Goal: Information Seeking & Learning: Stay updated

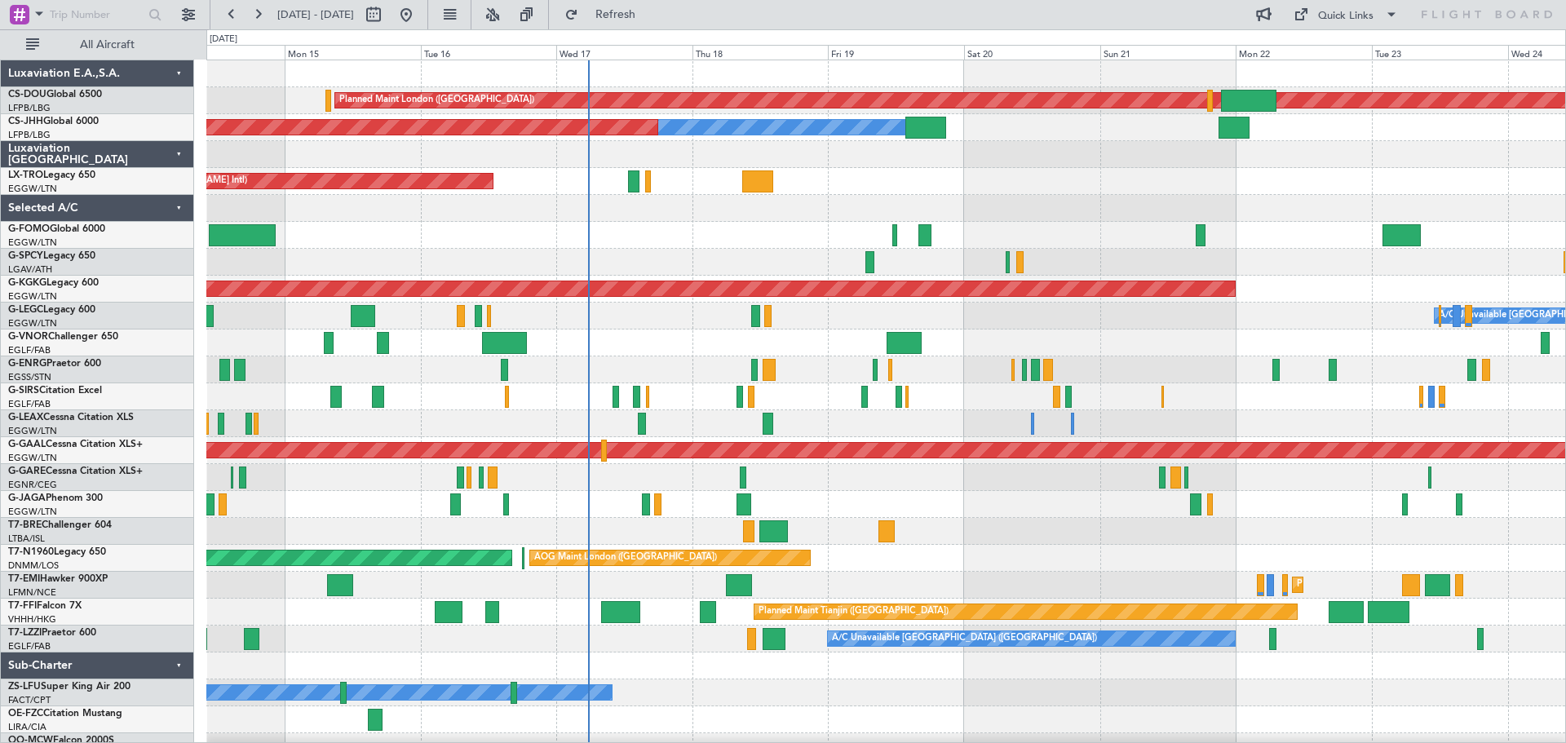
click at [1085, 236] on div at bounding box center [885, 235] width 1359 height 27
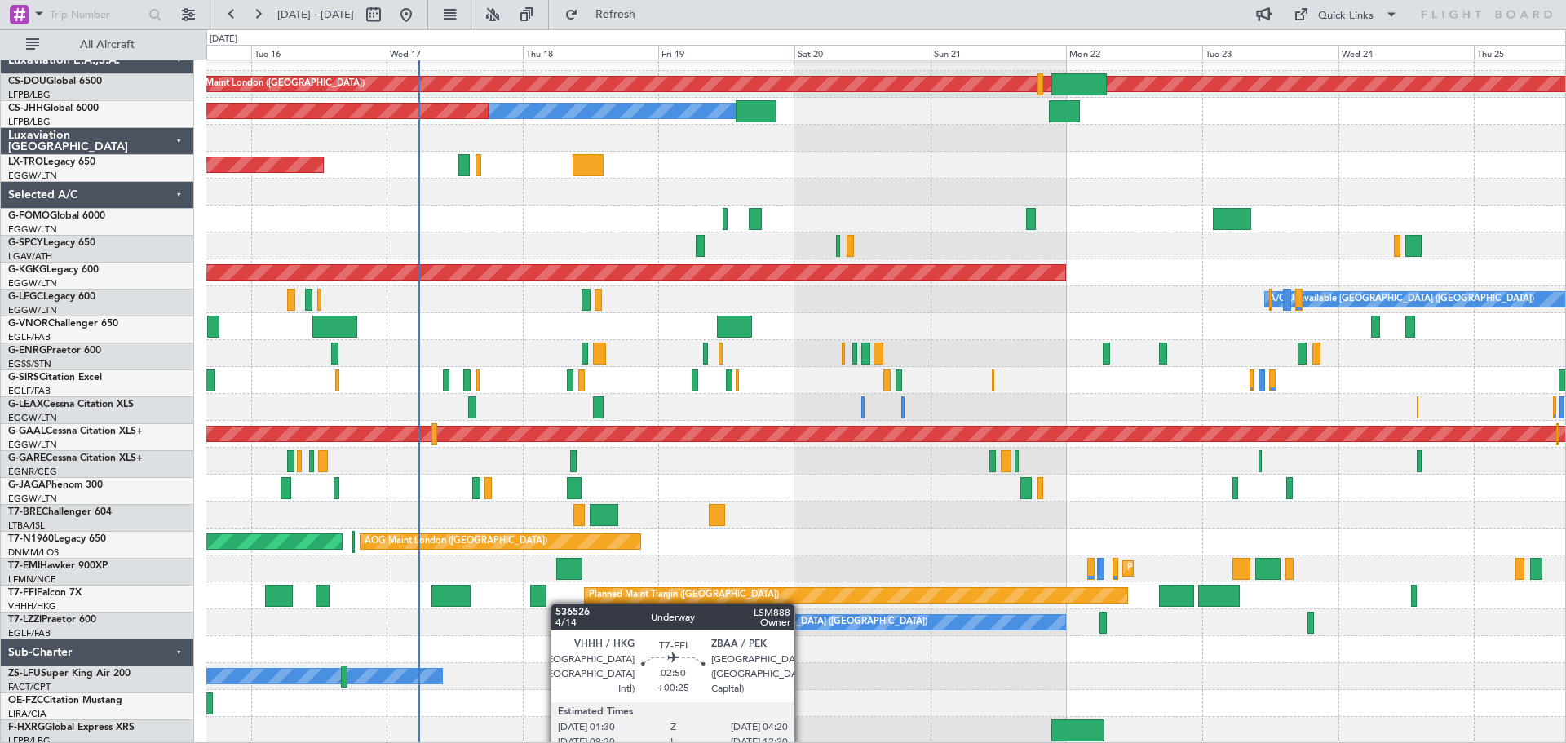
scroll to position [16, 0]
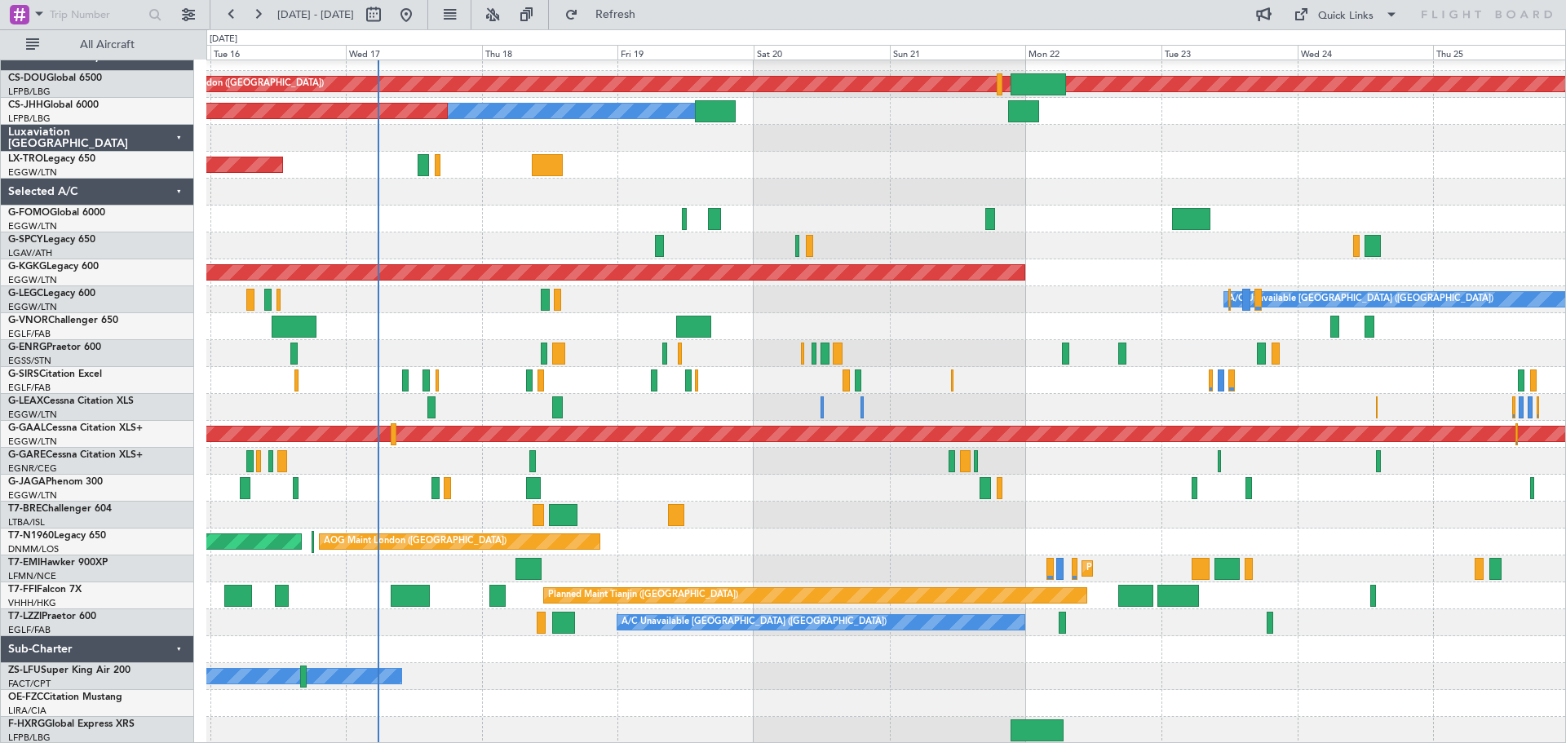
click at [493, 575] on div "Planned Maint London (Biggin Hill) Planned Maint Paris (Le Bourget) Owner Plann…" at bounding box center [885, 394] width 1359 height 700
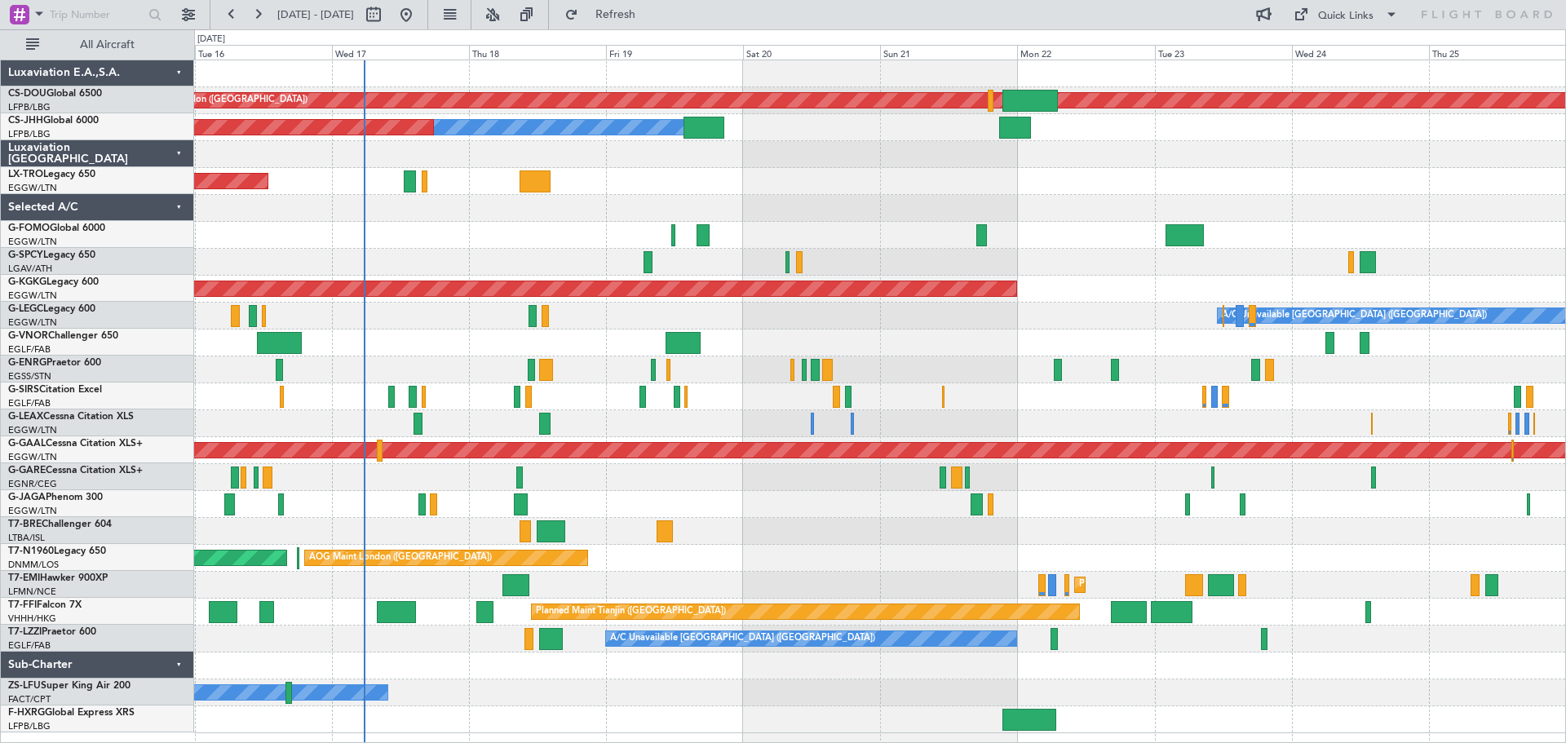
scroll to position [0, 0]
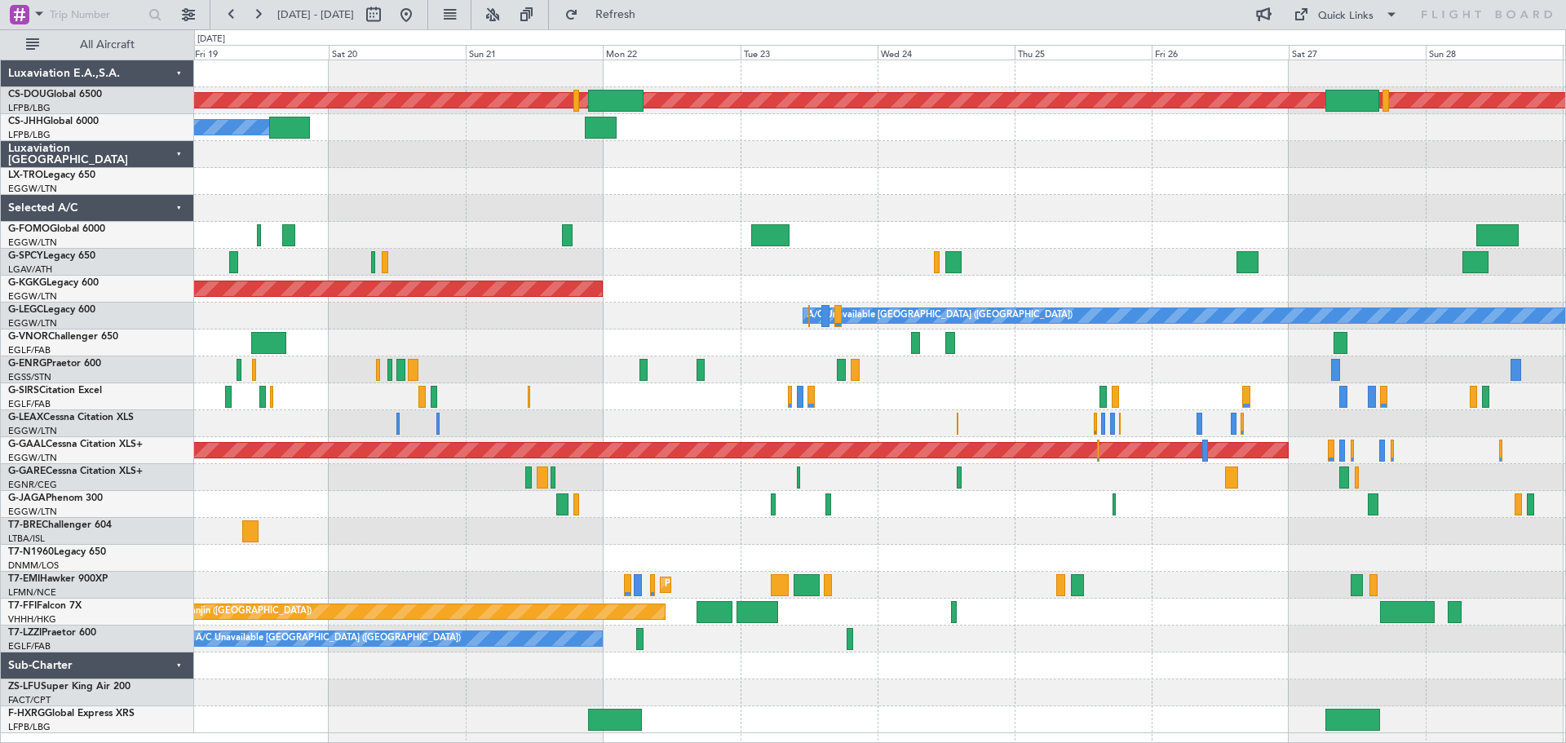
click at [793, 672] on div "Planned Maint London (Biggin Hill) Owner Planned Maint Paris (Le Bourget) Unpla…" at bounding box center [879, 396] width 1371 height 673
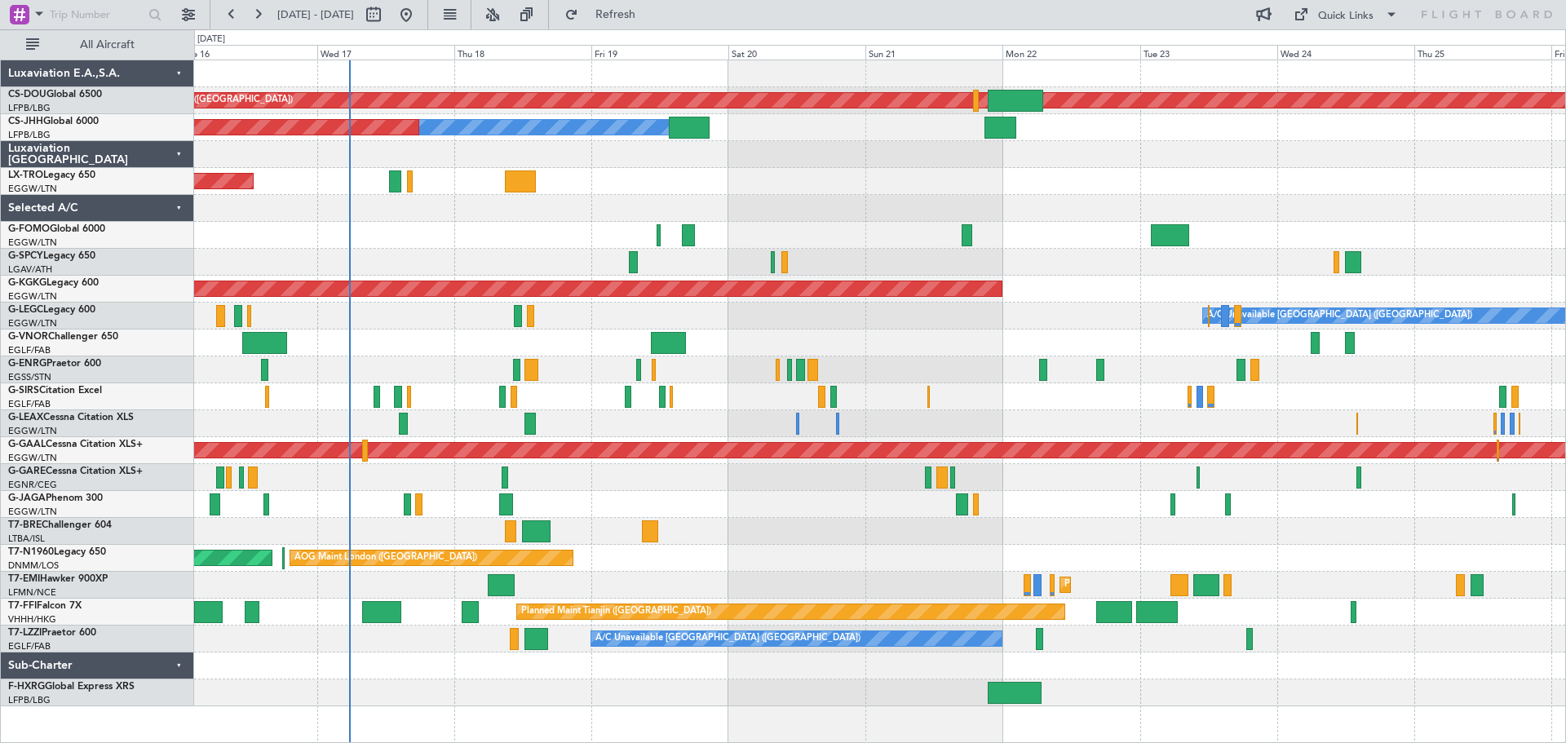
click at [883, 661] on div "Planned Maint London (Biggin Hill) Owner Planned Maint Paris (Le Bourget) Unpla…" at bounding box center [879, 383] width 1371 height 646
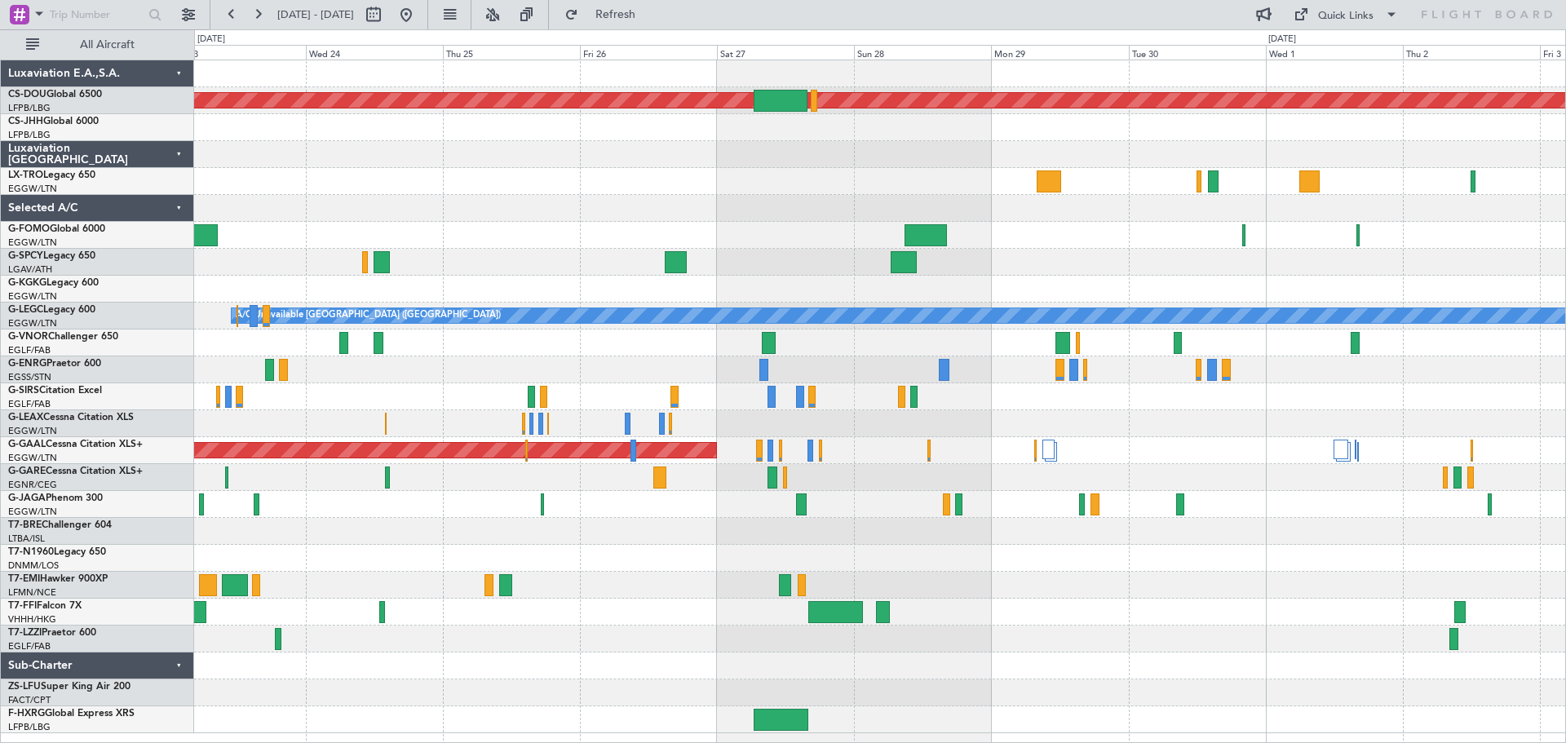
click at [320, 165] on div "Planned Maint London (Biggin Hill) AOG Maint Istanbul (Ataturk) A/C Unavailable…" at bounding box center [879, 396] width 1371 height 673
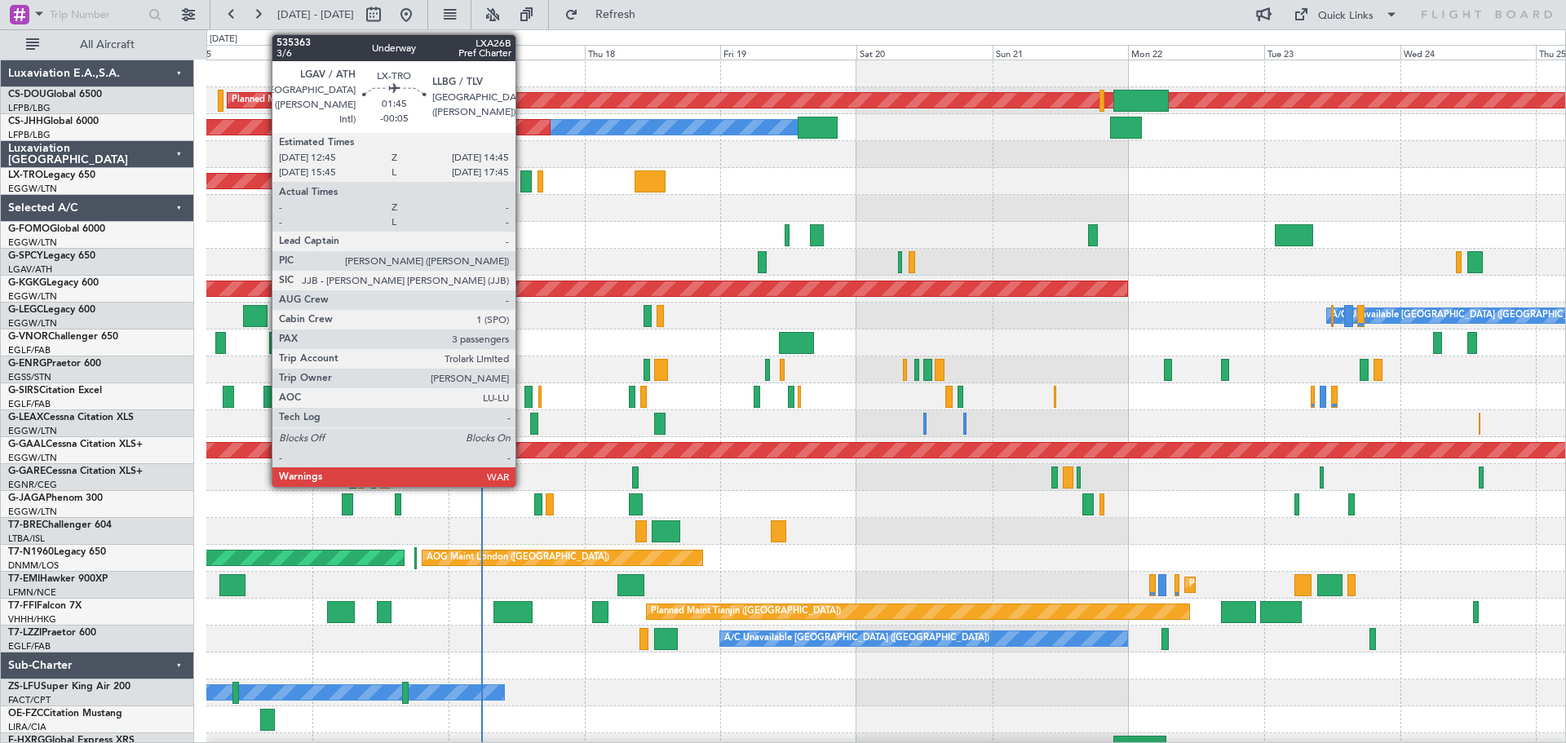
click at [523, 183] on div at bounding box center [525, 181] width 11 height 22
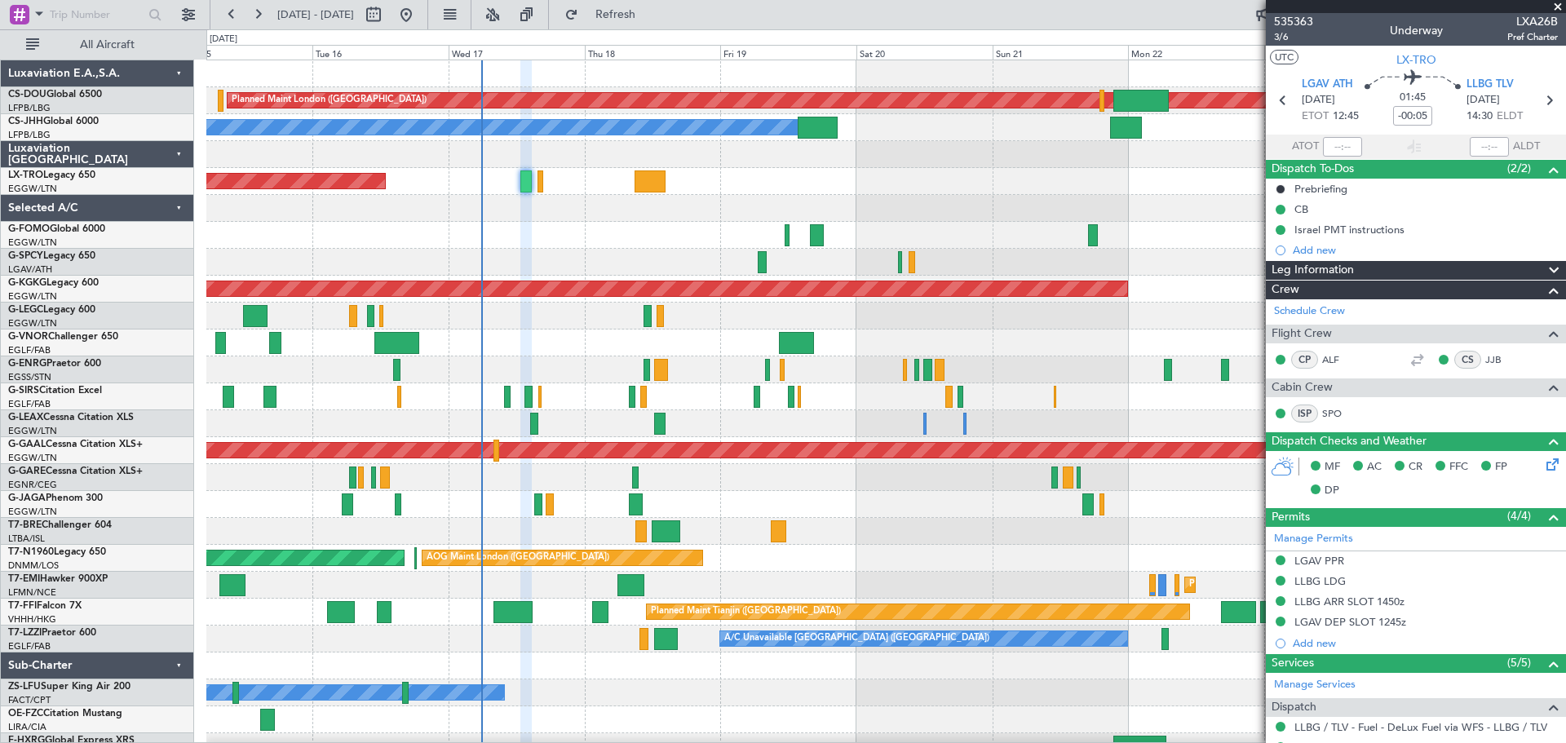
click at [1555, 7] on span at bounding box center [1557, 7] width 16 height 15
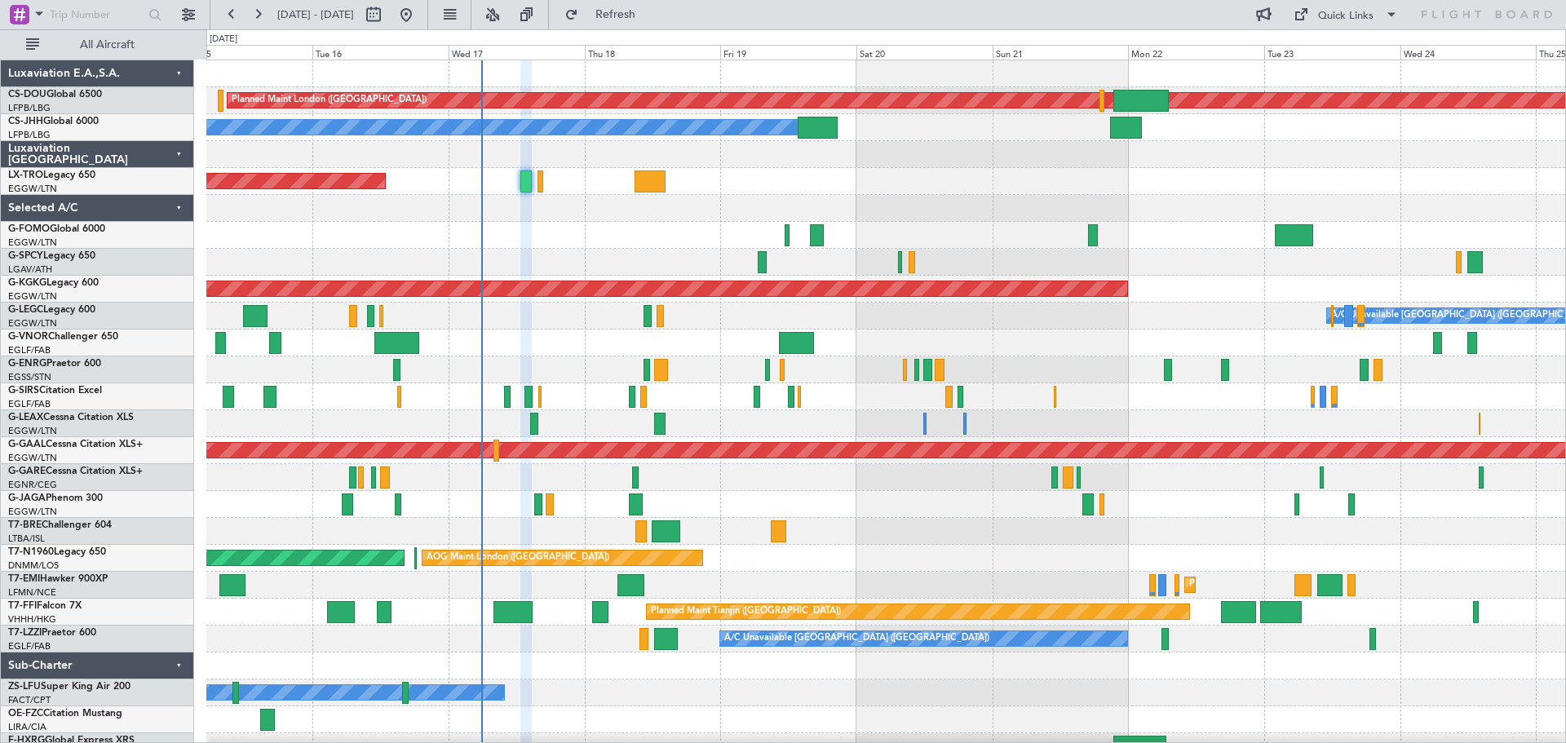
type input "0"
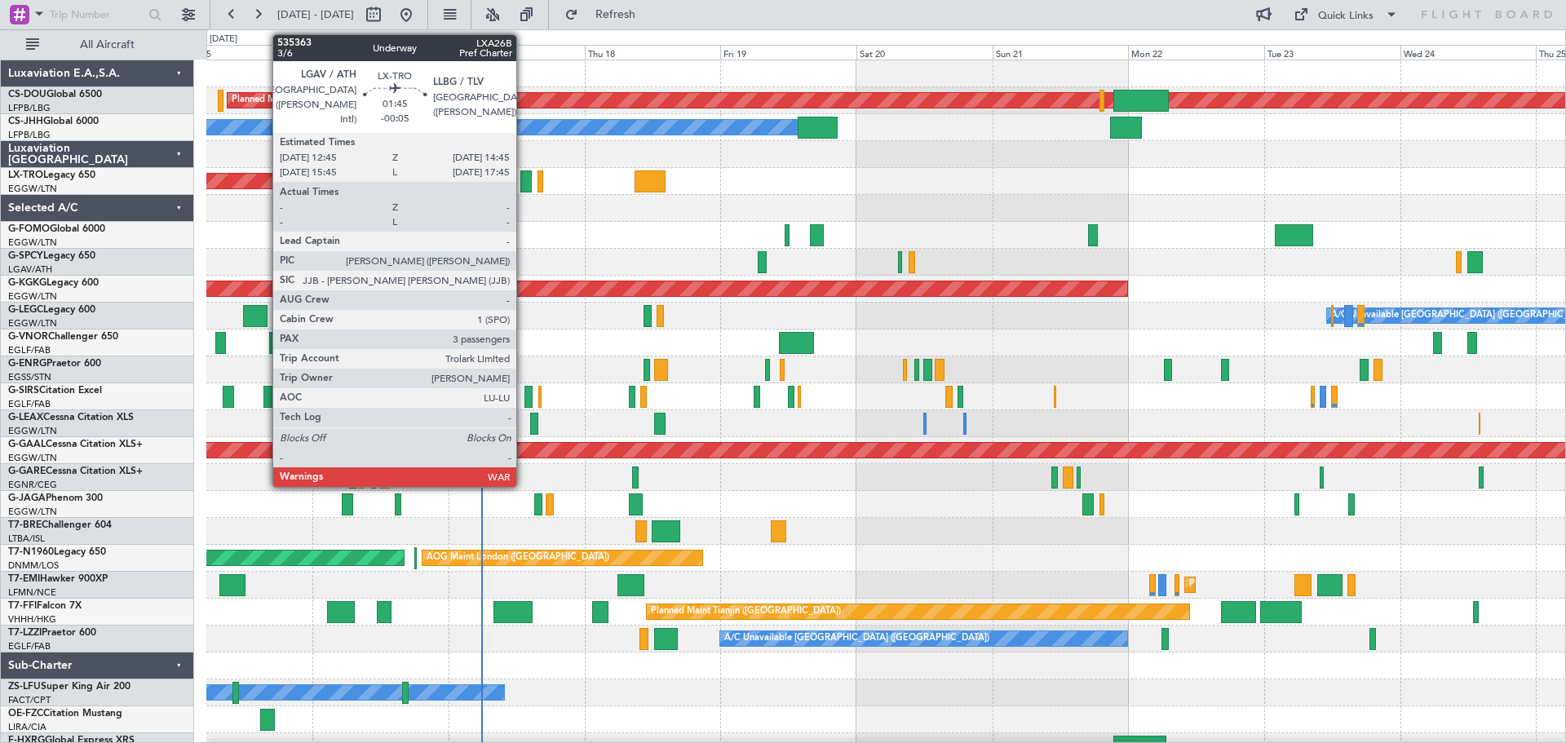
click at [524, 188] on div at bounding box center [525, 181] width 11 height 22
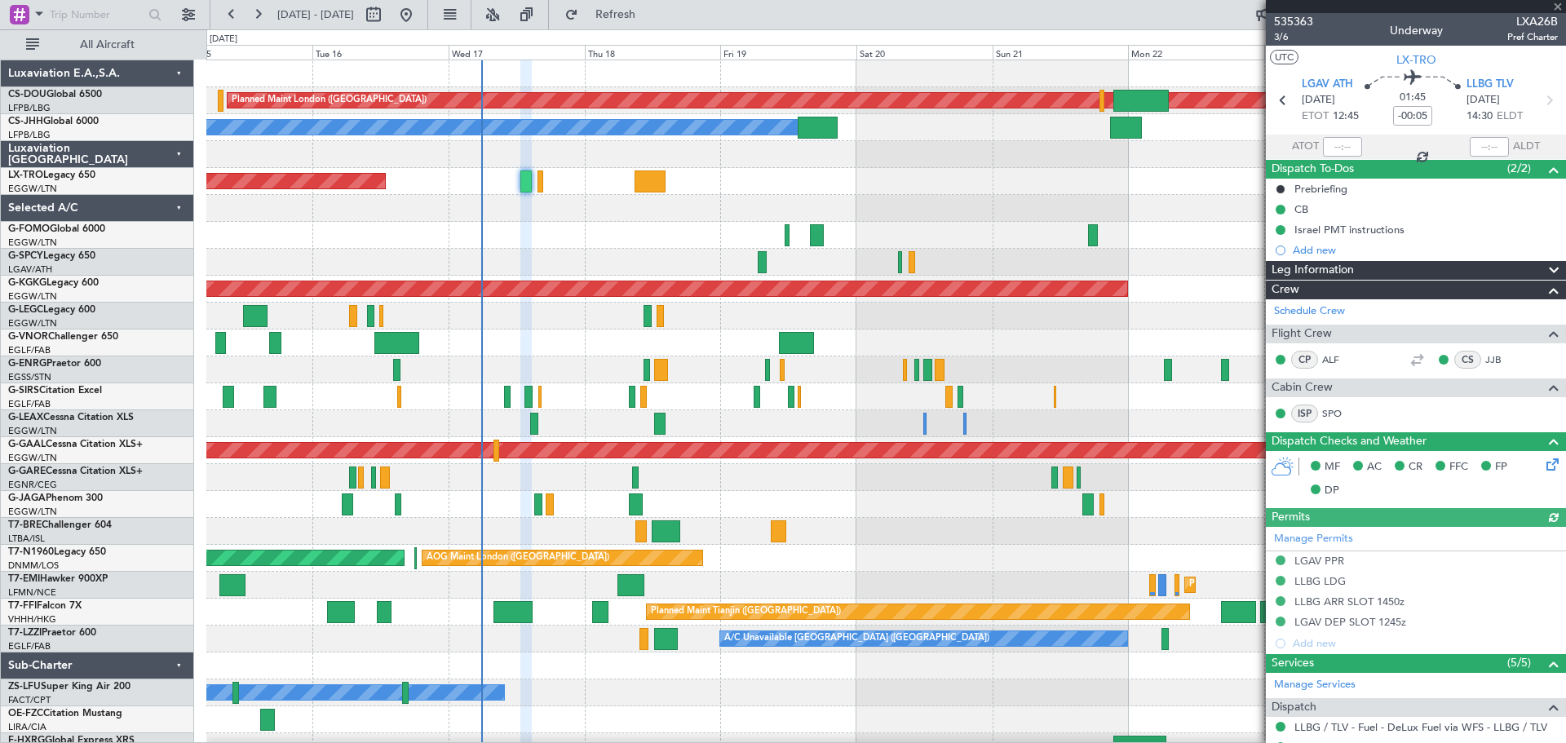
click at [1558, 8] on div at bounding box center [1416, 6] width 300 height 13
click at [1556, 8] on span at bounding box center [1557, 7] width 16 height 15
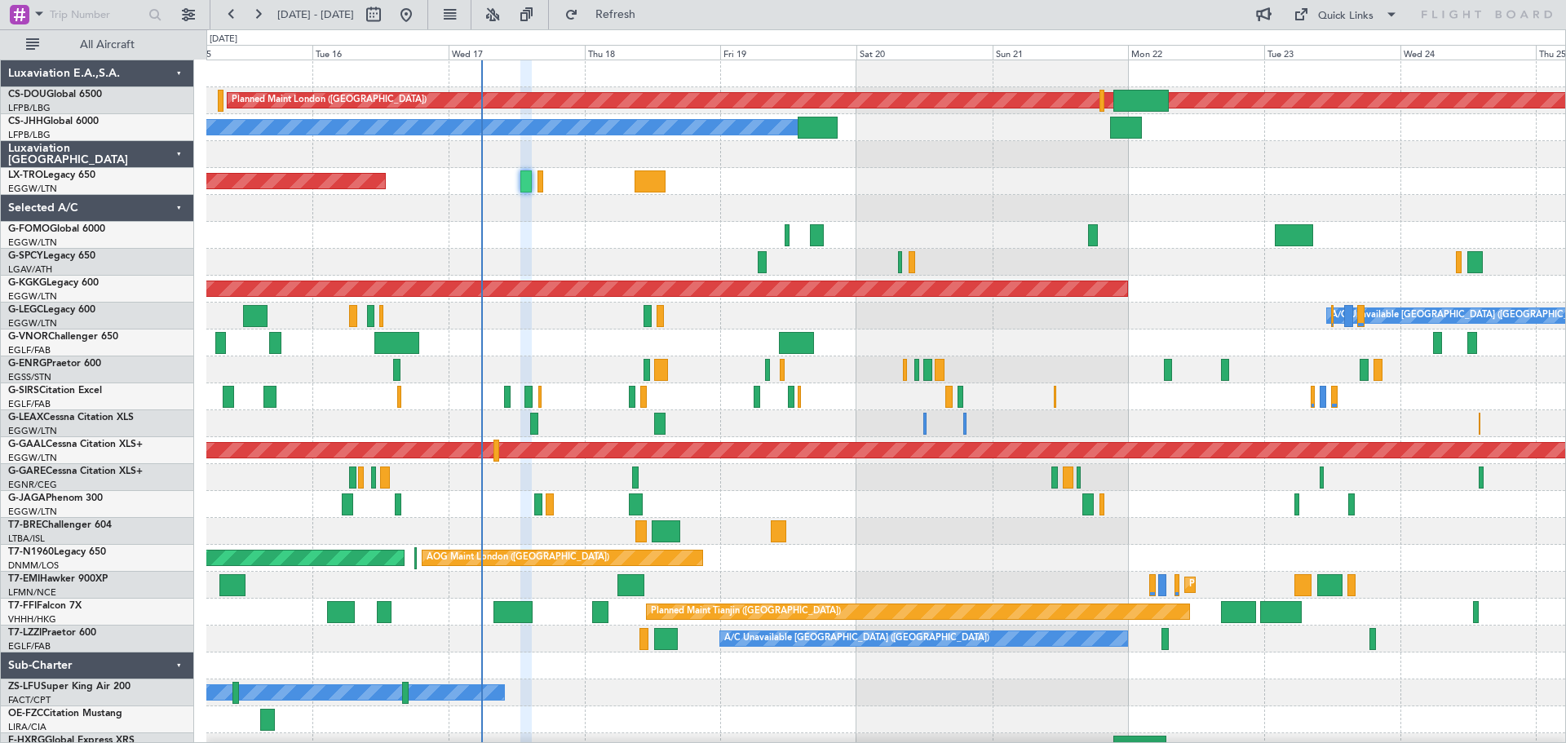
type input "0"
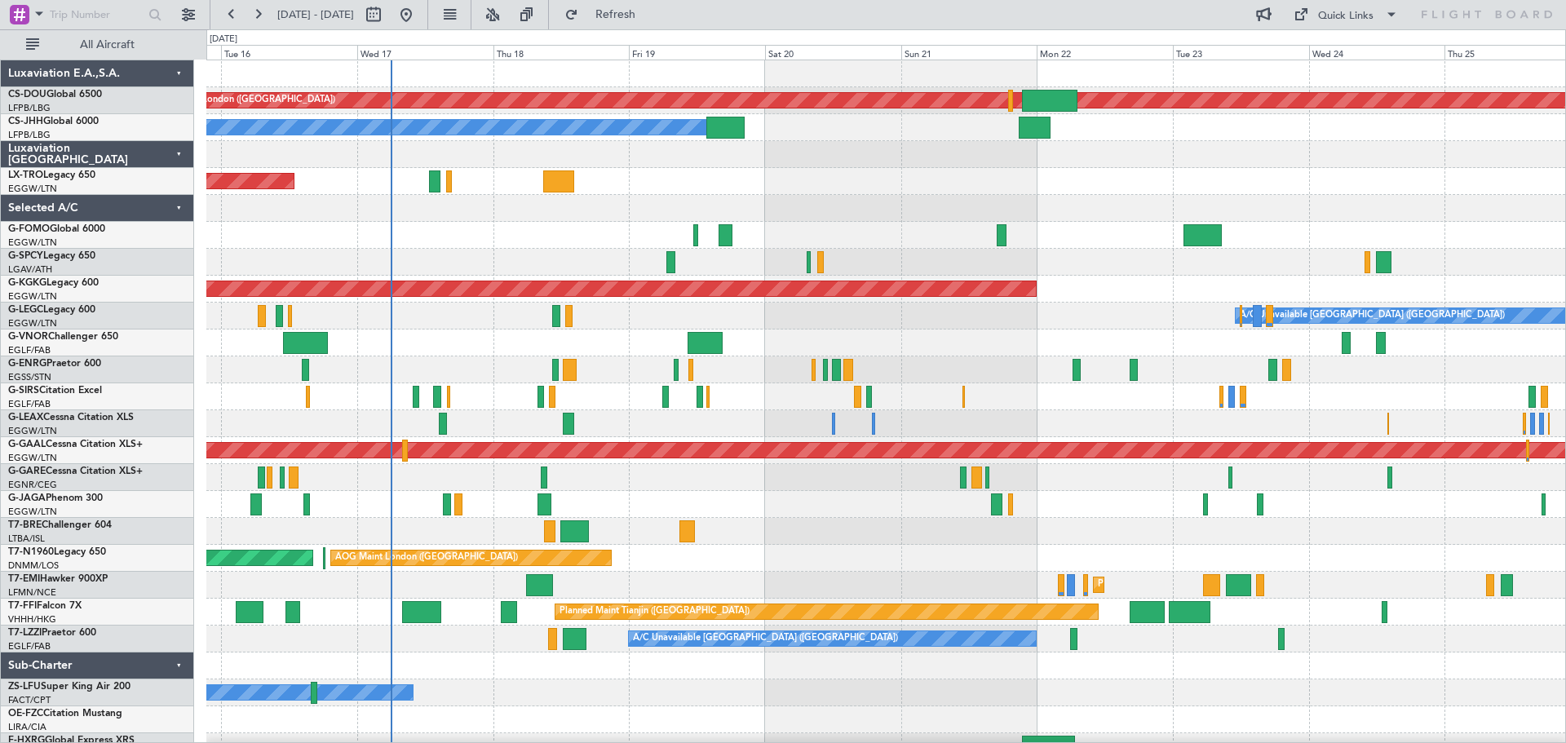
click at [820, 537] on div at bounding box center [885, 531] width 1359 height 27
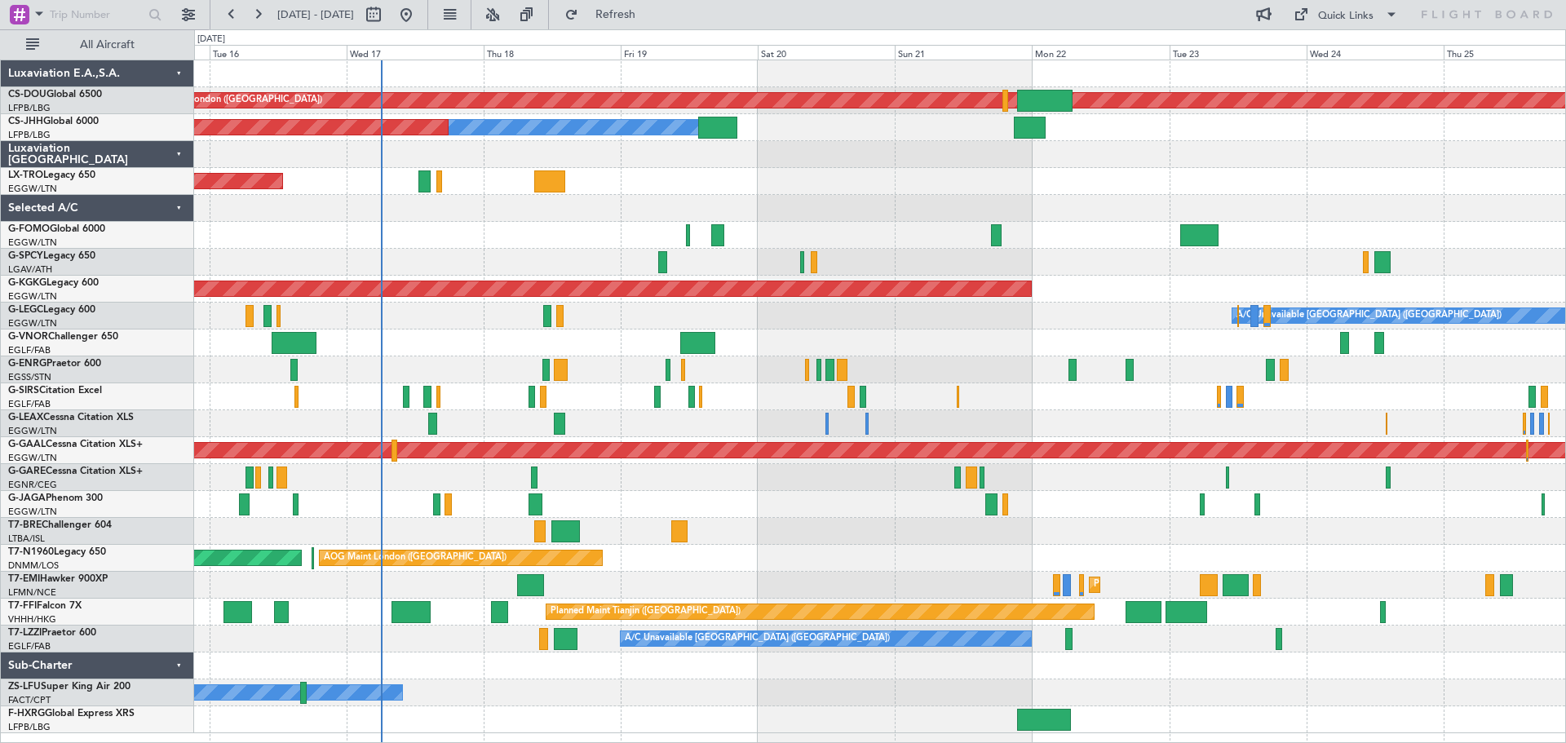
click at [551, 223] on div at bounding box center [879, 235] width 1371 height 27
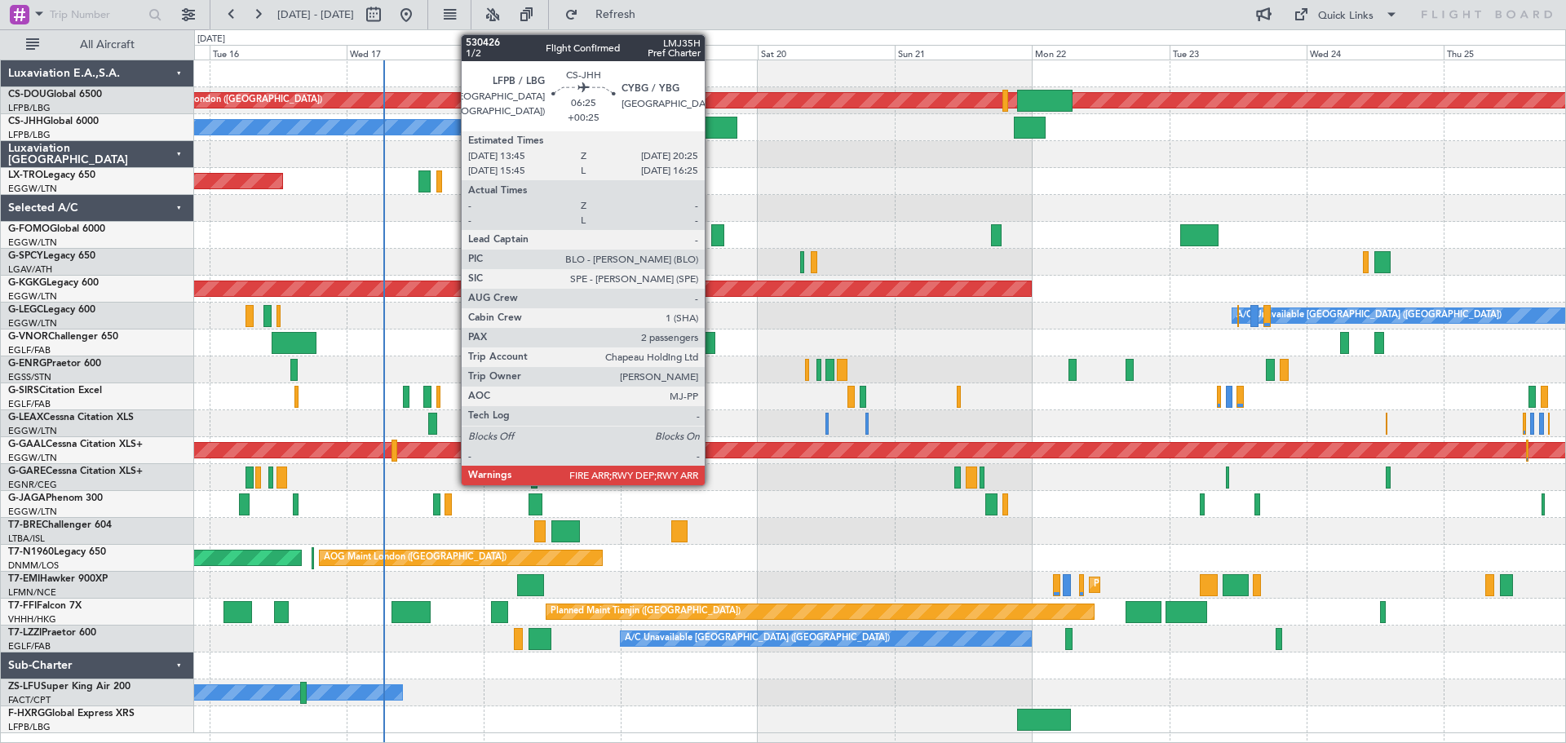
click at [712, 131] on div at bounding box center [717, 128] width 38 height 22
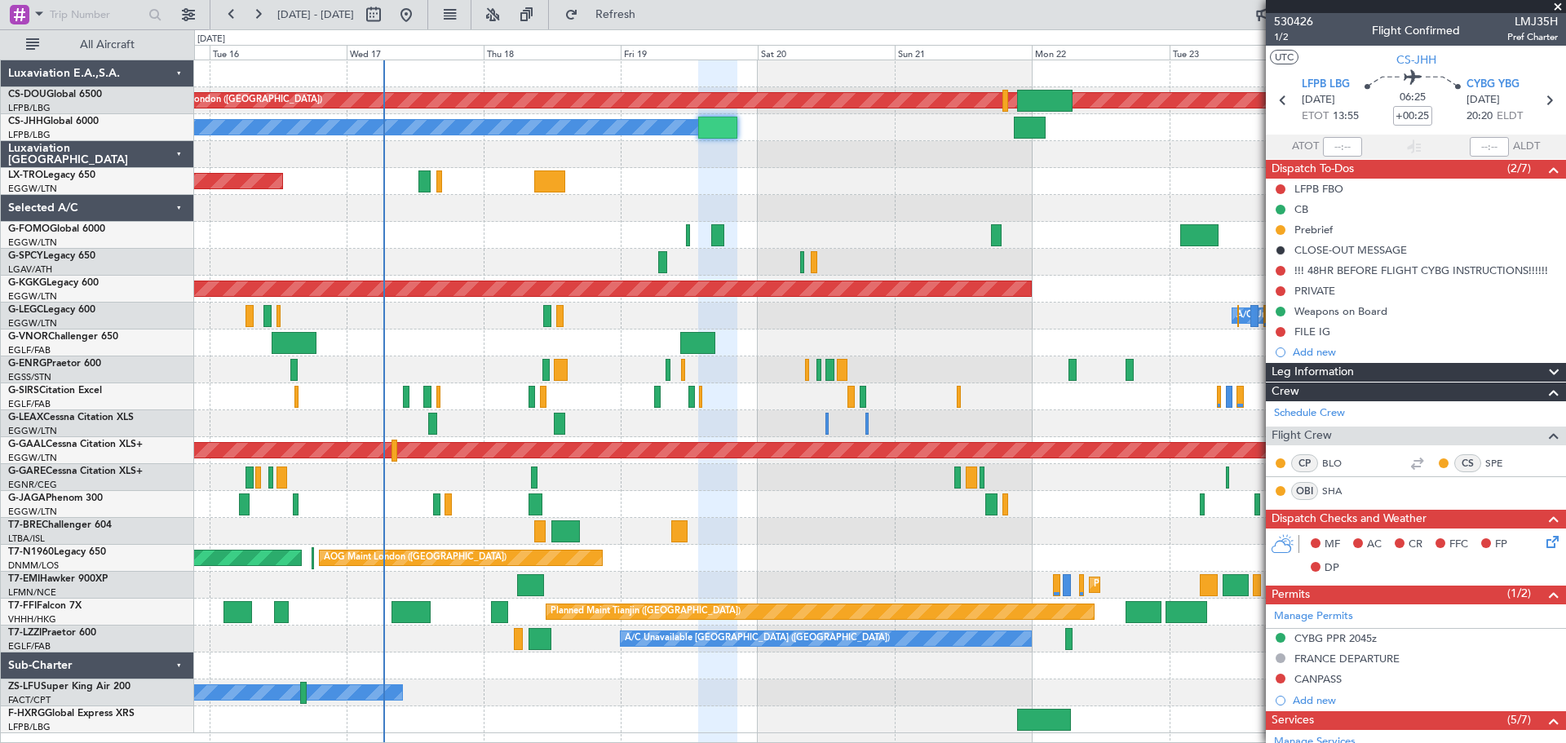
click at [1558, 3] on span at bounding box center [1557, 7] width 16 height 15
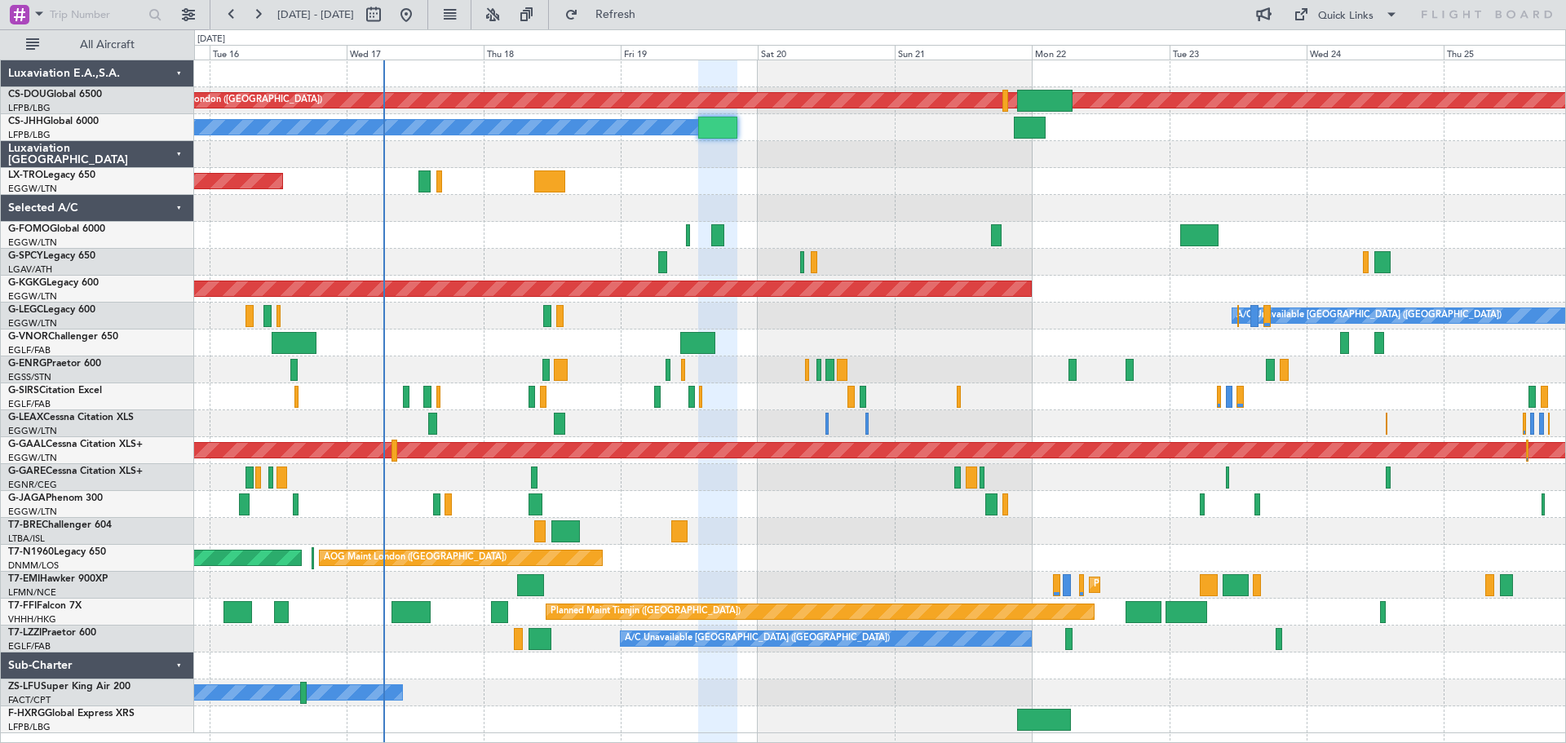
type input "0"
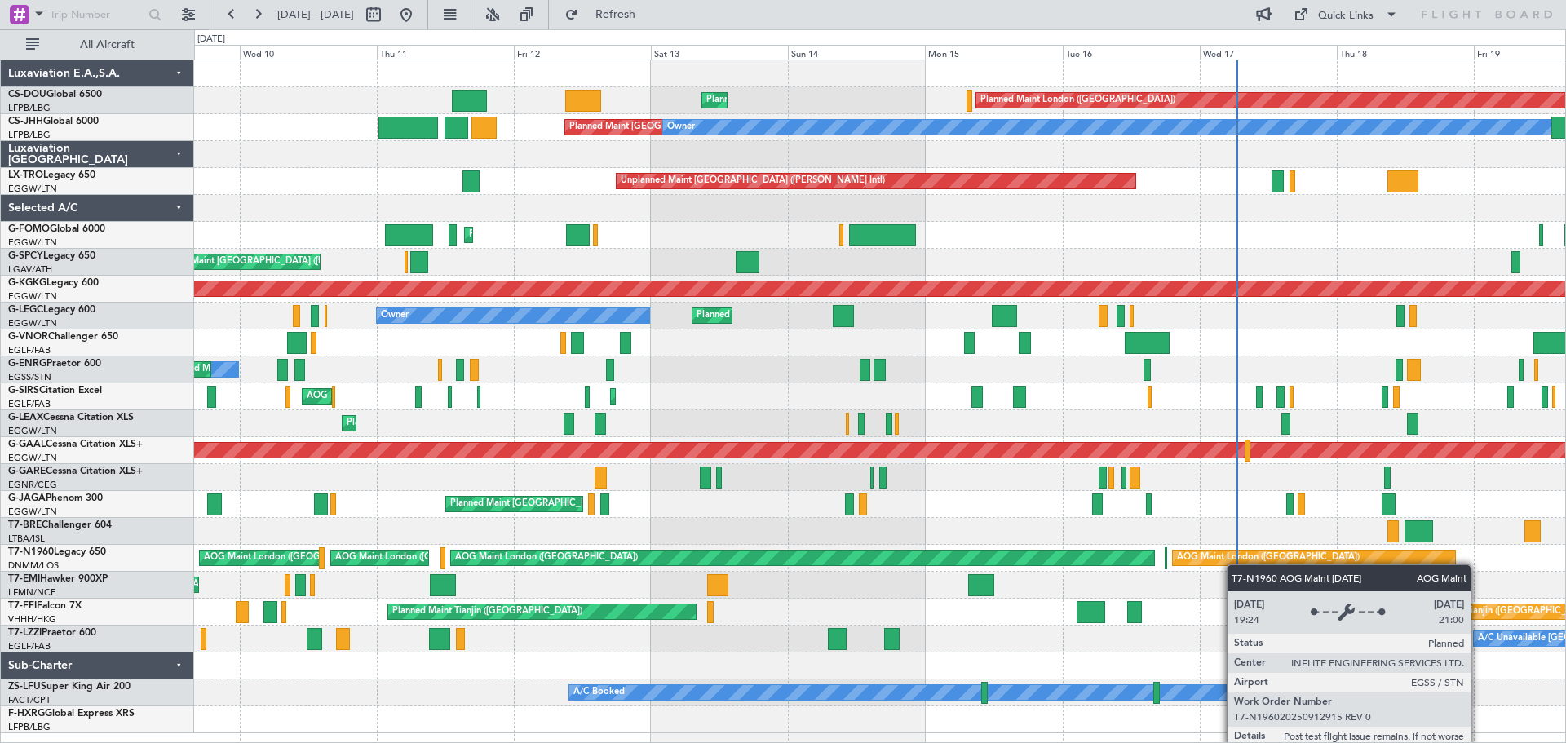
click at [1290, 555] on div "Planned Maint London (Biggin Hill) Planned Maint Paris (Le Bourget) Planned Mai…" at bounding box center [879, 396] width 1371 height 673
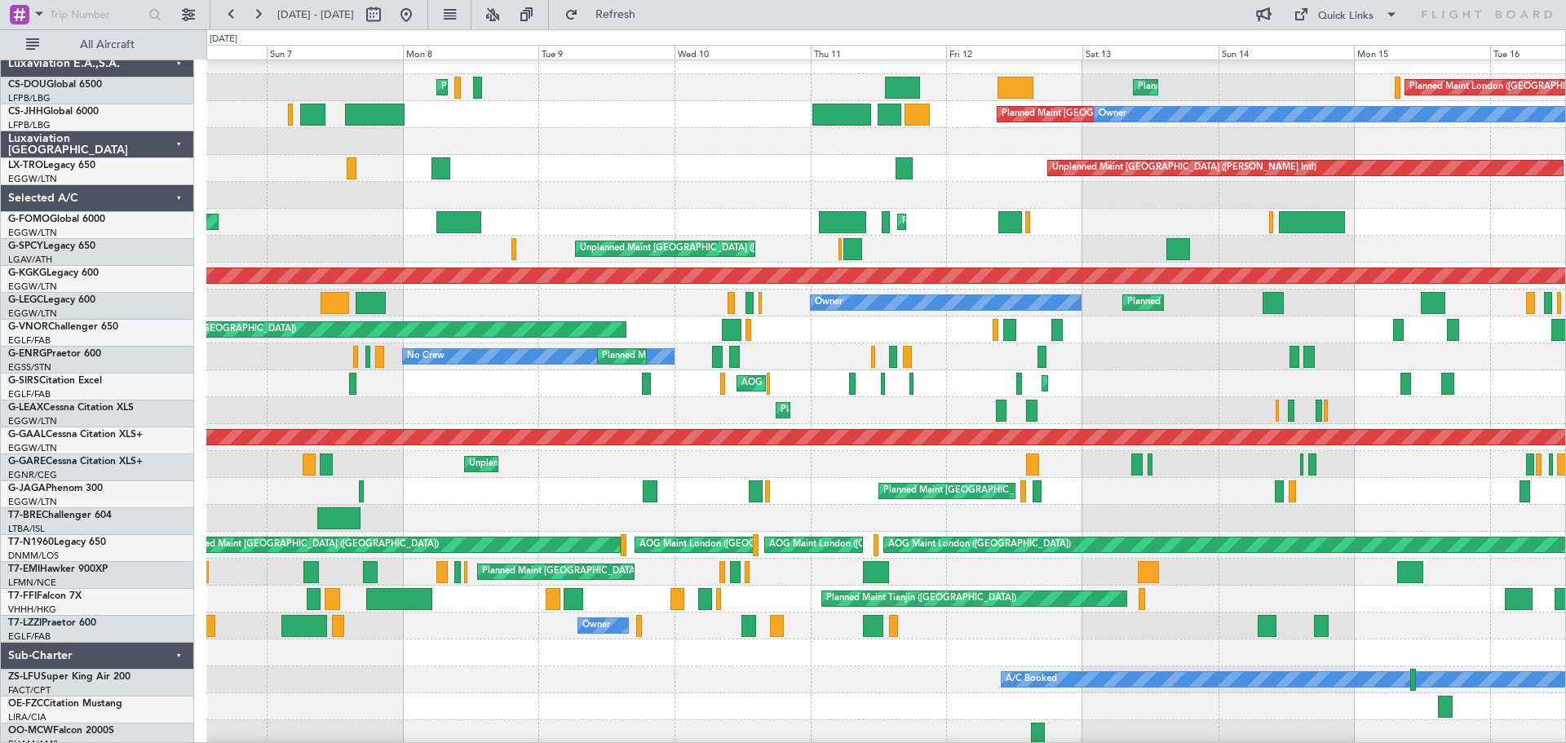
scroll to position [13, 0]
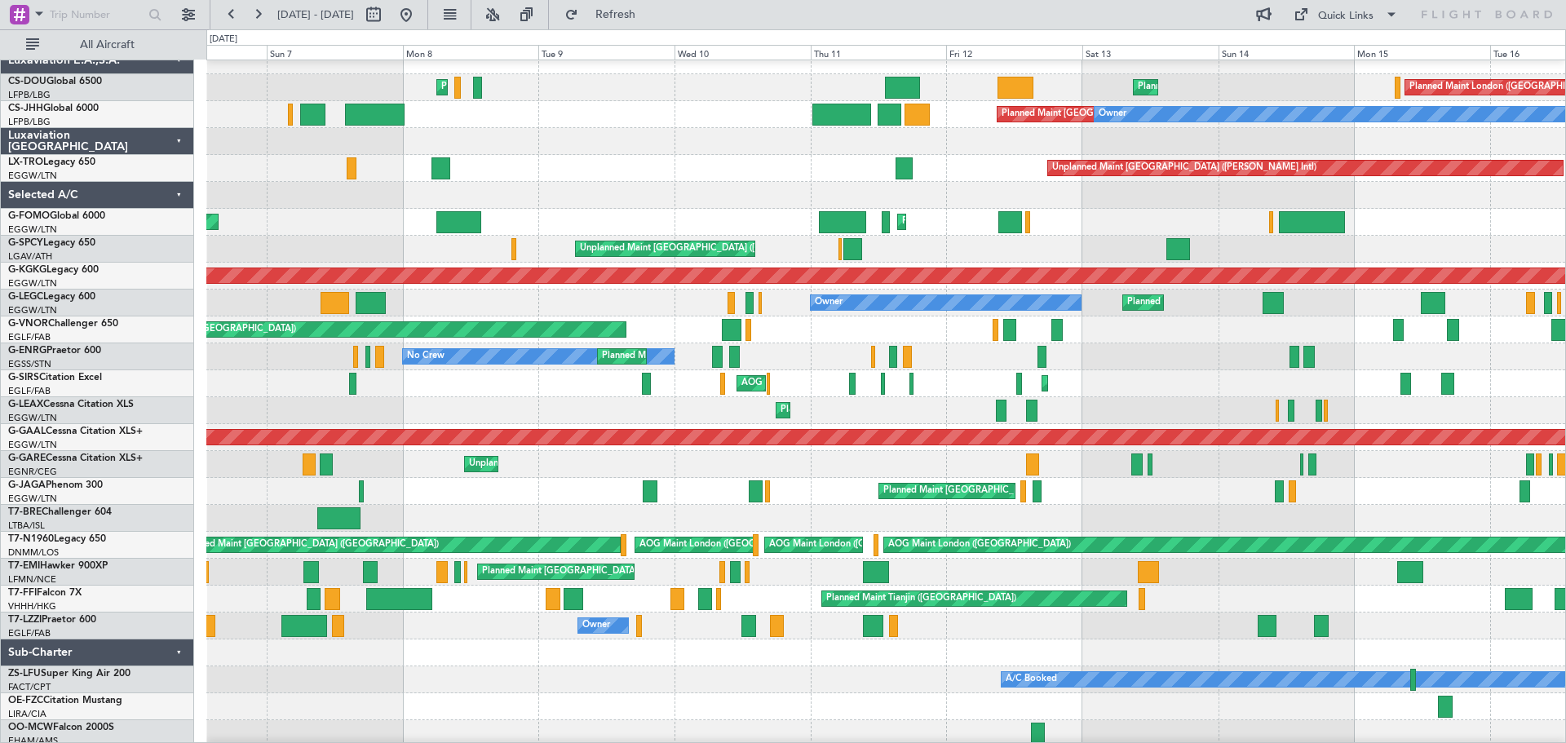
click at [1187, 515] on div at bounding box center [885, 518] width 1359 height 27
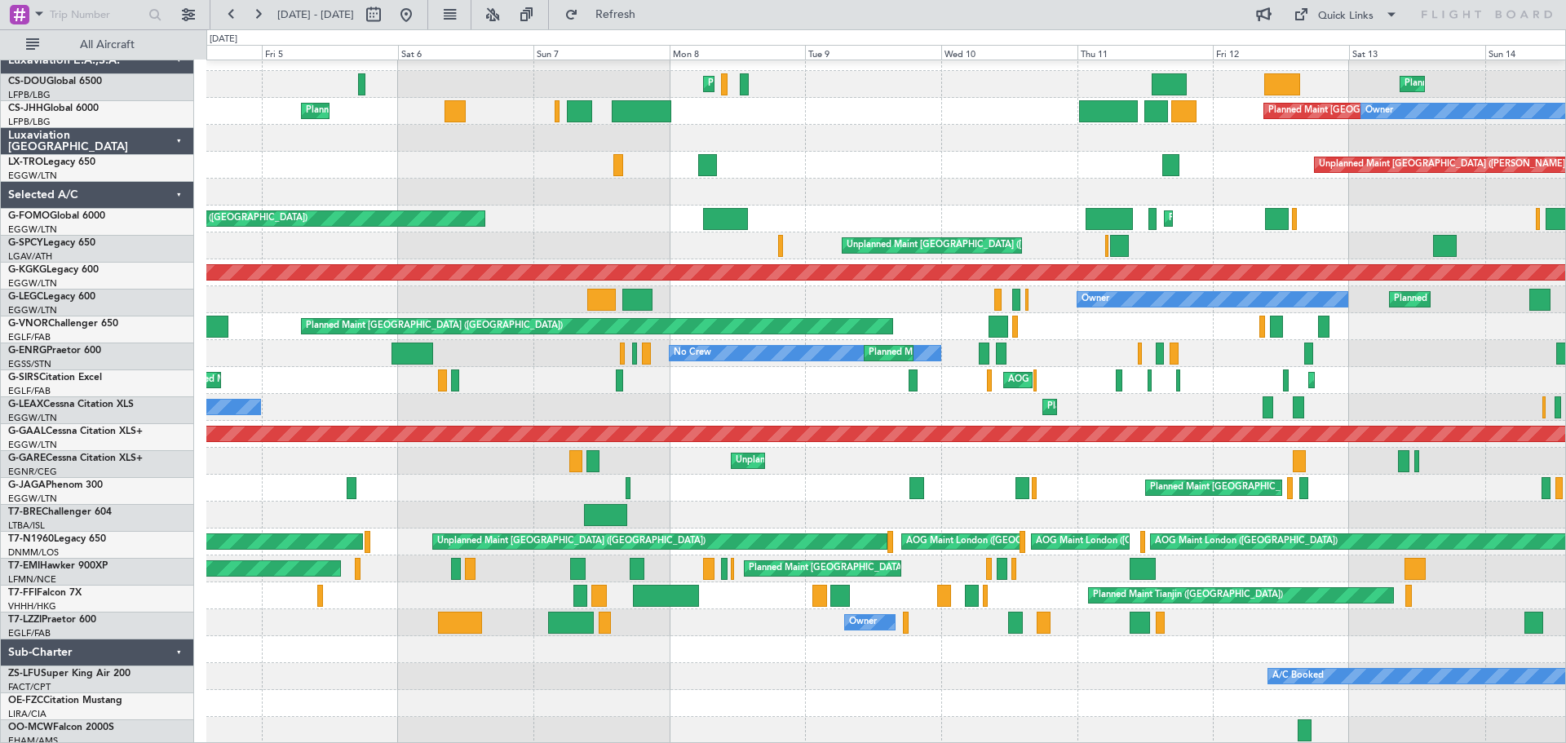
scroll to position [16, 0]
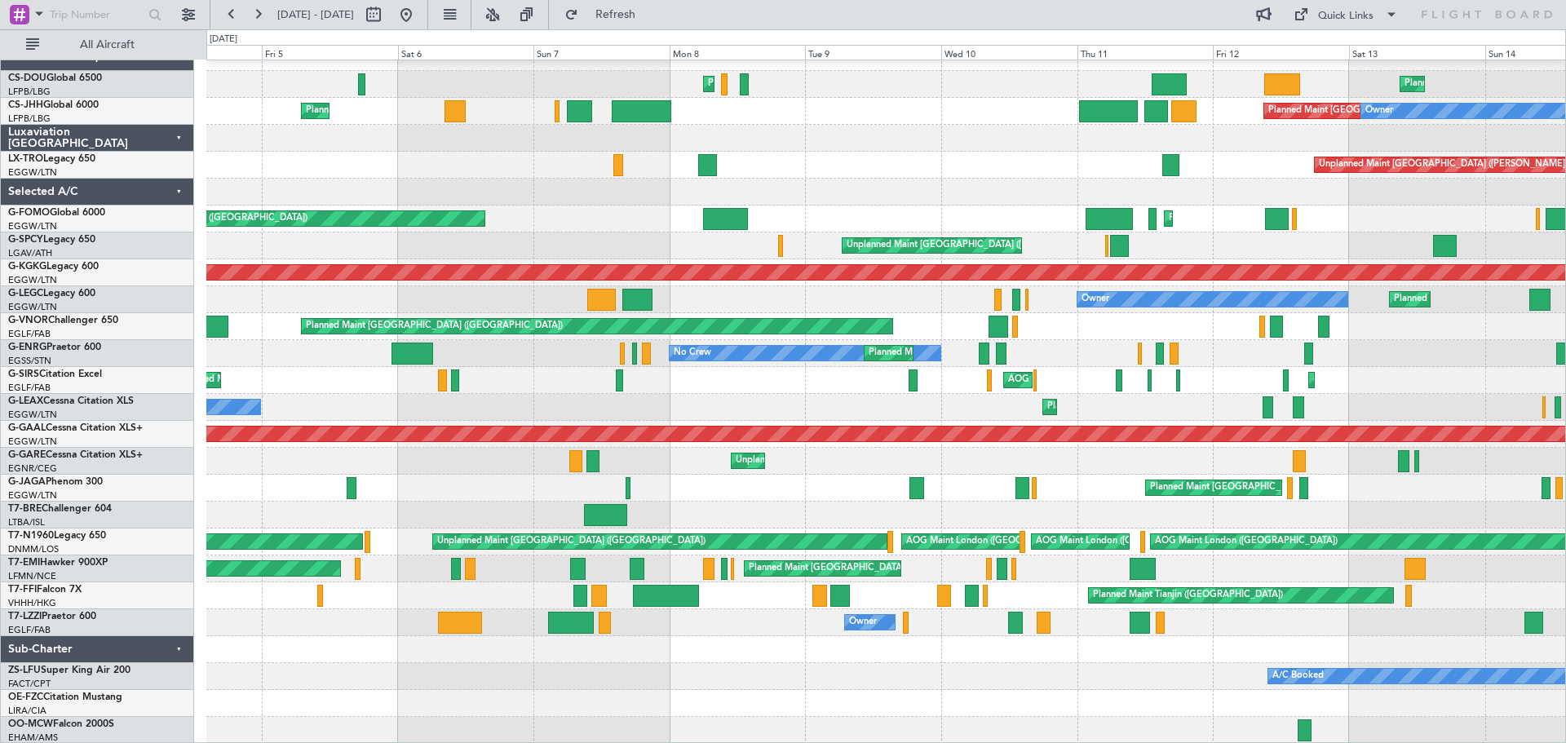
click at [950, 505] on div at bounding box center [885, 515] width 1359 height 27
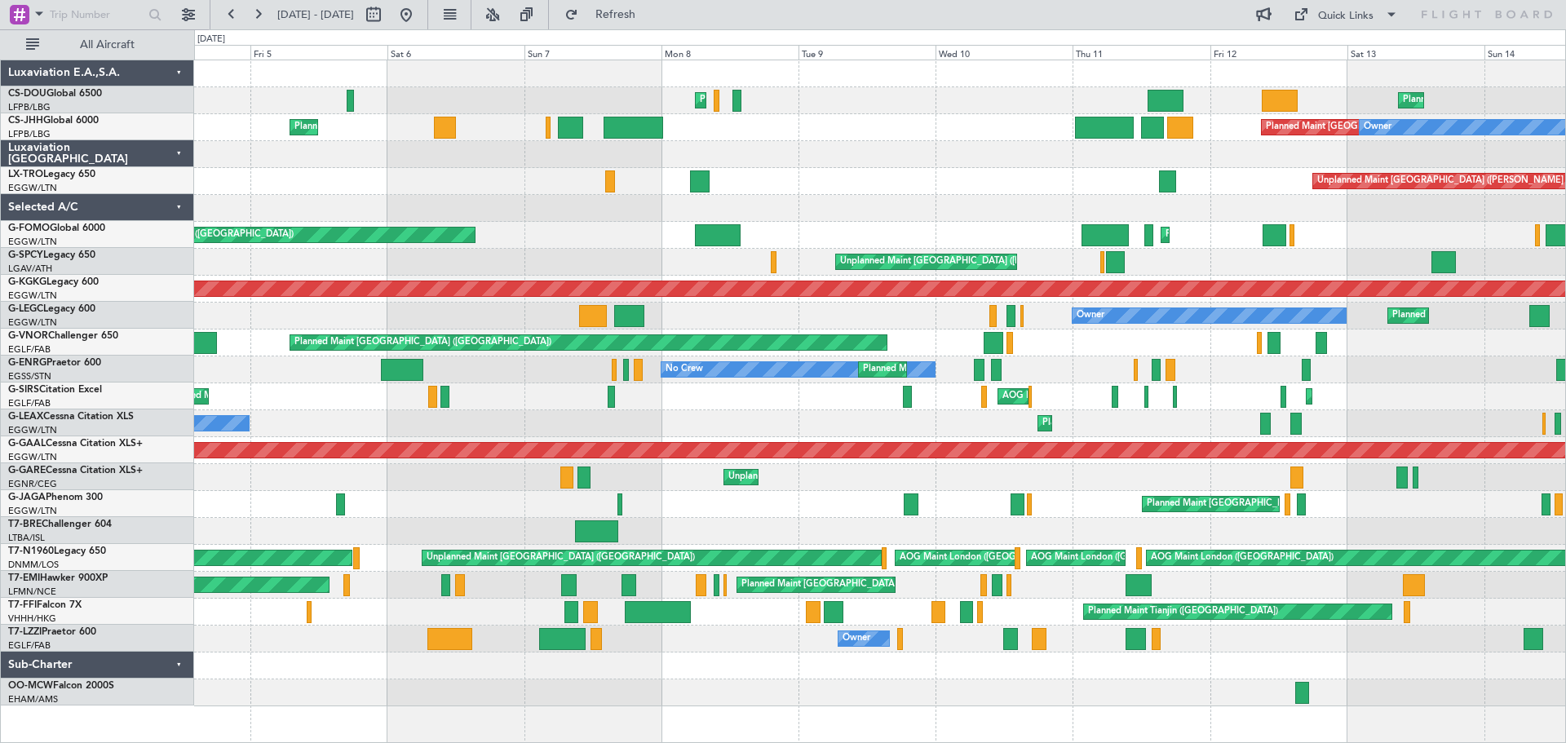
scroll to position [0, 0]
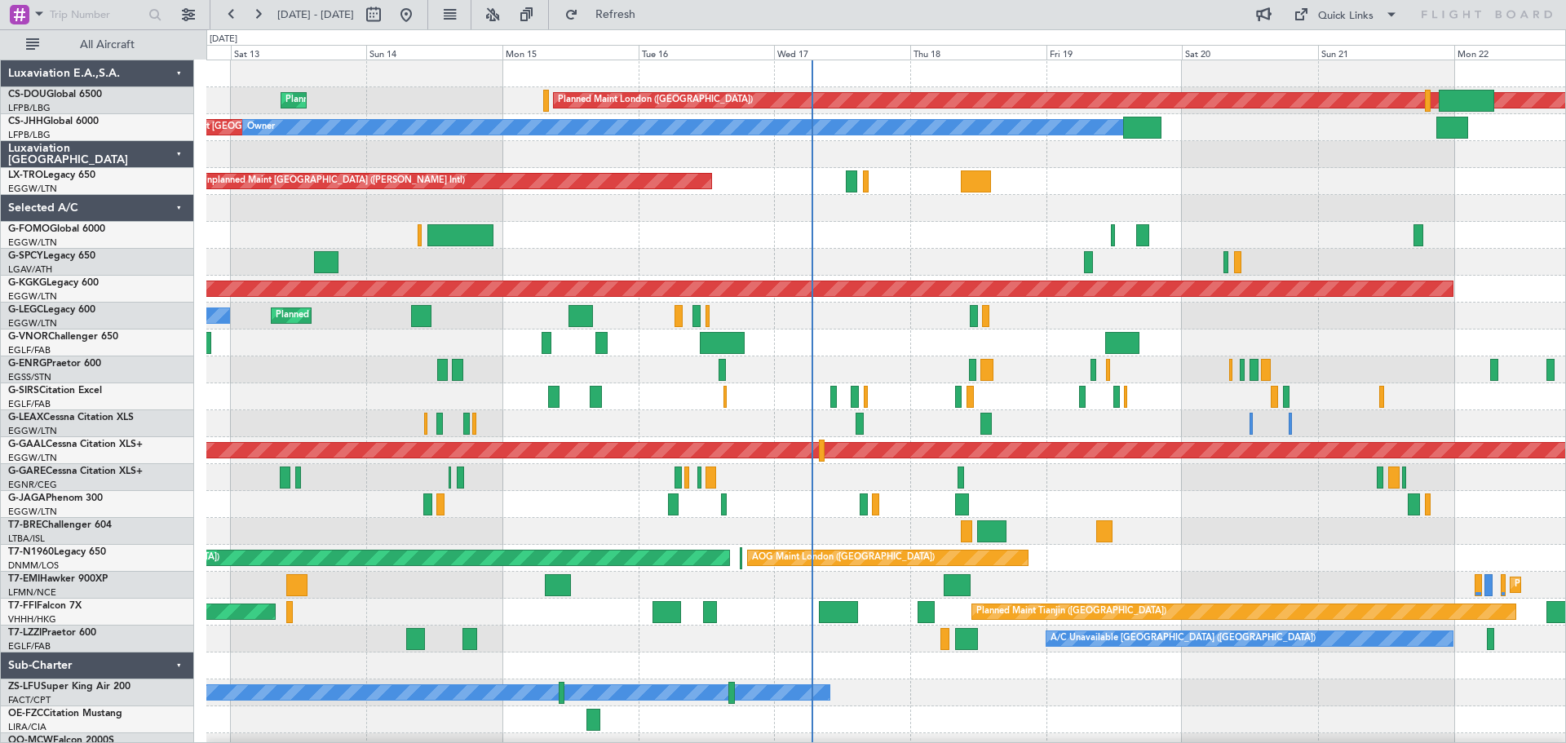
click at [754, 529] on div at bounding box center [885, 531] width 1359 height 27
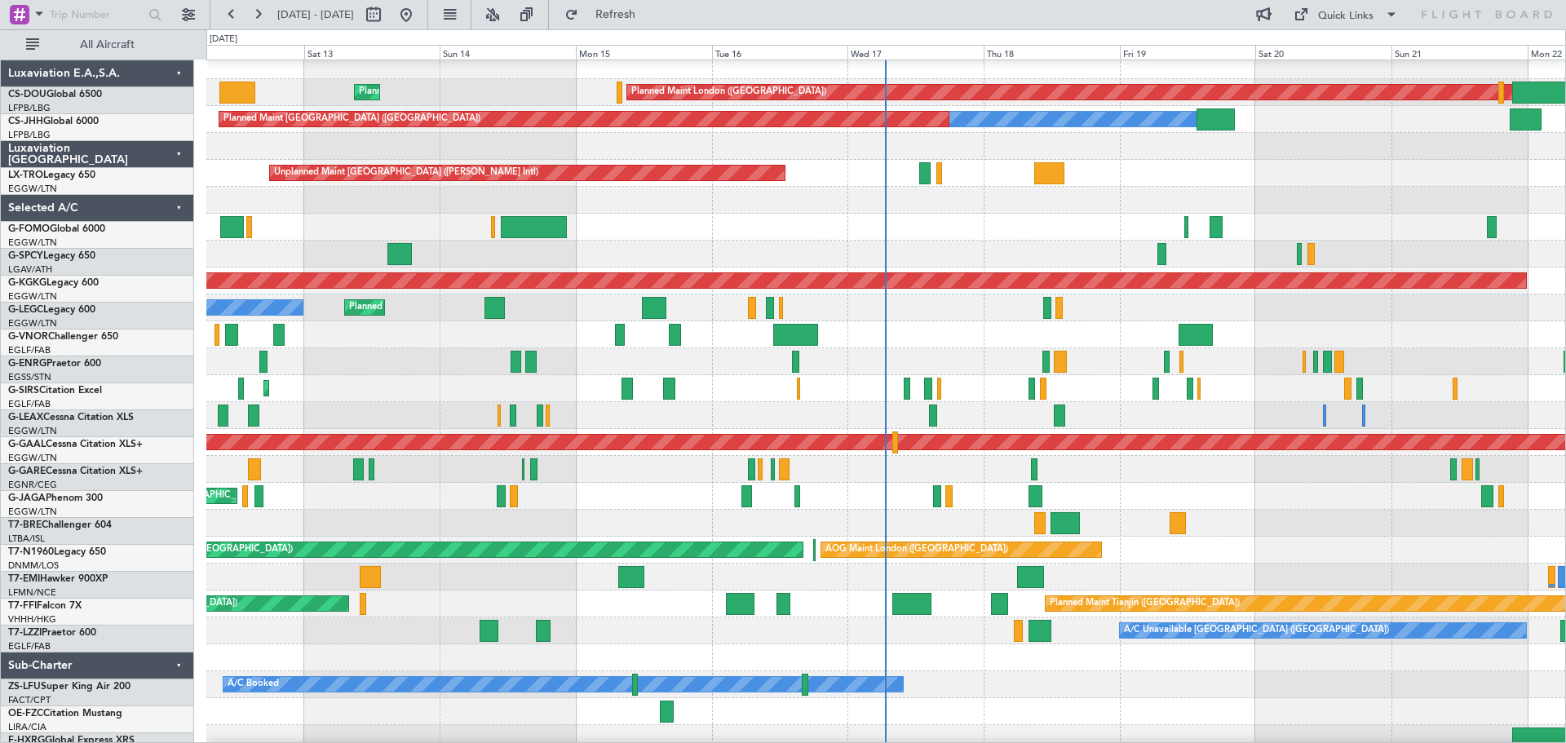
scroll to position [16, 0]
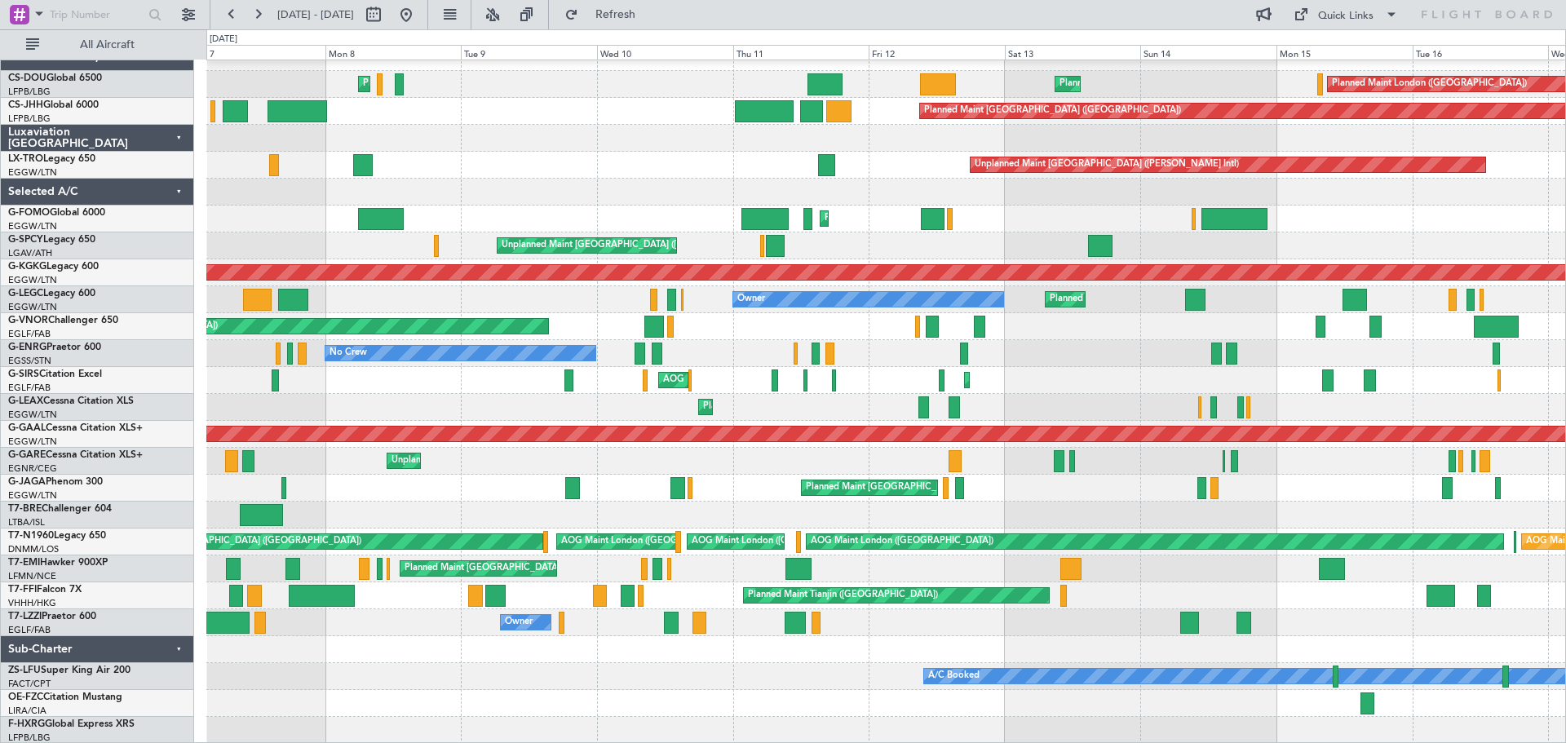
click at [1310, 450] on div "Planned Maint London (Biggin Hill) Planned Maint Paris (Le Bourget) Planned Mai…" at bounding box center [885, 394] width 1359 height 700
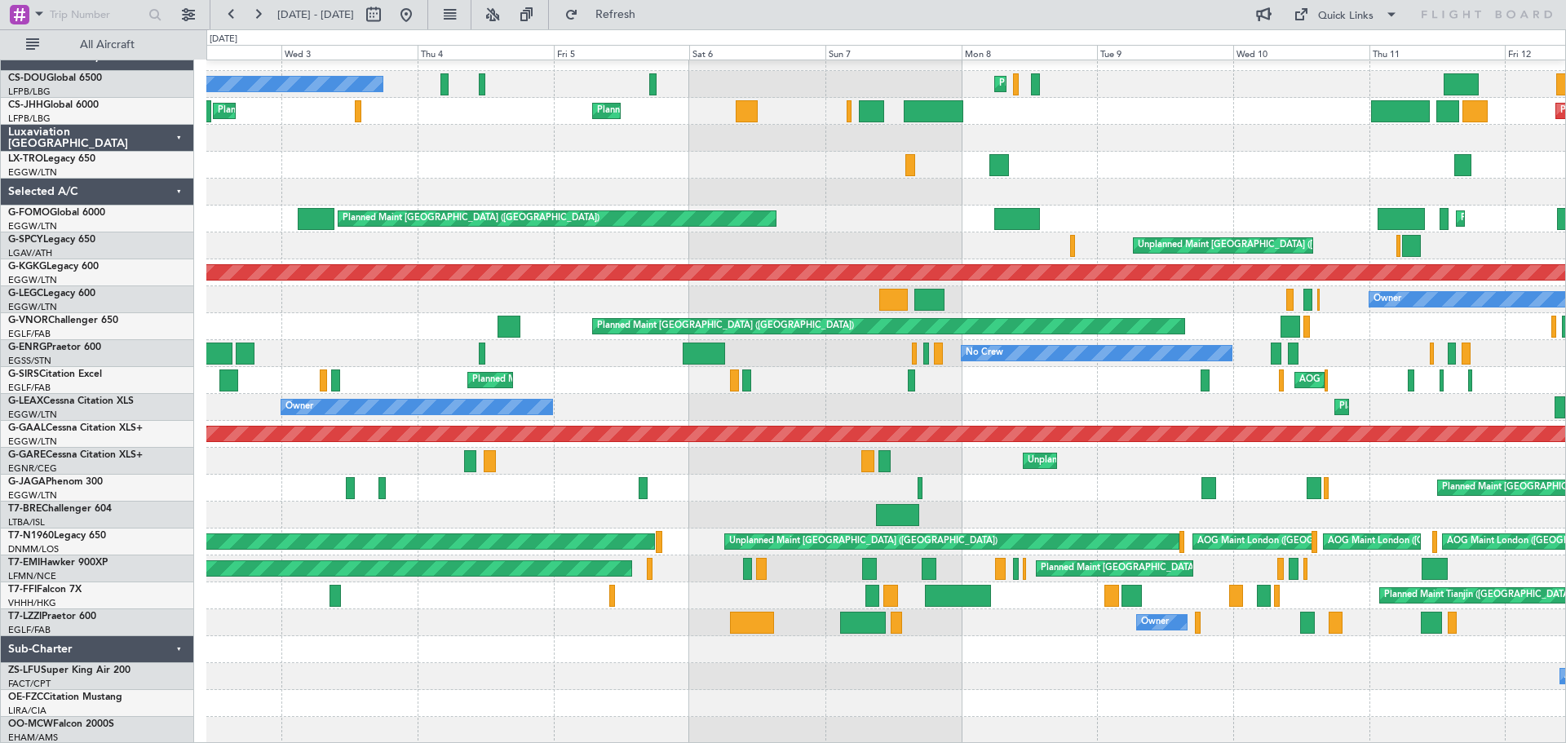
click at [1094, 466] on div "Planned Maint Paris (Le Bourget) Planned Maint Paris (Le Bourget) No Crew Plann…" at bounding box center [885, 394] width 1359 height 700
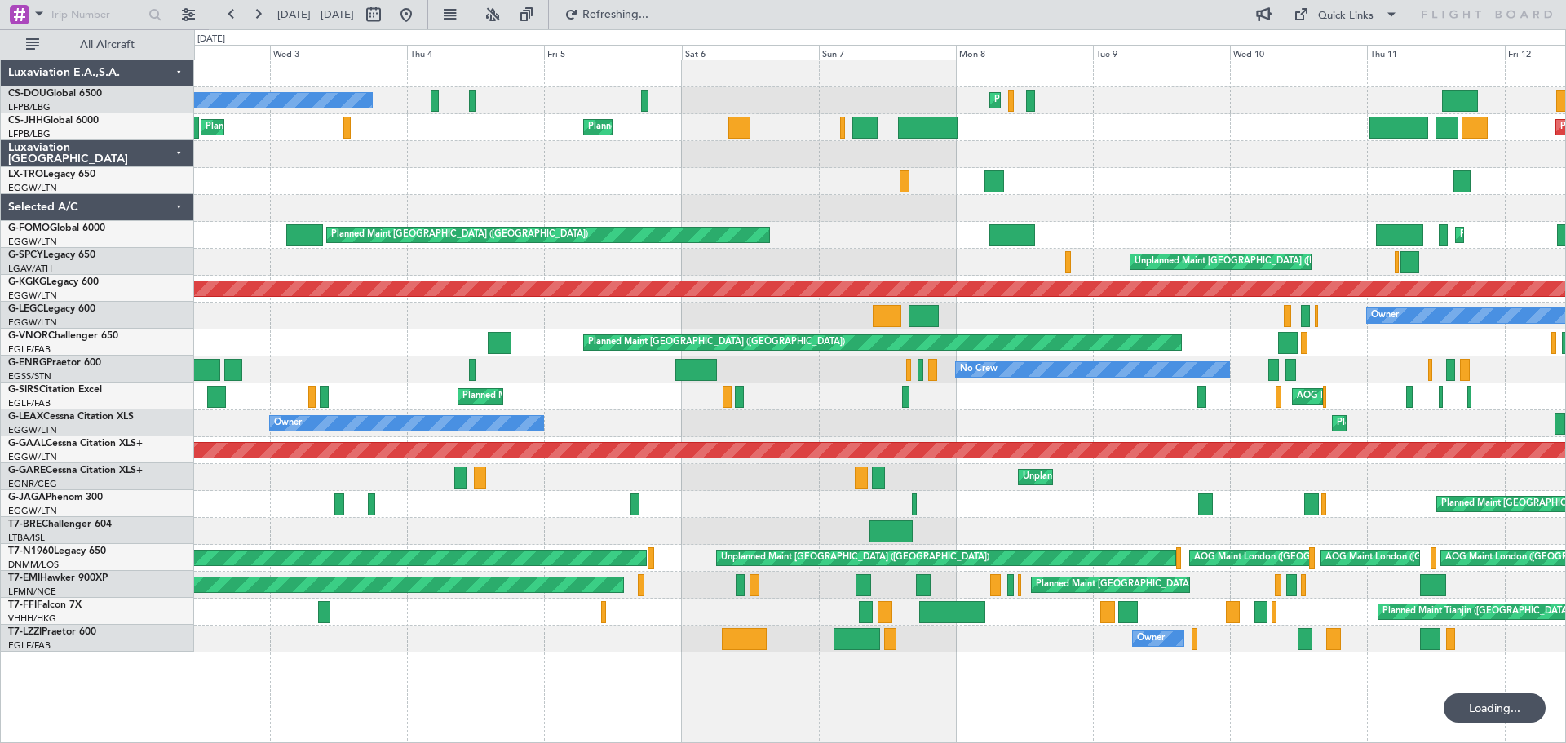
scroll to position [0, 0]
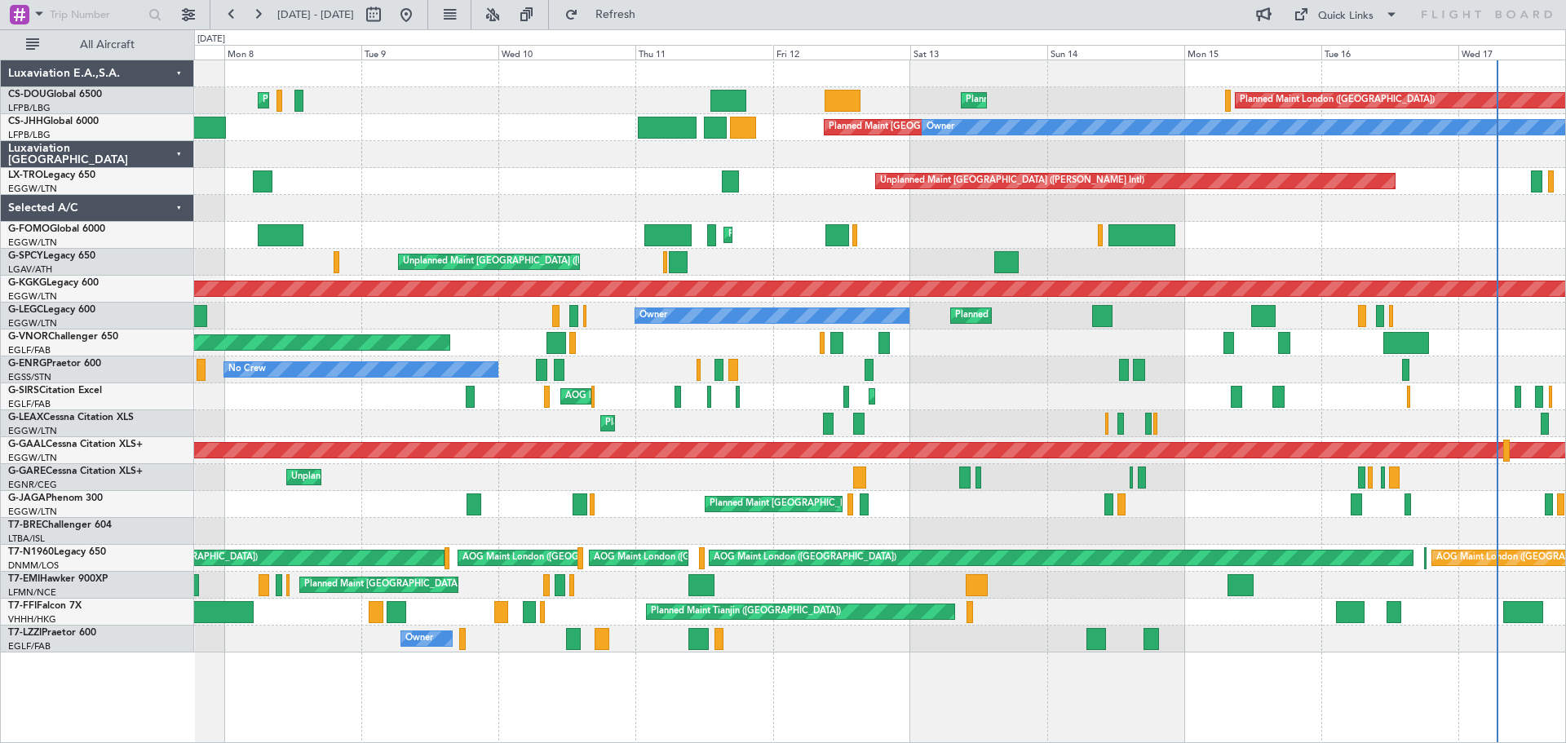
click at [534, 475] on div "Unplanned Maint Chester" at bounding box center [879, 477] width 1371 height 27
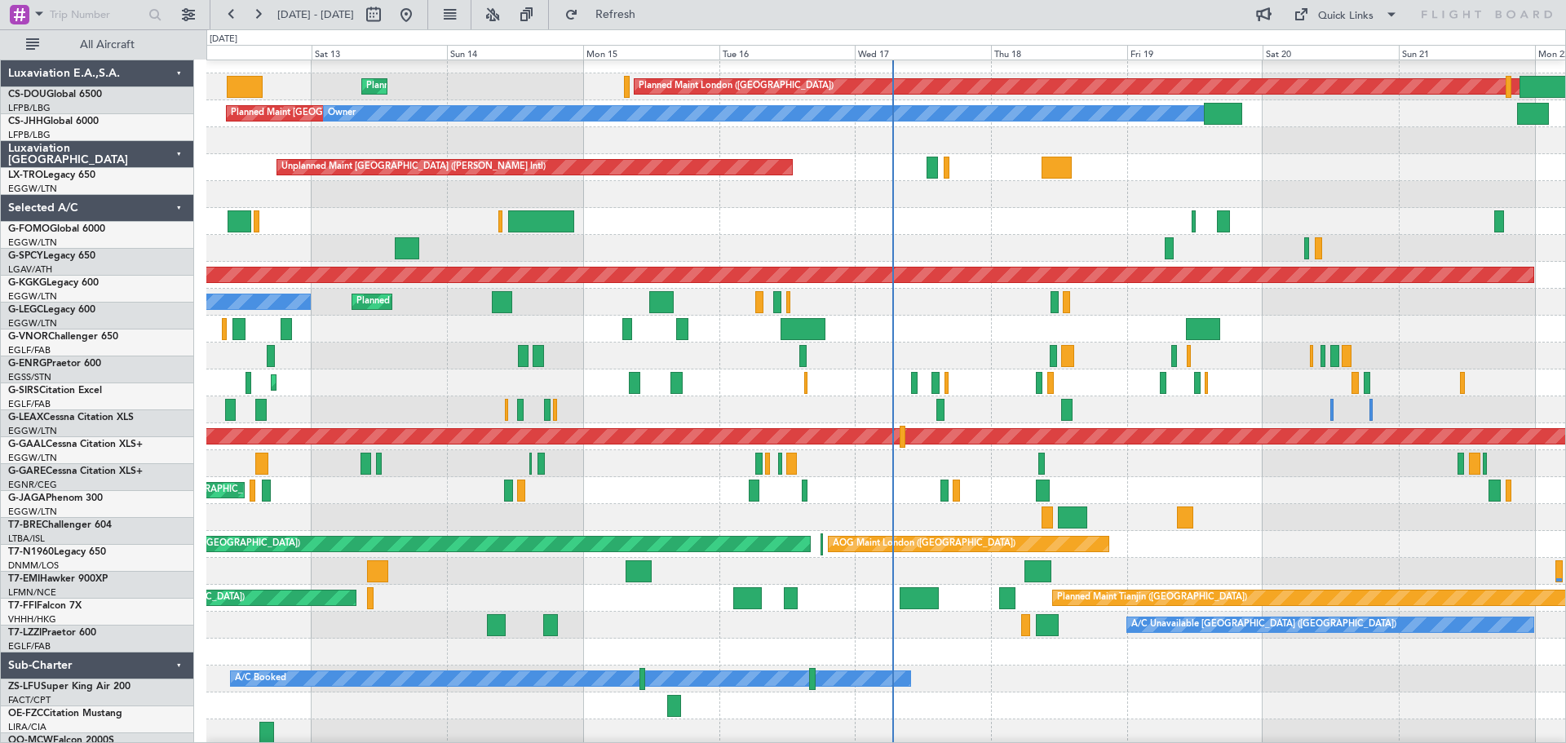
scroll to position [15, 0]
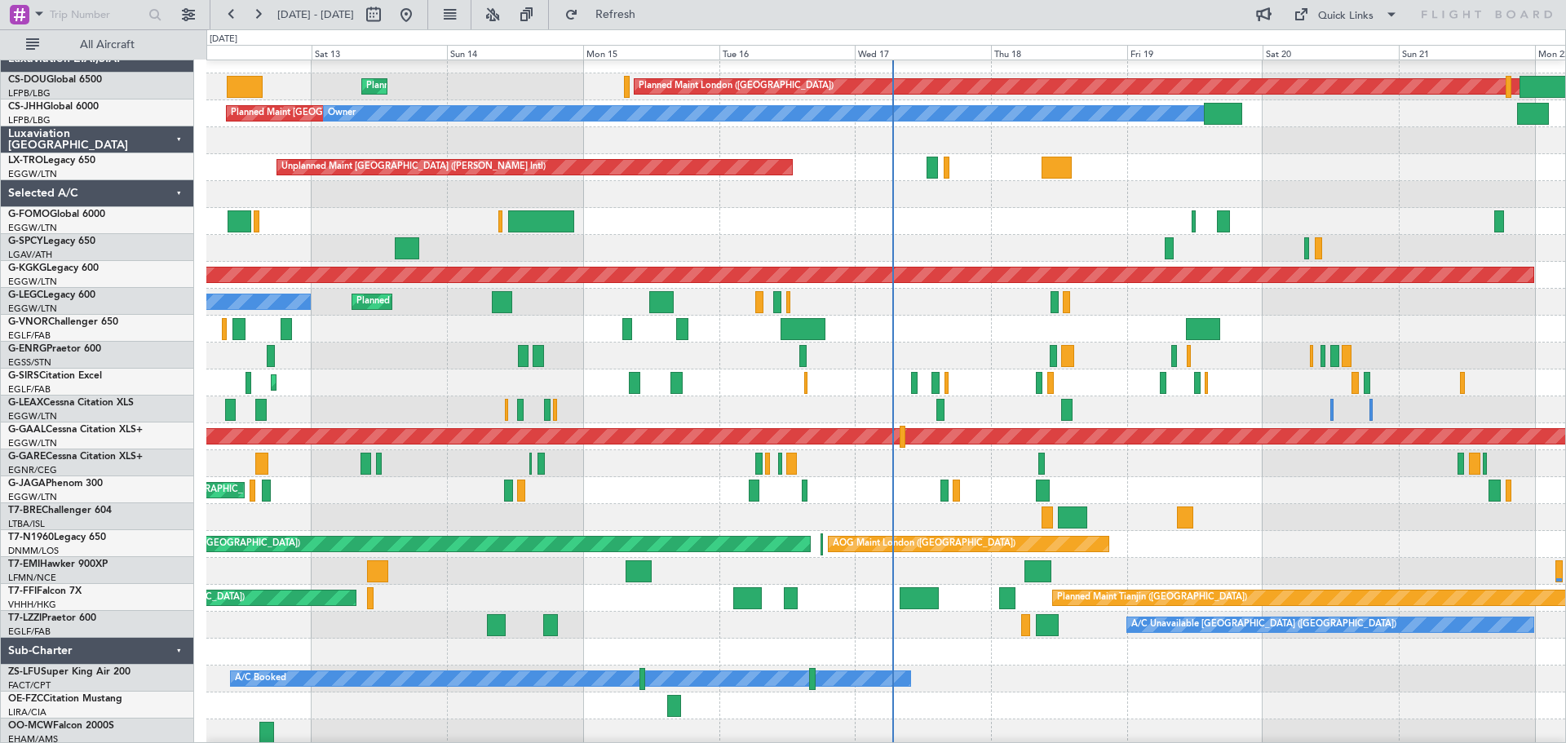
click at [565, 471] on div at bounding box center [885, 463] width 1359 height 27
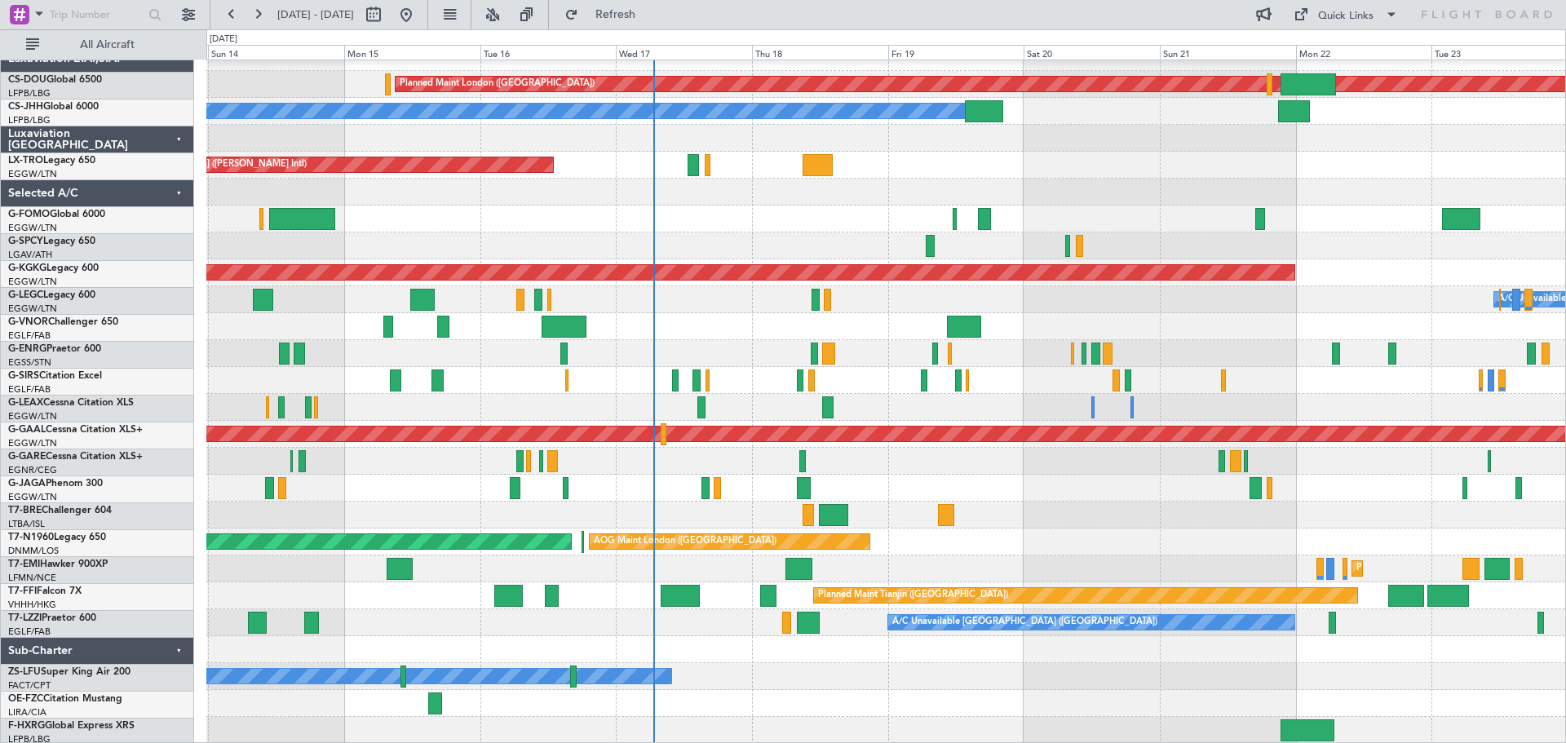
scroll to position [16, 0]
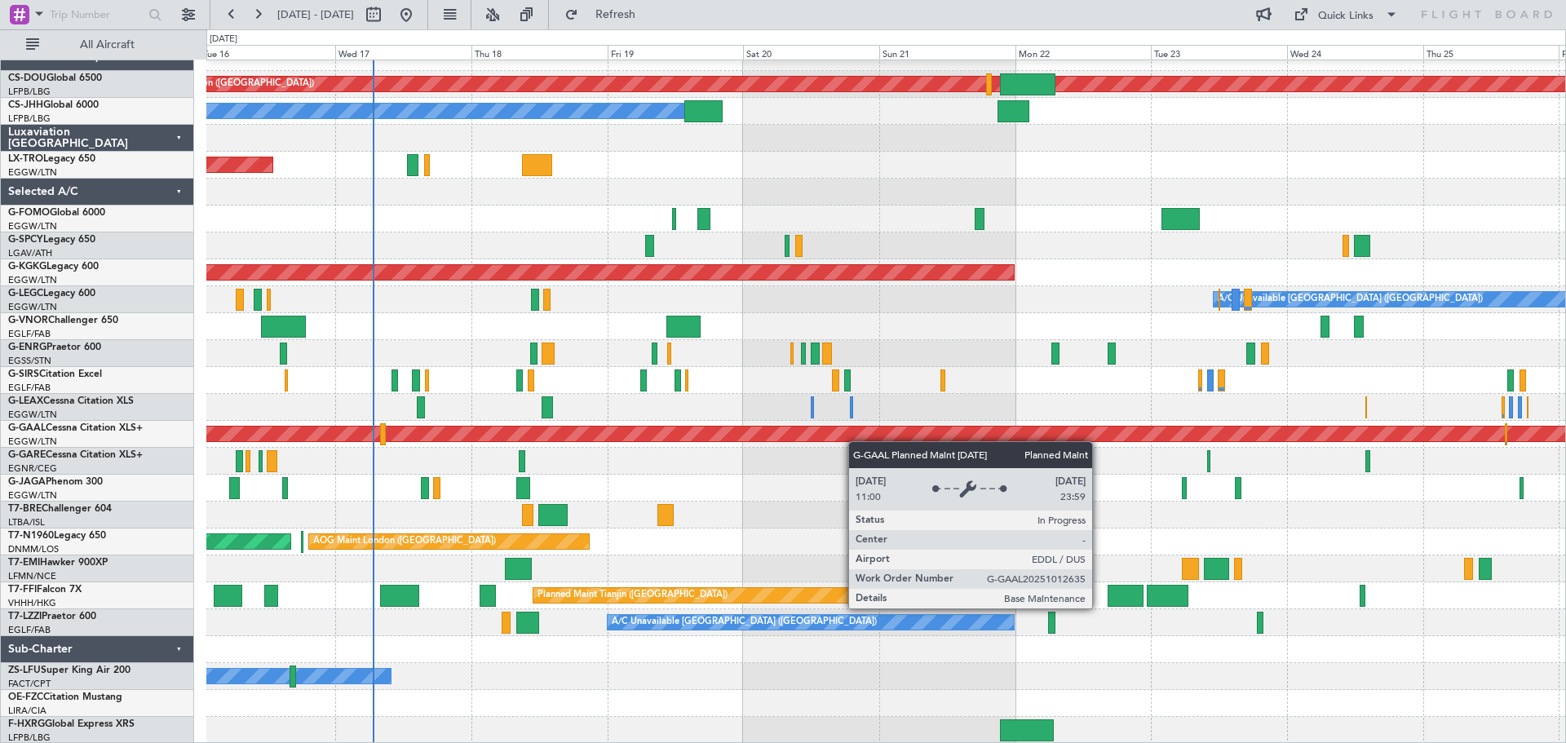
click at [764, 432] on div "Planned Maint London (Biggin Hill) Planned Maint Paris (Le Bourget) Planned Mai…" at bounding box center [885, 394] width 1359 height 700
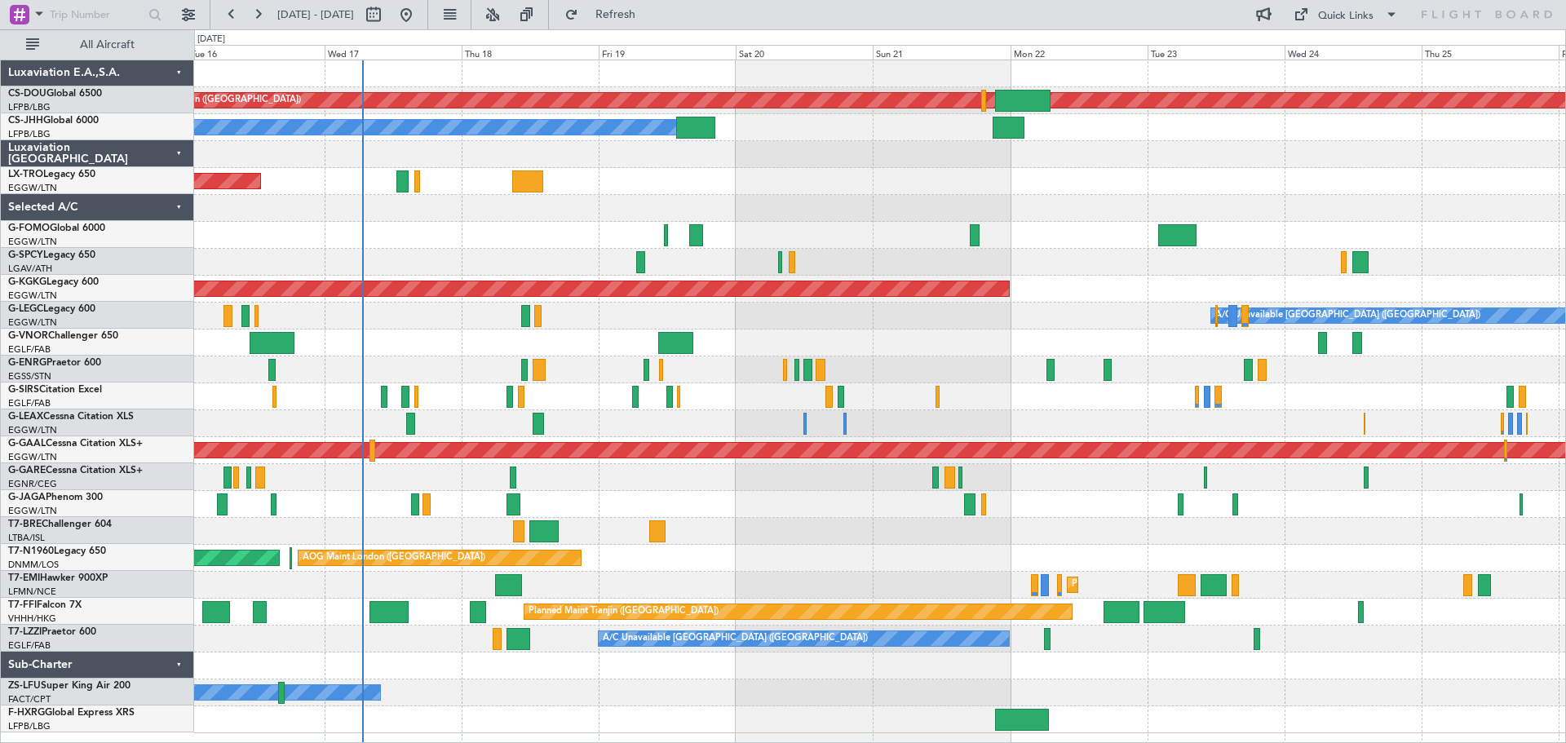
scroll to position [0, 0]
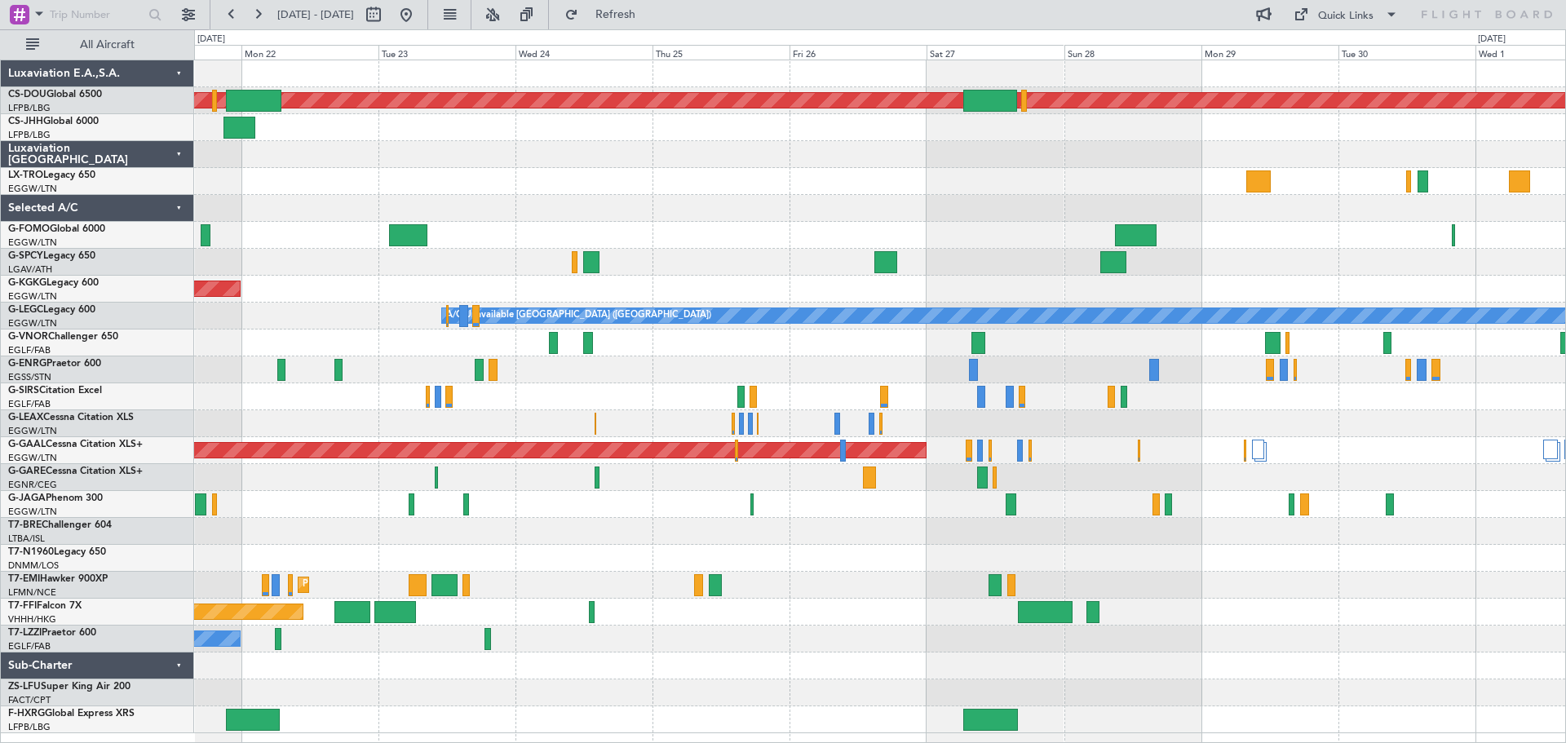
click at [565, 208] on div at bounding box center [879, 208] width 1371 height 27
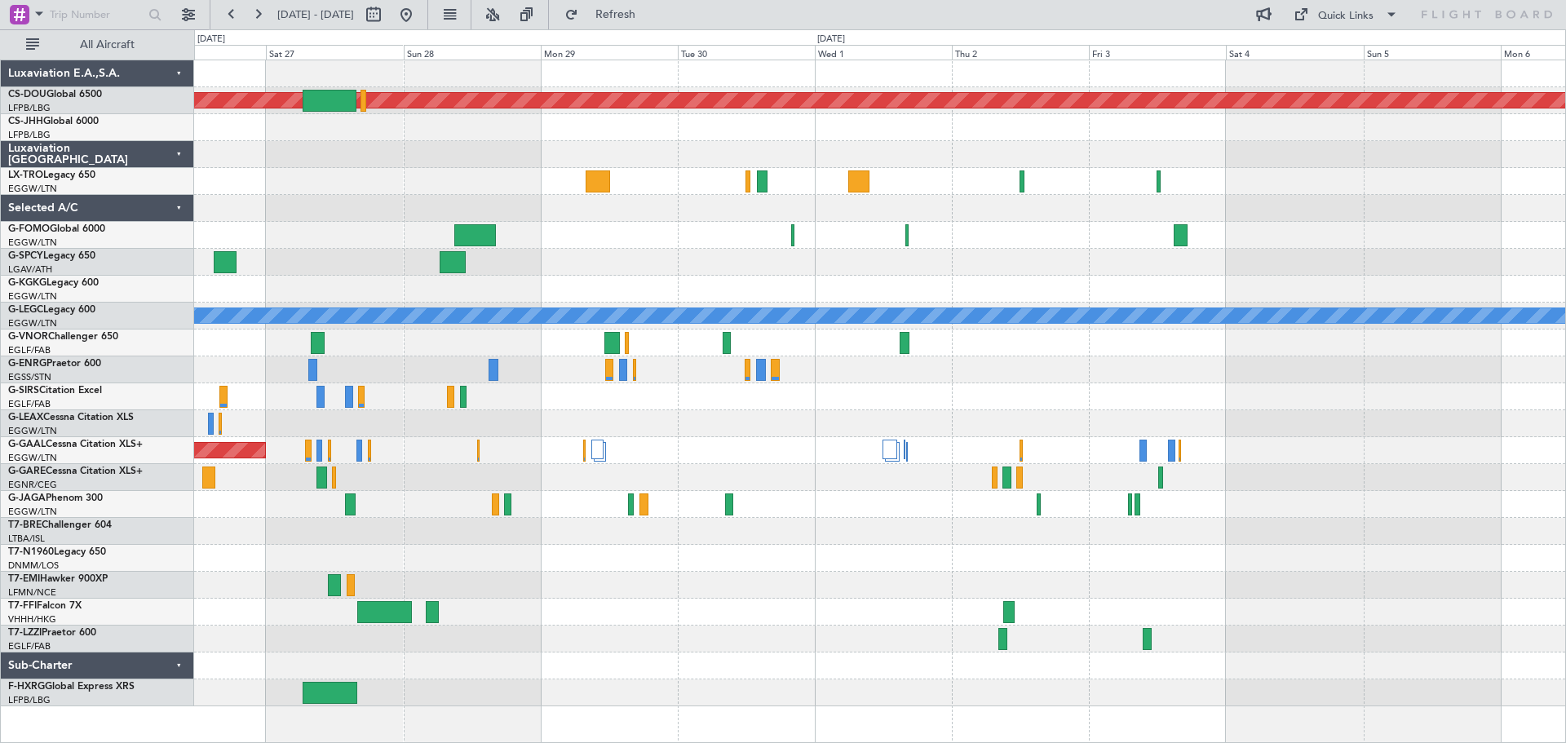
click at [742, 246] on div at bounding box center [879, 235] width 1371 height 27
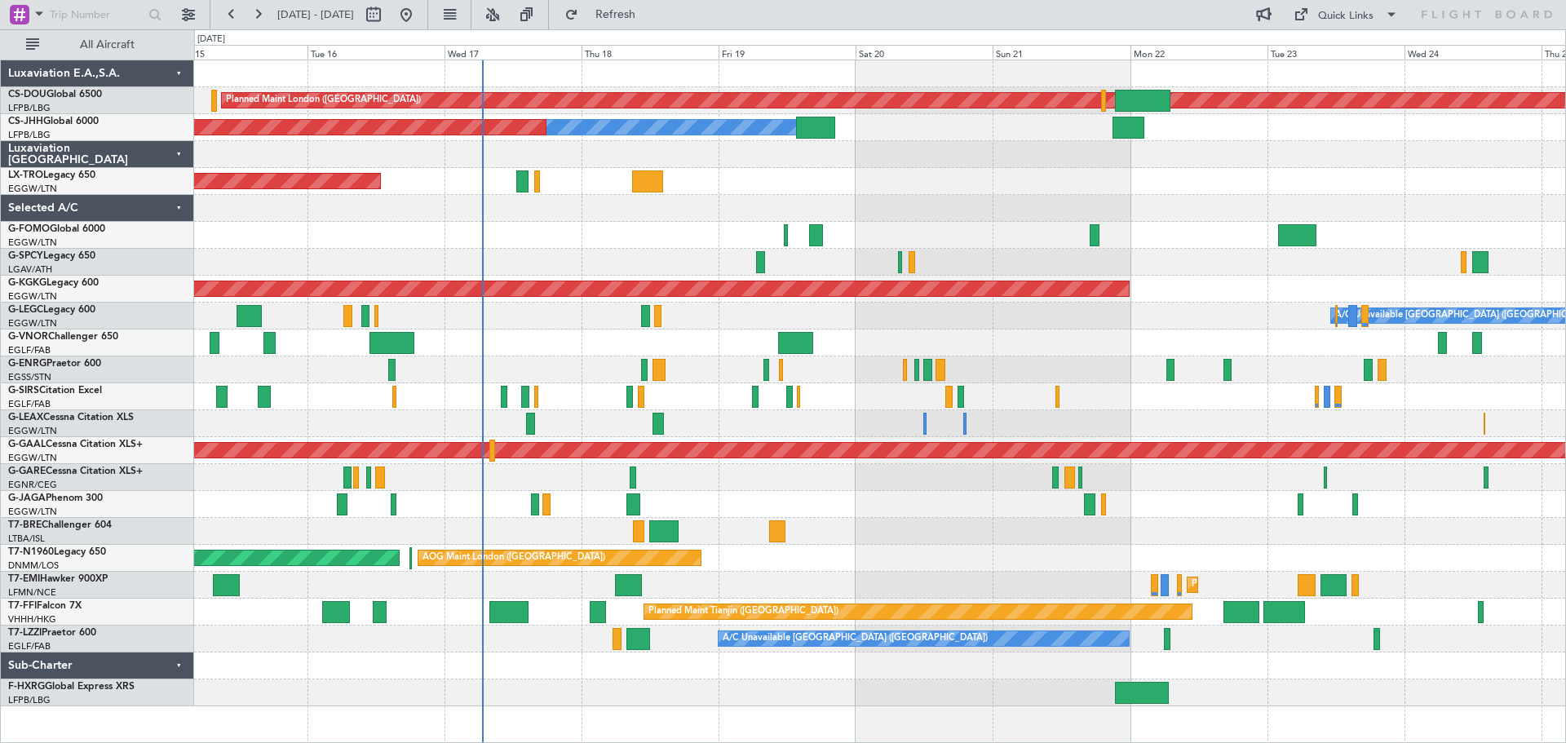
click at [1234, 267] on div "Planned Maint London (Biggin Hill) Owner Planned Maint Paris (Le Bourget) Unpla…" at bounding box center [879, 383] width 1371 height 646
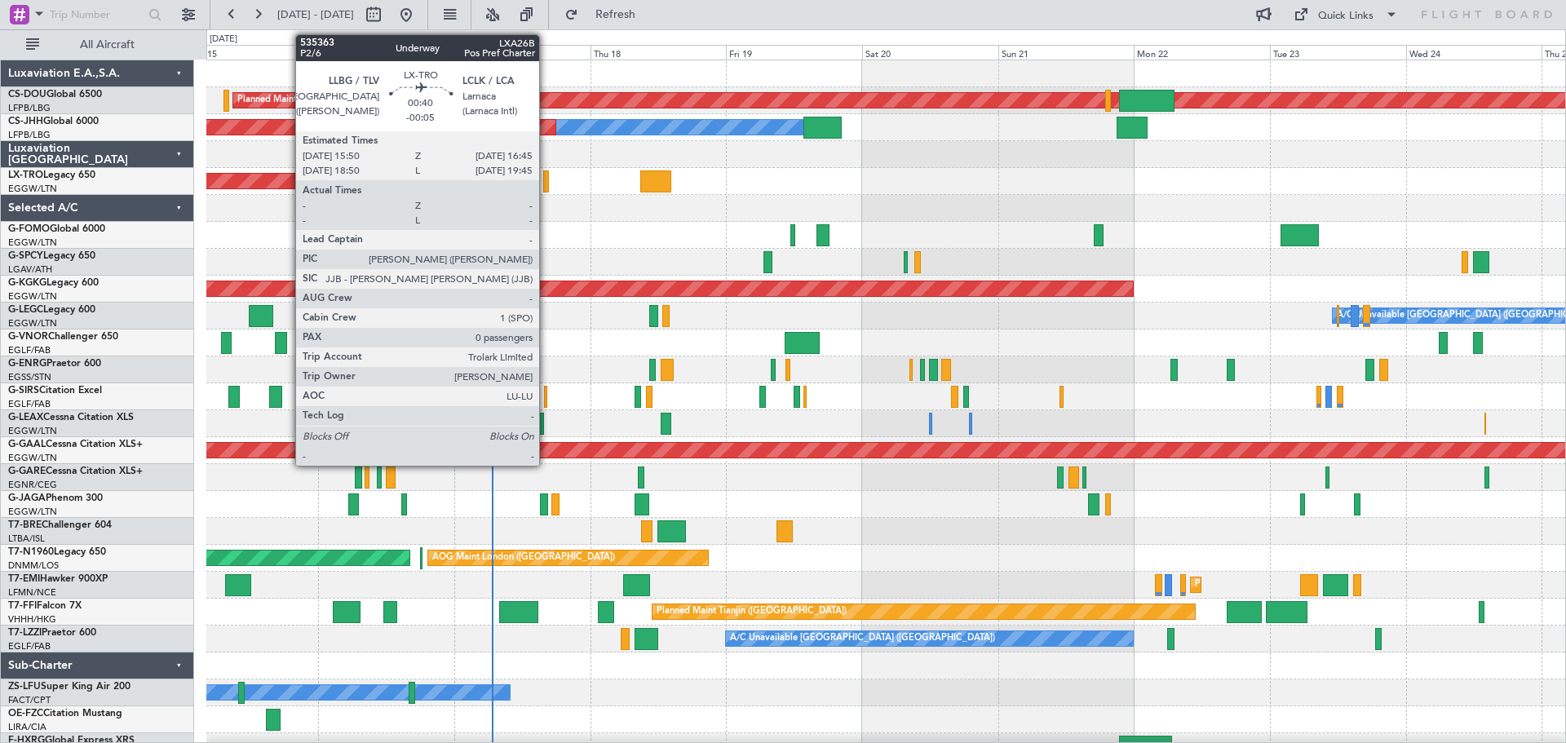
click at [546, 186] on div at bounding box center [546, 181] width 6 height 22
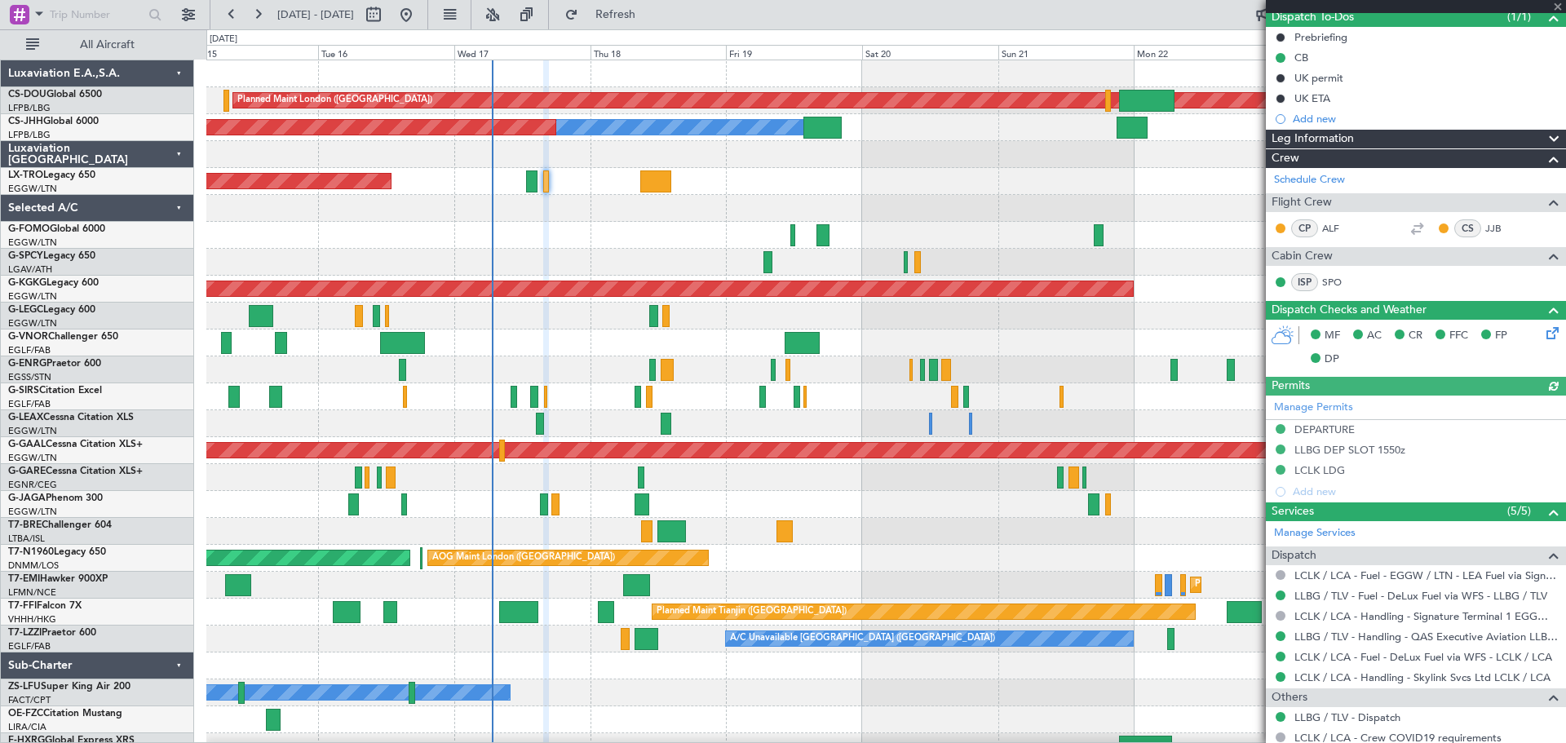
scroll to position [223, 0]
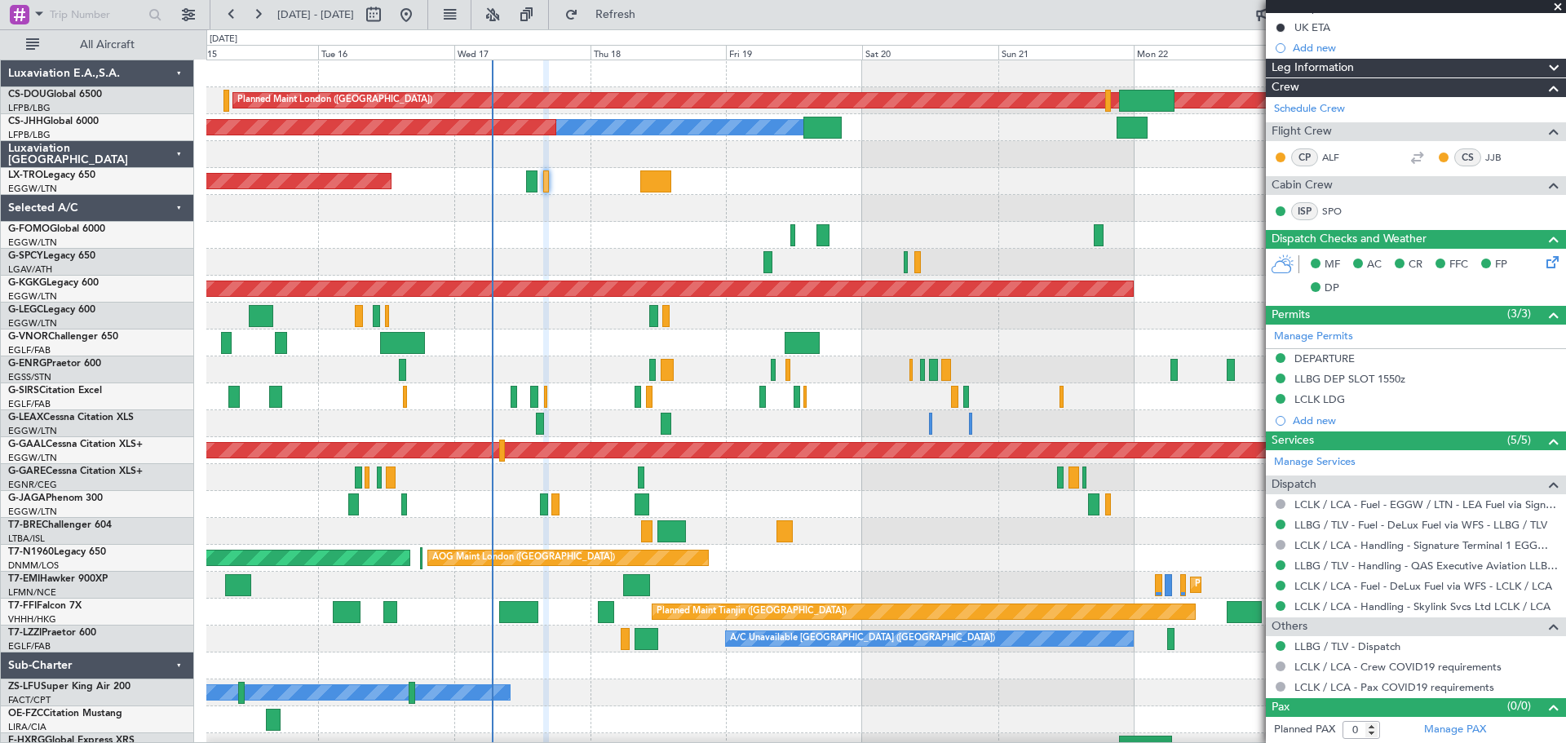
click at [1555, 10] on span at bounding box center [1557, 7] width 16 height 15
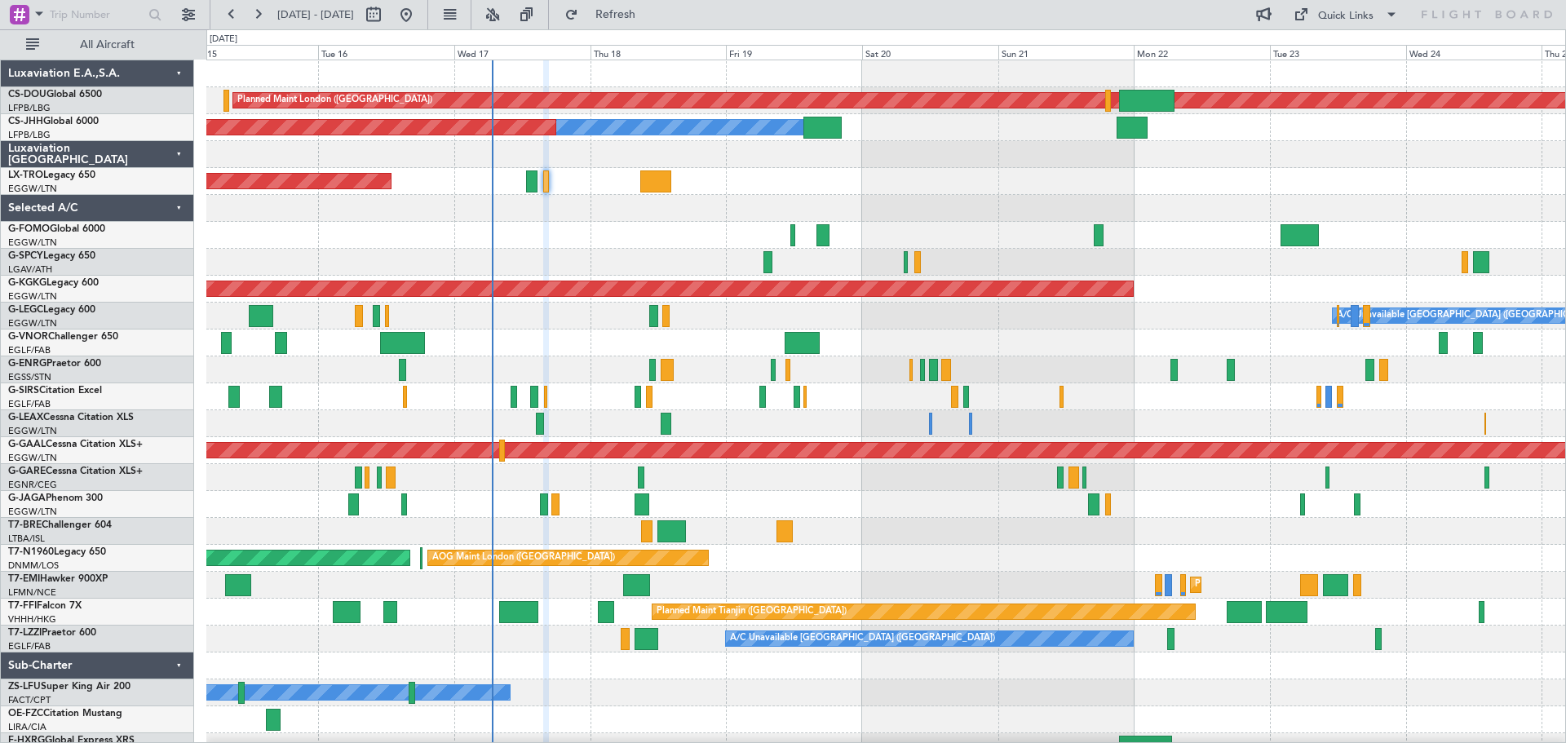
scroll to position [0, 0]
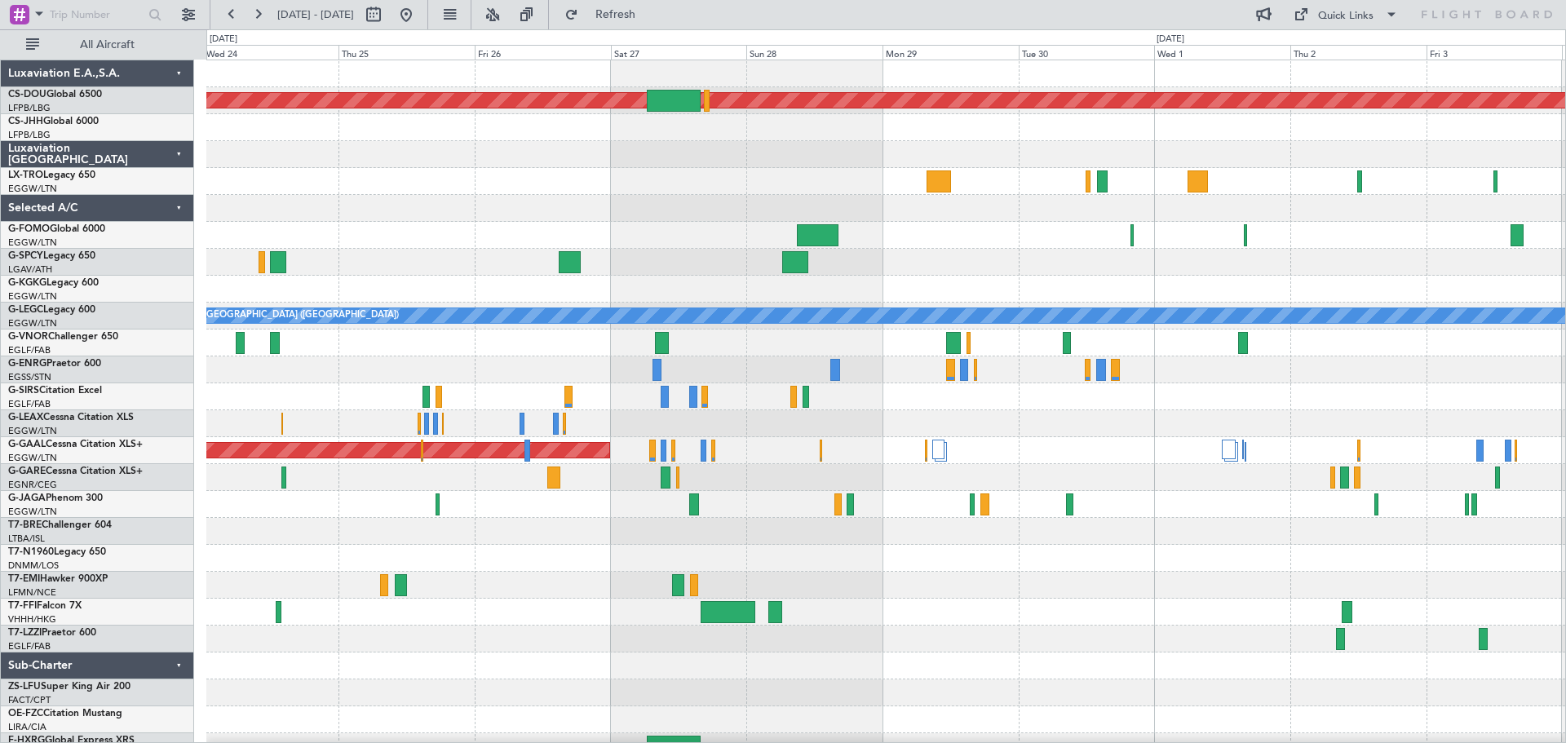
click at [190, 161] on div "Planned Maint London (Biggin Hill) AOG Maint Istanbul (Ataturk) A/C Unavailable…" at bounding box center [783, 386] width 1566 height 714
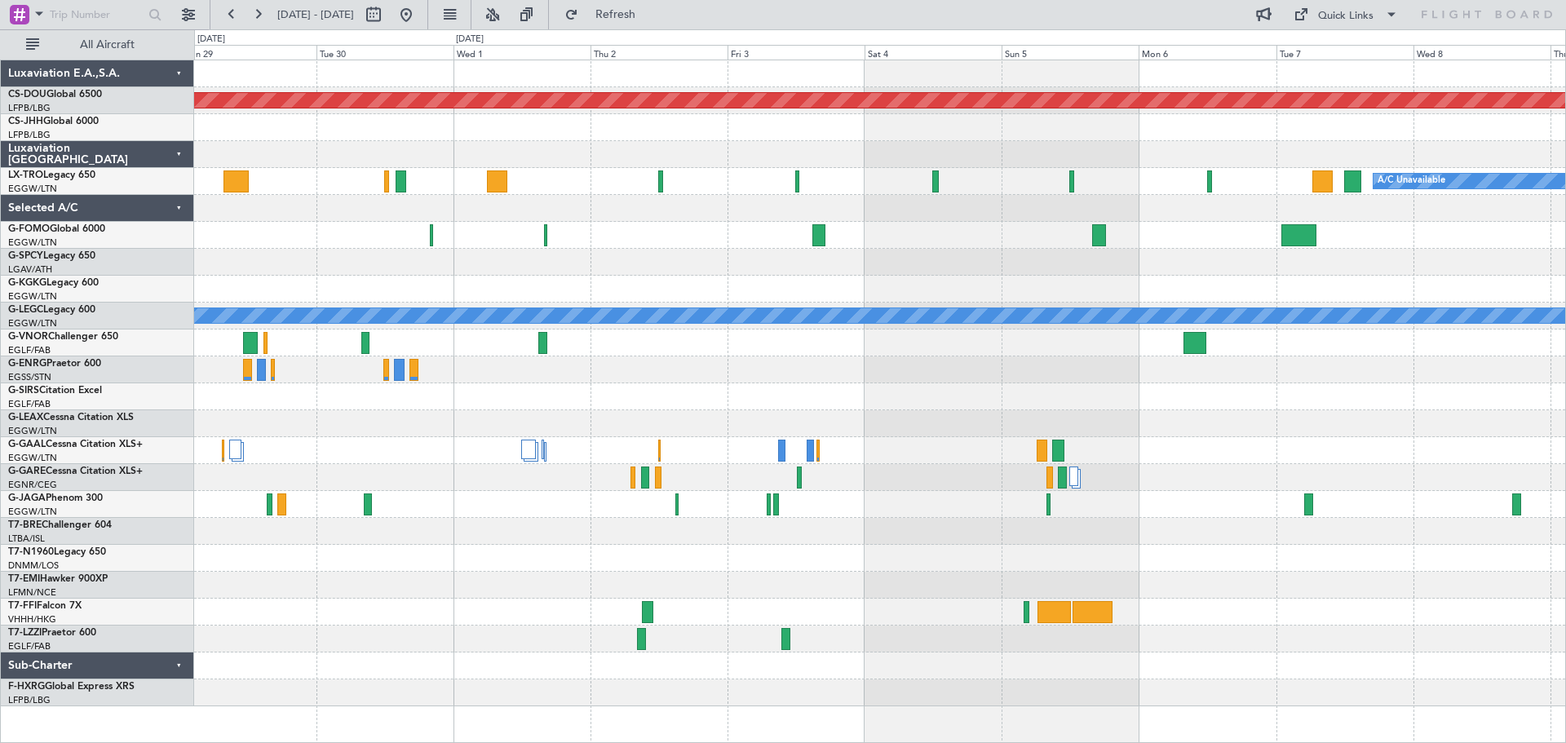
click at [595, 227] on div at bounding box center [879, 235] width 1371 height 27
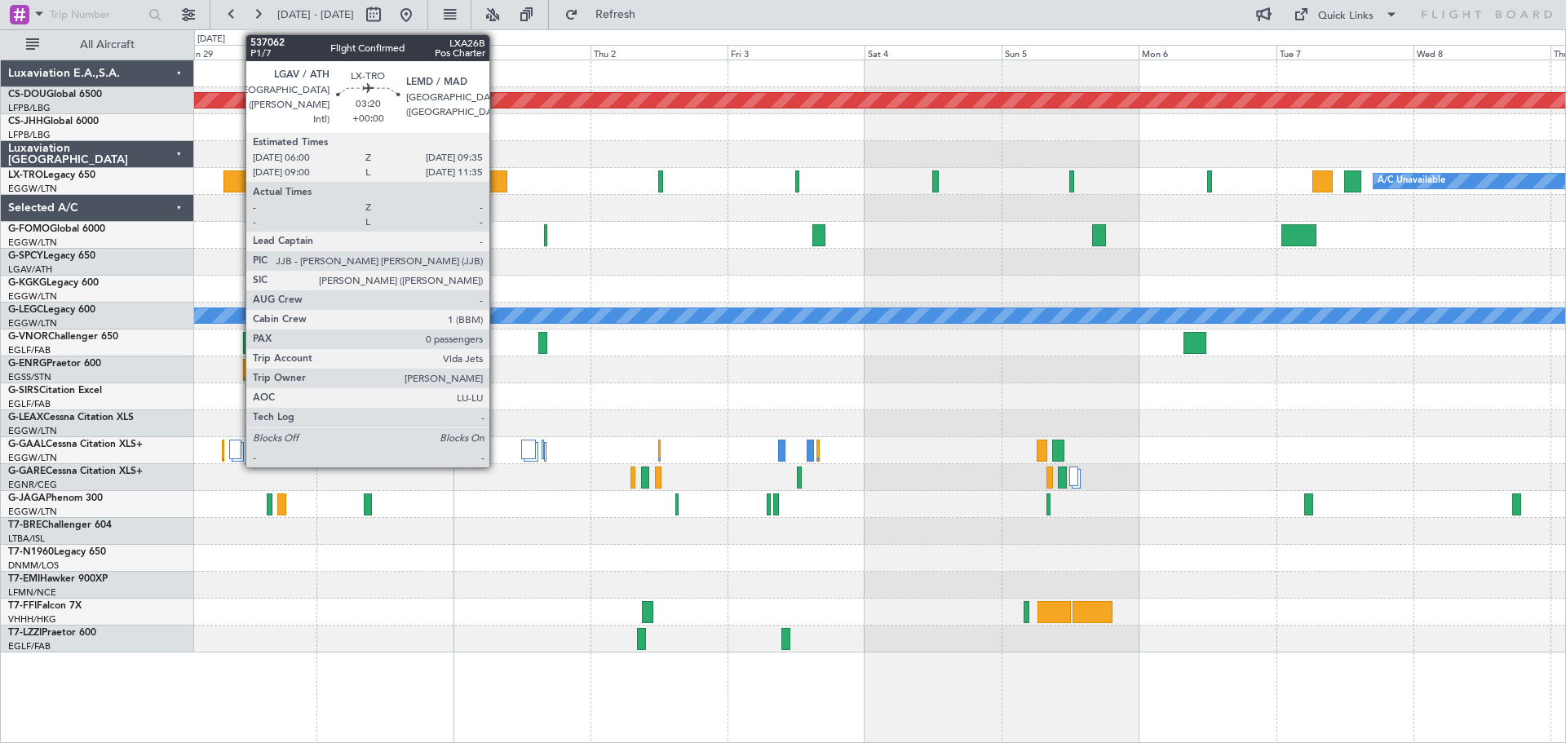
click at [497, 182] on div at bounding box center [497, 181] width 21 height 22
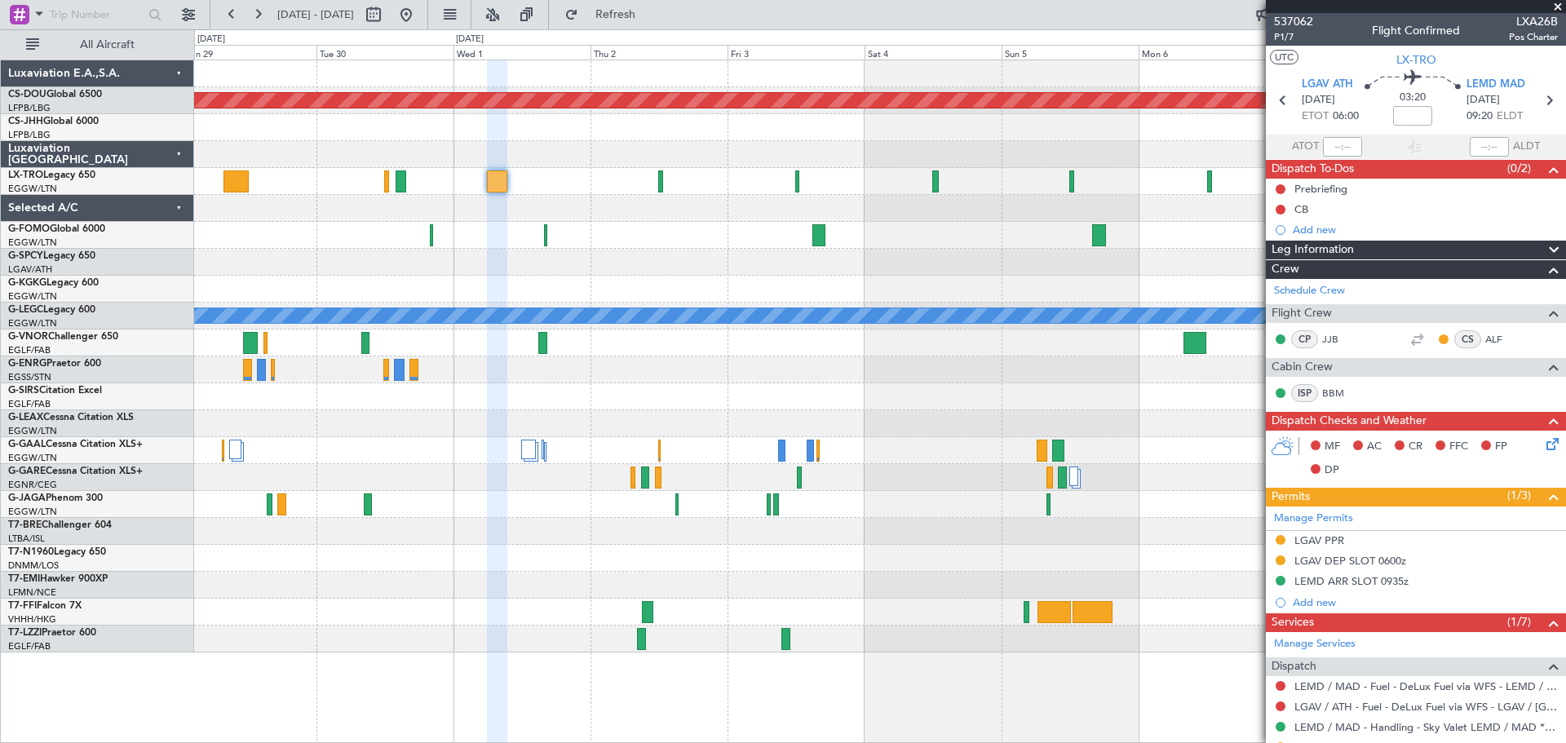
click at [1556, 7] on span at bounding box center [1557, 7] width 16 height 15
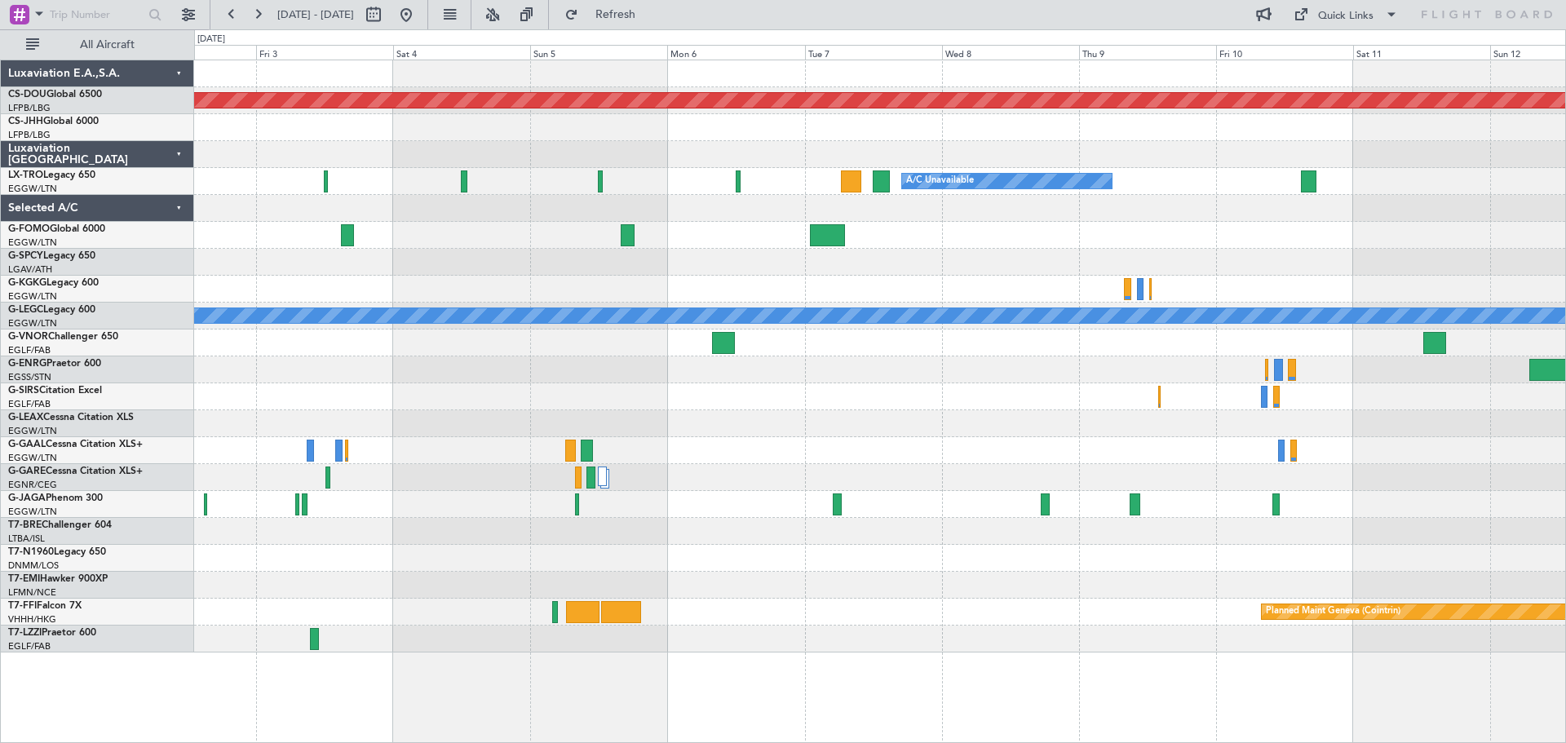
click at [908, 125] on div "Planned Maint London (Biggin Hill) A/C Unavailable Planned Maint Riga (Riga Int…" at bounding box center [879, 356] width 1371 height 592
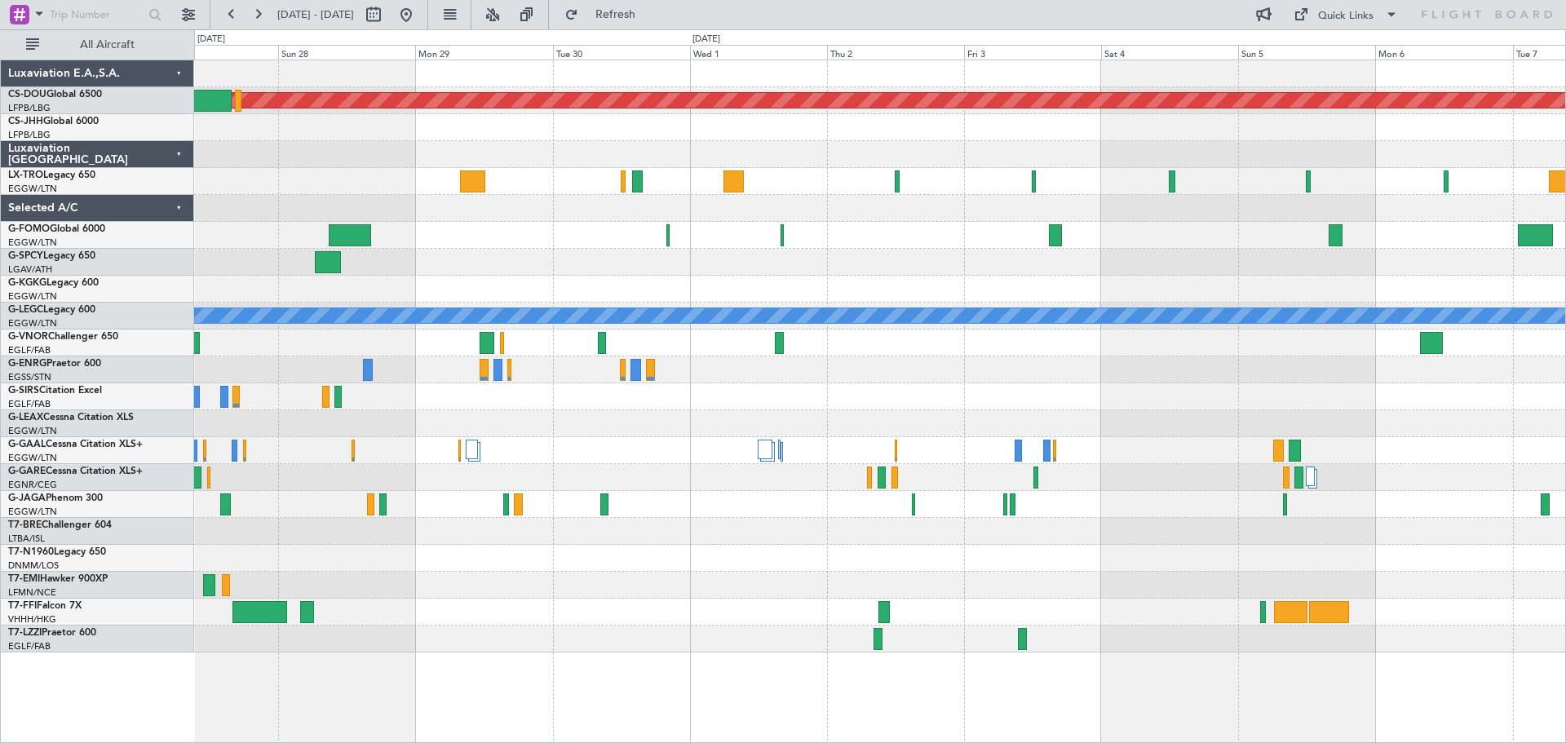
click at [1087, 246] on div at bounding box center [879, 235] width 1371 height 27
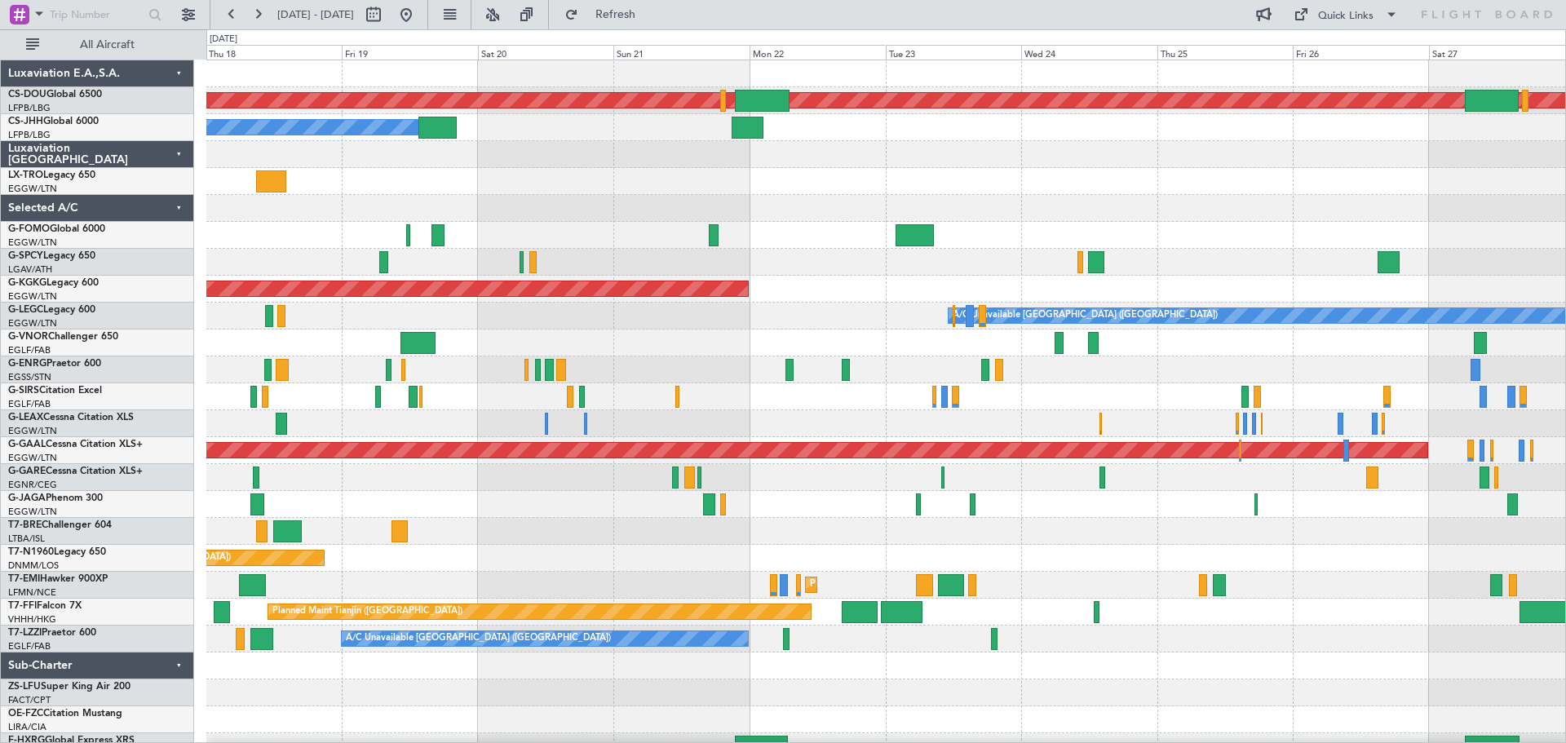
click at [830, 342] on div "Planned Maint London (Biggin Hill) Owner Planned Maint Paris (Le Bourget) Unpla…" at bounding box center [885, 410] width 1359 height 700
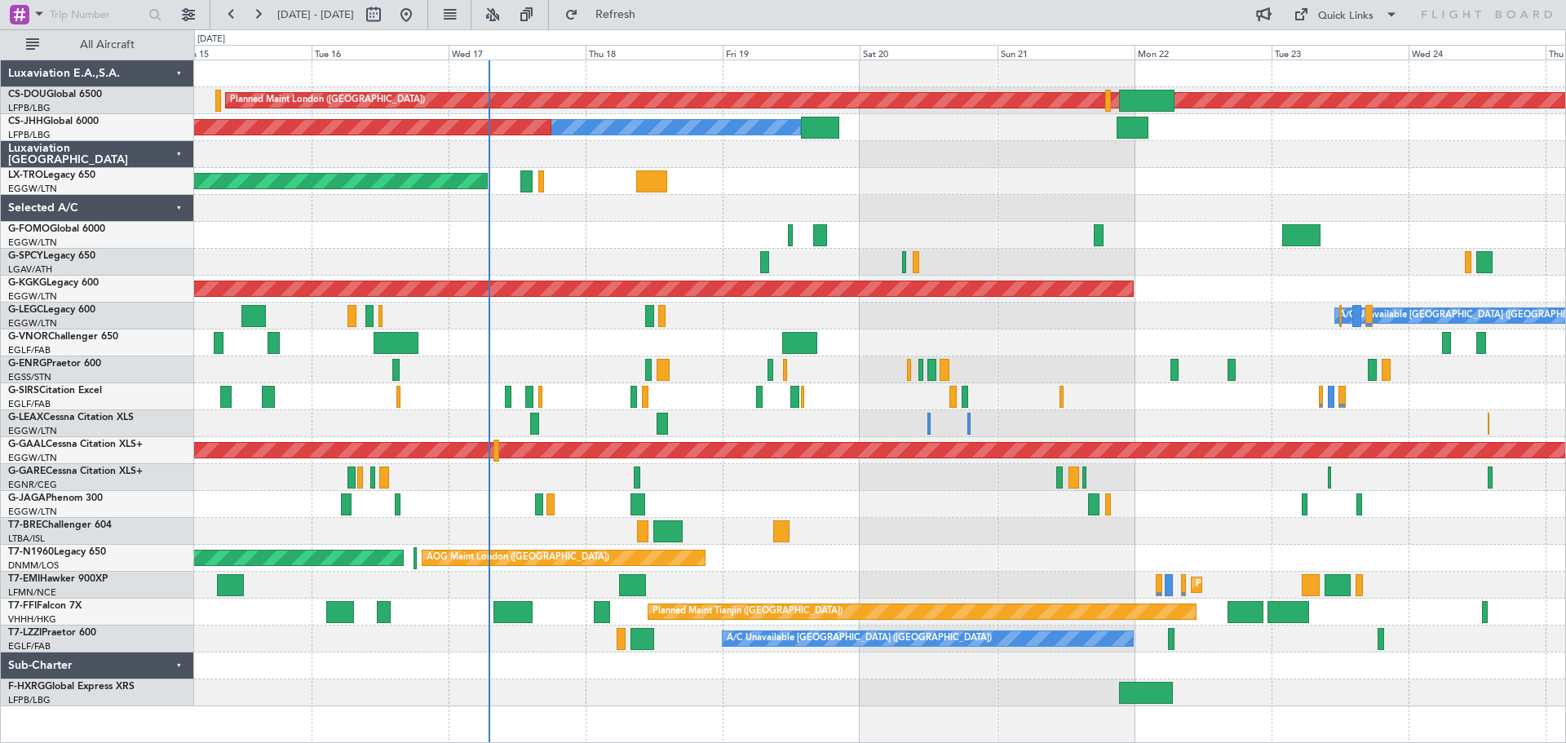
click at [1038, 339] on div at bounding box center [879, 342] width 1371 height 27
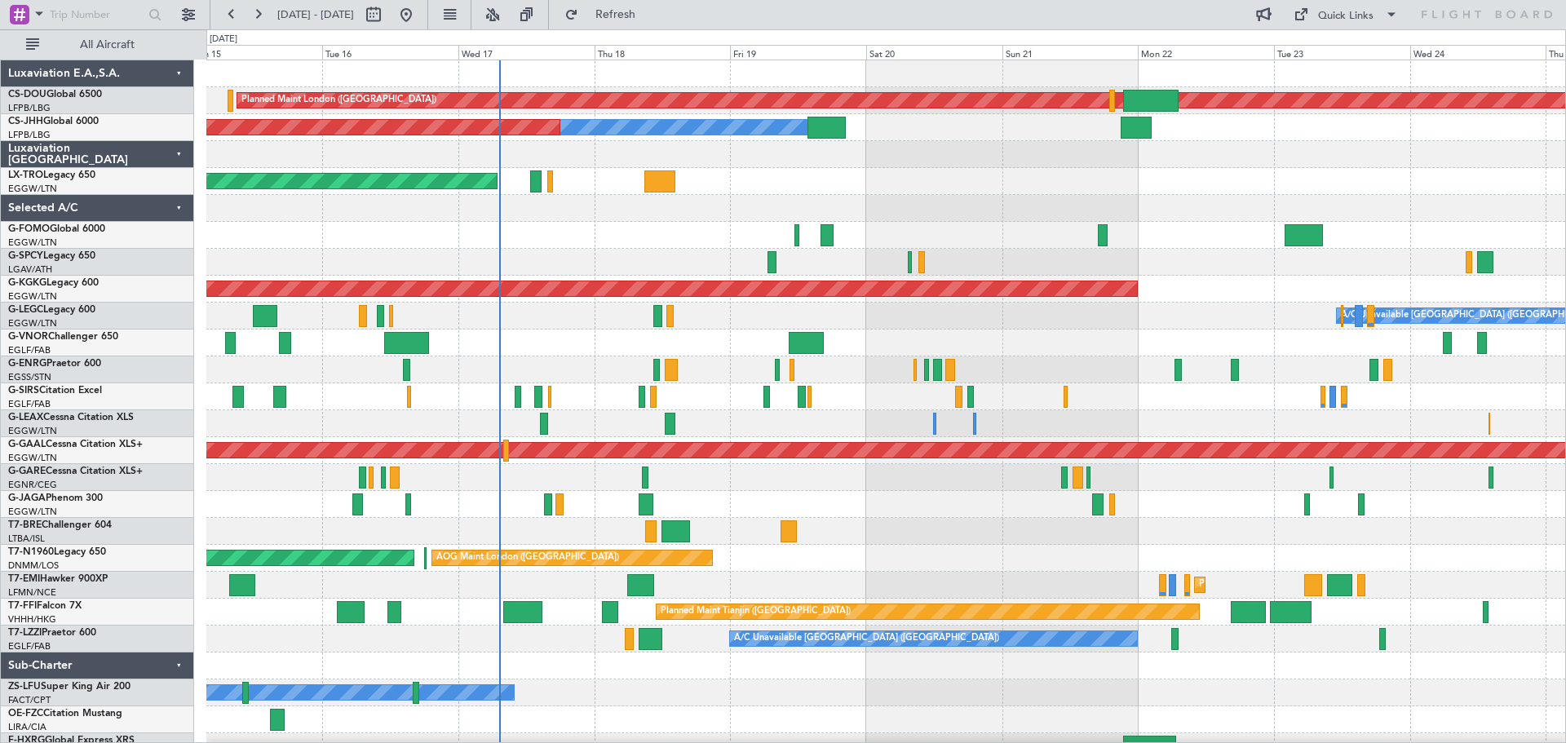
click at [563, 340] on div at bounding box center [885, 342] width 1359 height 27
click at [1207, 170] on div "Unplanned Maint [GEOGRAPHIC_DATA] ([PERSON_NAME] Intl)" at bounding box center [885, 181] width 1359 height 27
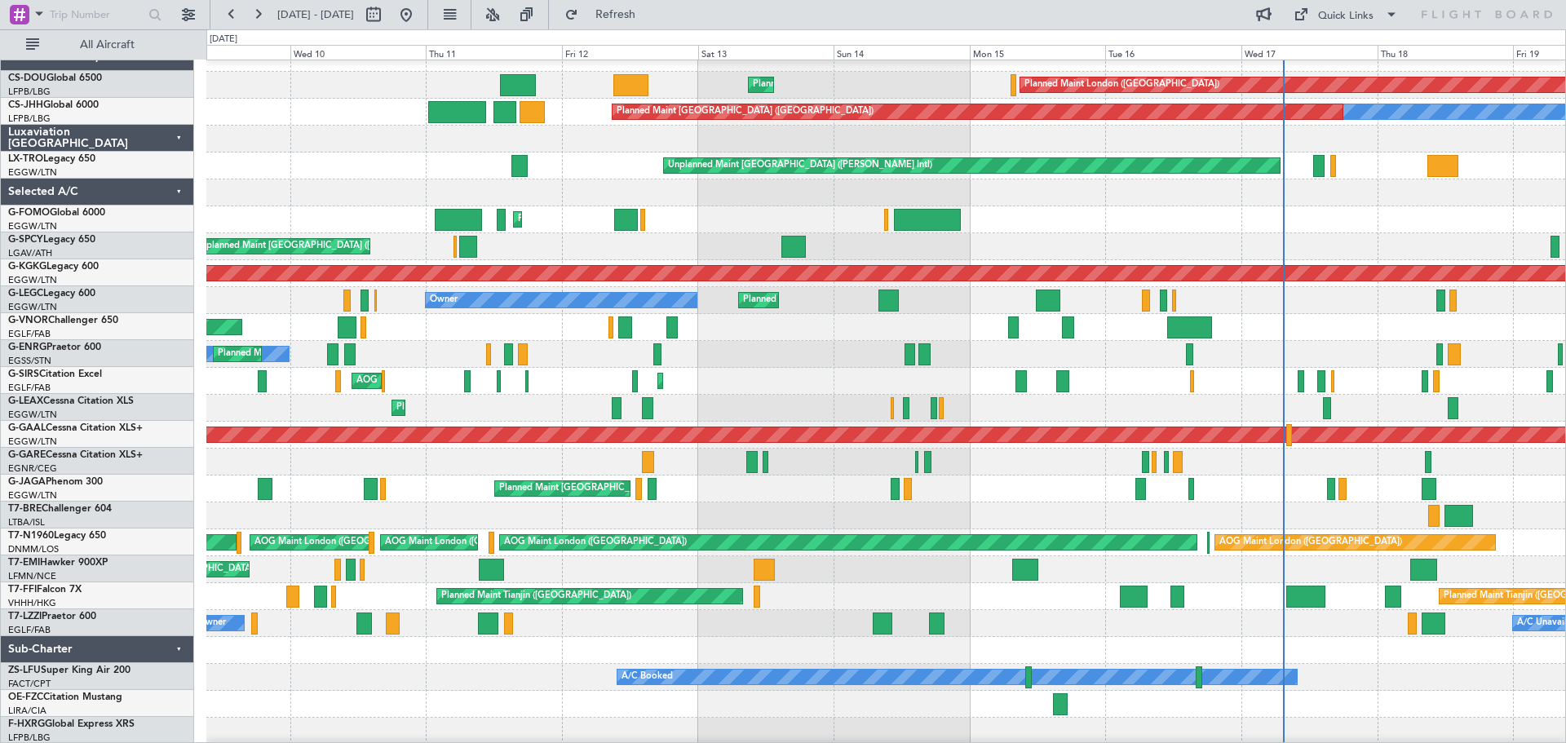
scroll to position [15, 0]
click at [1483, 473] on div "Unplanned Maint Chester" at bounding box center [885, 462] width 1359 height 27
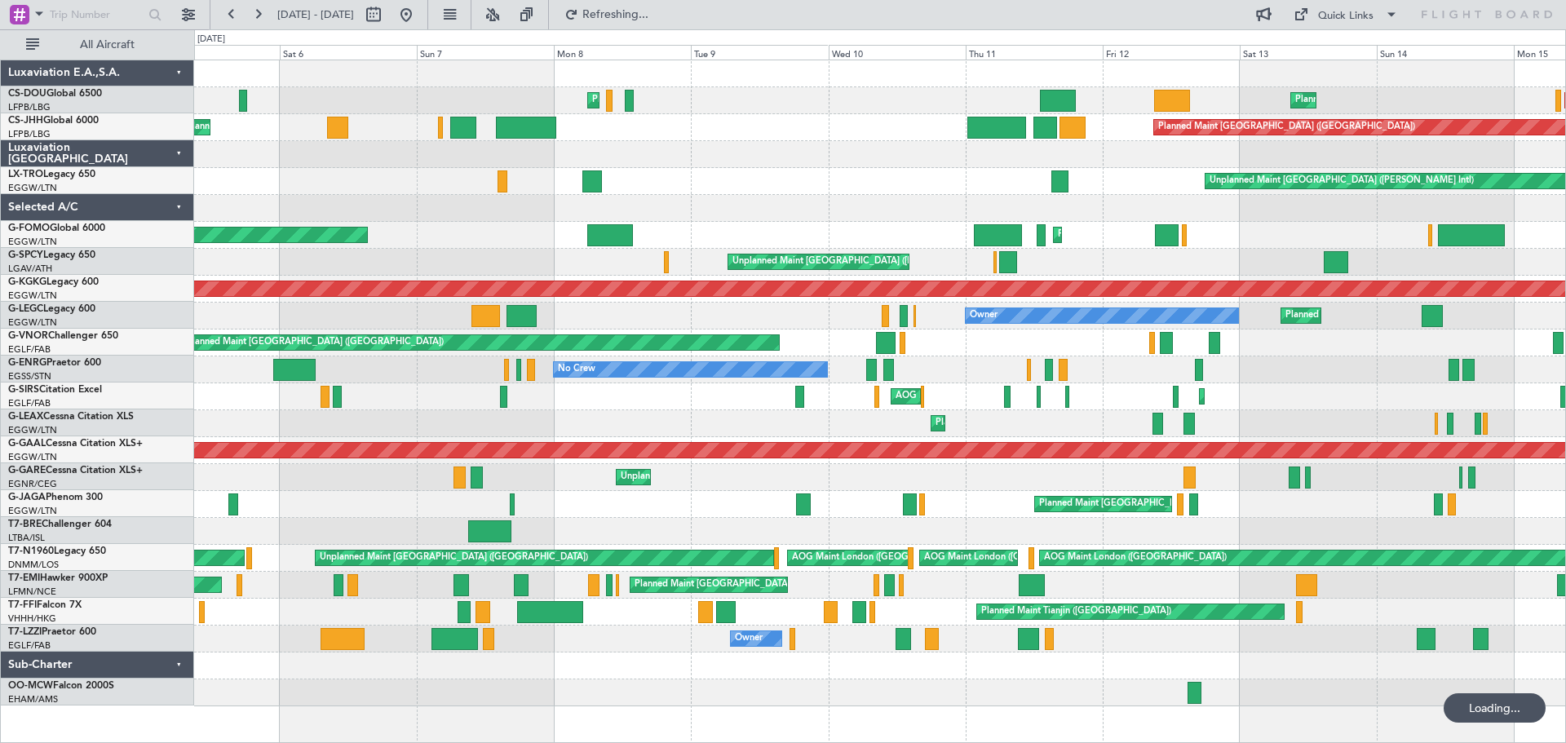
scroll to position [0, 0]
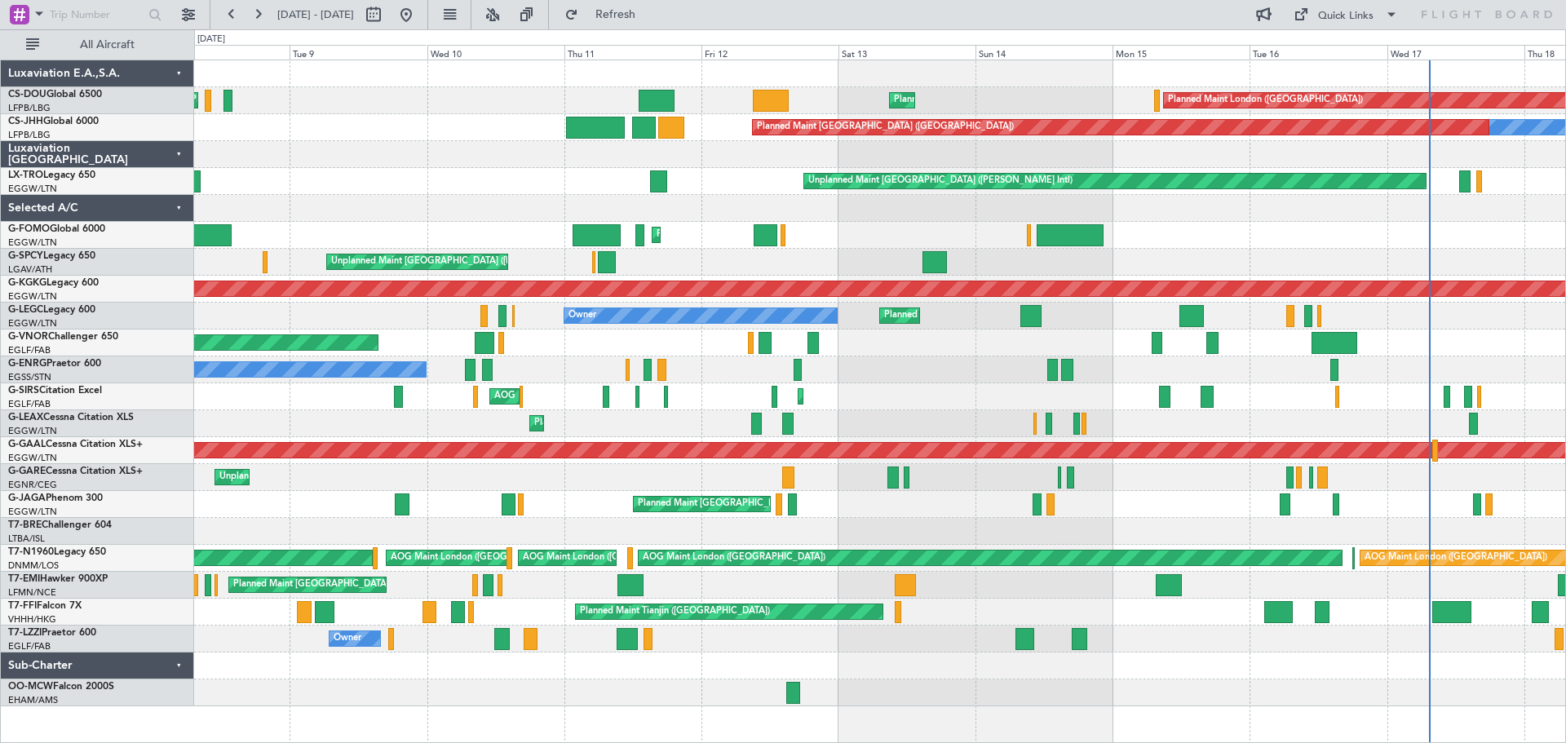
click at [936, 506] on div "Planned Maint London (Biggin Hill) Planned Maint Paris (Le Bourget) Planned Mai…" at bounding box center [879, 383] width 1371 height 646
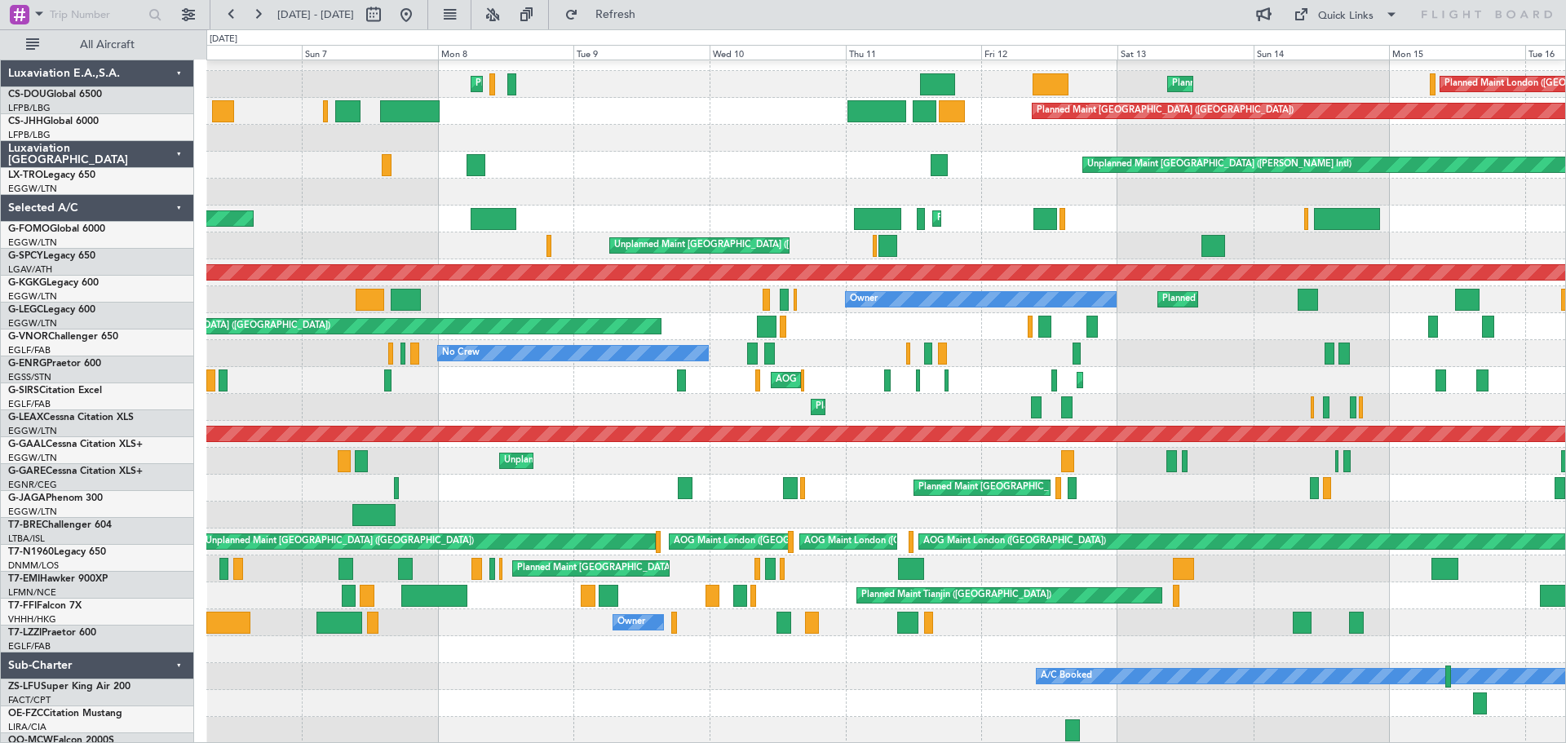
scroll to position [16, 0]
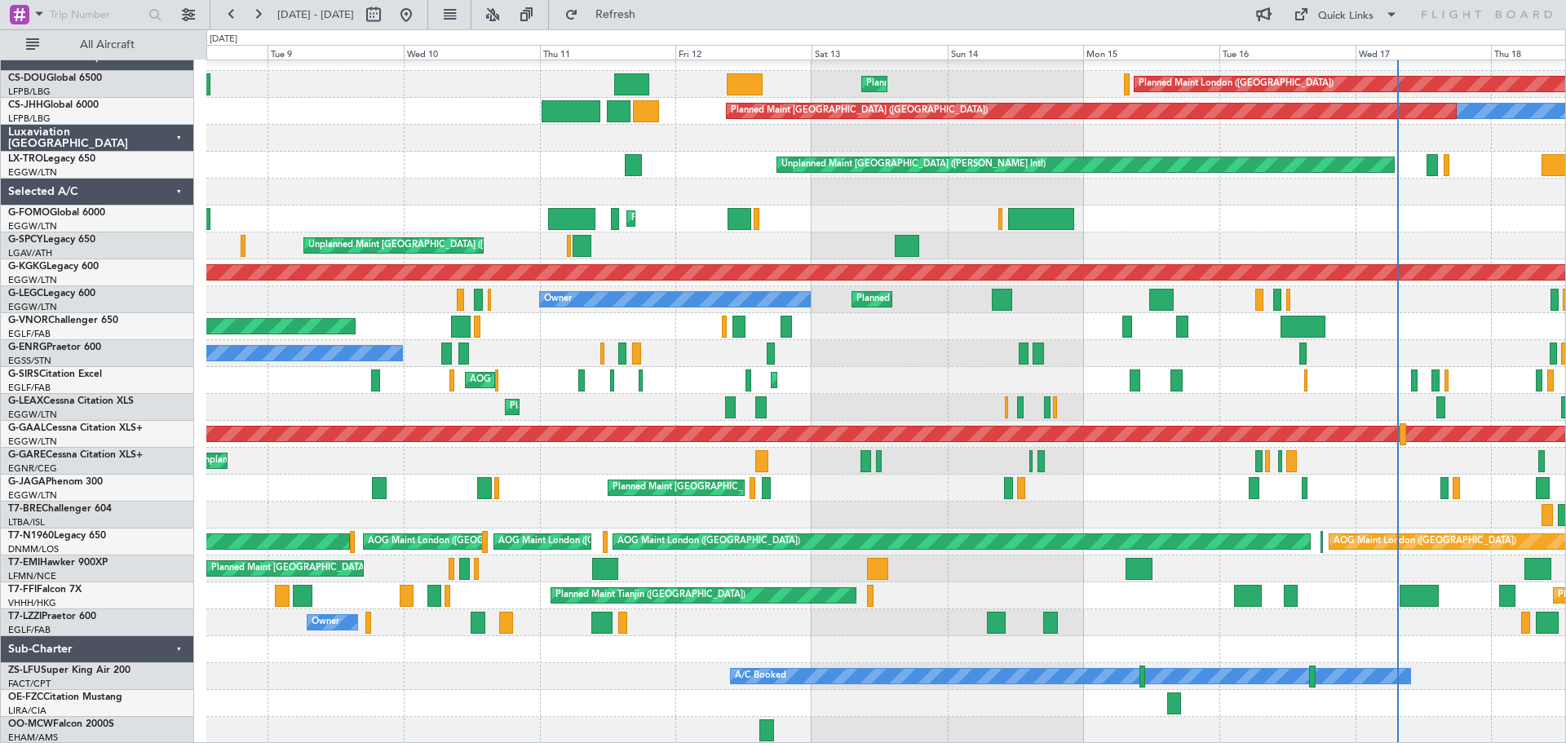
click at [308, 445] on div "Planned Maint Paris (Le Bourget) Planned Maint London (Biggin Hill) Planned Mai…" at bounding box center [885, 394] width 1359 height 700
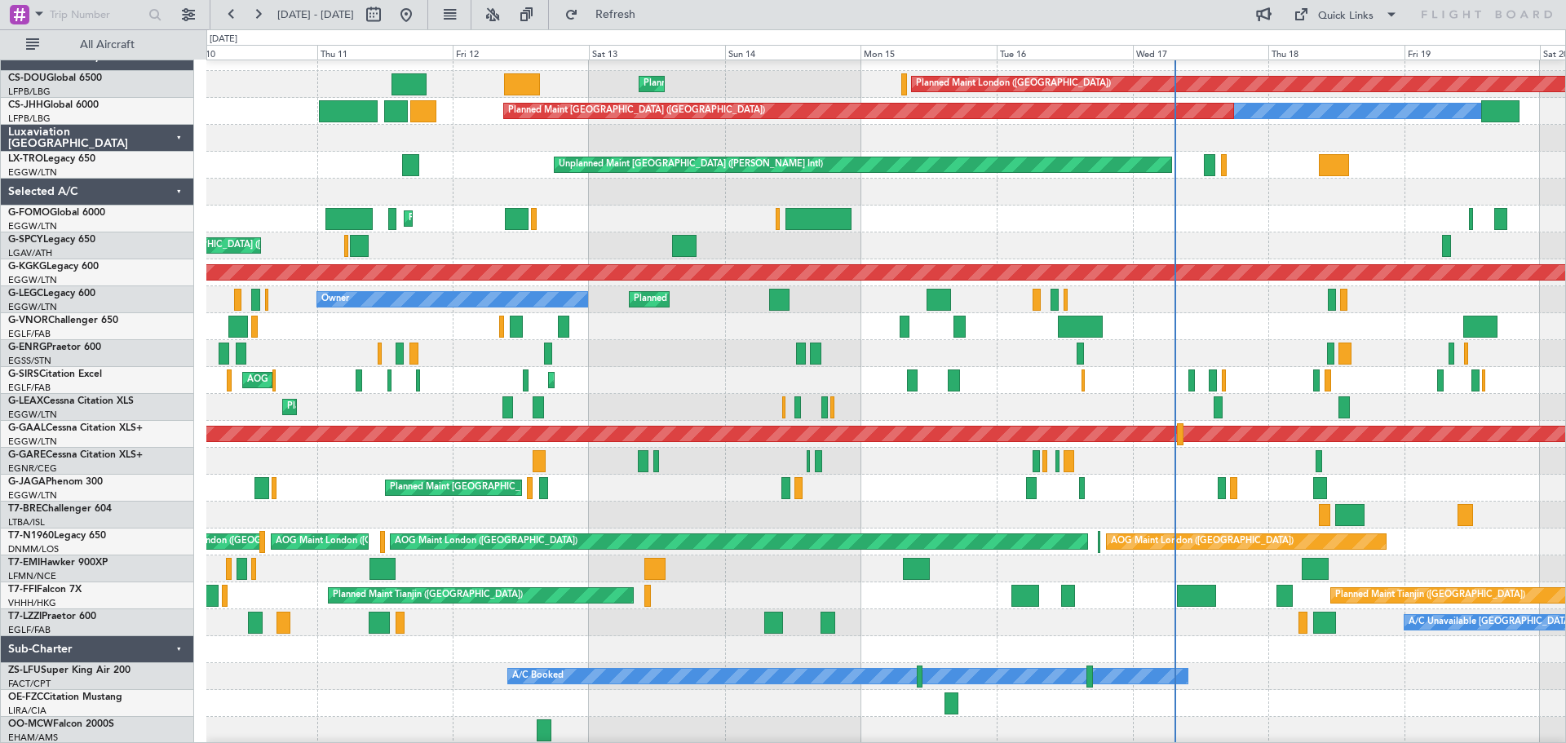
scroll to position [14, 0]
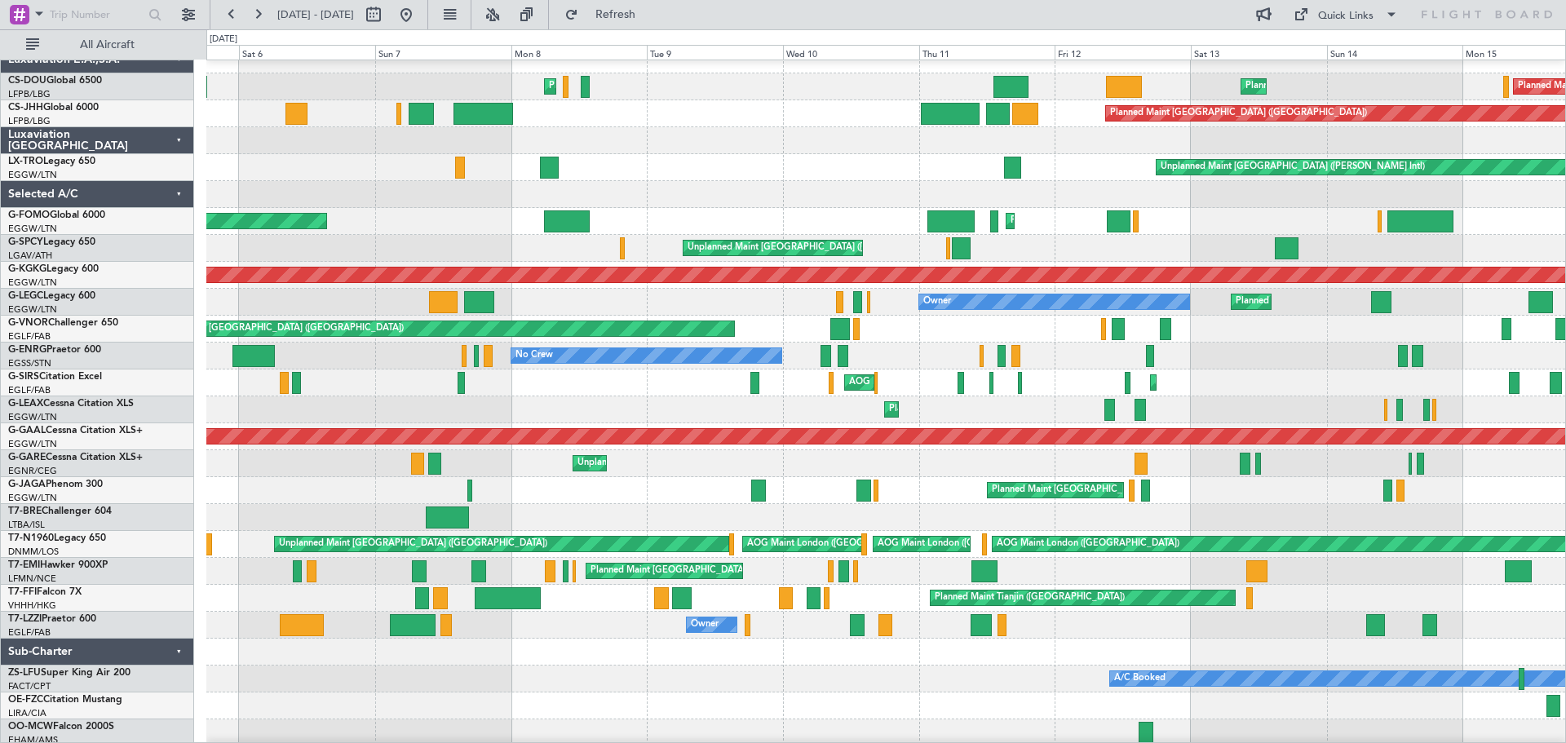
click at [1284, 502] on div "Planned Maint [GEOGRAPHIC_DATA] ([GEOGRAPHIC_DATA])" at bounding box center [885, 490] width 1359 height 27
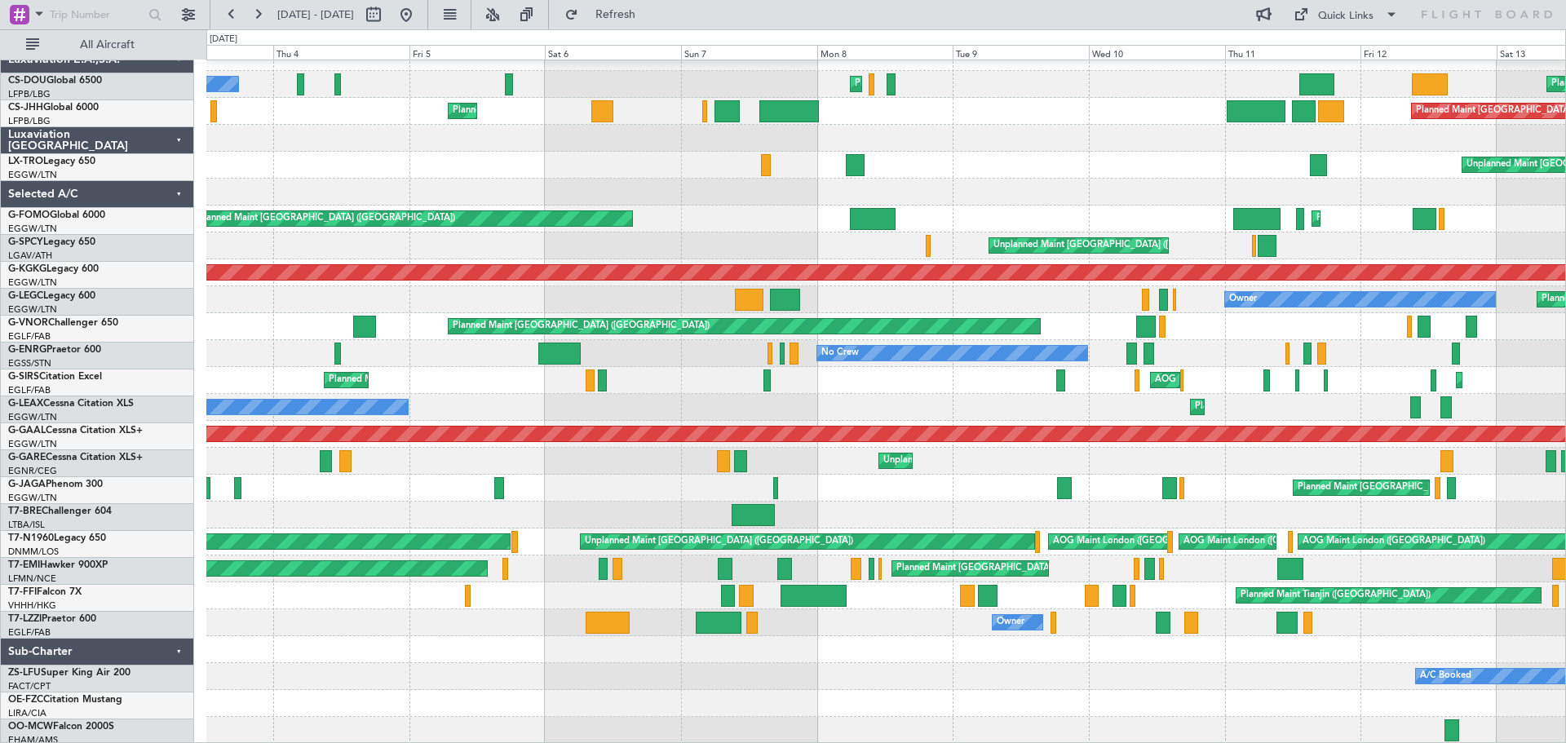
scroll to position [16, 0]
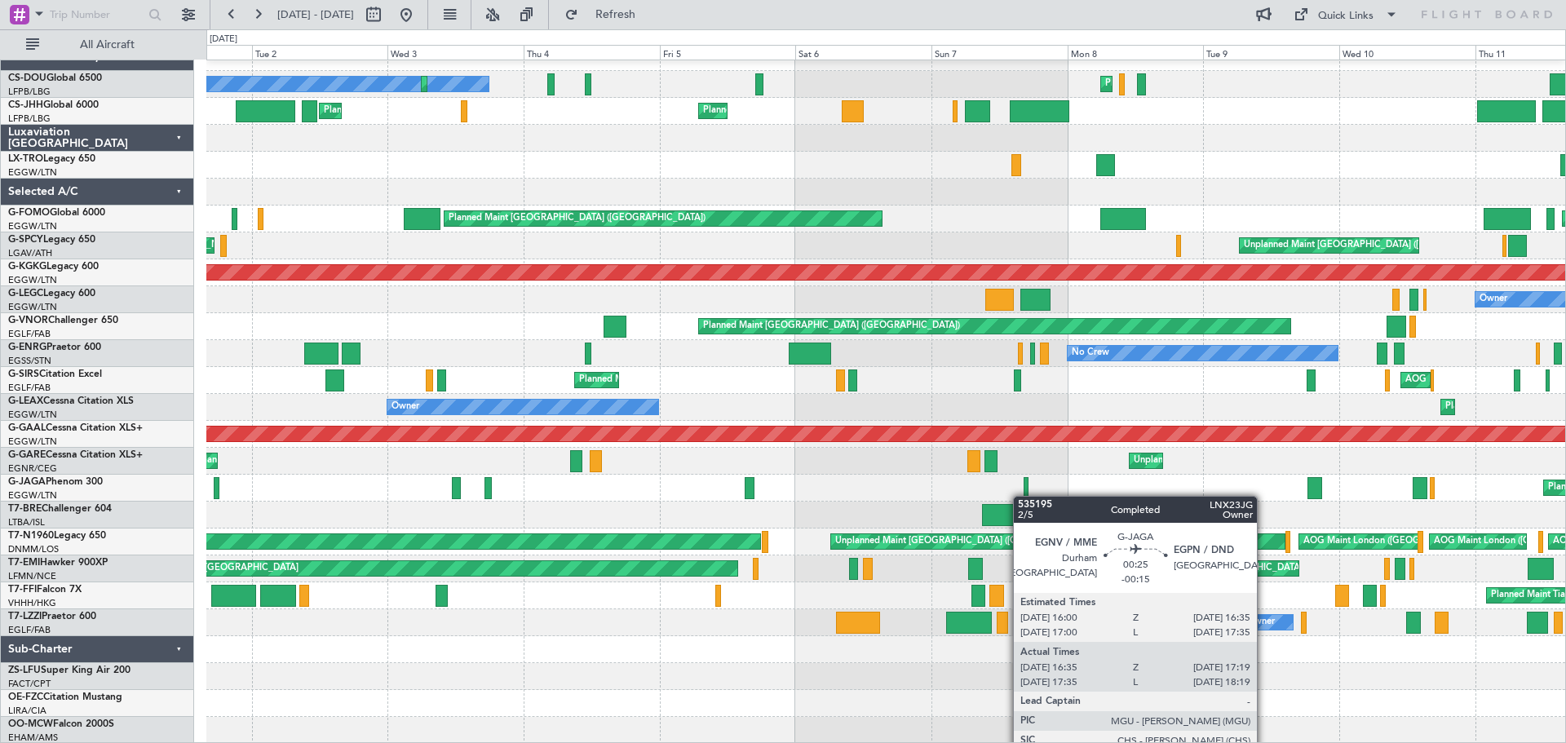
click at [1024, 496] on div "Planned Maint Paris (Le Bourget) No Crew Planned Maint Paris (Le Bourget) Plann…" at bounding box center [885, 394] width 1359 height 700
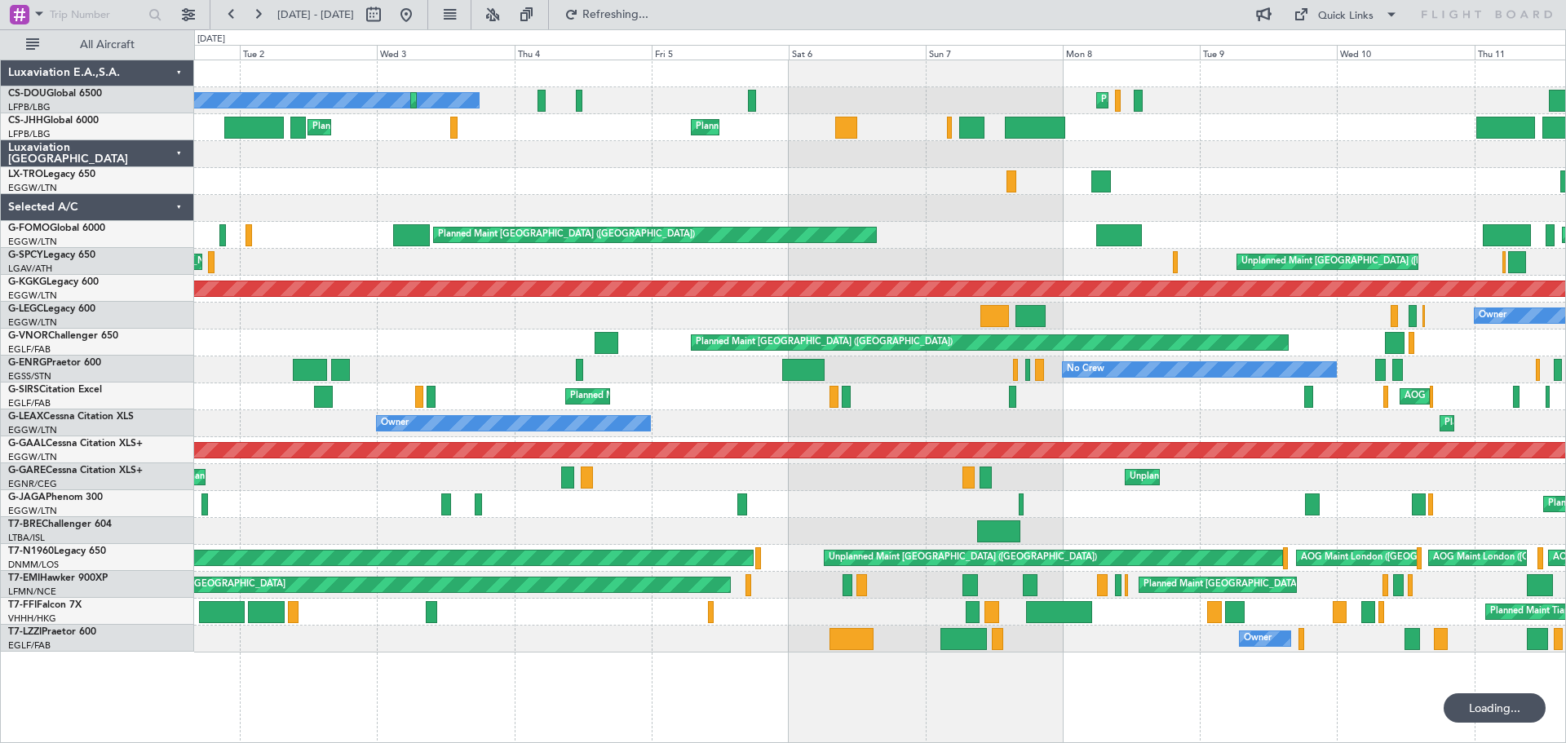
scroll to position [0, 0]
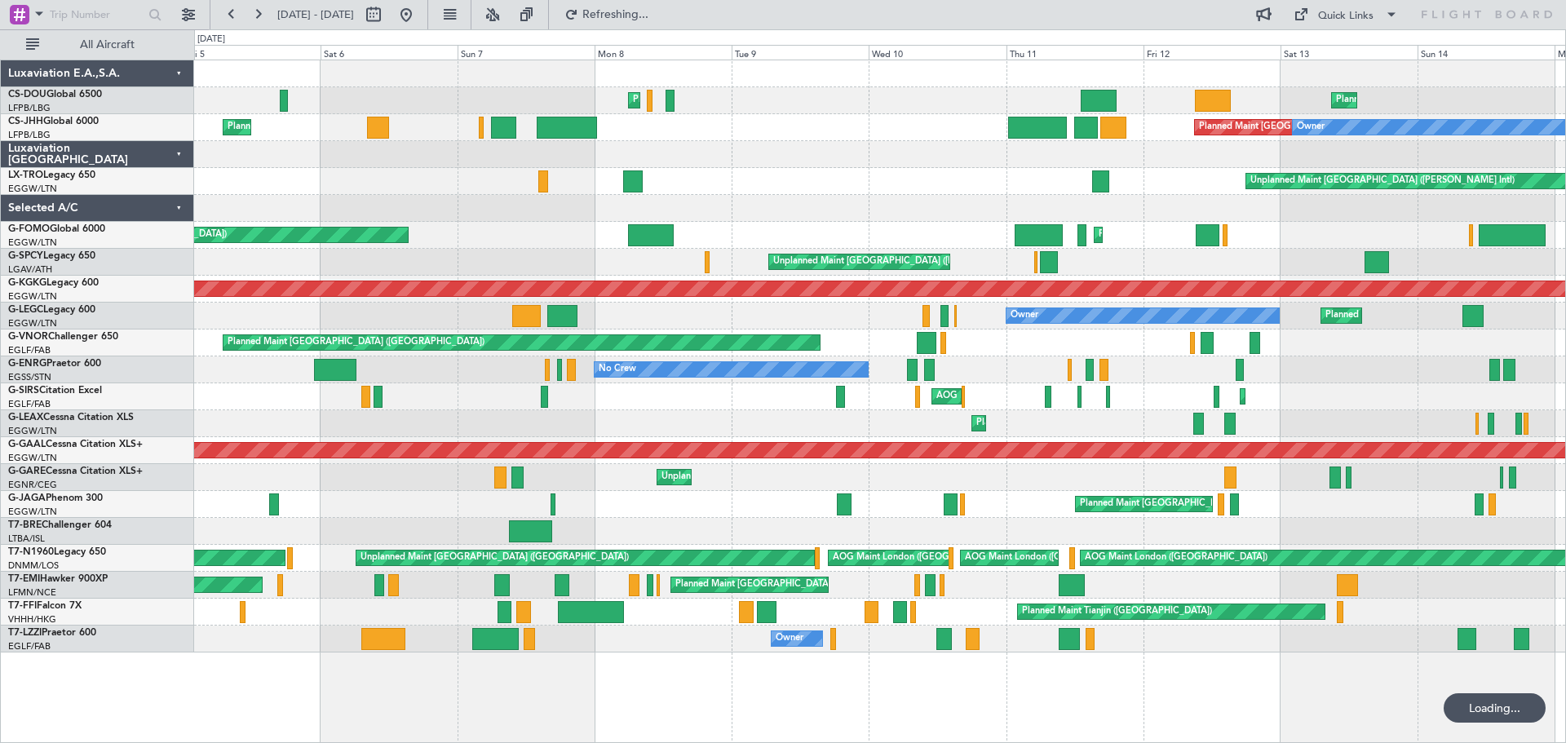
click at [732, 504] on div "Planned Maint [GEOGRAPHIC_DATA] ([GEOGRAPHIC_DATA])" at bounding box center [879, 504] width 1371 height 27
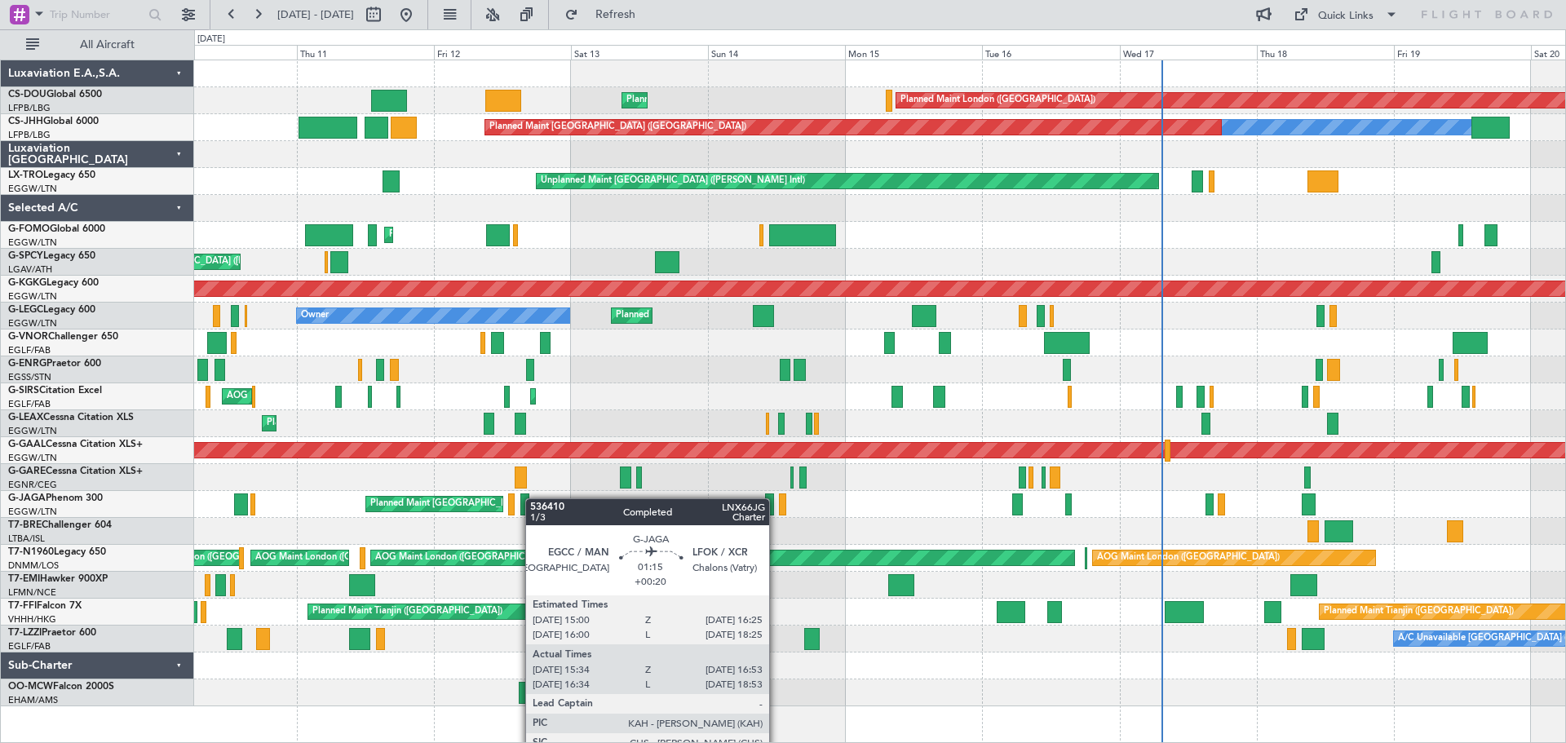
click at [532, 497] on div "Planned Maint Paris (Le Bourget) Planned Maint London (Biggin Hill) Planned Mai…" at bounding box center [879, 383] width 1371 height 646
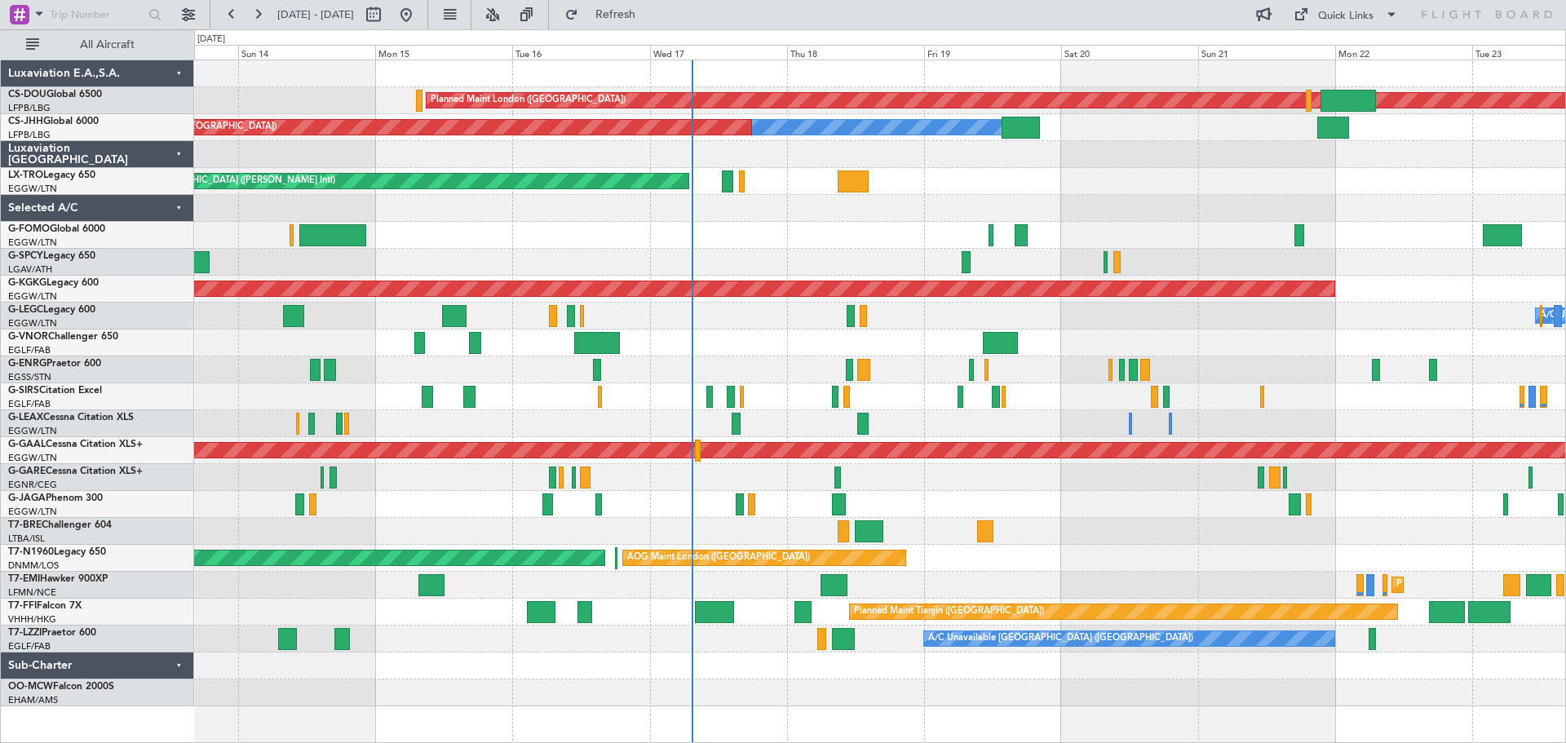
click at [599, 474] on div "Planned Maint London (Biggin Hill) Planned Maint Paris (Le Bourget) Owner Plann…" at bounding box center [879, 383] width 1371 height 646
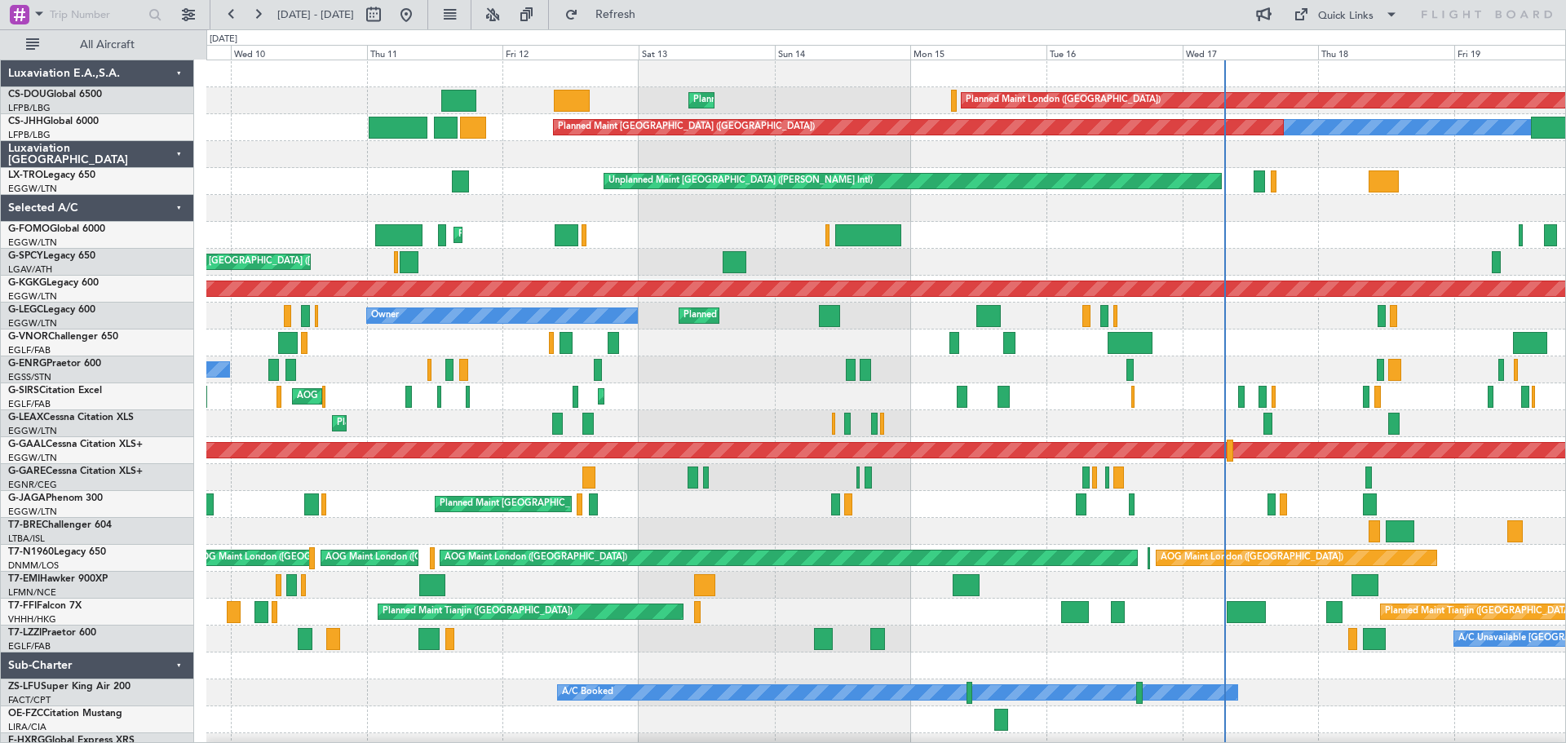
click at [932, 514] on div "Planned Maint [GEOGRAPHIC_DATA] ([GEOGRAPHIC_DATA])" at bounding box center [885, 504] width 1359 height 27
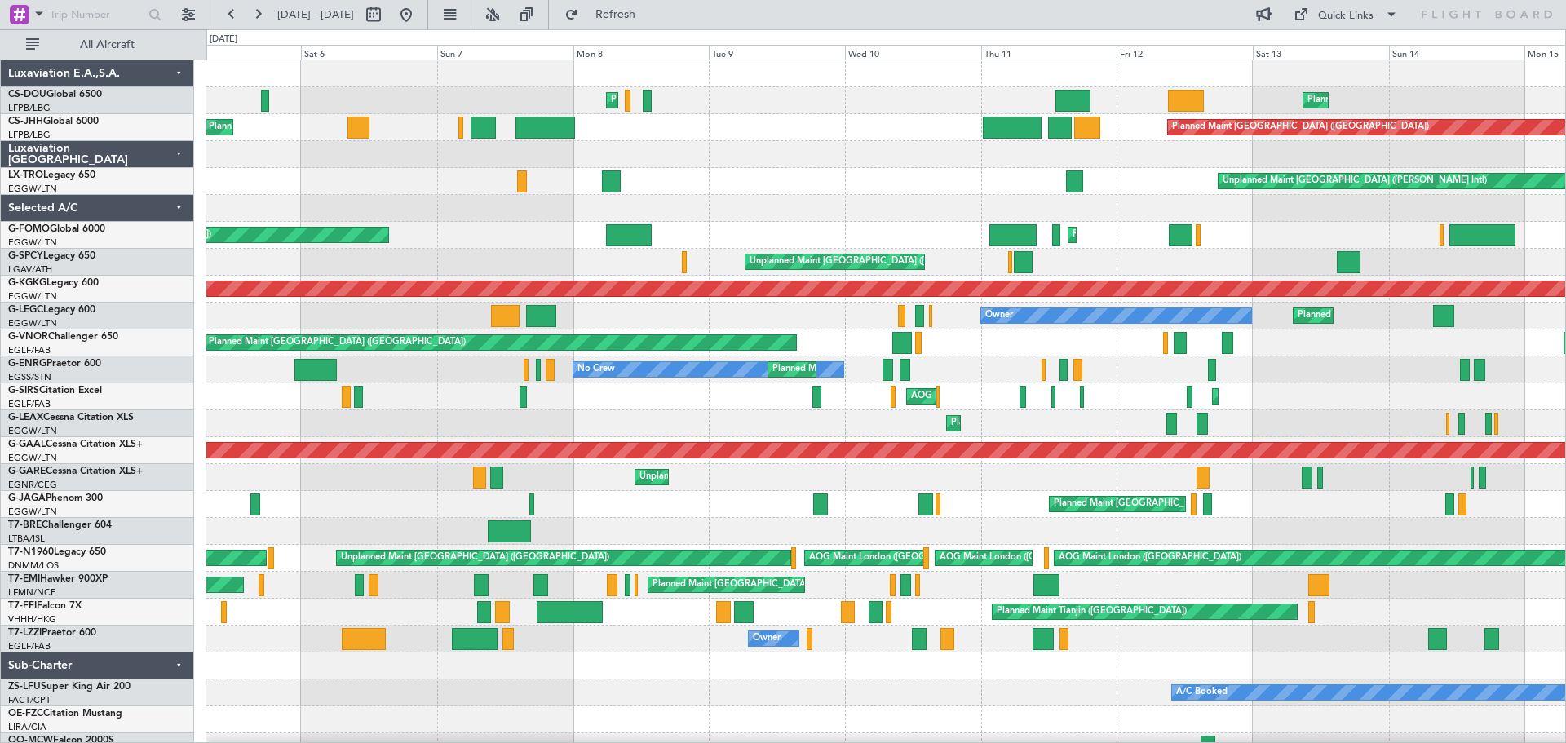
click at [987, 516] on div "Planned Maint [GEOGRAPHIC_DATA] ([GEOGRAPHIC_DATA])" at bounding box center [885, 504] width 1359 height 27
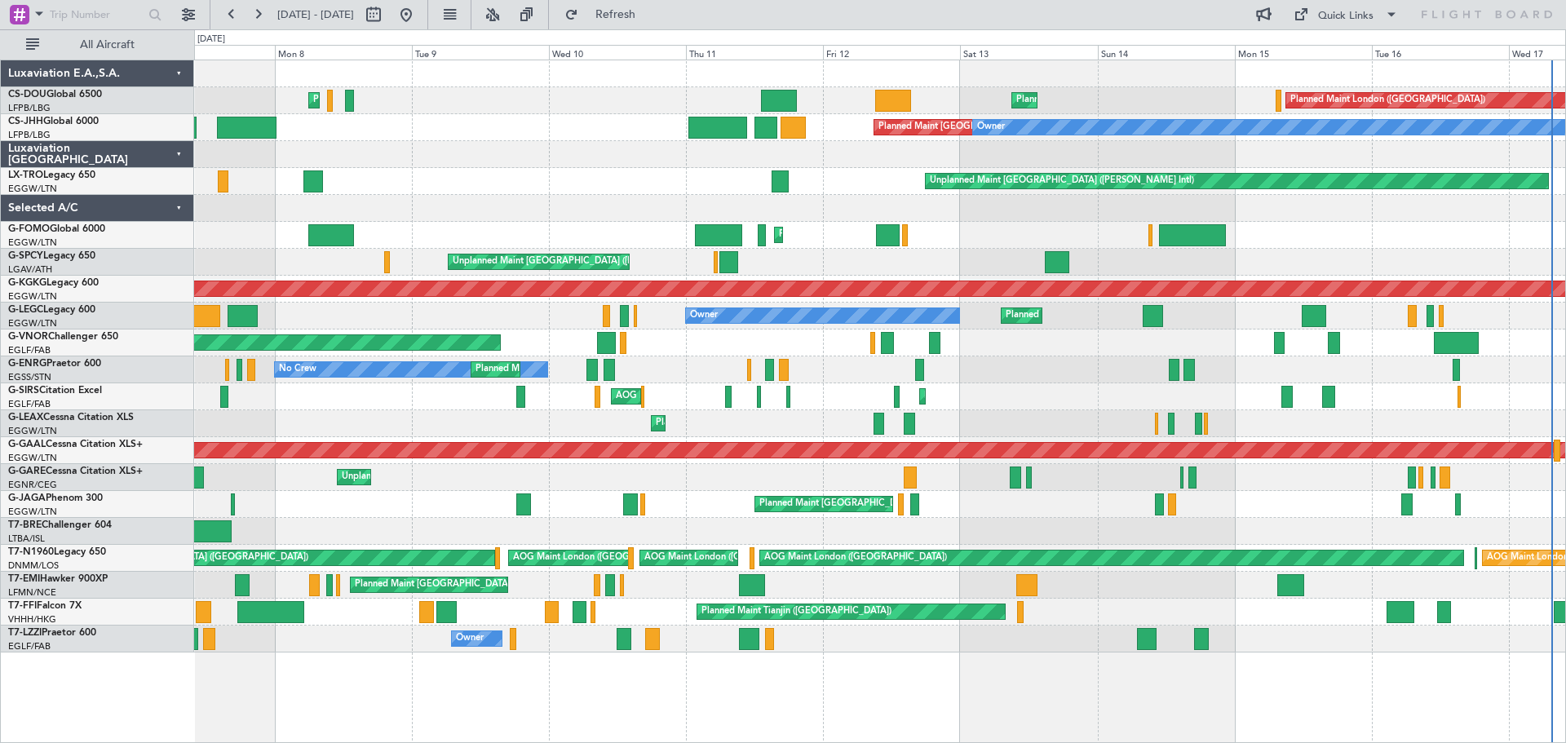
click at [372, 458] on div "Planned Maint Paris (Le Bourget) Planned Maint Paris (Le Bourget) Planned Maint…" at bounding box center [879, 356] width 1371 height 592
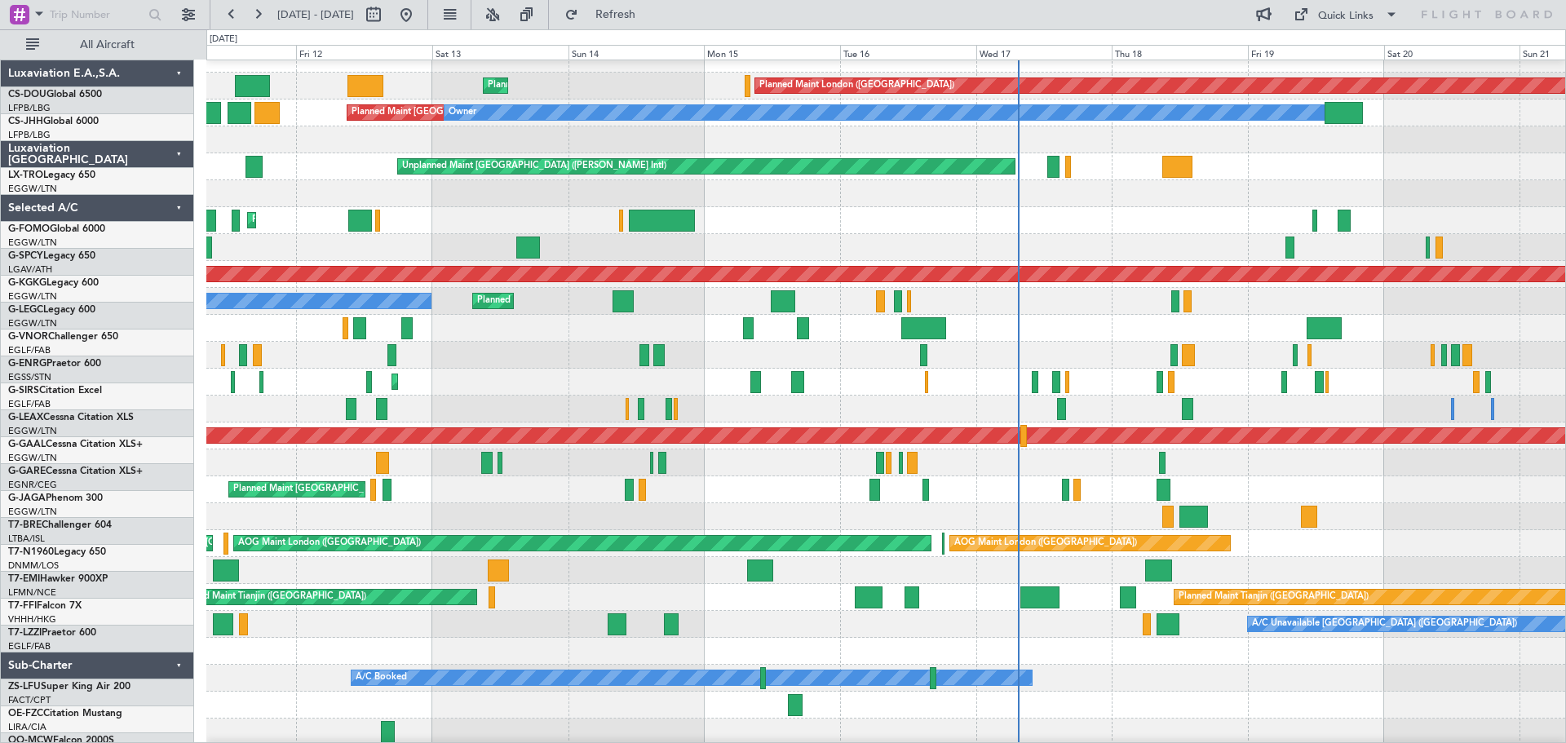
scroll to position [15, 0]
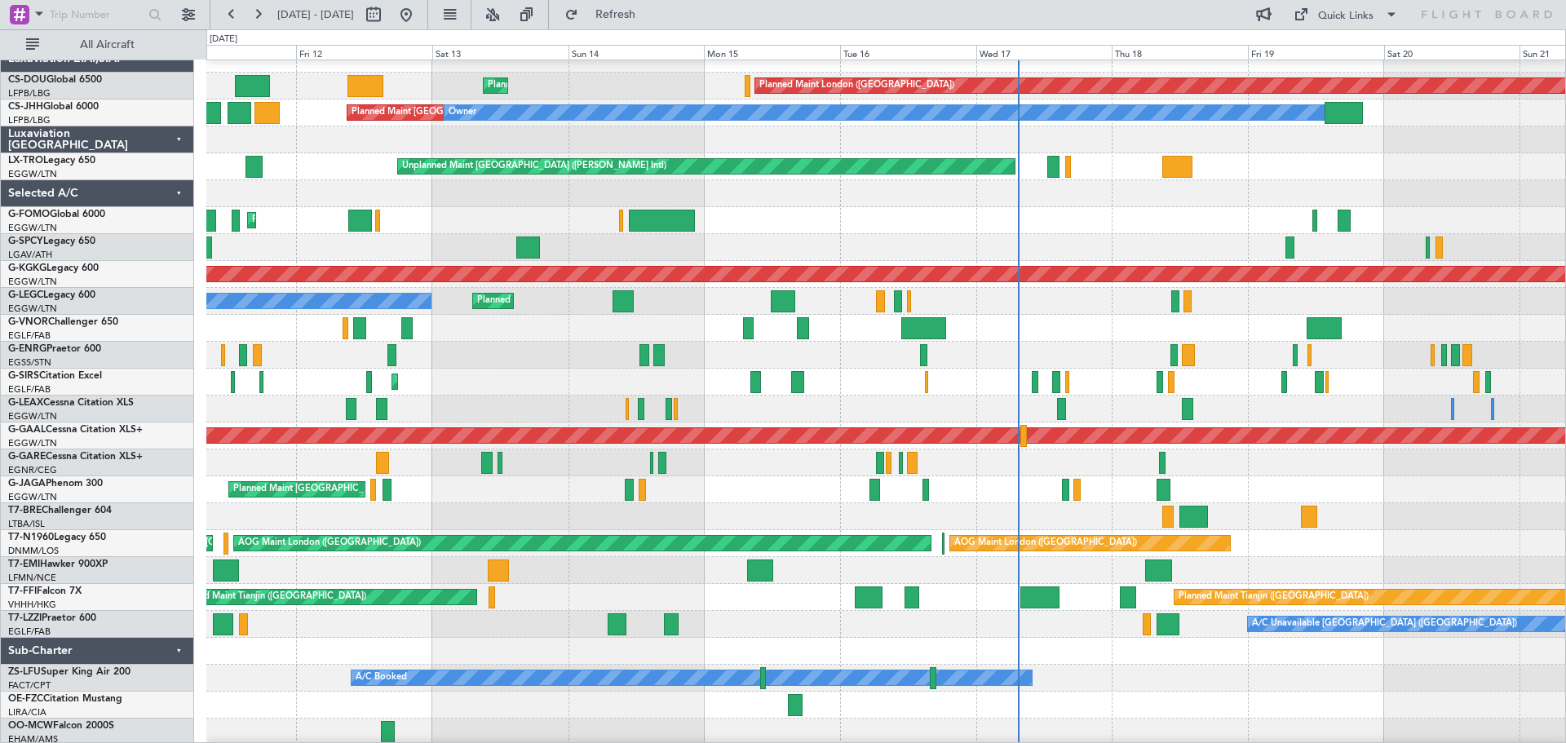
click at [471, 506] on div at bounding box center [885, 516] width 1359 height 27
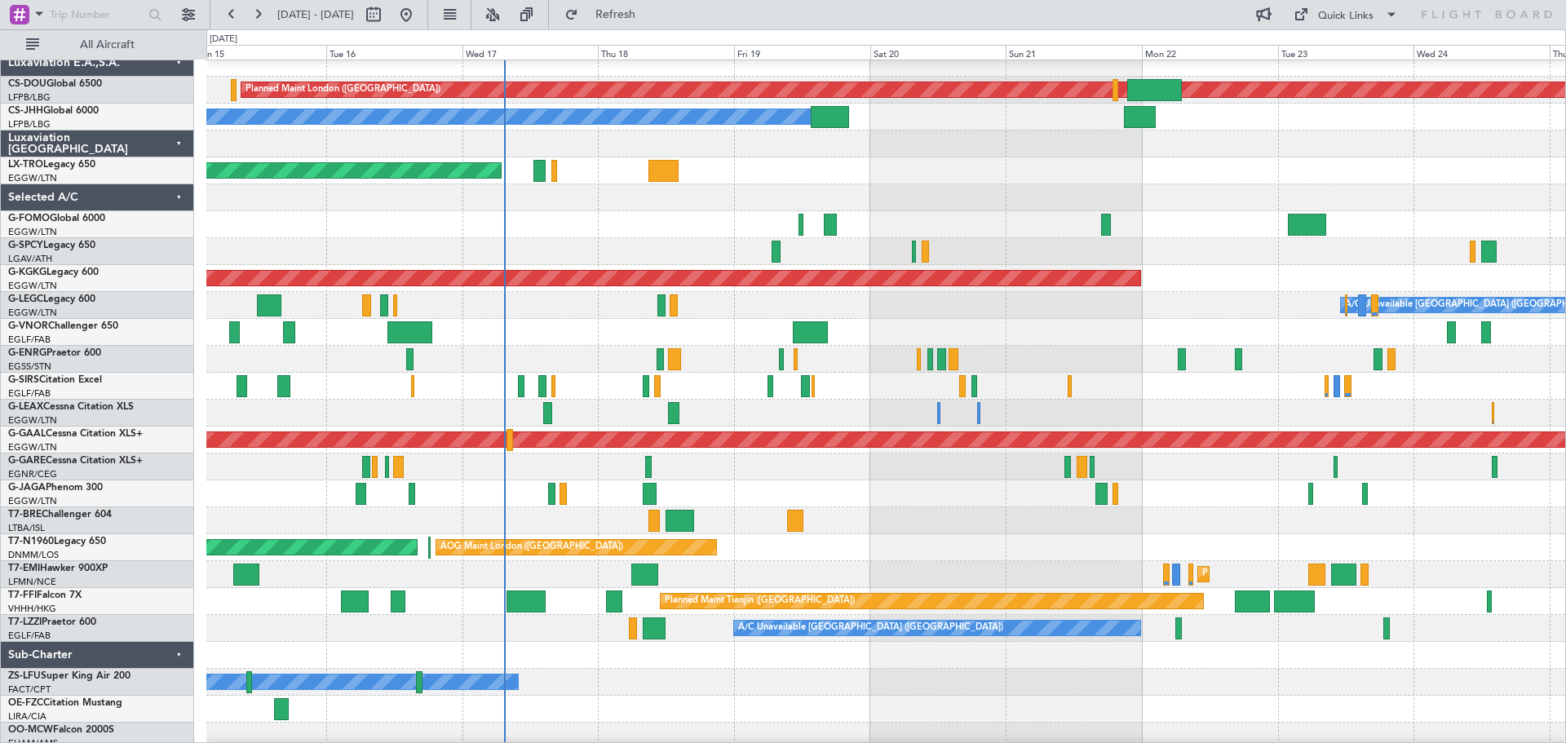
scroll to position [16, 0]
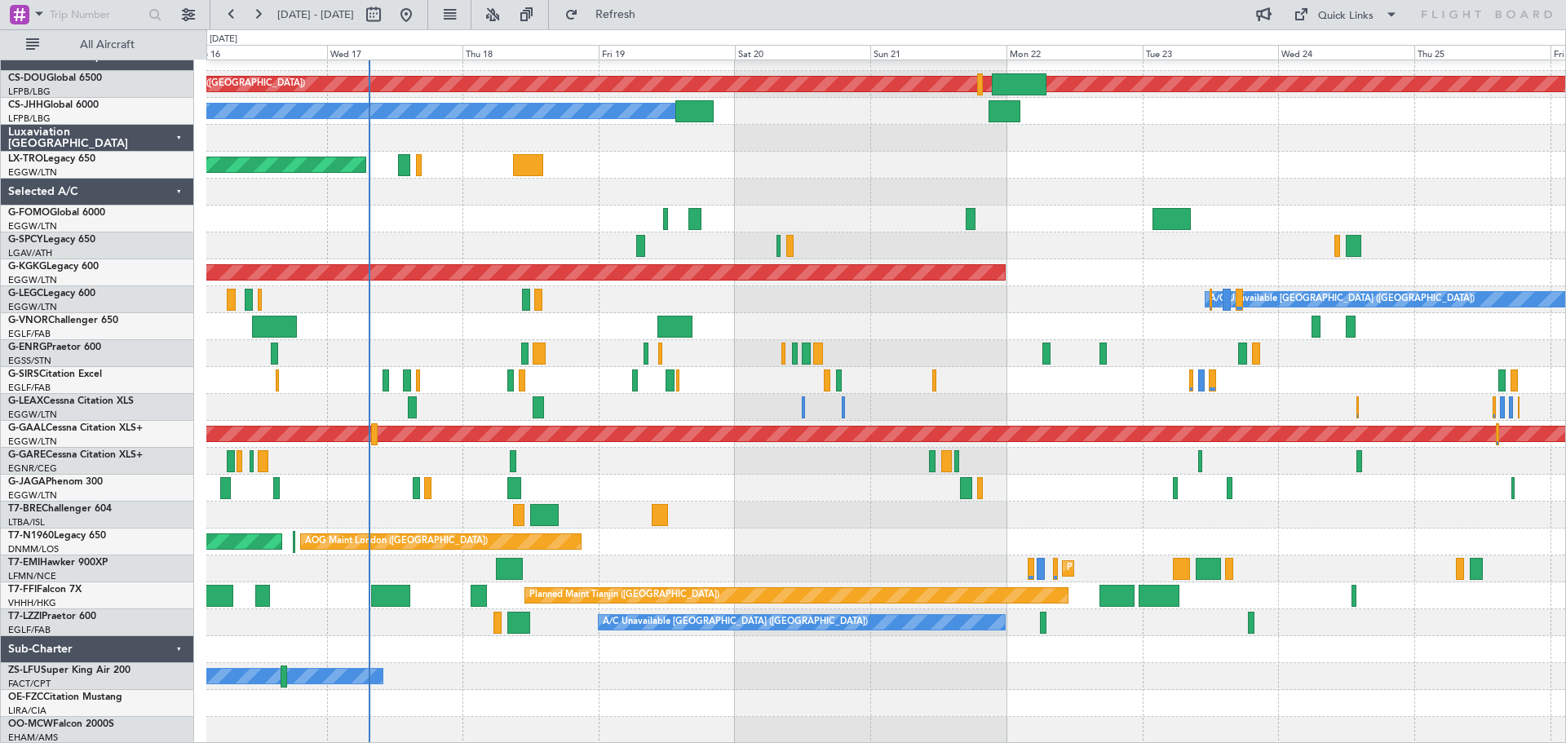
click at [749, 501] on div "Planned Maint London (Biggin Hill) Planned Maint Paris (Le Bourget) Owner Unpla…" at bounding box center [885, 394] width 1359 height 700
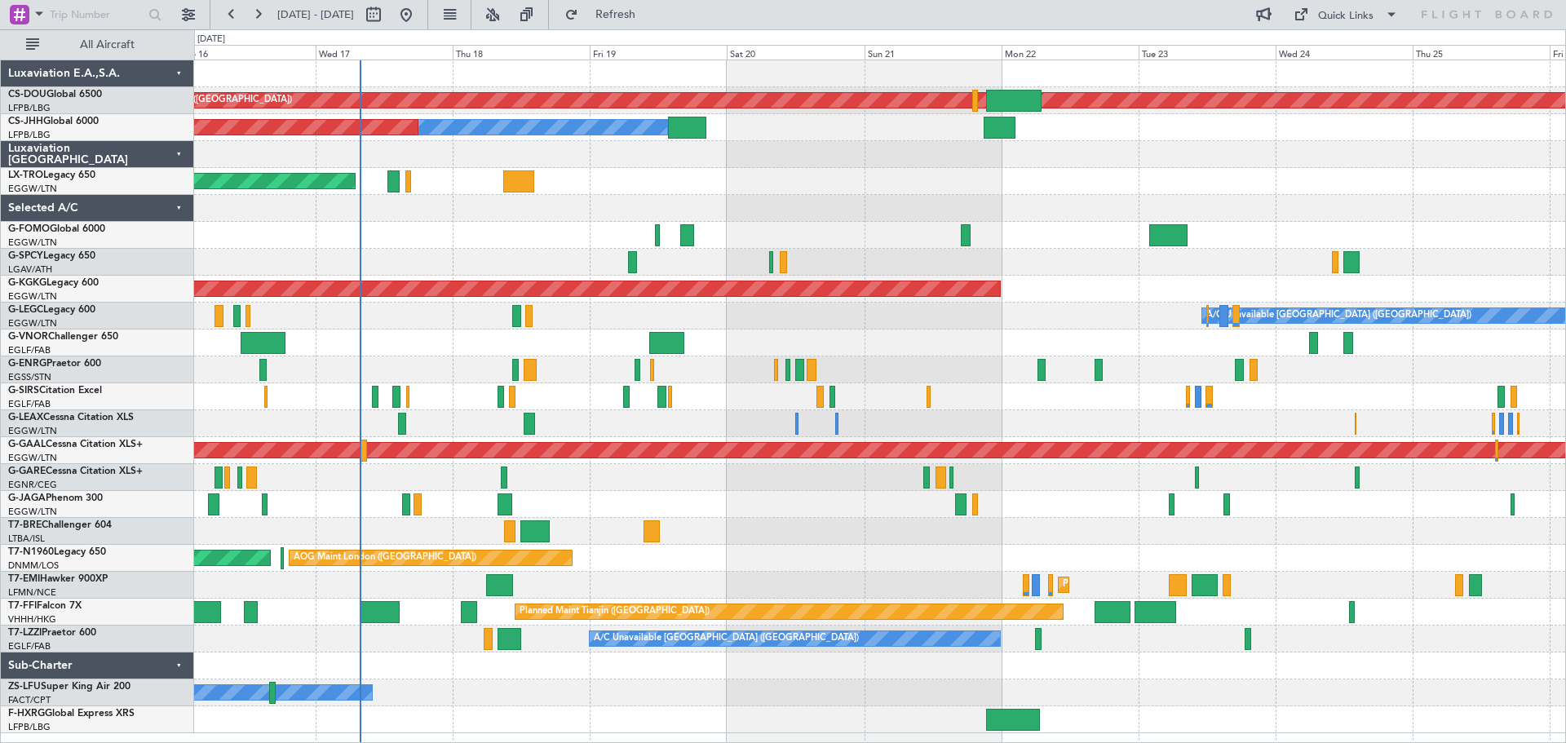
click at [799, 195] on div at bounding box center [879, 208] width 1371 height 27
click at [932, 194] on div "Unplanned Maint [GEOGRAPHIC_DATA] ([PERSON_NAME] Intl)" at bounding box center [879, 181] width 1371 height 27
click at [1072, 194] on div "Unplanned Maint [GEOGRAPHIC_DATA] ([PERSON_NAME] Intl)" at bounding box center [879, 181] width 1371 height 27
click at [797, 197] on div at bounding box center [879, 208] width 1371 height 27
click at [795, 169] on div "Unplanned Maint [GEOGRAPHIC_DATA] ([PERSON_NAME] Intl)" at bounding box center [879, 181] width 1371 height 27
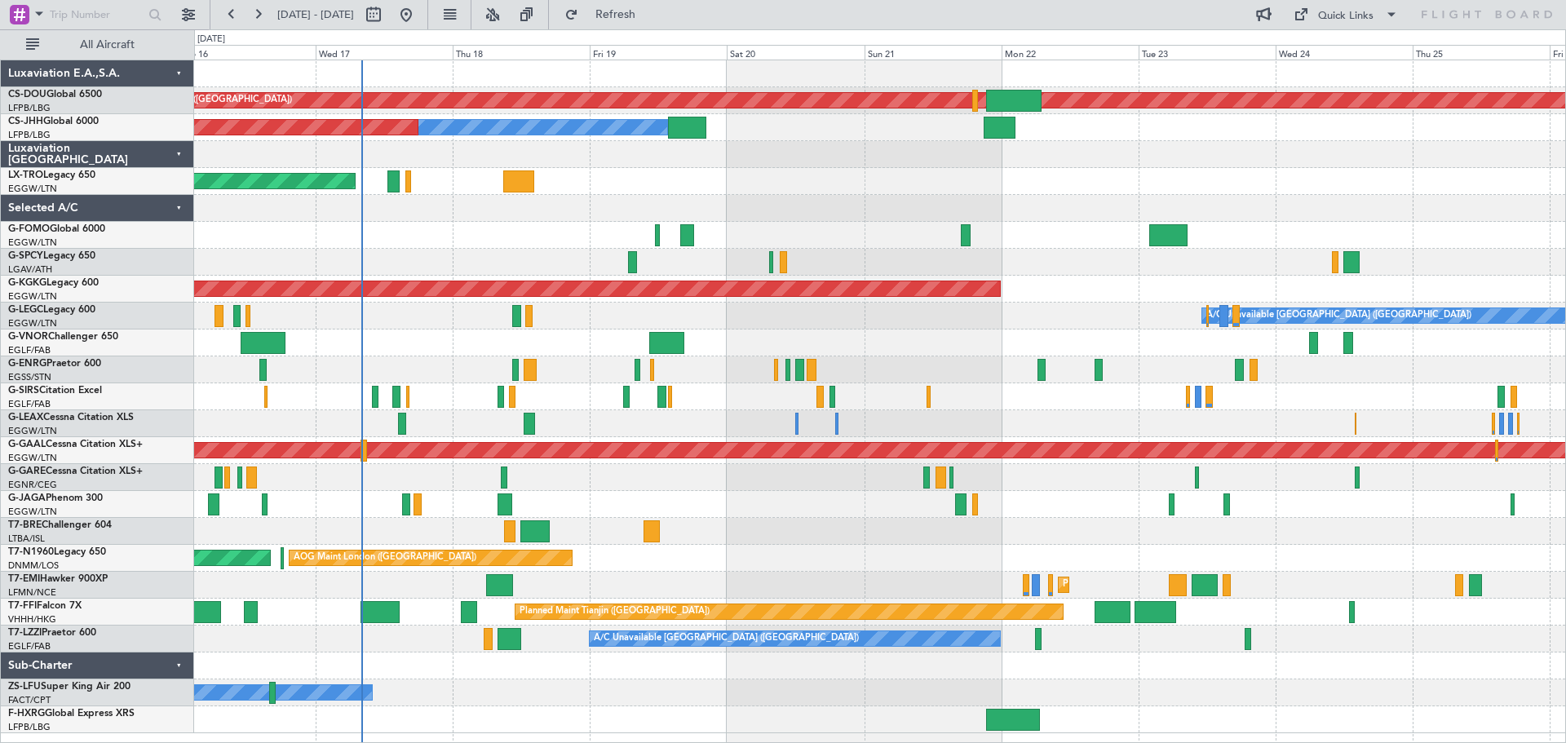
click at [912, 141] on div at bounding box center [879, 154] width 1371 height 27
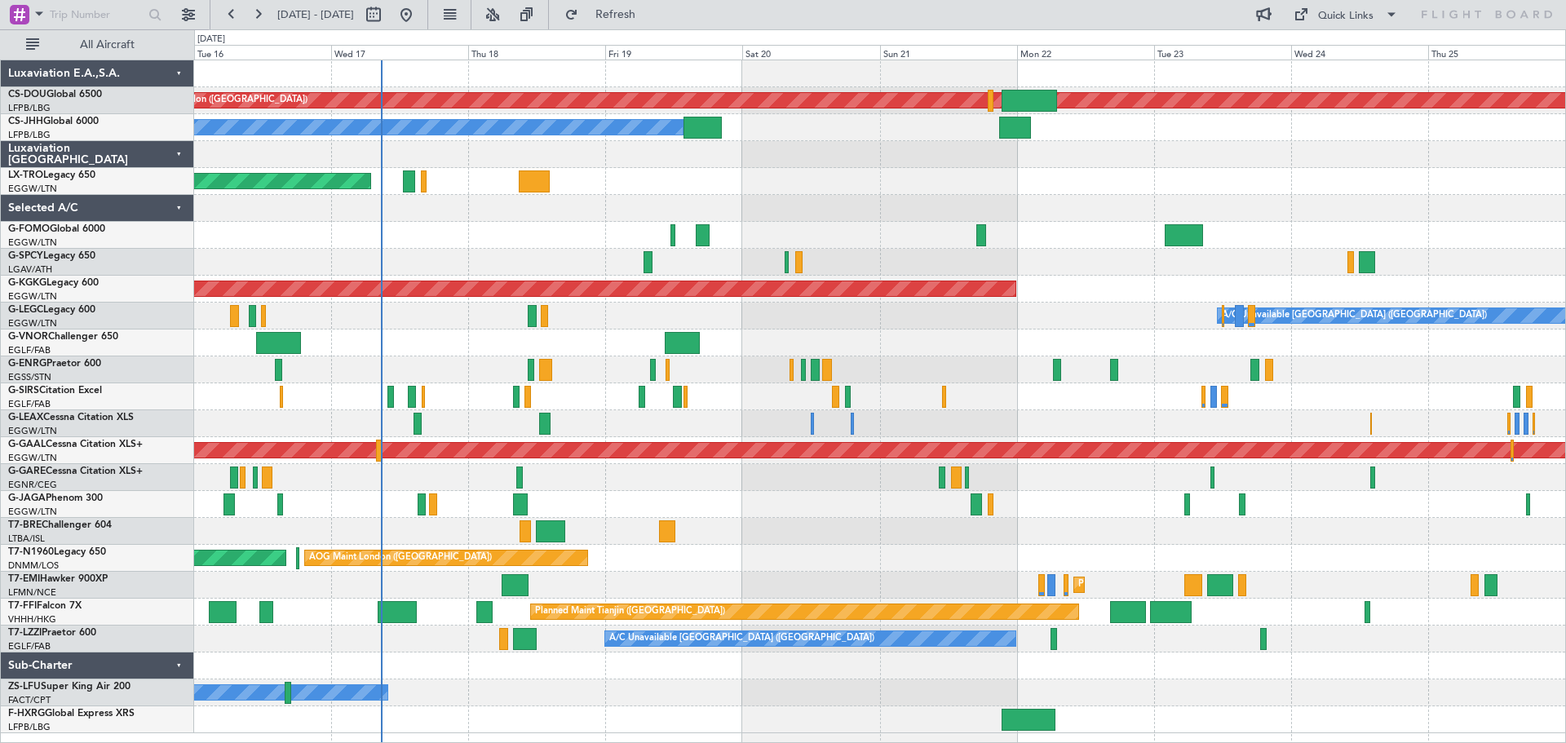
click at [884, 187] on div "Unplanned Maint [GEOGRAPHIC_DATA] ([PERSON_NAME] Intl)" at bounding box center [879, 181] width 1371 height 27
click at [474, 182] on div "Unplanned Maint [GEOGRAPHIC_DATA] ([PERSON_NAME] Intl)" at bounding box center [879, 181] width 1371 height 27
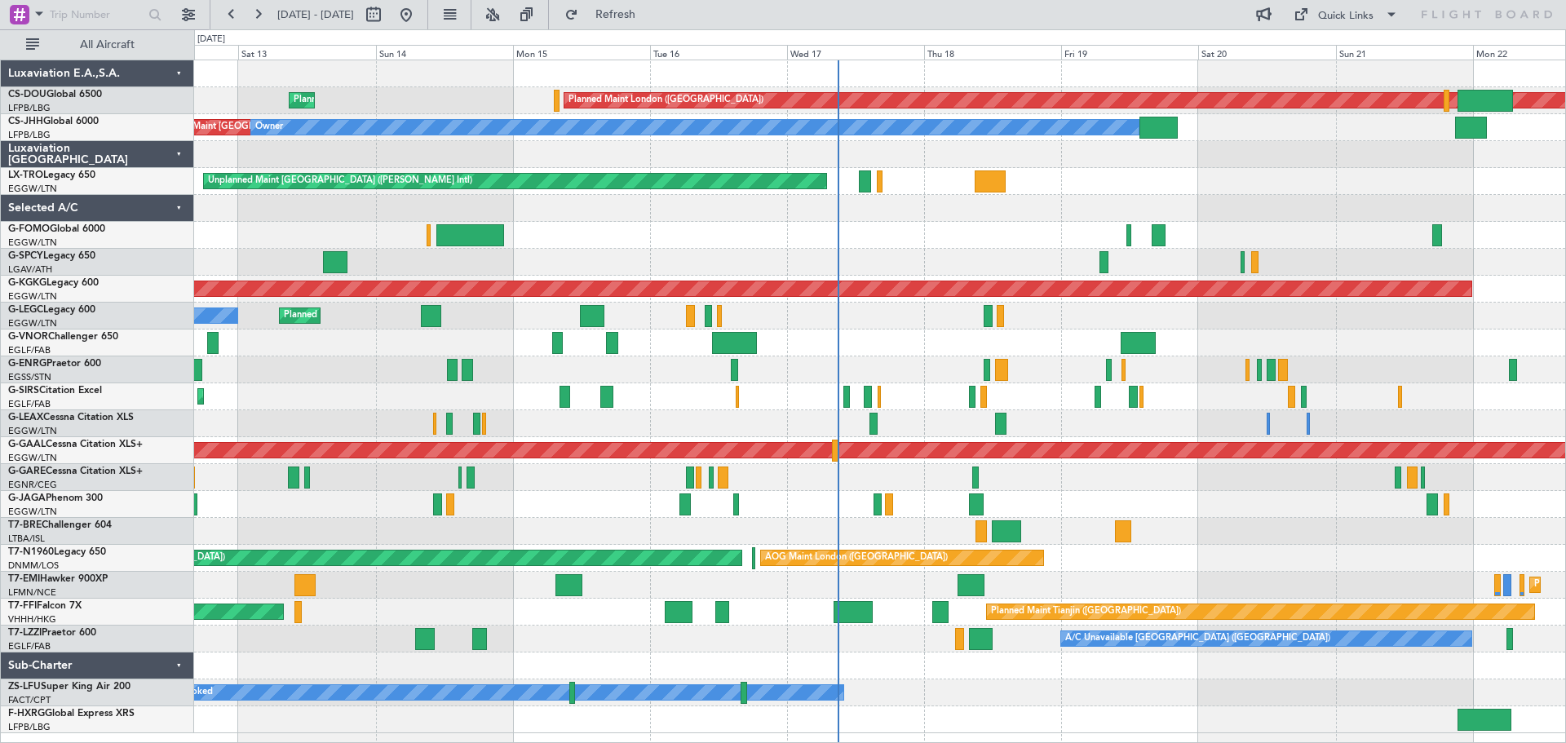
click at [1174, 563] on div "Planned Maint London (Biggin Hill) Planned Maint Paris (Le Bourget) Planned Mai…" at bounding box center [879, 396] width 1371 height 673
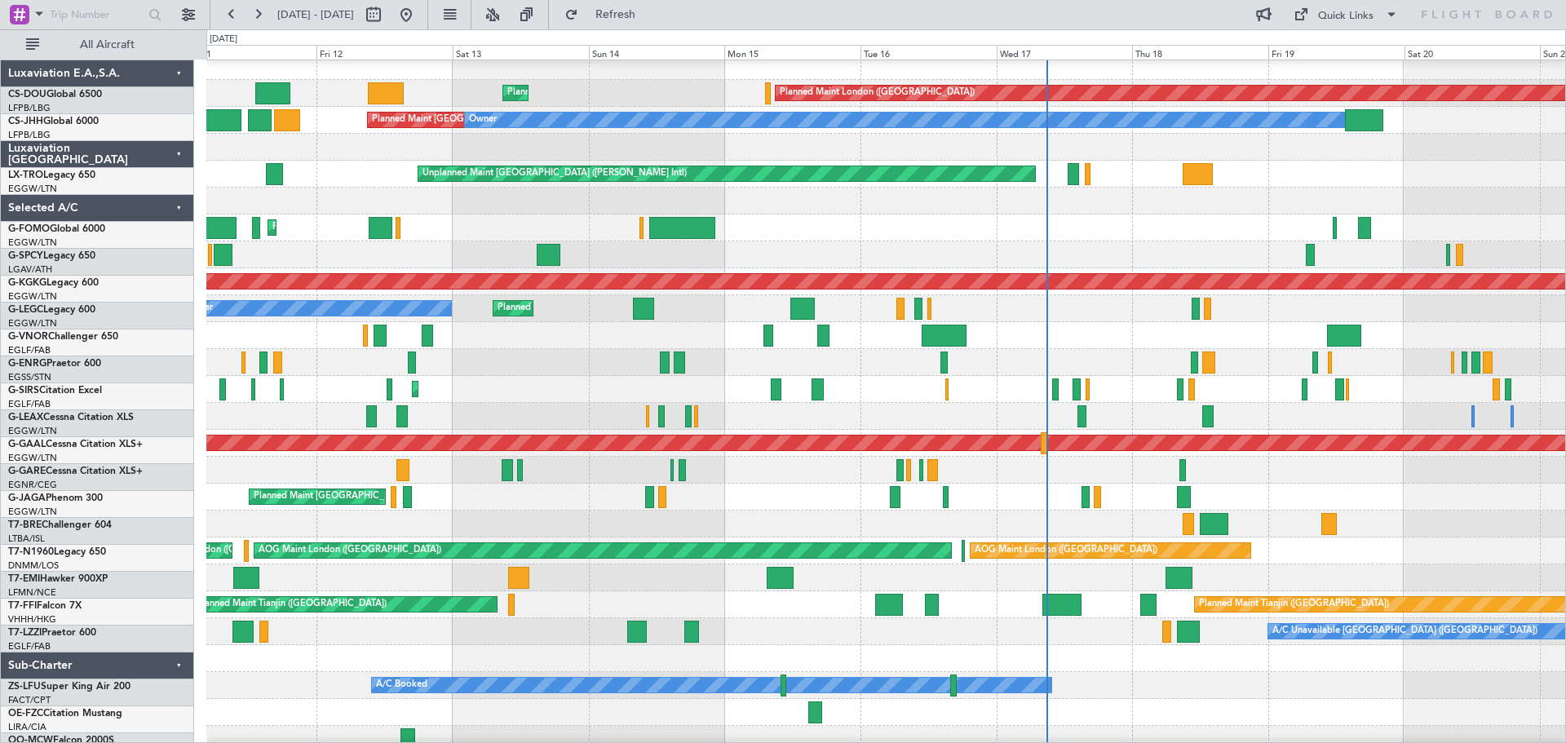
scroll to position [7, 0]
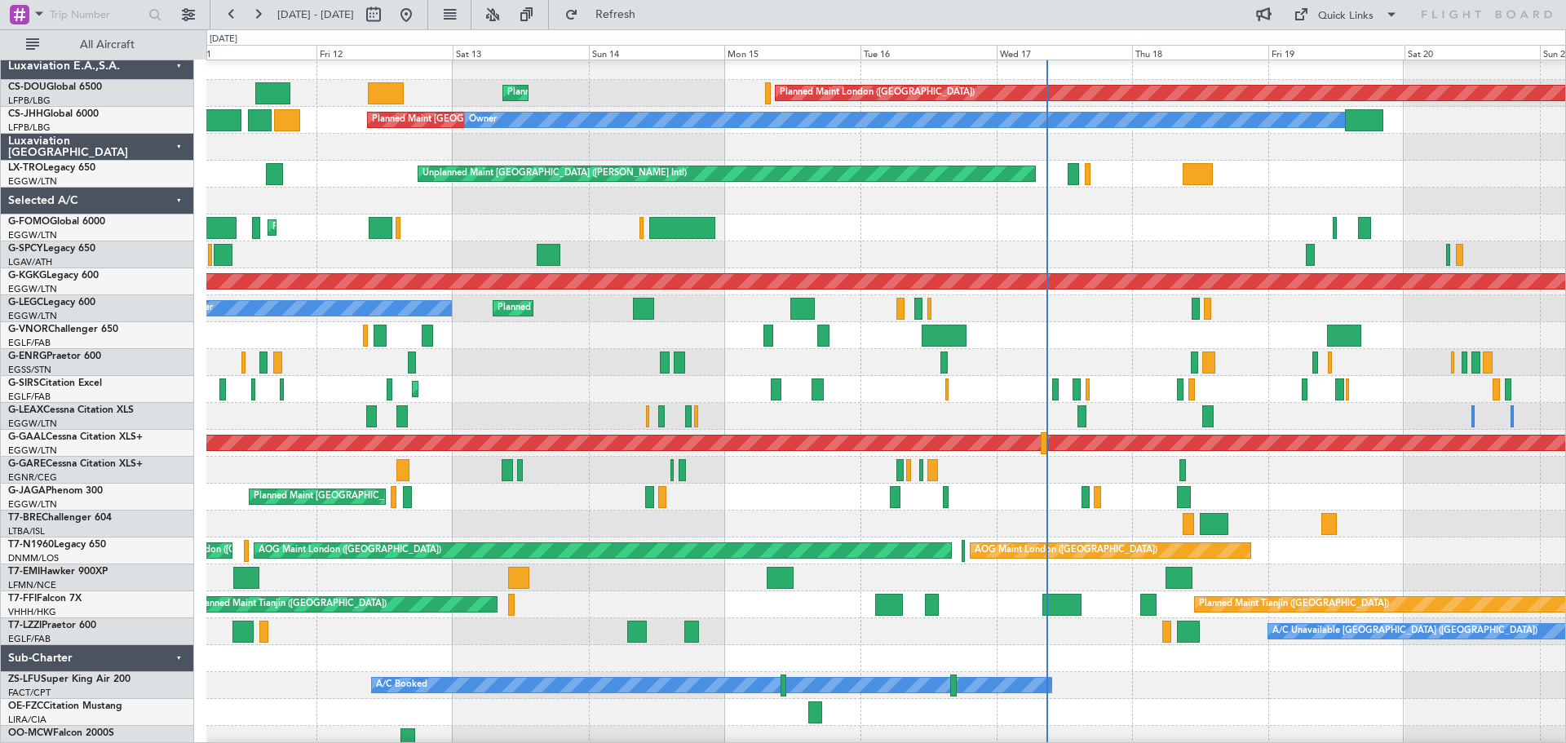
click at [847, 573] on div "Planned Maint Zurich Planned Maint Zurich" at bounding box center [885, 577] width 1359 height 27
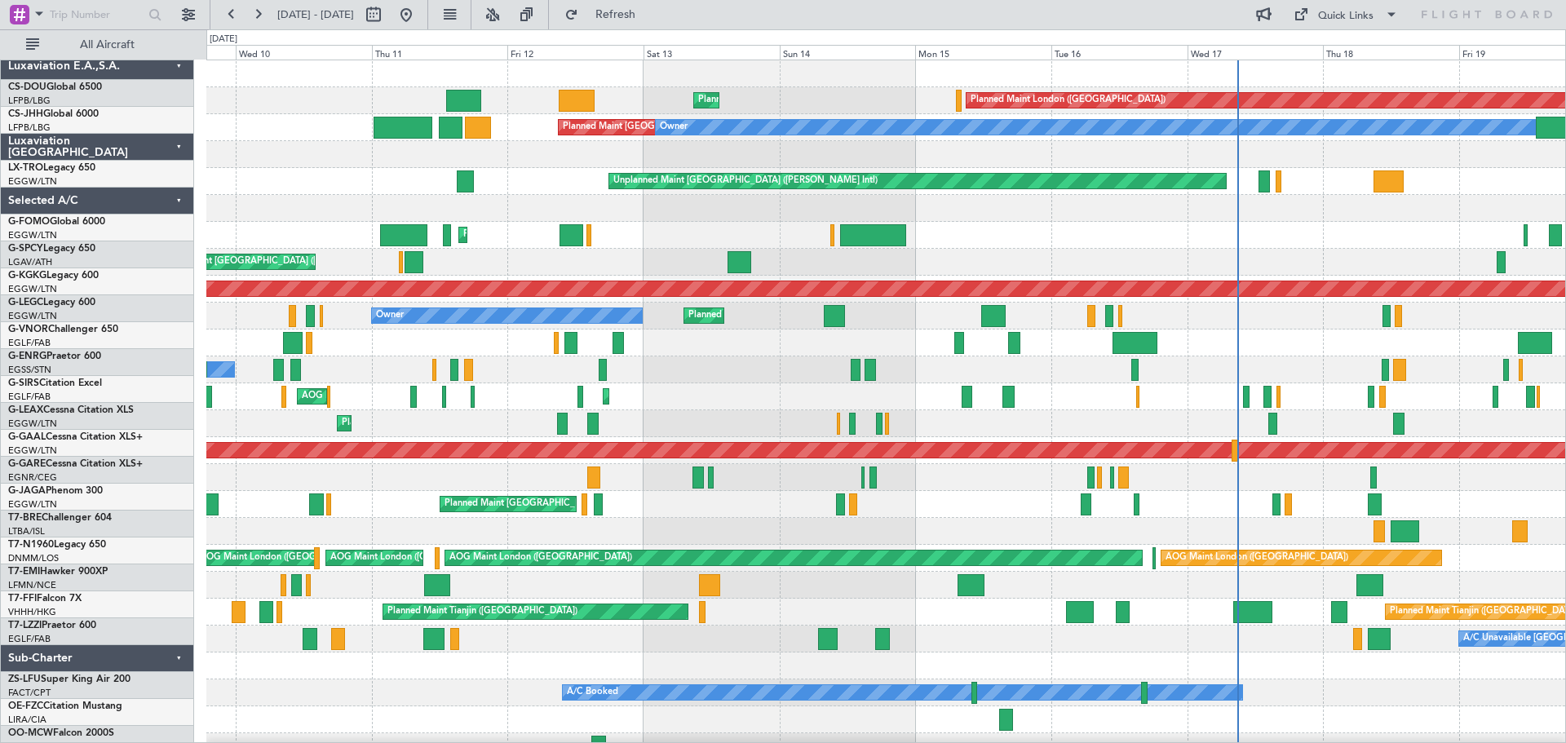
scroll to position [0, 0]
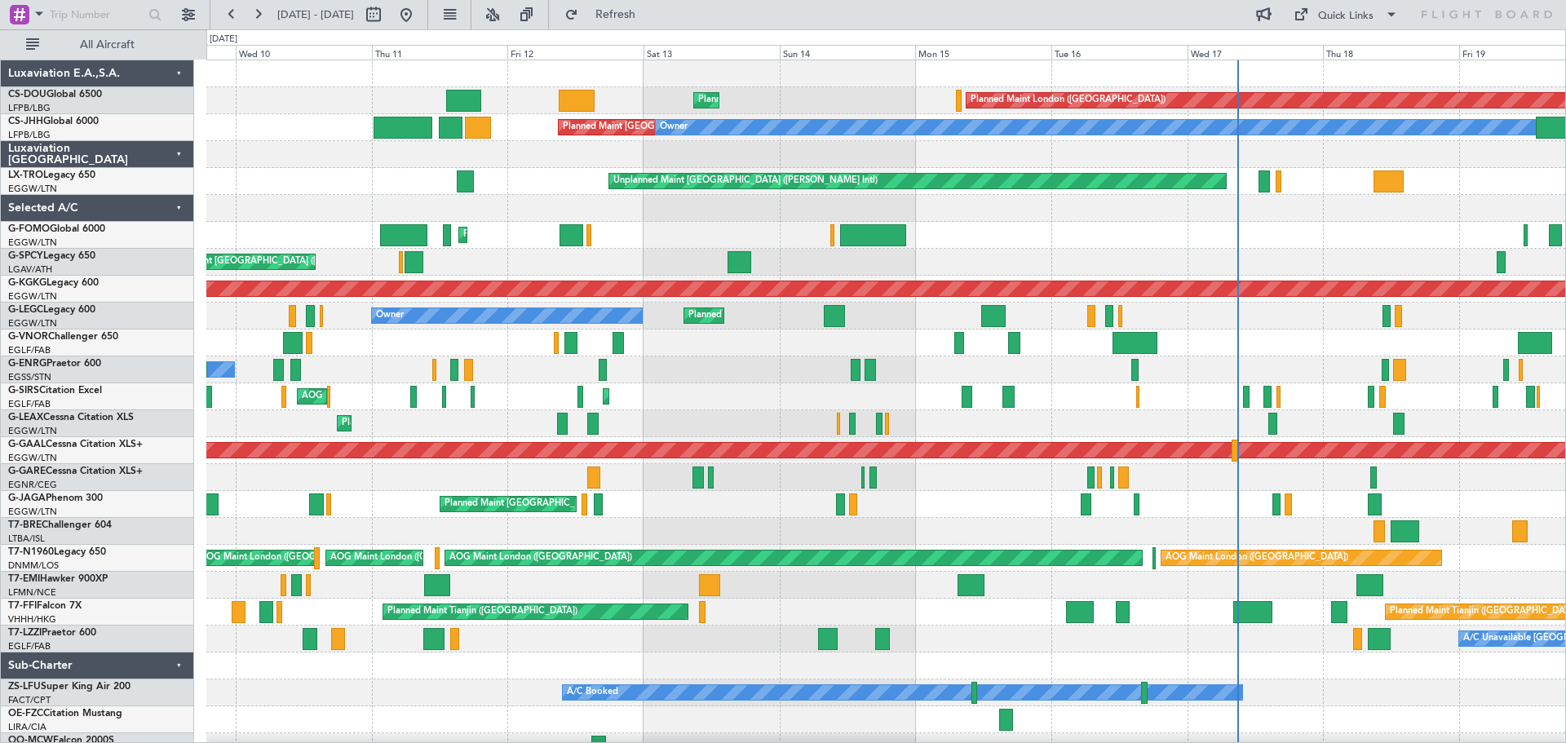
click at [866, 603] on div "Planned Maint London (Biggin Hill) Planned Maint Paris (Le Bourget) Planned Mai…" at bounding box center [885, 410] width 1359 height 700
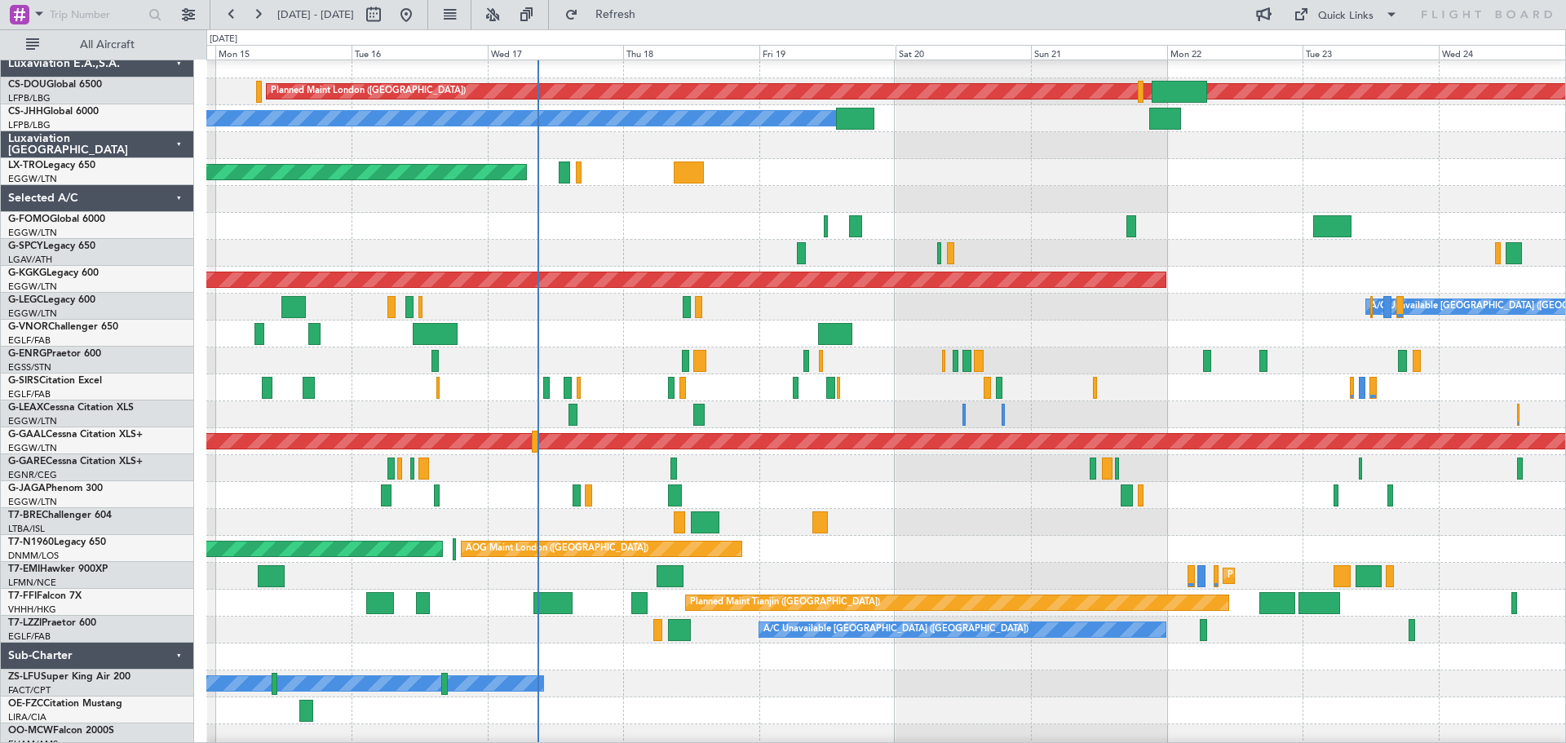
scroll to position [8, 0]
click at [270, 497] on div "Planned Maint [GEOGRAPHIC_DATA] ([GEOGRAPHIC_DATA])" at bounding box center [885, 495] width 1359 height 27
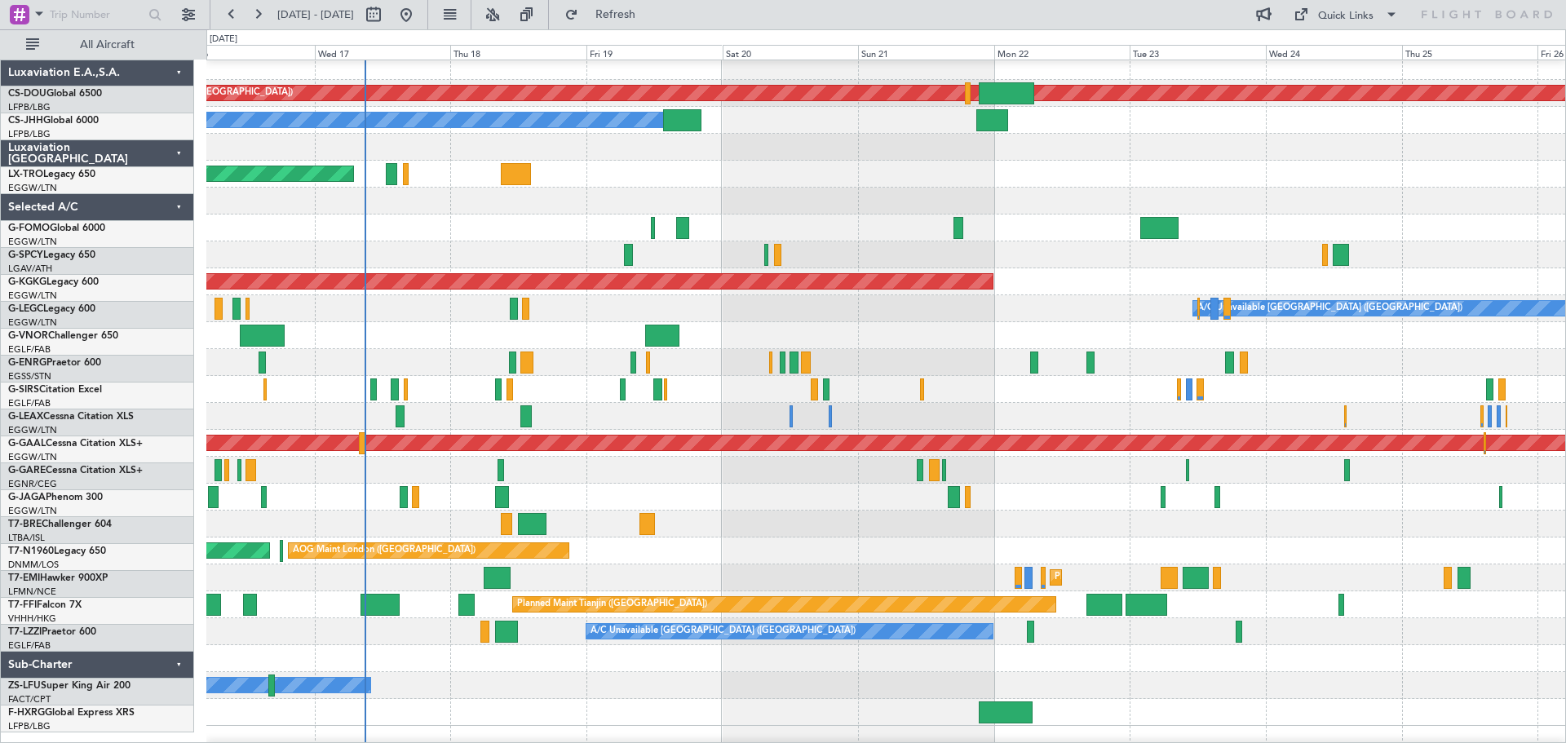
scroll to position [0, 0]
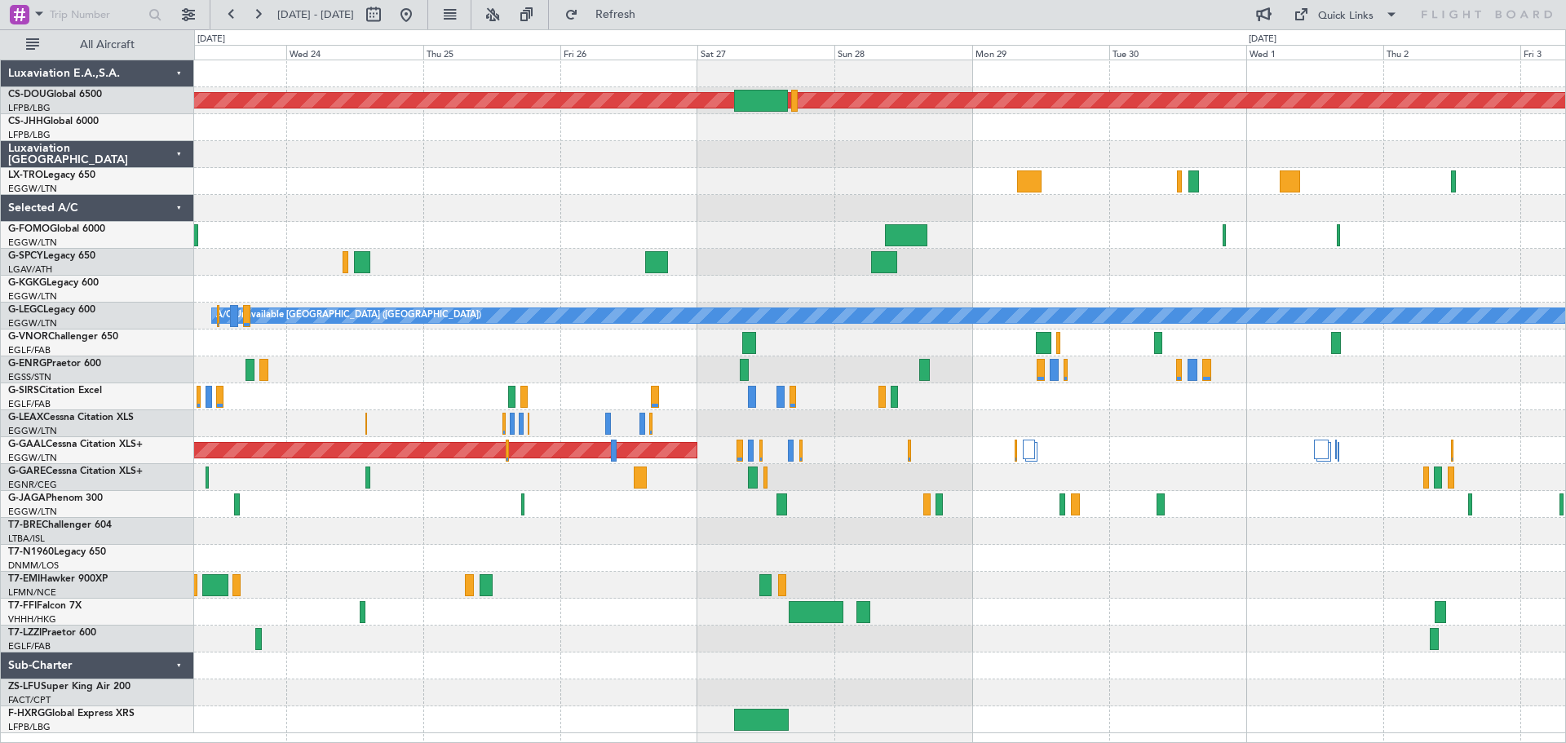
click at [410, 205] on div "Planned Maint London (Biggin Hill) AOG Maint Istanbul (Ataturk) A/C Unavailable…" at bounding box center [879, 396] width 1371 height 673
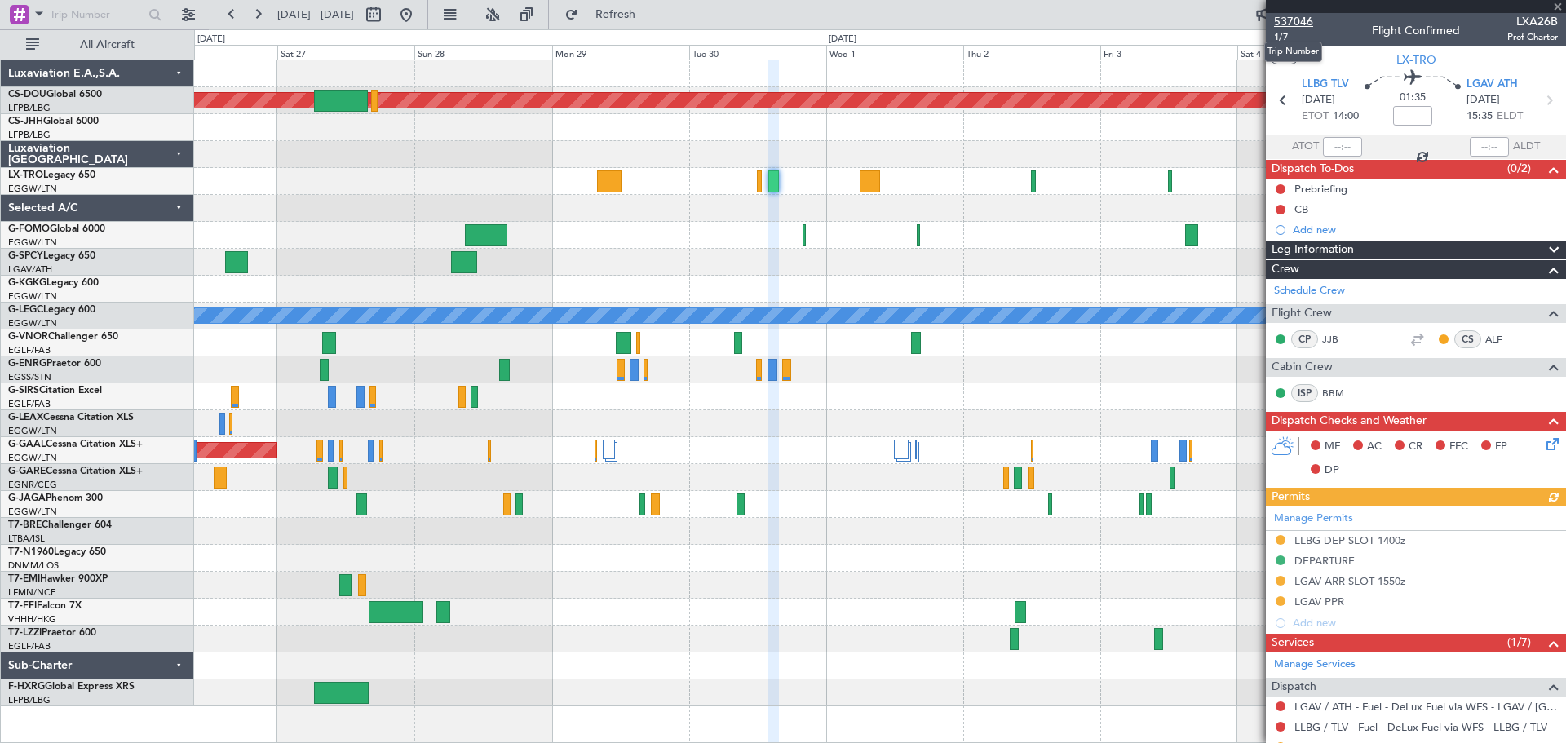
click at [1298, 23] on span "537046" at bounding box center [1293, 21] width 39 height 17
click at [1558, 2] on span at bounding box center [1557, 7] width 16 height 15
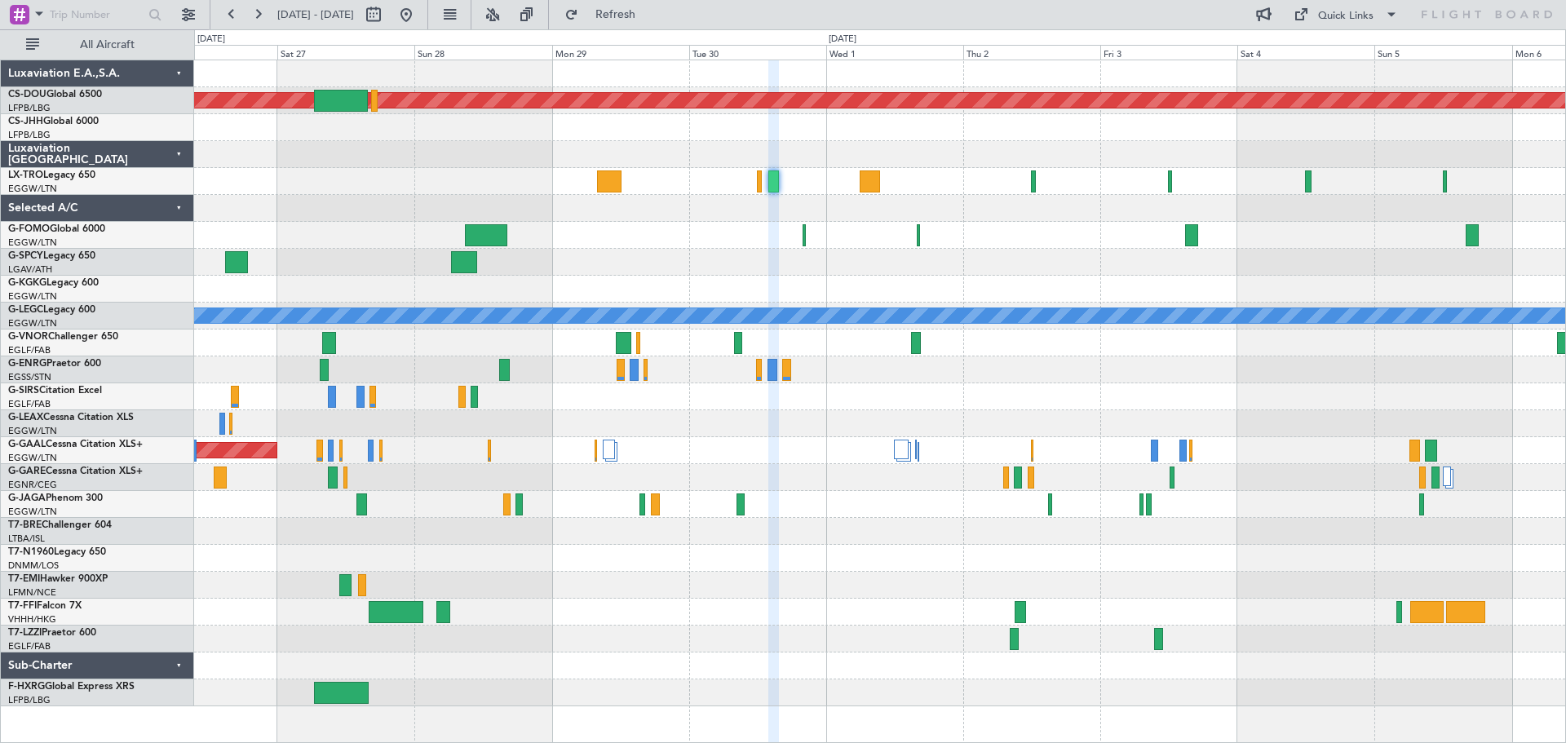
type input "0"
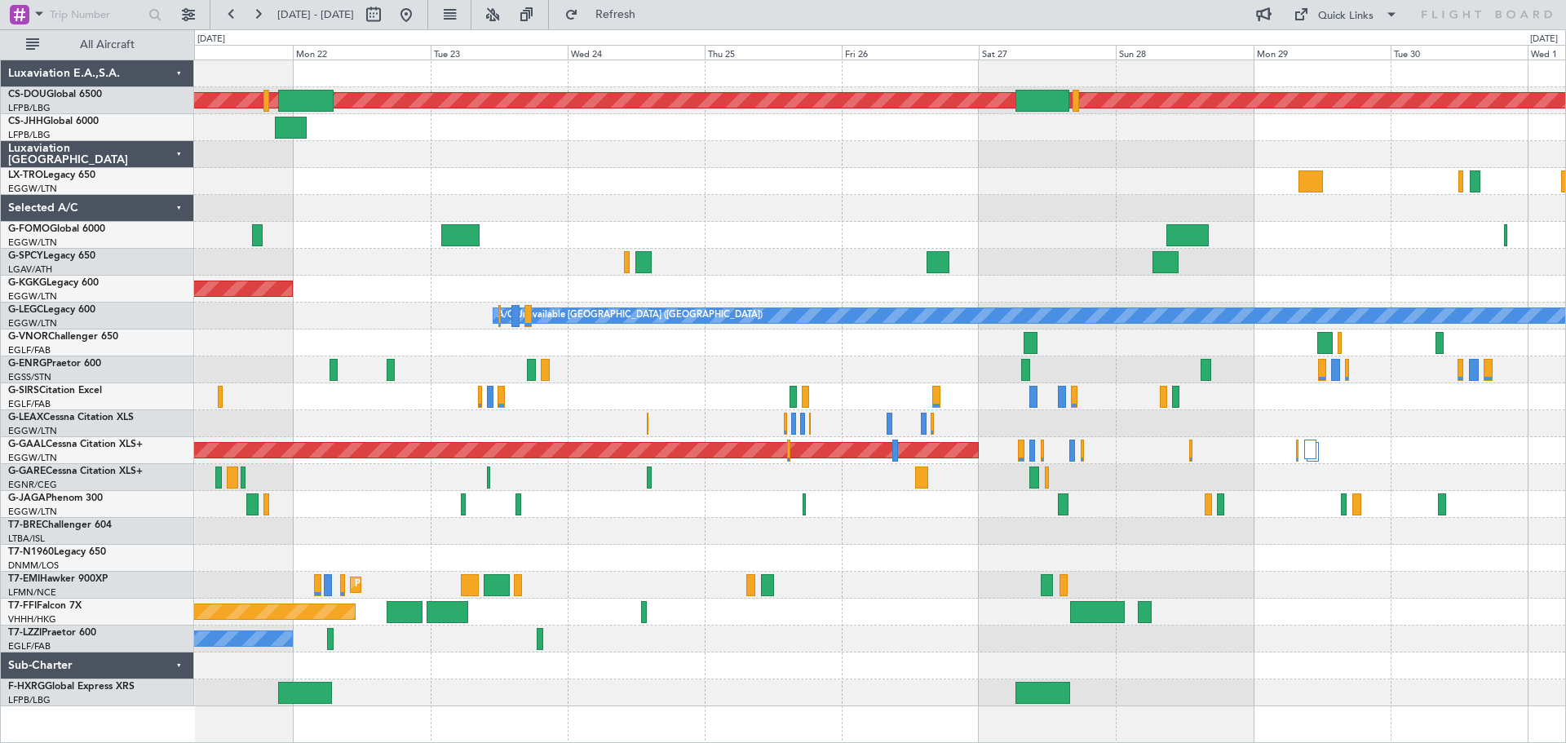
click at [1405, 232] on div at bounding box center [879, 235] width 1371 height 27
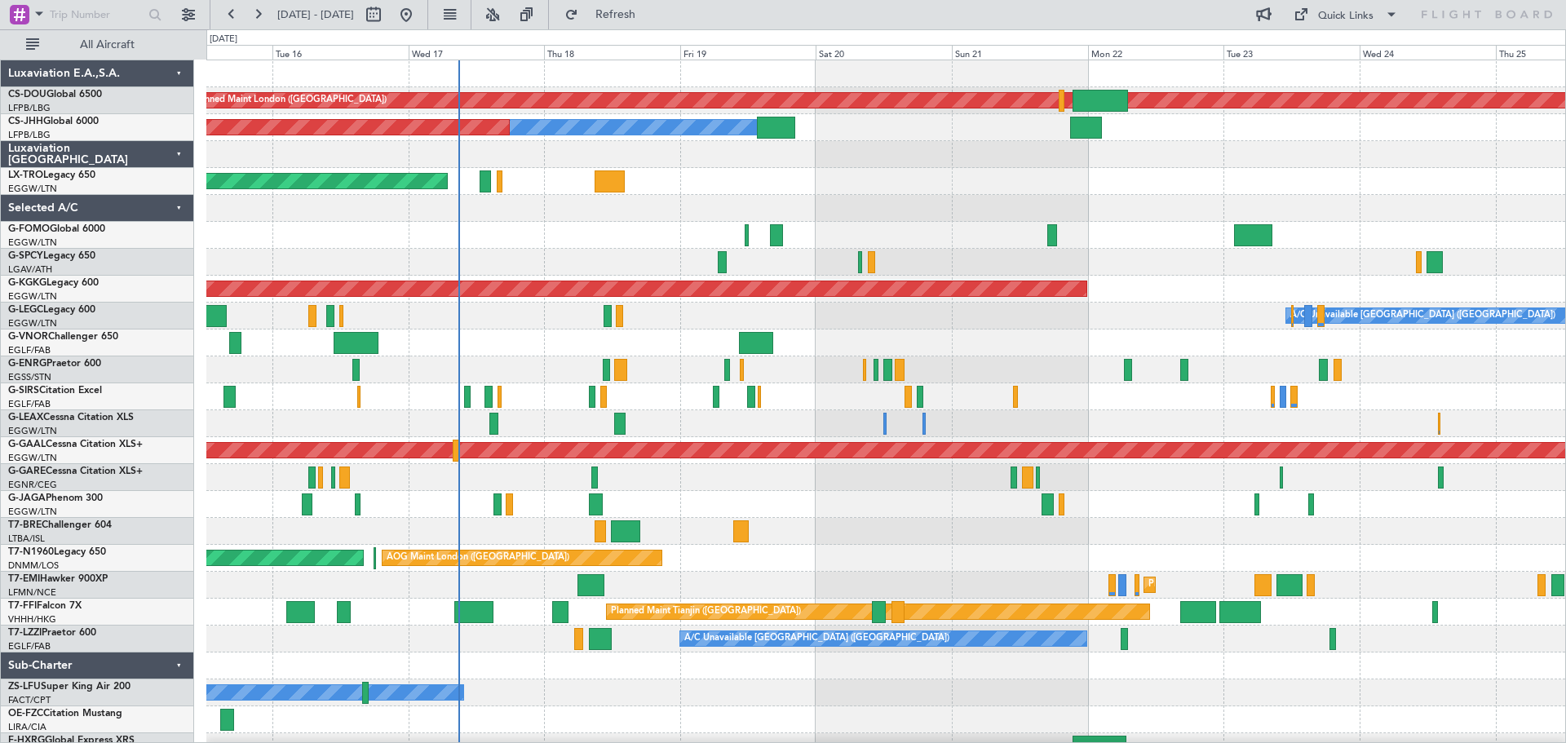
click at [531, 224] on div at bounding box center [885, 235] width 1359 height 27
click at [874, 528] on div at bounding box center [885, 531] width 1359 height 27
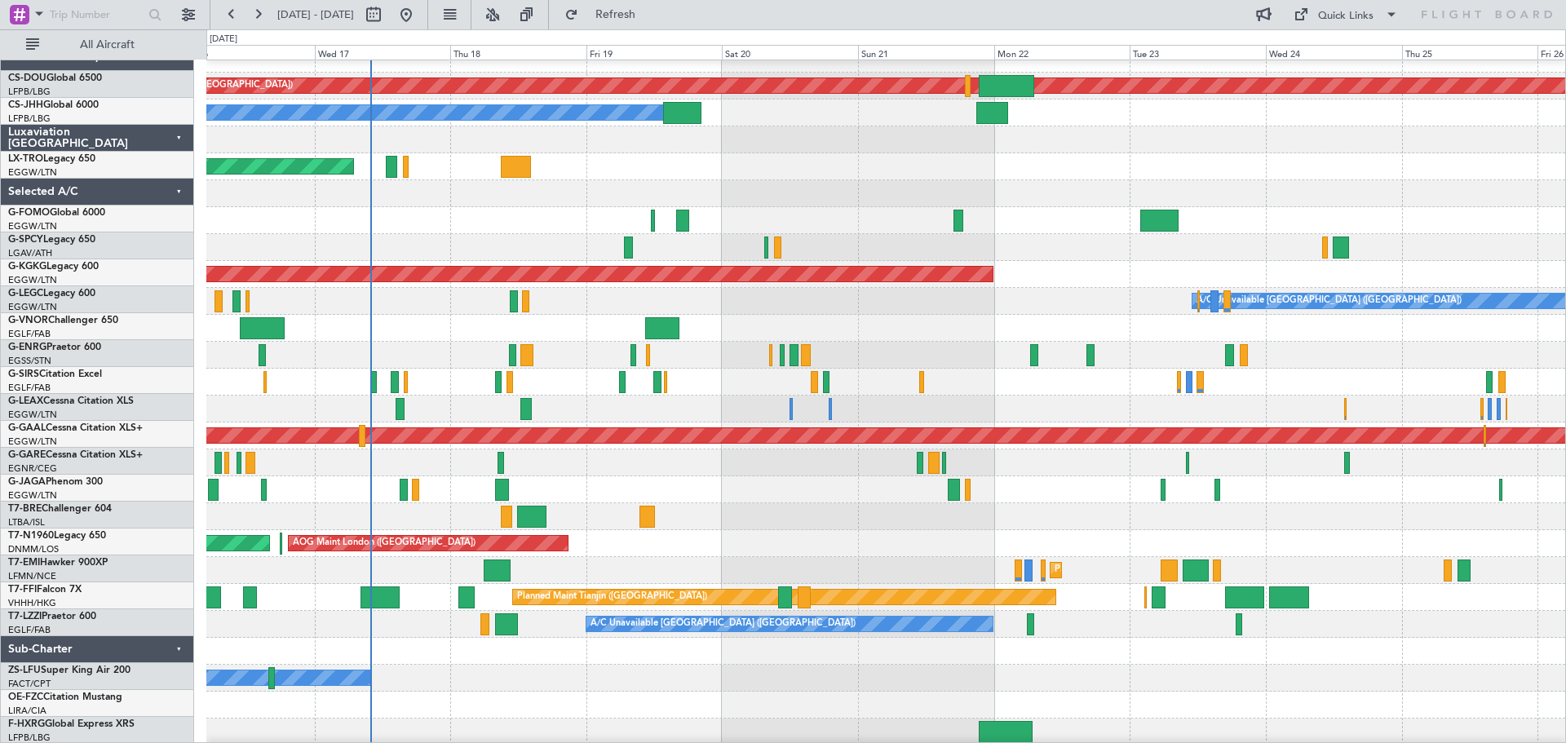
scroll to position [16, 0]
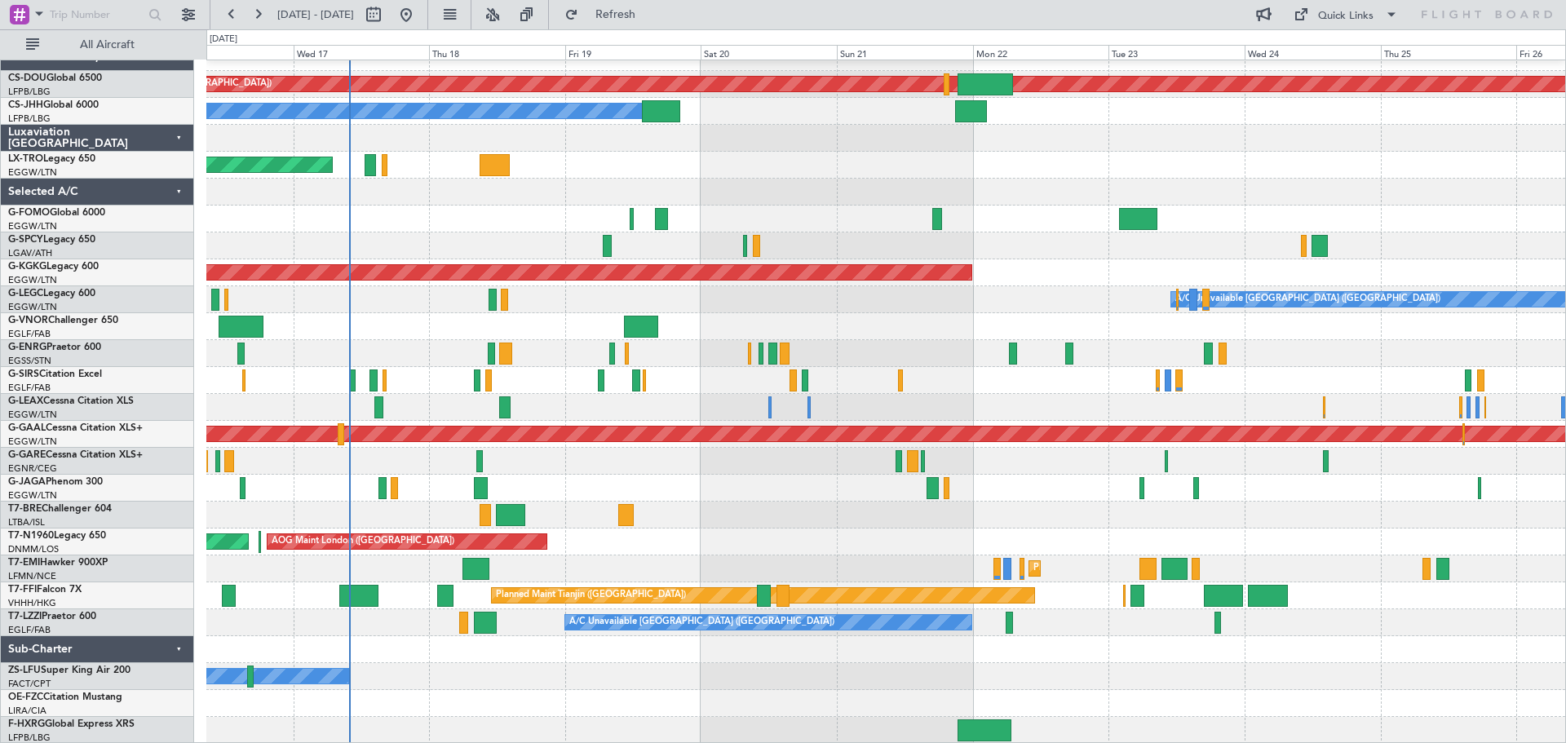
click at [1099, 474] on div "Planned Maint London (Biggin Hill) Planned Maint Paris (Le Bourget) Owner Unpla…" at bounding box center [885, 394] width 1359 height 700
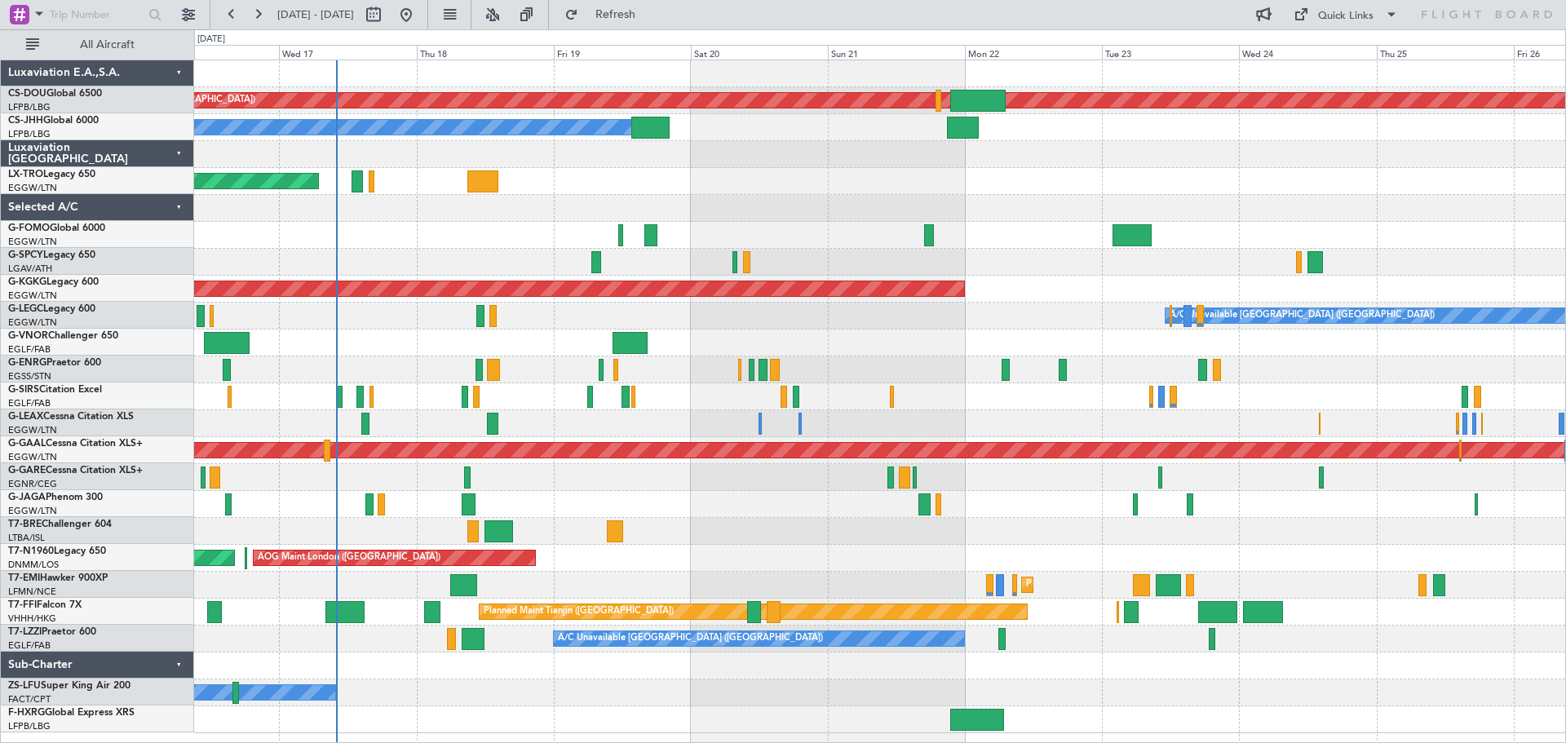
scroll to position [0, 0]
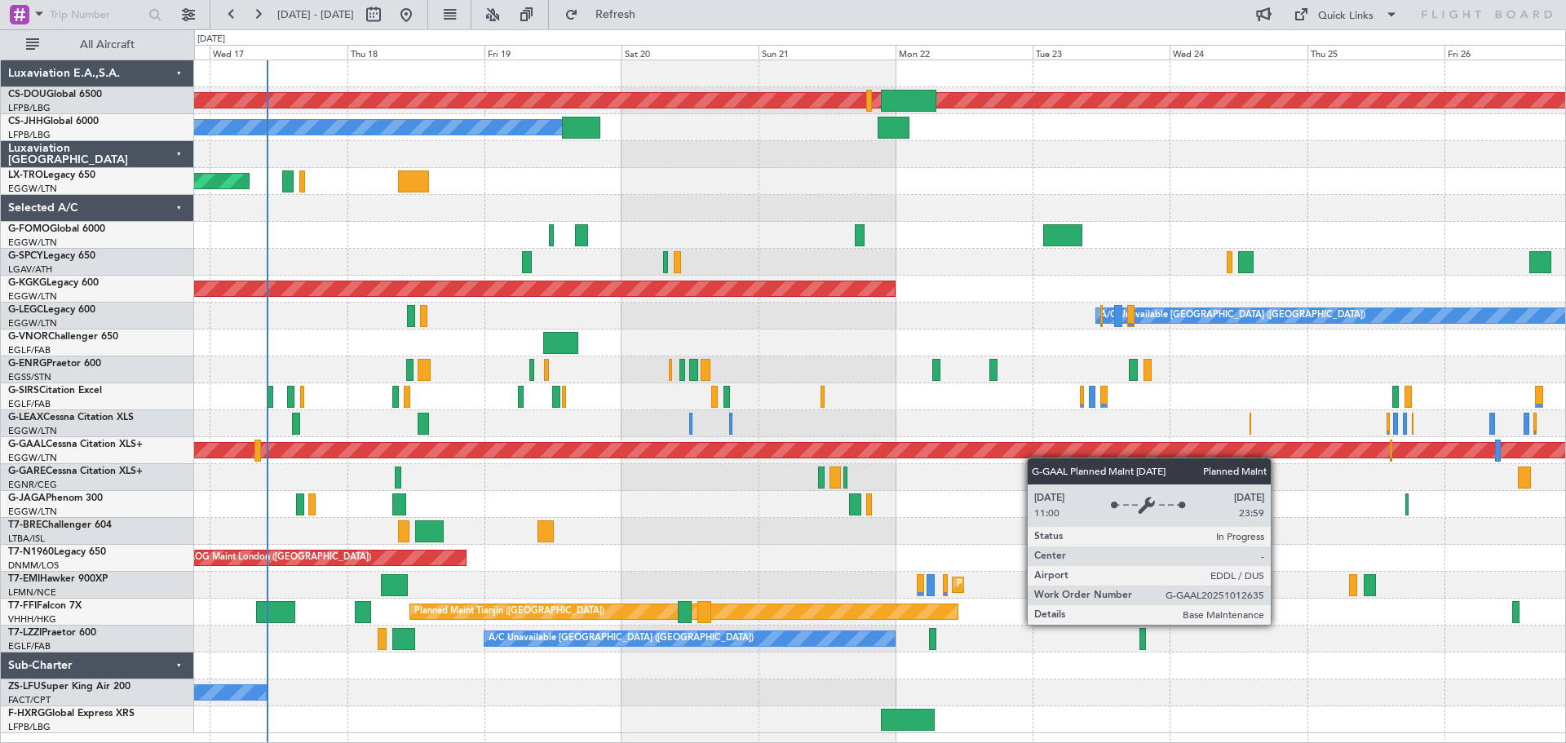
click at [1029, 457] on div "Planned Maint London (Biggin Hill) Planned Maint Paris (Le Bourget) Owner Unpla…" at bounding box center [879, 396] width 1371 height 673
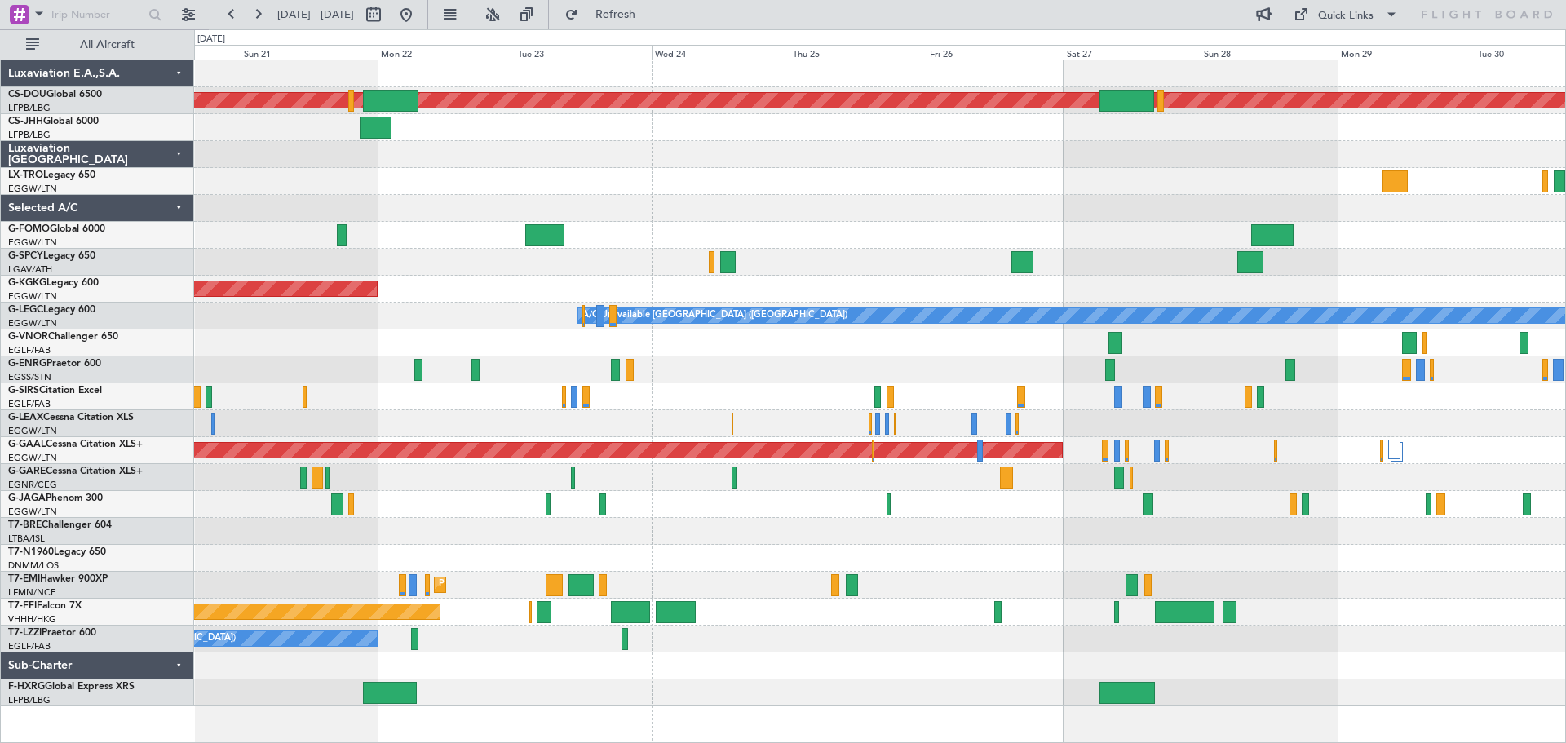
click at [821, 618] on div "Planned Maint London (Biggin Hill) Owner AOG Maint Istanbul (Ataturk) A/C Unava…" at bounding box center [879, 383] width 1371 height 646
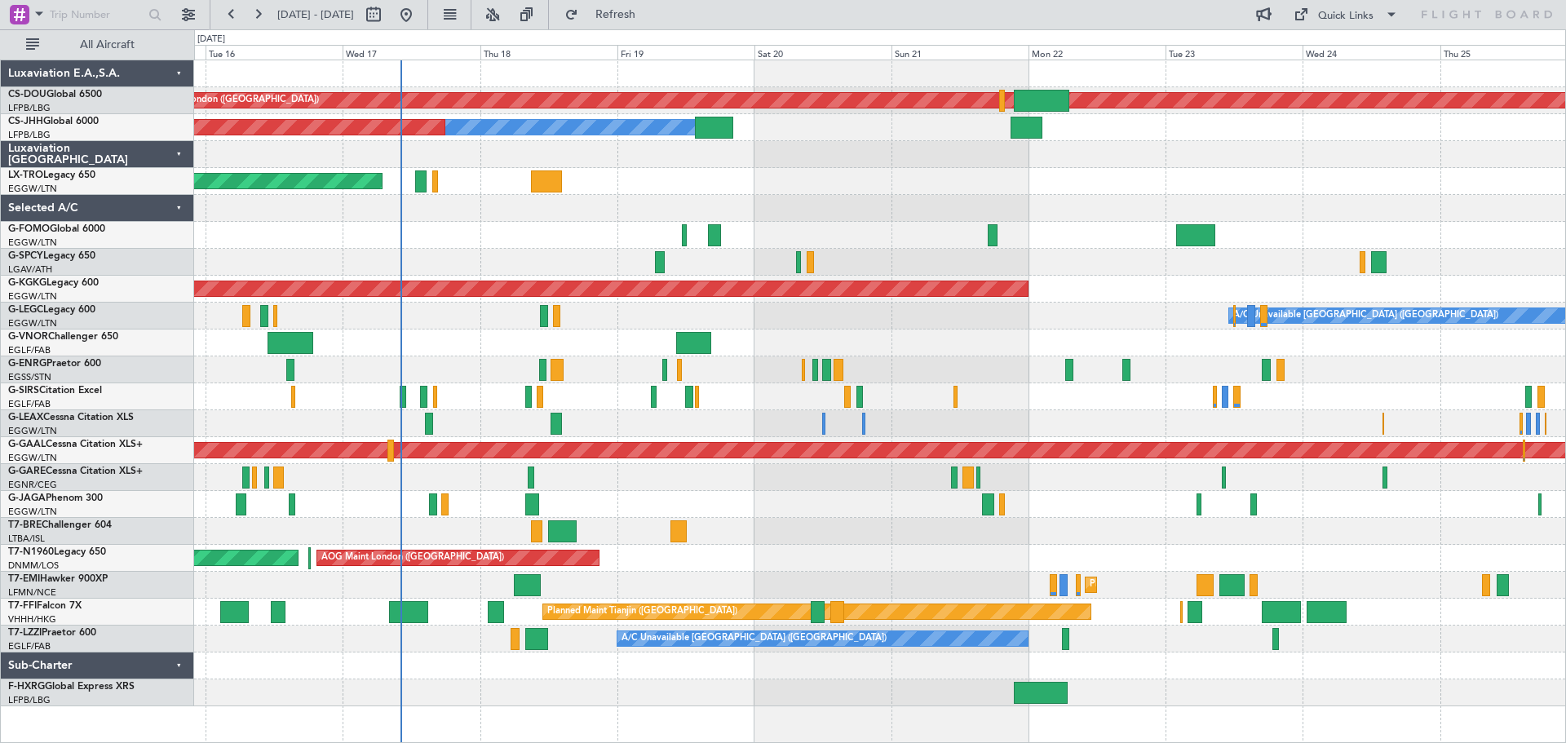
click at [1293, 197] on div "Planned Maint London (Biggin Hill) Planned Maint Paris (Le Bourget) Owner Plann…" at bounding box center [879, 383] width 1371 height 646
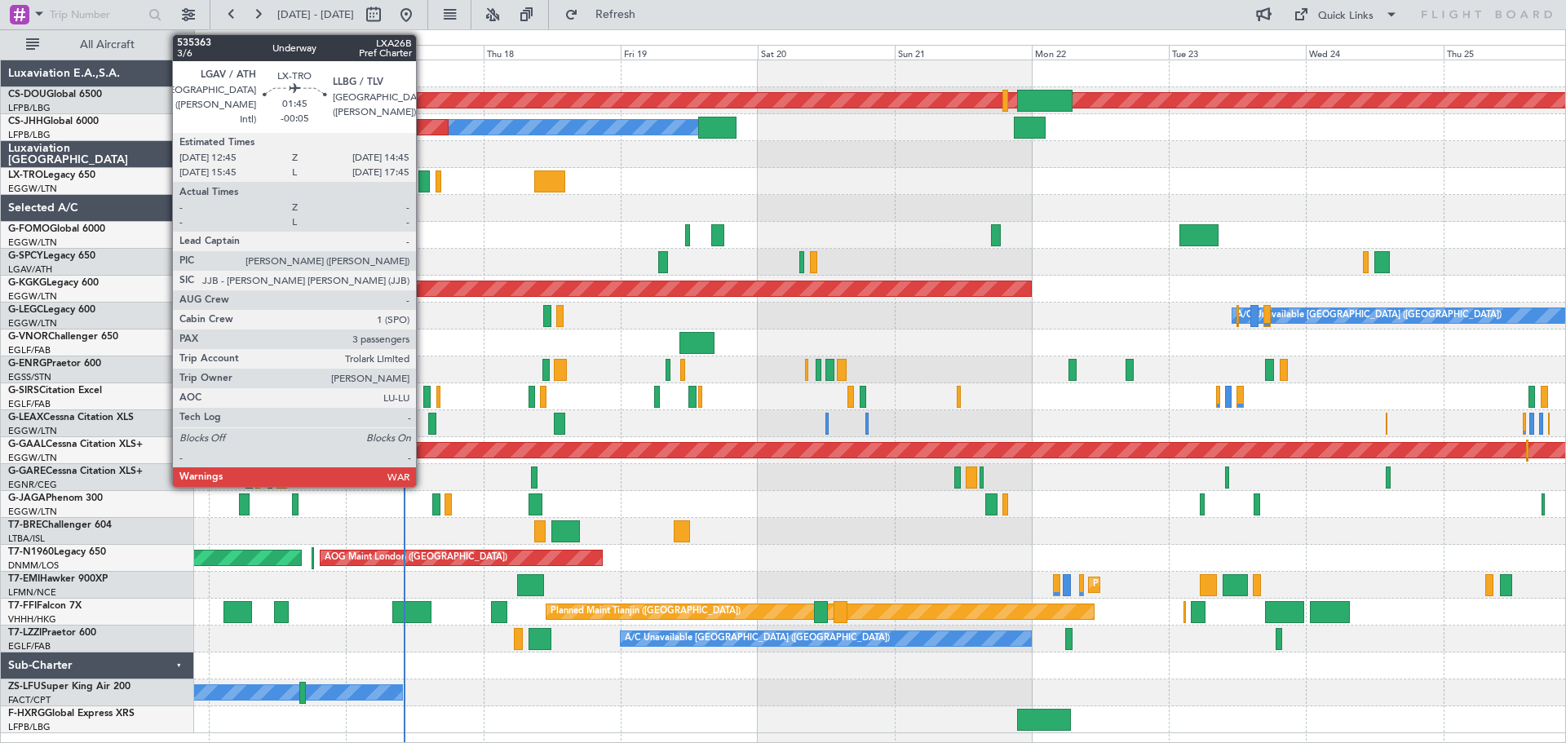
click at [423, 181] on div at bounding box center [424, 181] width 12 height 22
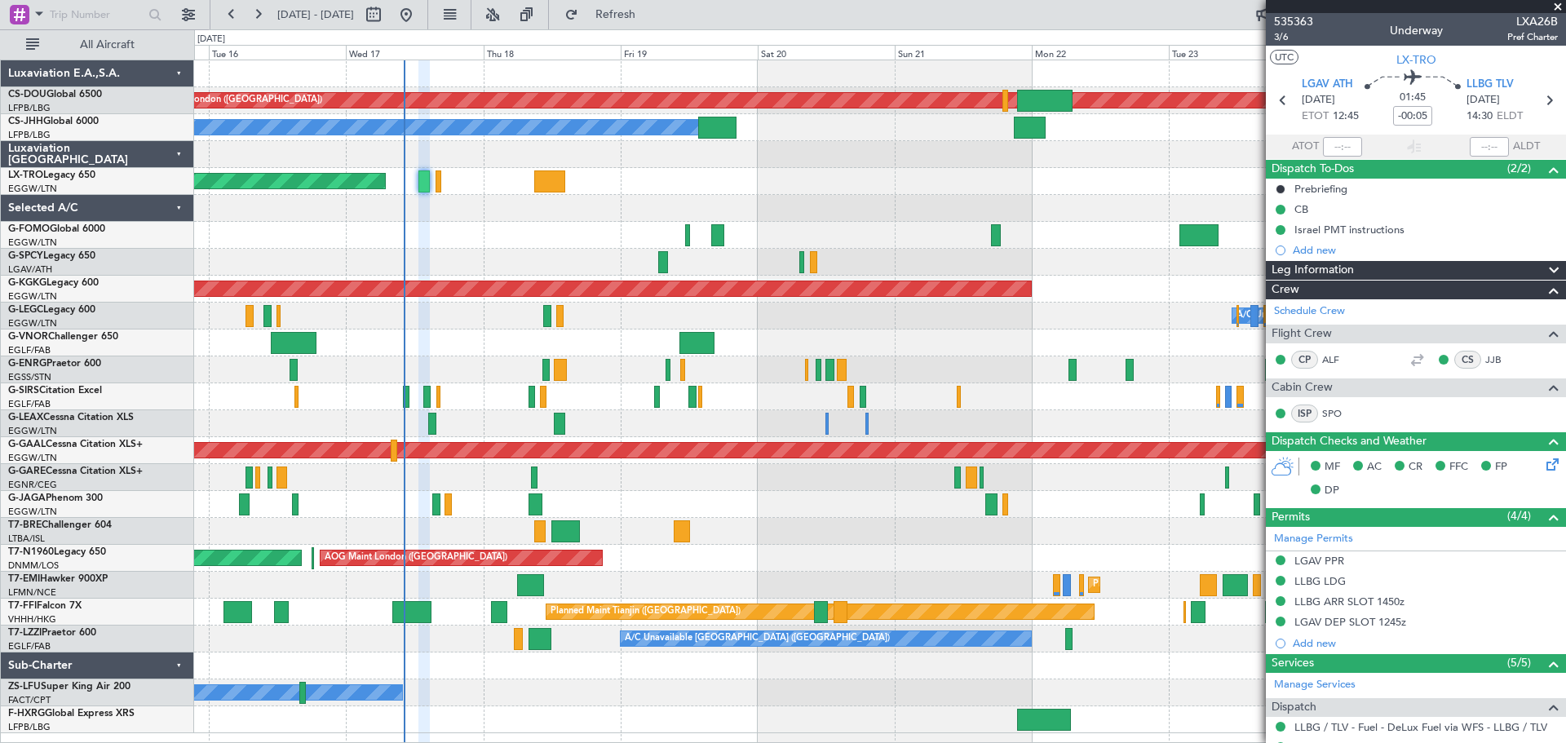
click at [1556, 11] on span at bounding box center [1557, 7] width 16 height 15
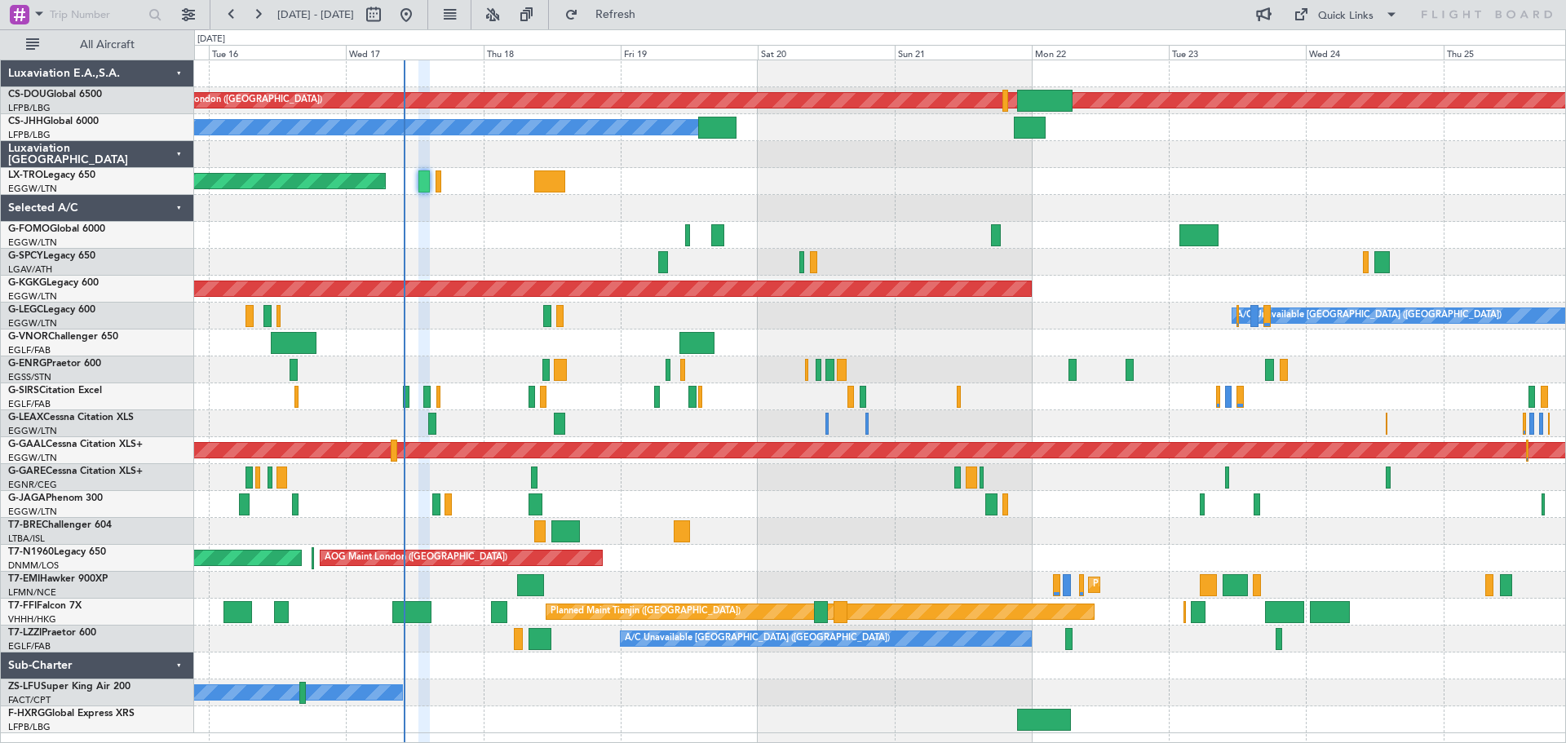
type input "0"
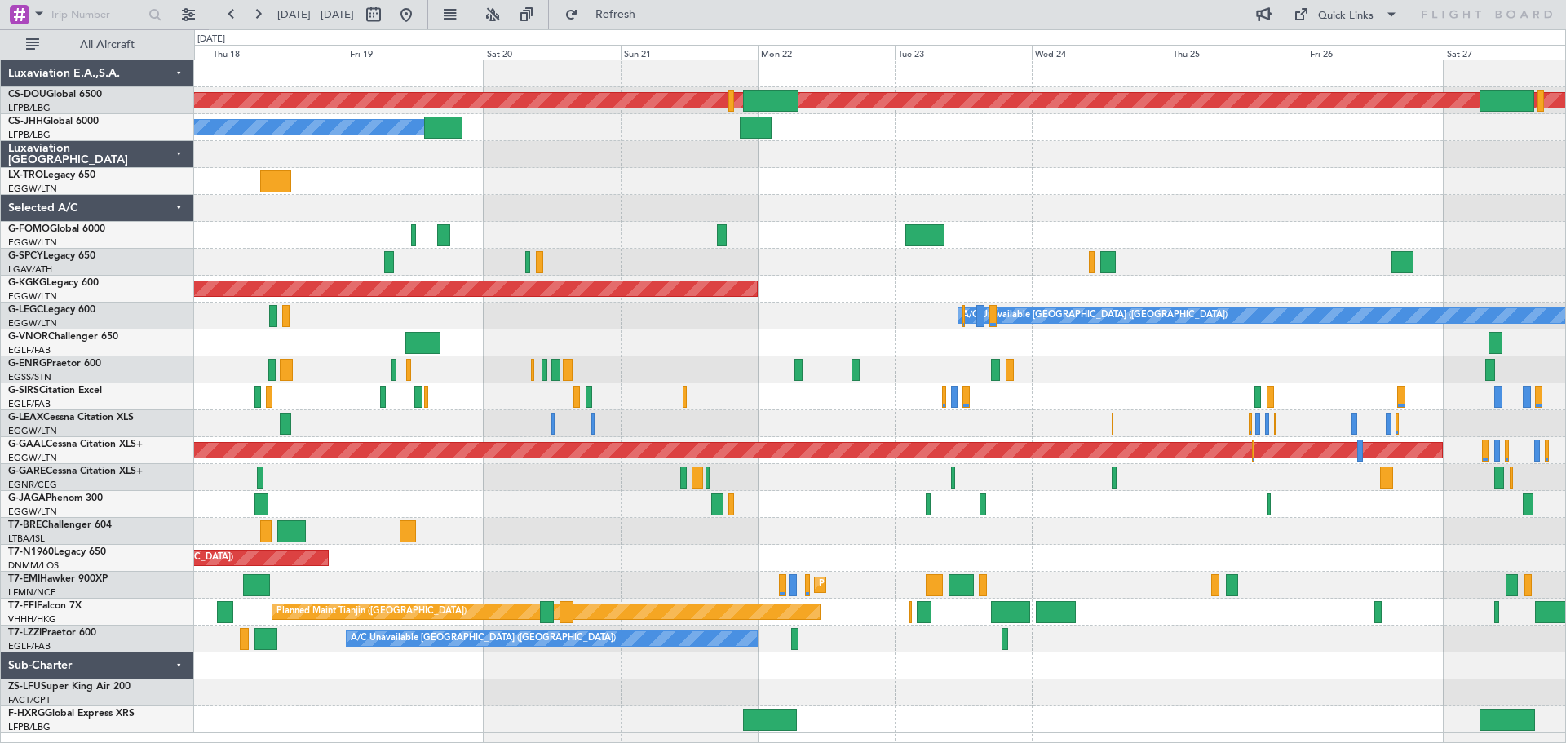
click at [1098, 224] on div at bounding box center [879, 235] width 1371 height 27
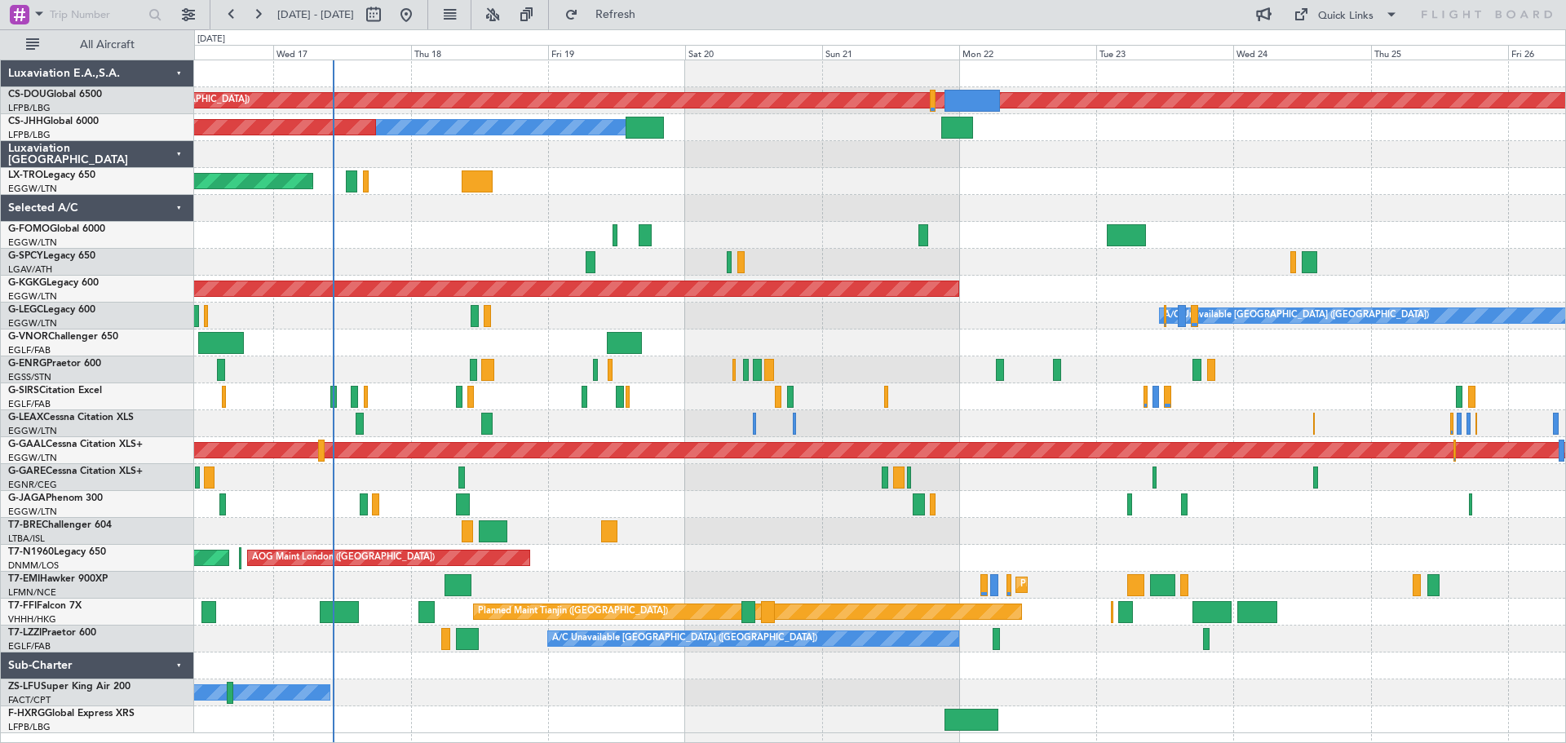
click at [802, 213] on div at bounding box center [879, 208] width 1371 height 27
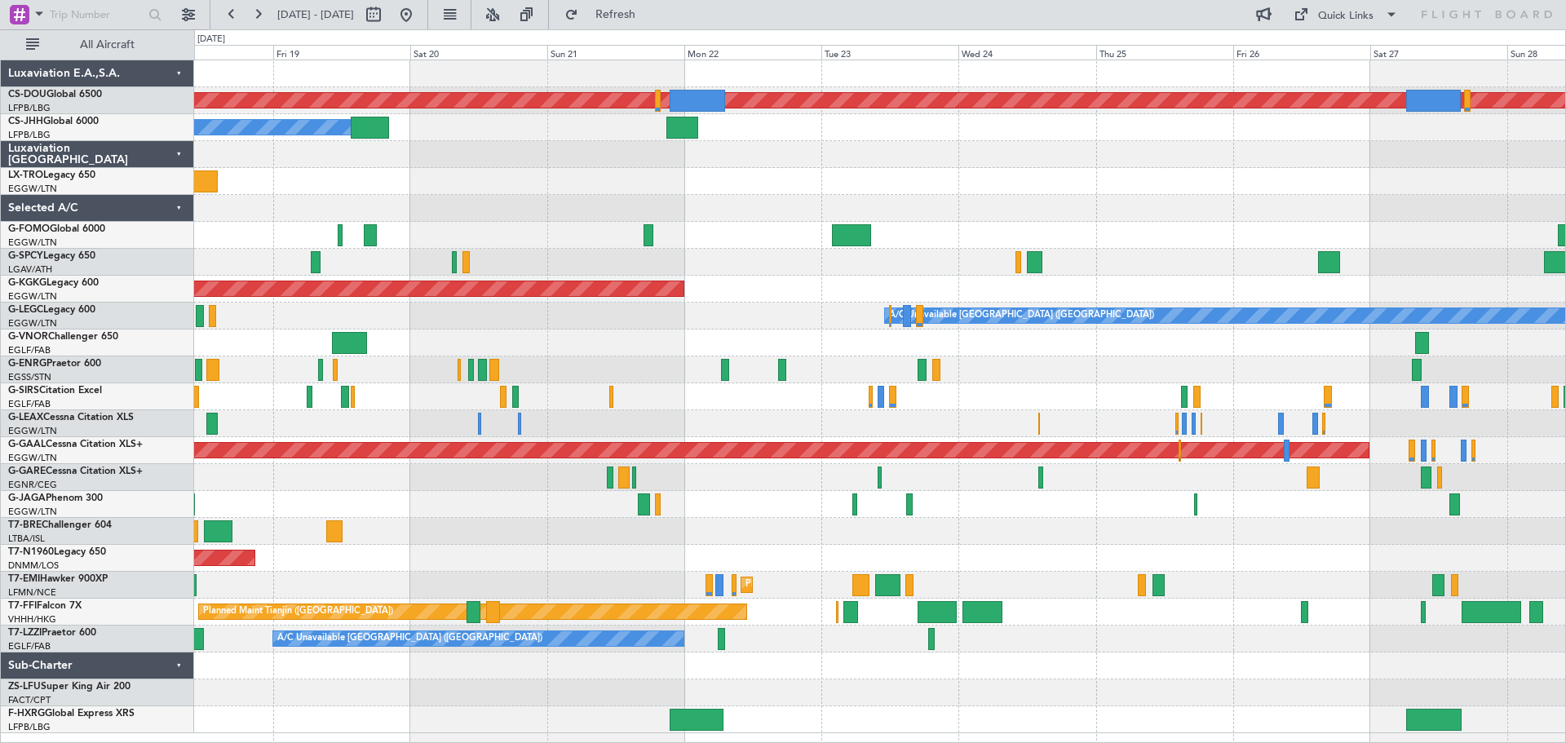
click at [831, 220] on div "Planned Maint London (Biggin Hill) Owner Planned Maint Paris (Le Bourget) Unpla…" at bounding box center [879, 396] width 1371 height 673
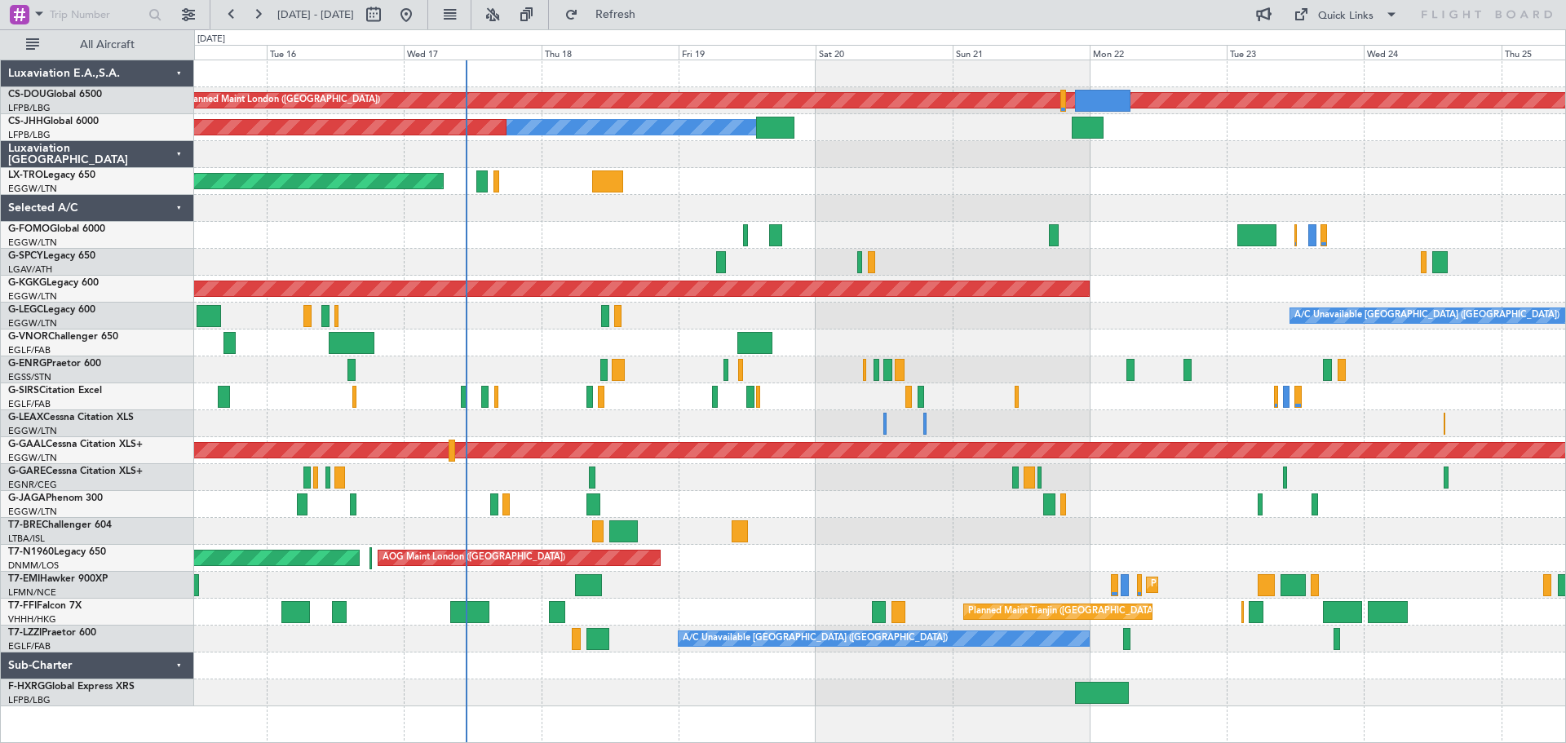
click at [974, 210] on div "Planned Maint London (Biggin Hill) Planned Maint Paris (Le Bourget) Owner Plann…" at bounding box center [879, 383] width 1371 height 646
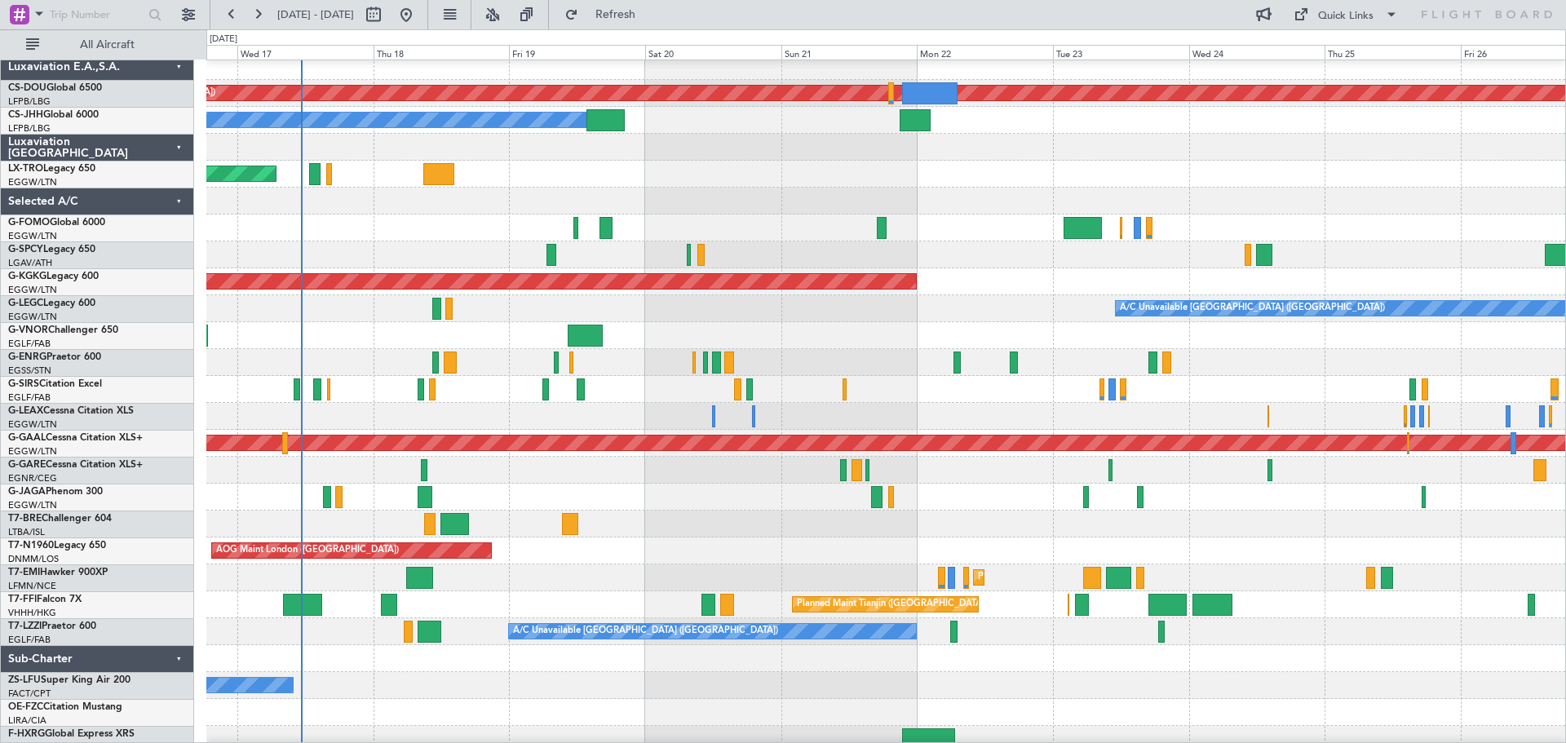
scroll to position [7, 0]
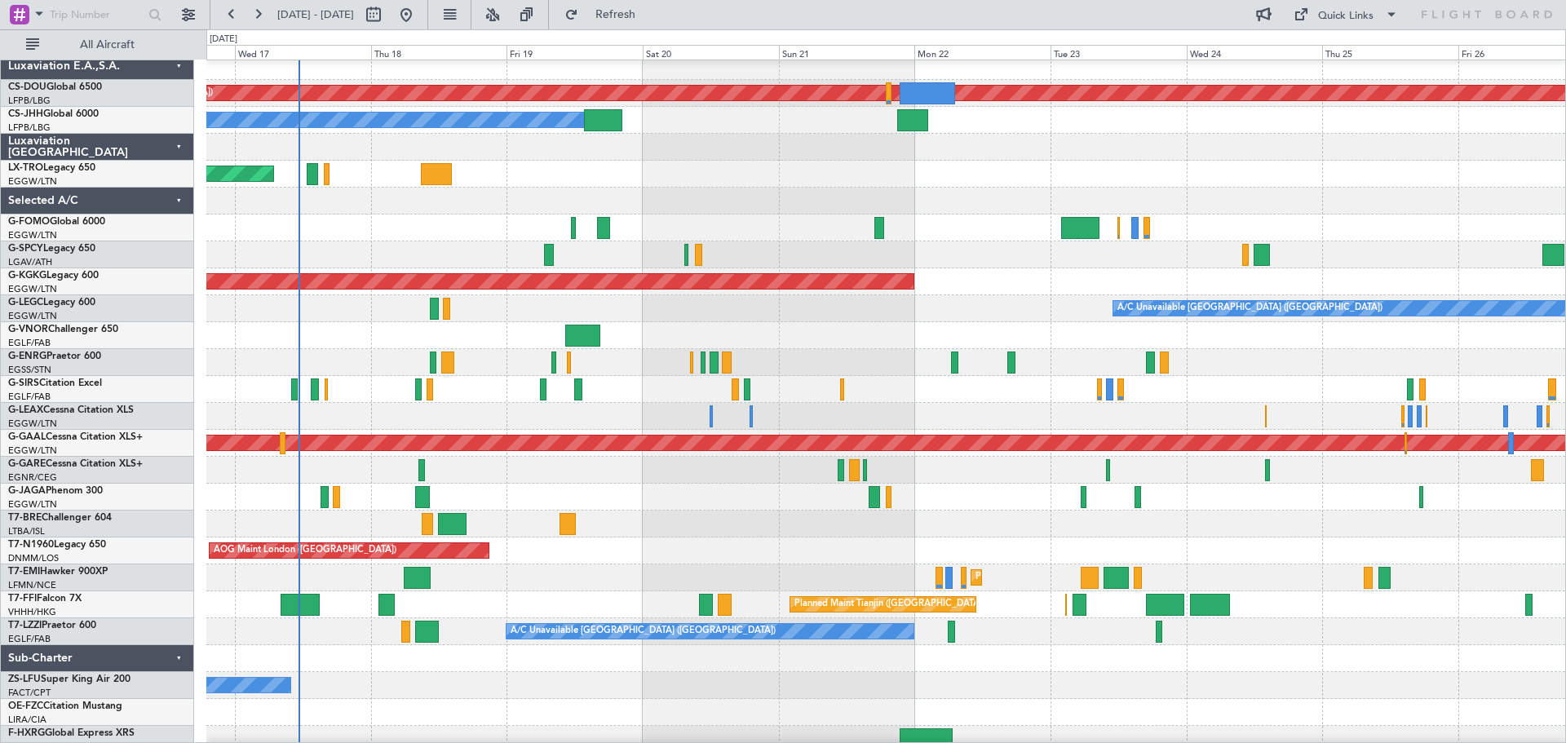
click at [1092, 270] on div "AOG Maint [GEOGRAPHIC_DATA] (Ataturk)" at bounding box center [885, 281] width 1359 height 27
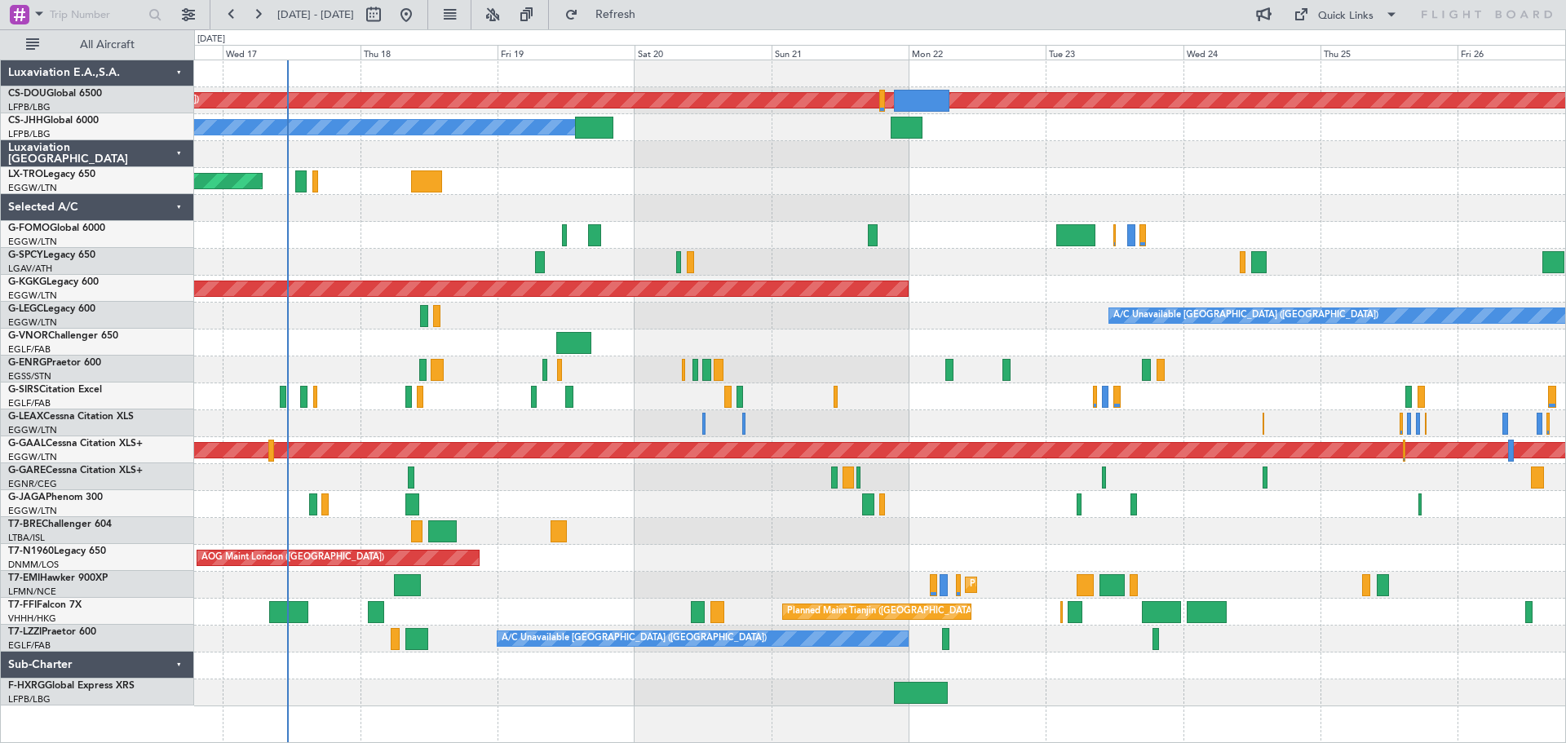
scroll to position [0, 0]
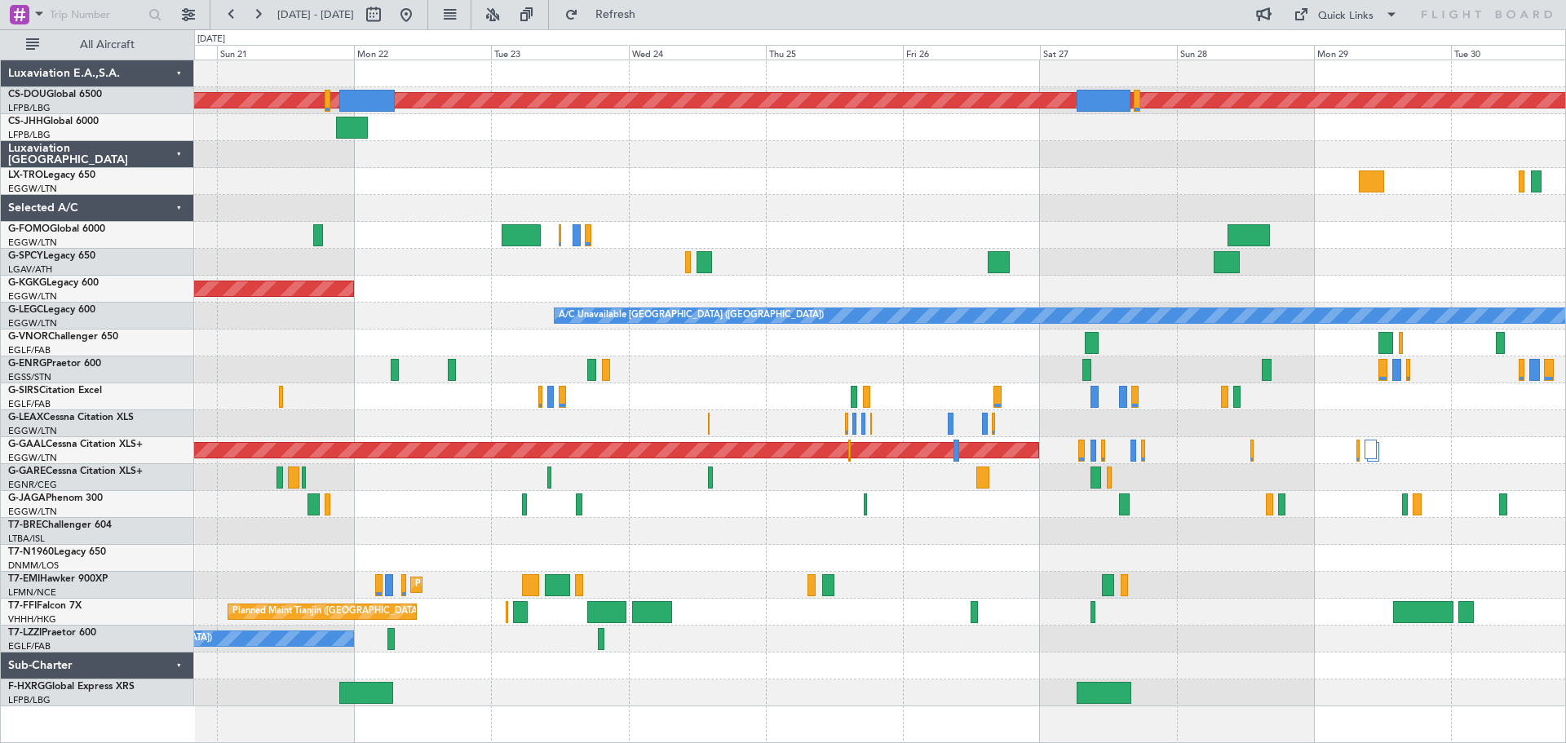
click at [685, 200] on div at bounding box center [879, 208] width 1371 height 27
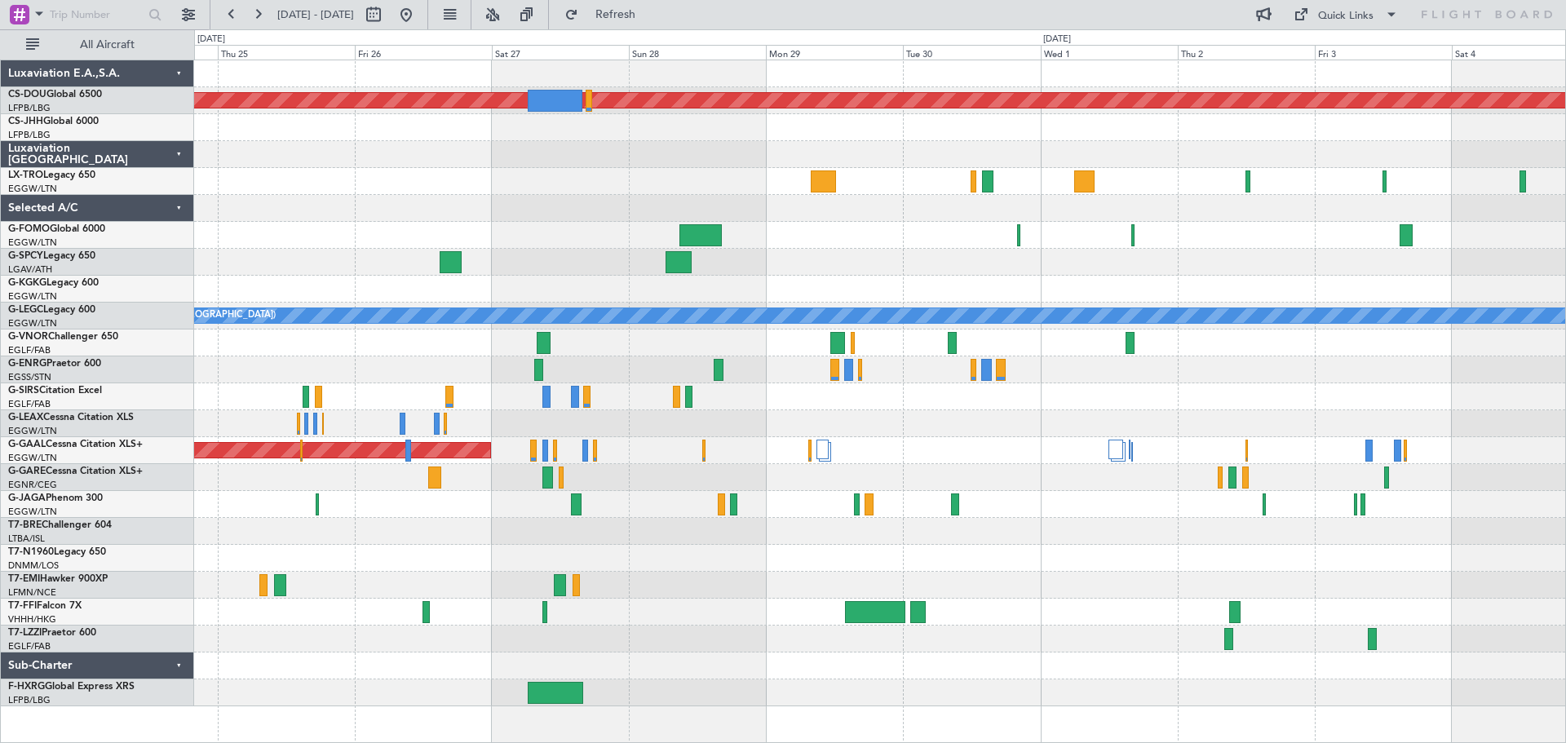
click at [840, 205] on div at bounding box center [879, 208] width 1371 height 27
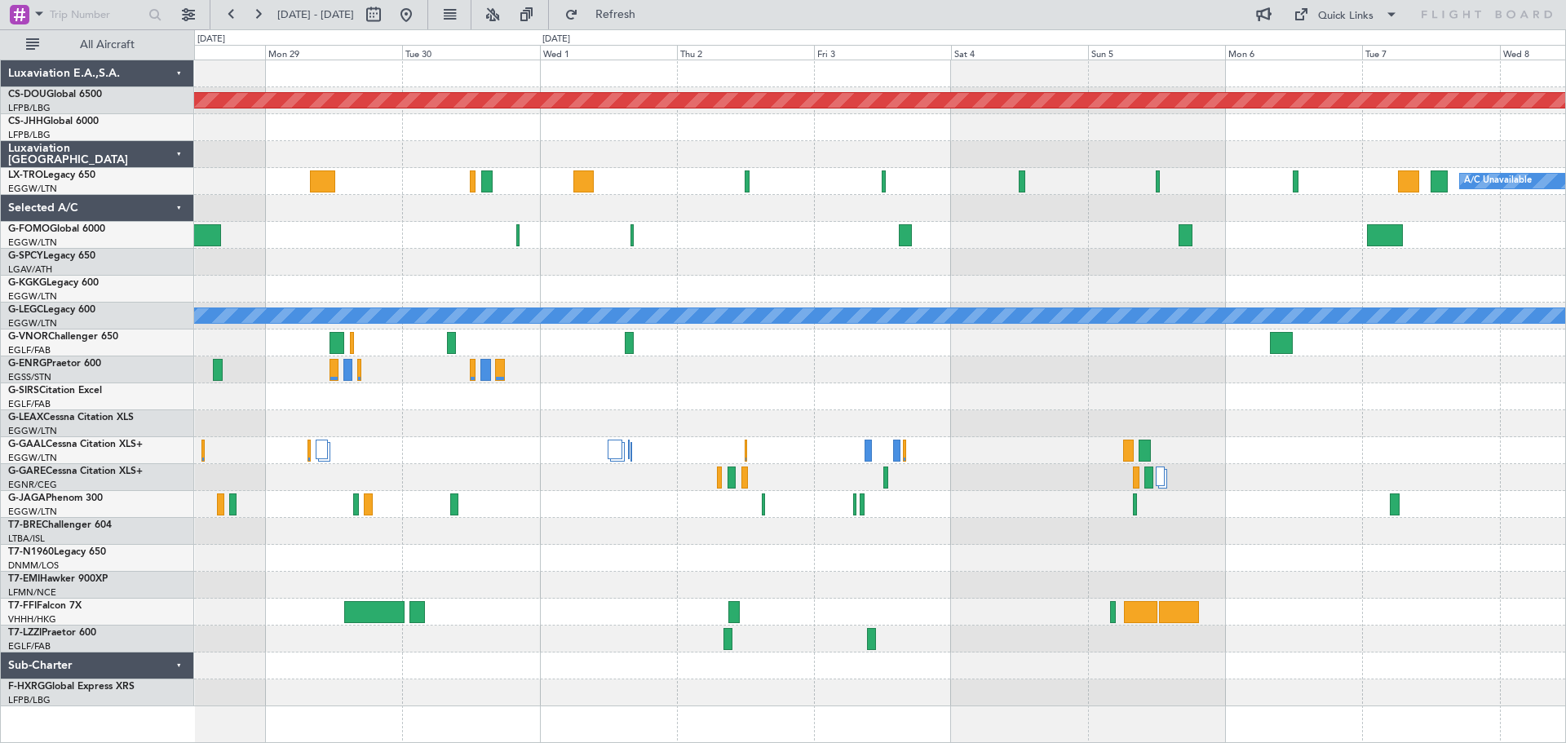
click at [738, 232] on div at bounding box center [879, 235] width 1371 height 27
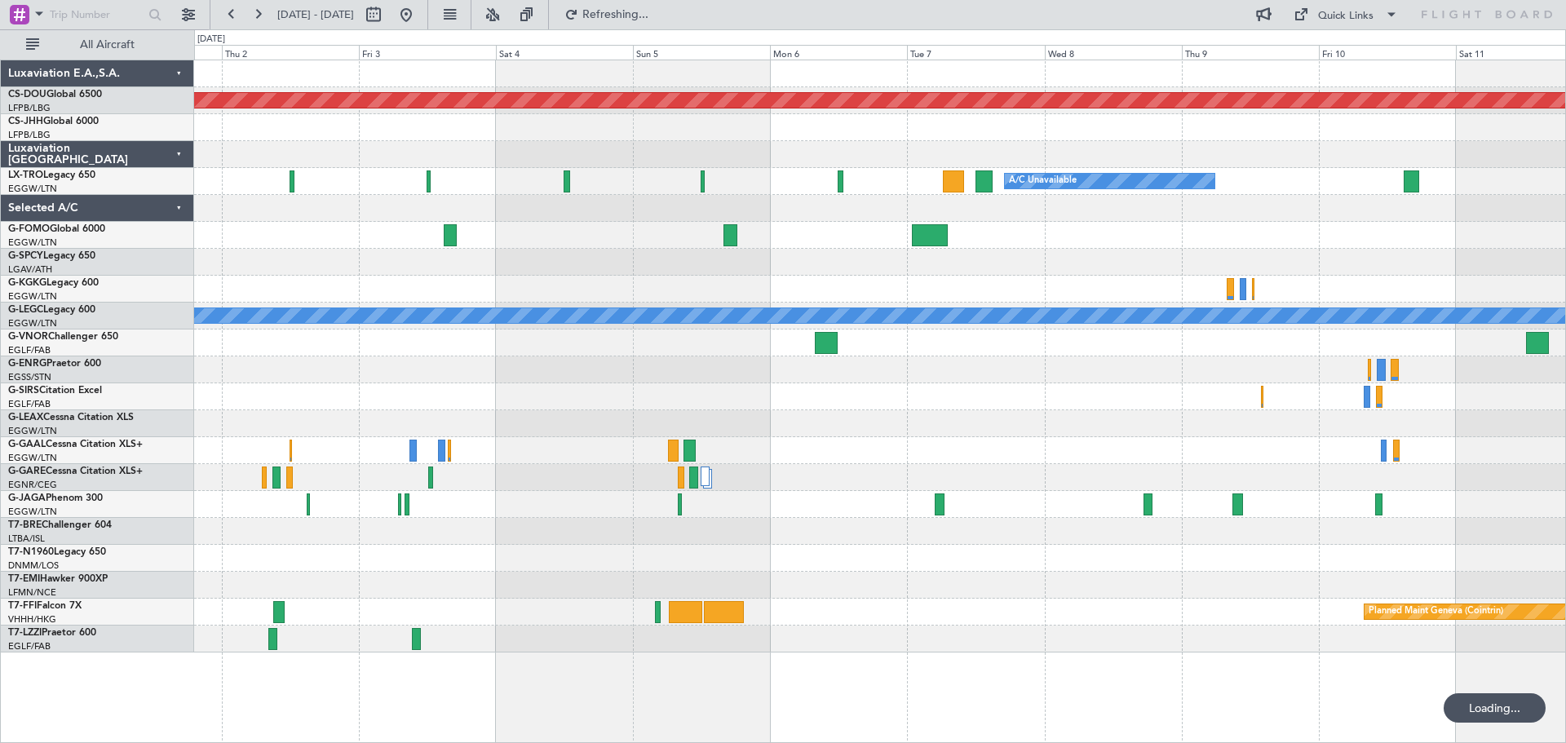
click at [752, 562] on div "Planned Maint London ([GEOGRAPHIC_DATA]) A/C Unavailable Planned Maint [GEOGRAP…" at bounding box center [879, 356] width 1371 height 592
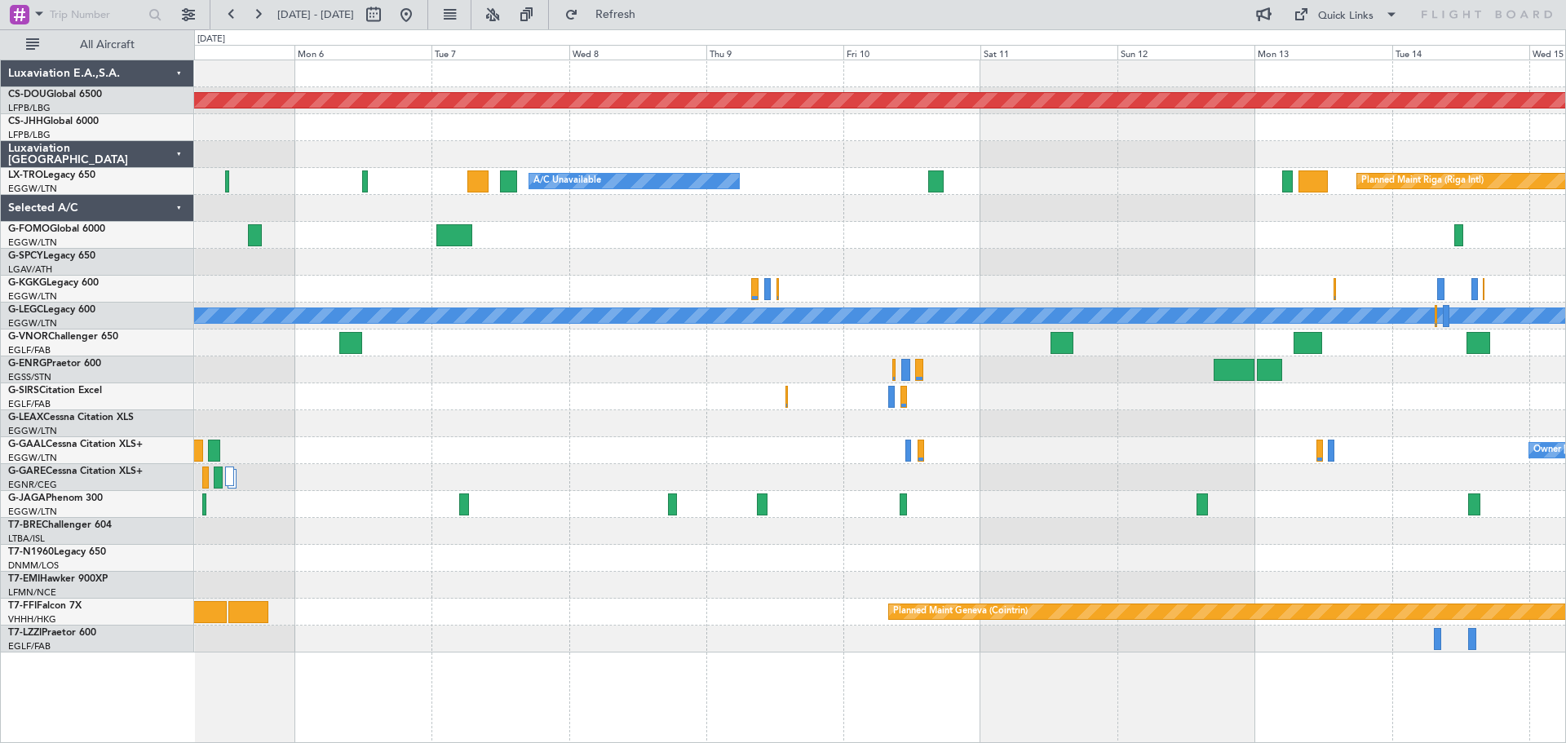
click at [598, 547] on div "Planned Maint London ([GEOGRAPHIC_DATA]) A/C Unavailable Planned Maint [GEOGRAP…" at bounding box center [879, 356] width 1371 height 592
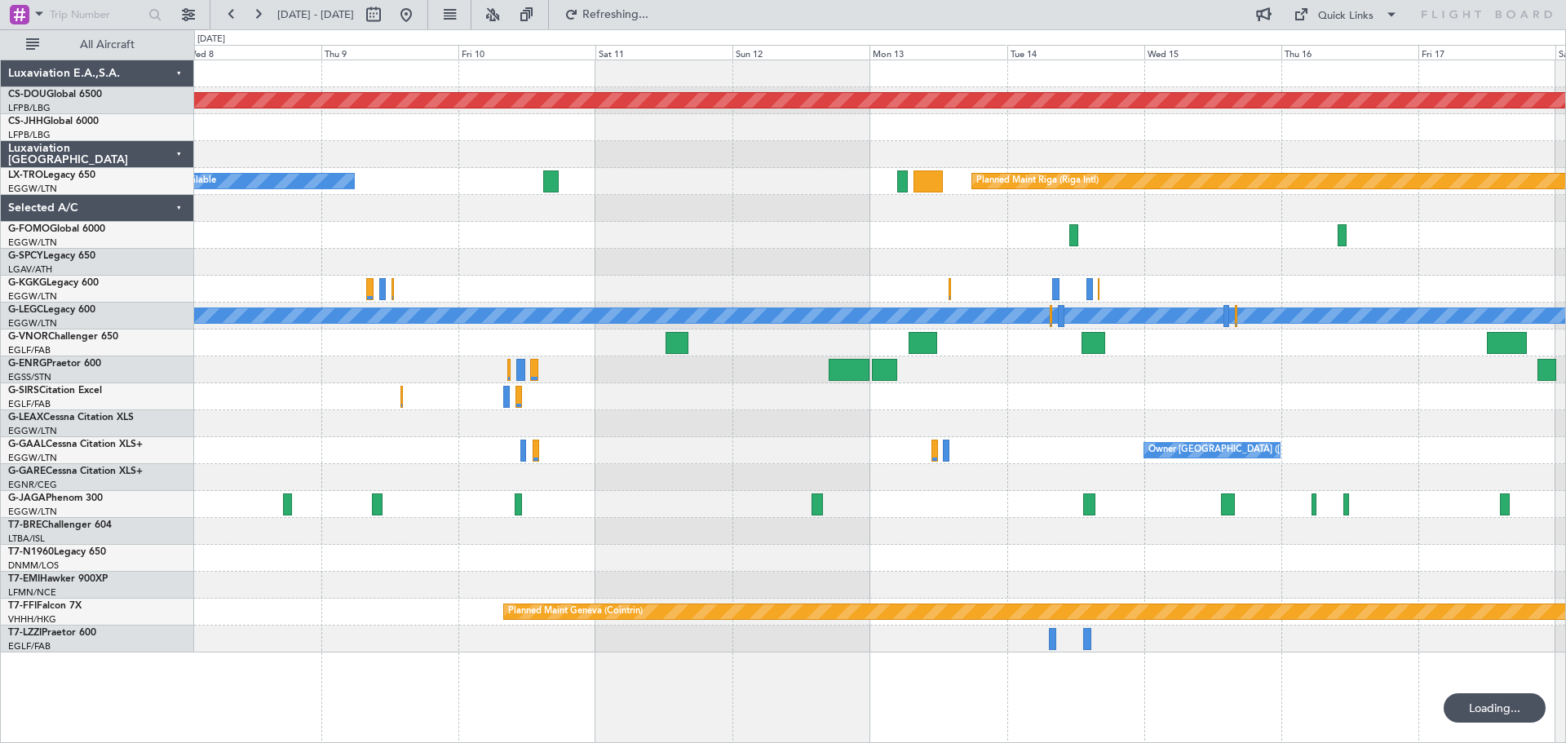
click at [720, 528] on div at bounding box center [879, 531] width 1371 height 27
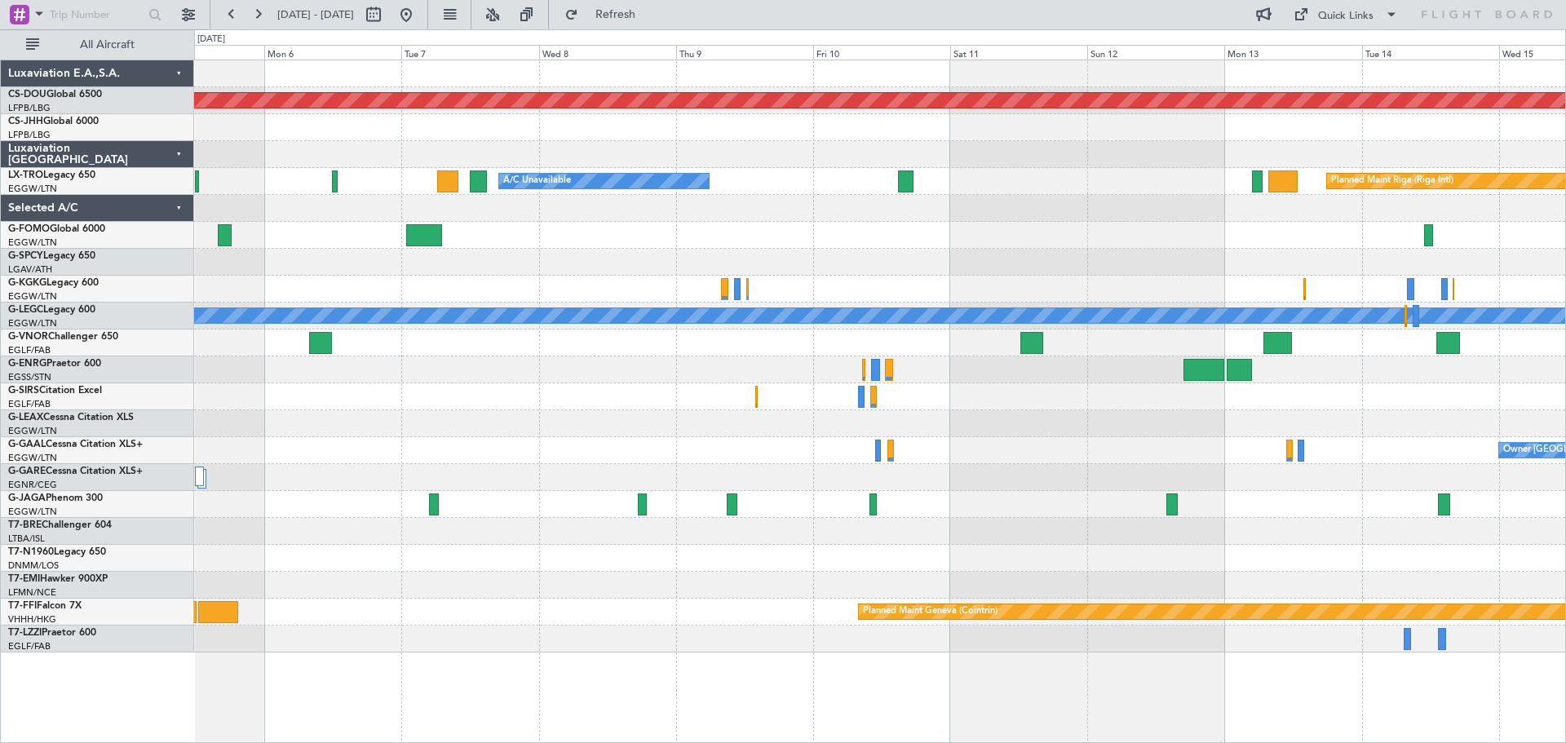
click at [1012, 146] on div at bounding box center [879, 154] width 1371 height 27
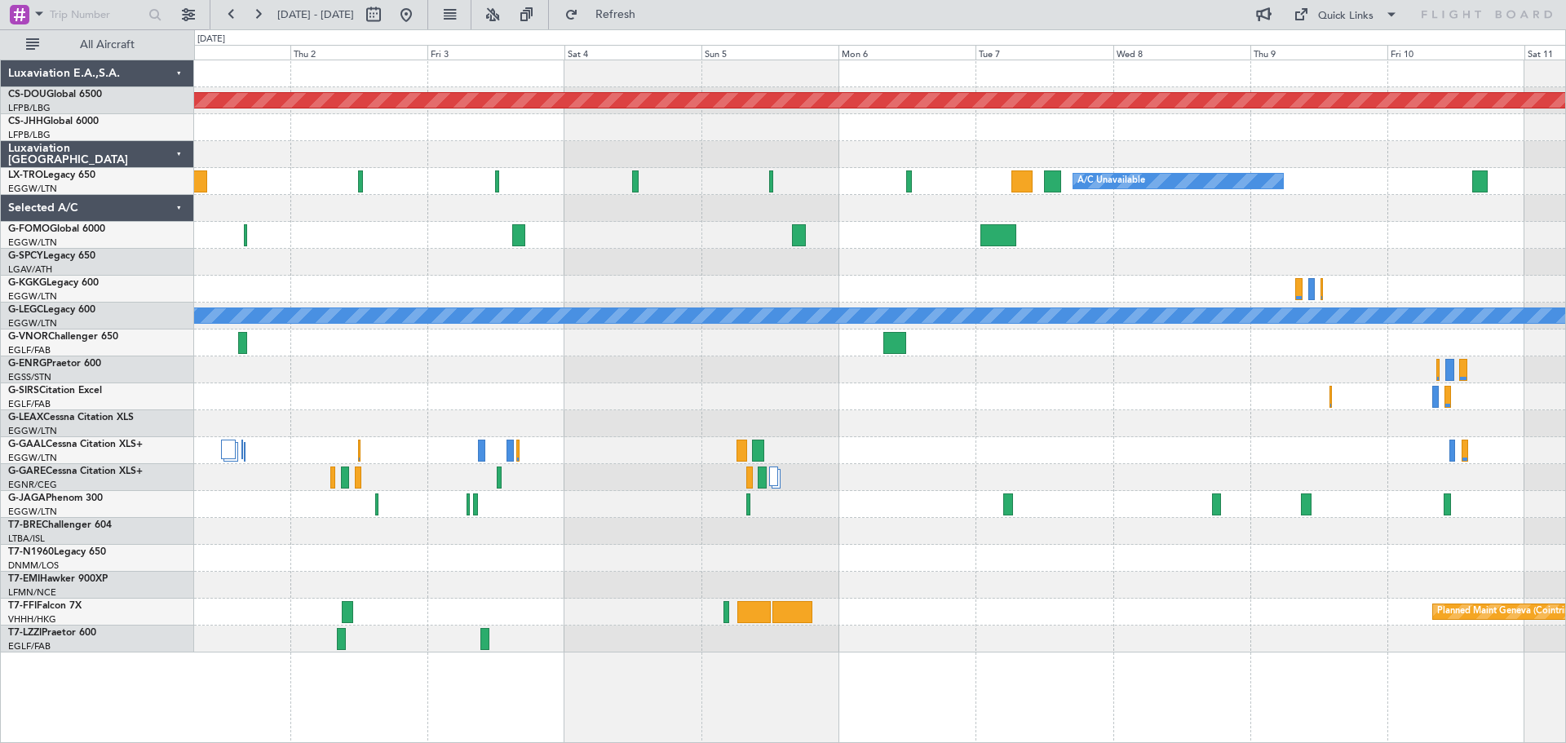
click at [1076, 143] on div "Planned Maint London ([GEOGRAPHIC_DATA]) A/C Unavailable Planned Maint [GEOGRAP…" at bounding box center [879, 356] width 1371 height 592
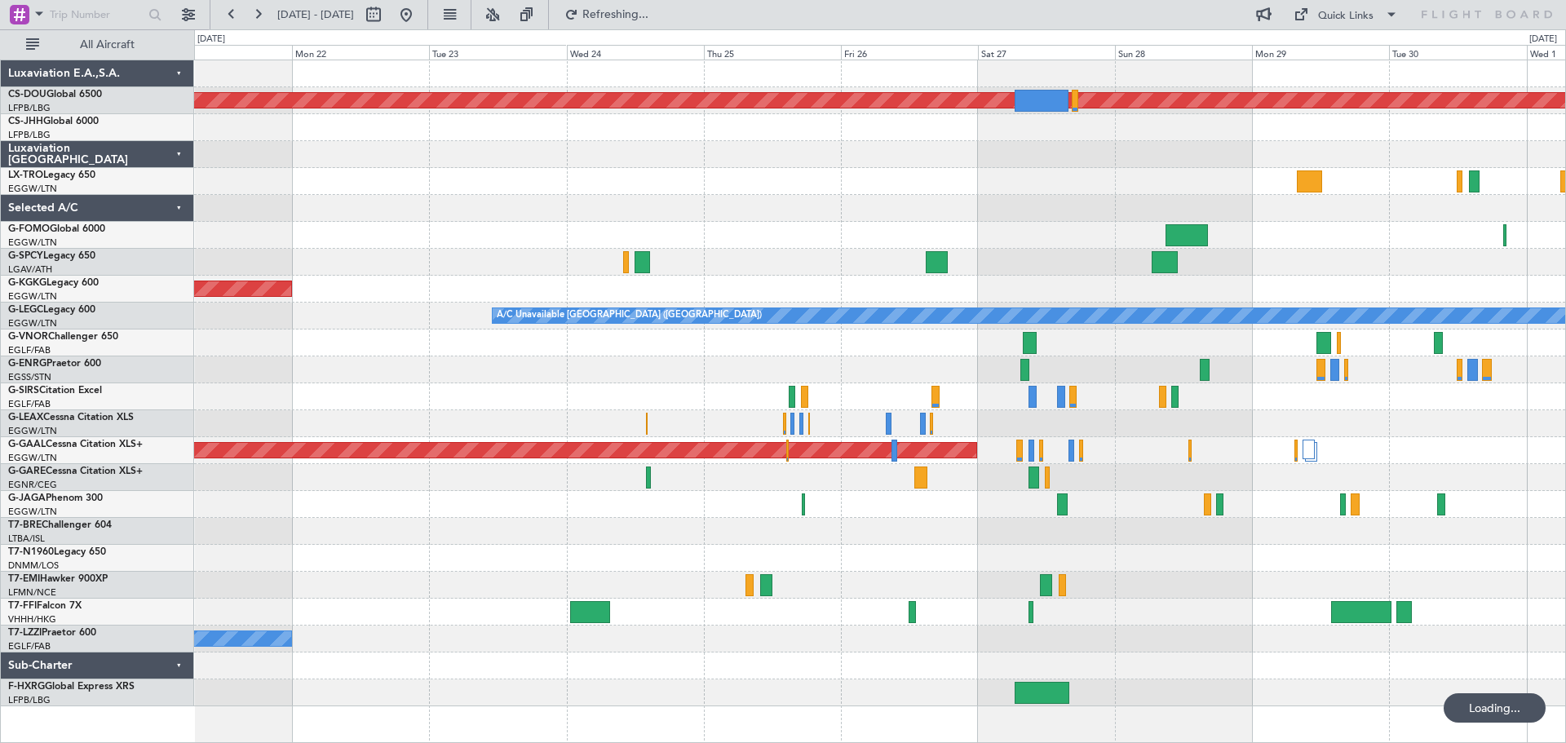
click at [1178, 130] on div "Planned Maint London ([GEOGRAPHIC_DATA]) Owner AOG Maint [GEOGRAPHIC_DATA] ([GE…" at bounding box center [879, 383] width 1371 height 646
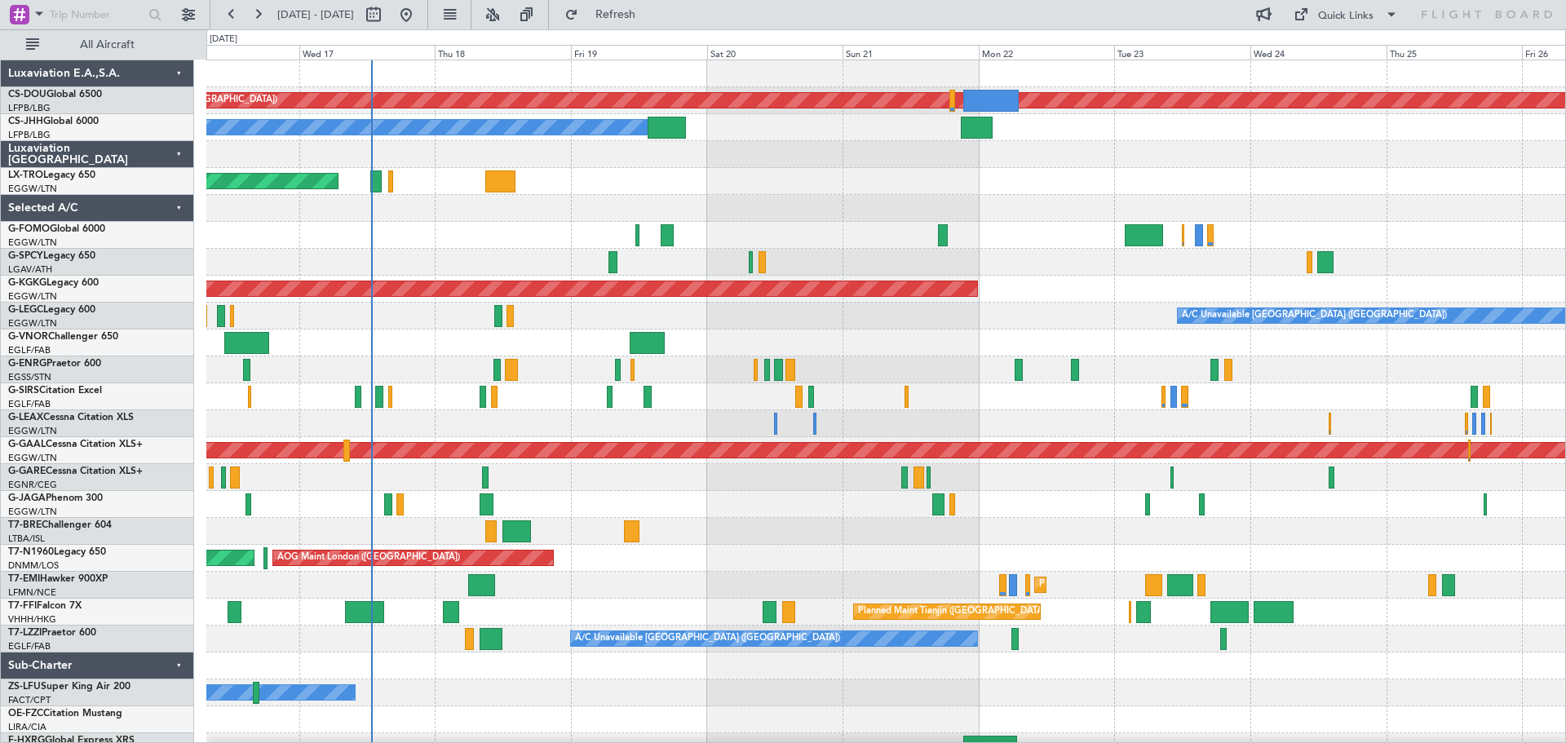
click at [1065, 267] on div at bounding box center [885, 262] width 1359 height 27
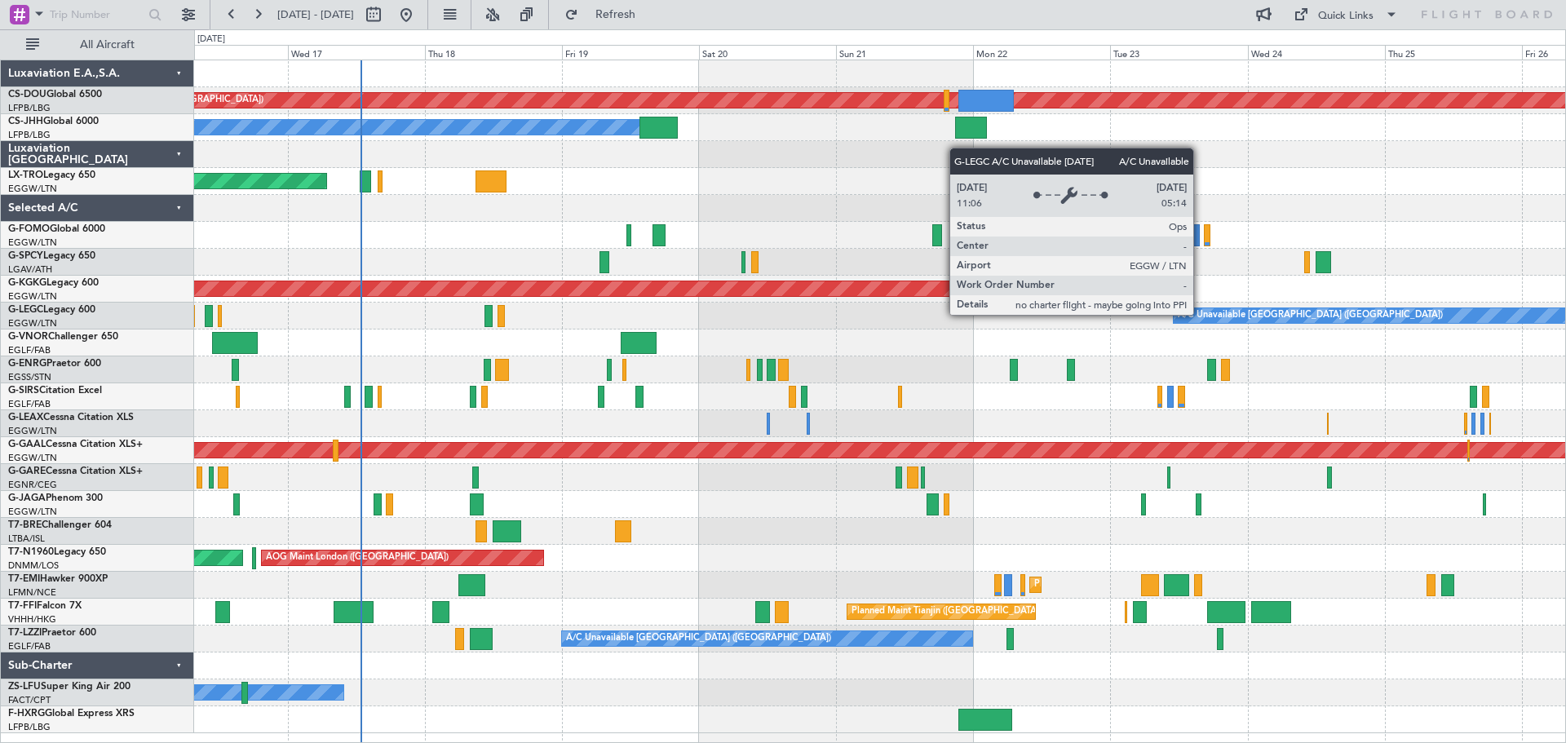
click at [1200, 314] on div "A/C Unavailable [GEOGRAPHIC_DATA] ([GEOGRAPHIC_DATA])" at bounding box center [1310, 315] width 265 height 24
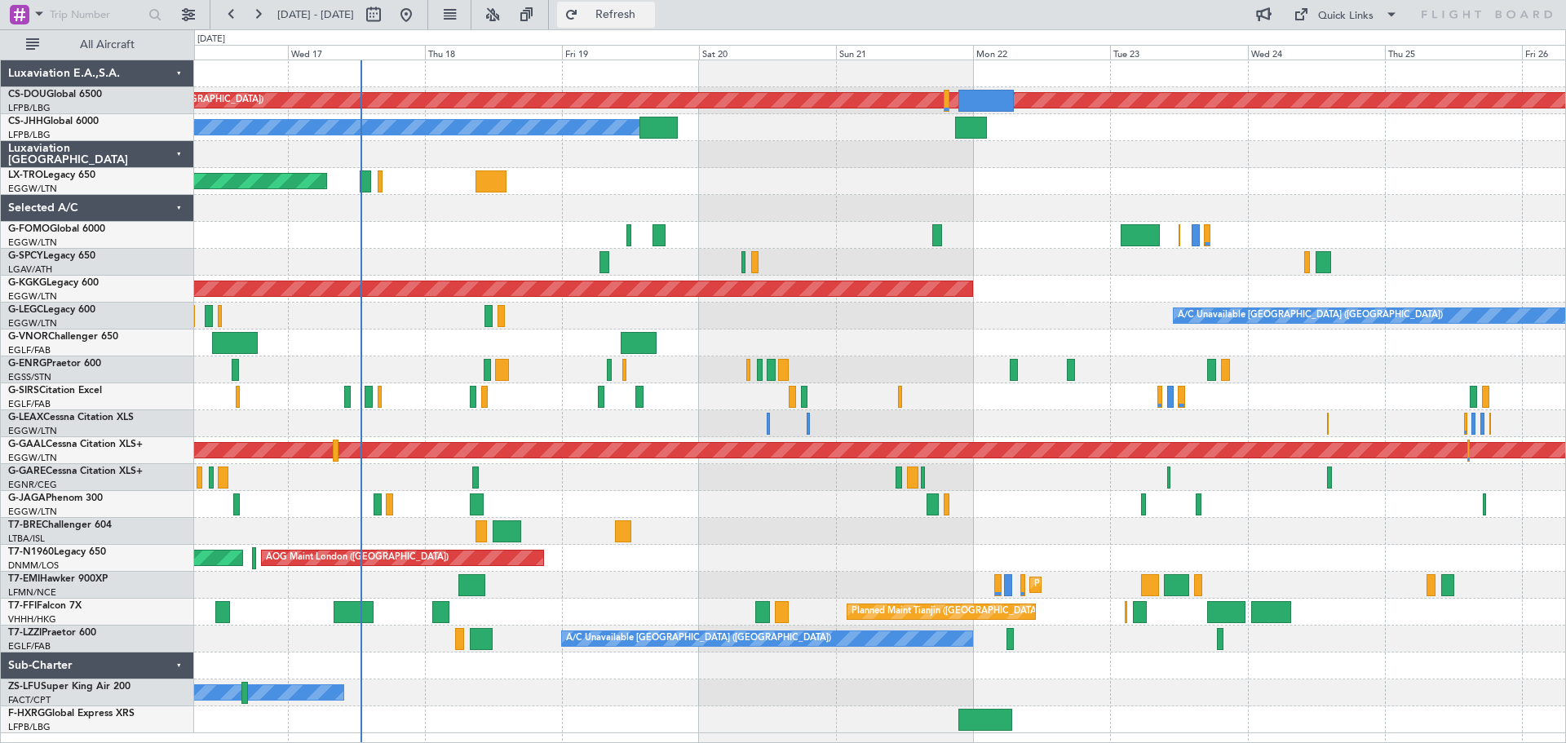
click at [655, 5] on button "Refresh" at bounding box center [606, 15] width 98 height 26
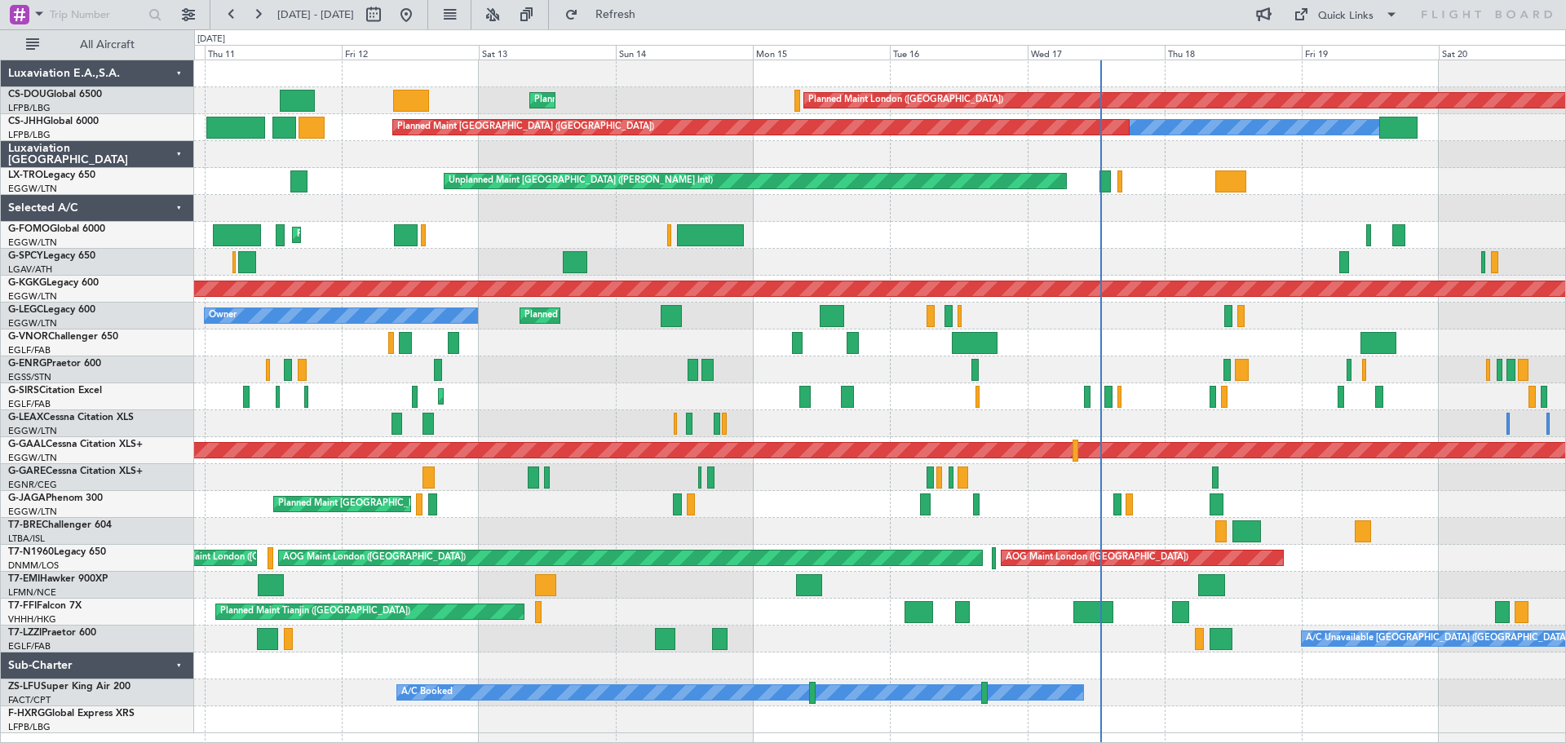
click at [1143, 343] on div "Planned Maint [GEOGRAPHIC_DATA] ([GEOGRAPHIC_DATA])" at bounding box center [879, 342] width 1371 height 27
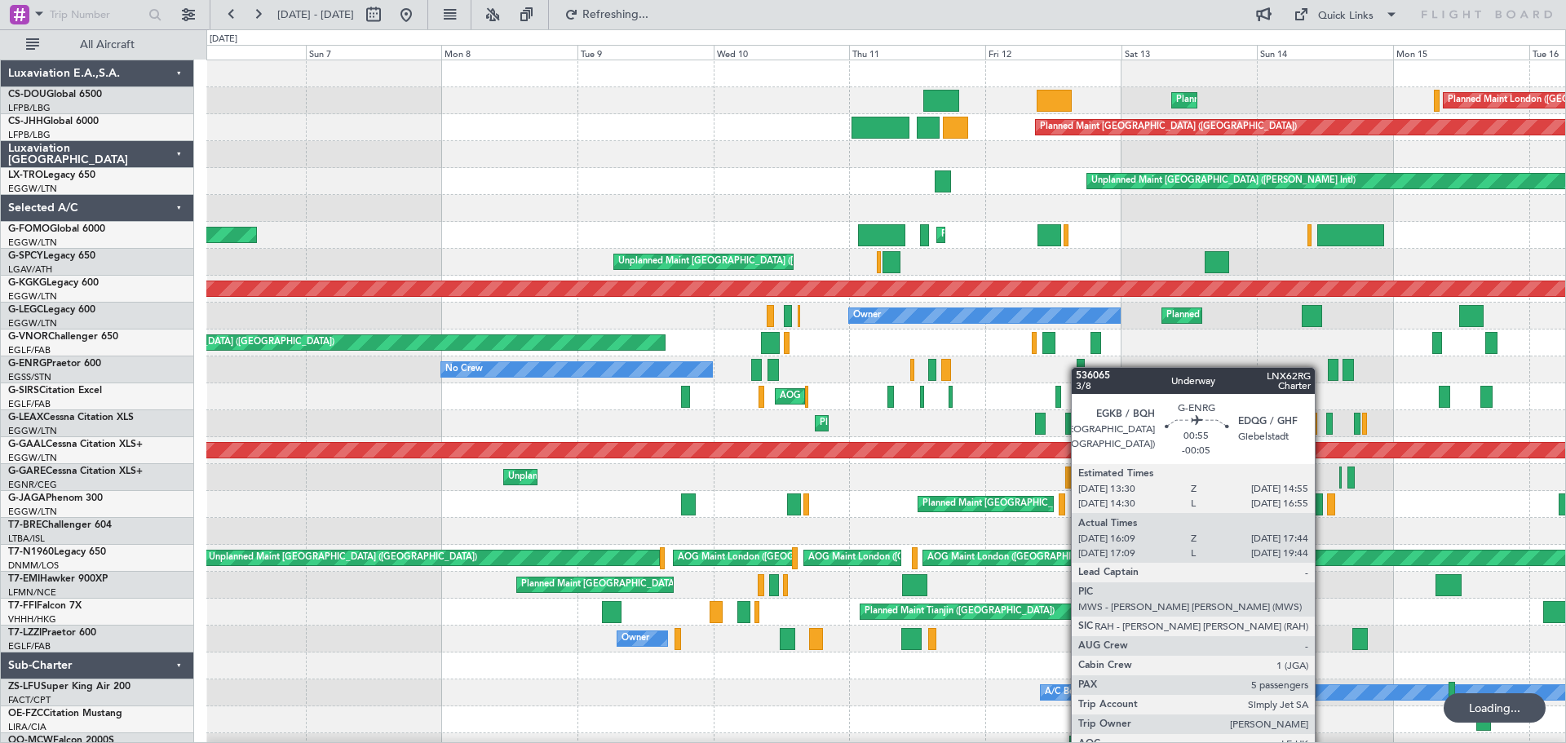
click at [1081, 367] on div "Planned Maint London (Biggin Hill) Planned Maint Paris (Le Bourget) Owner Plann…" at bounding box center [885, 410] width 1359 height 700
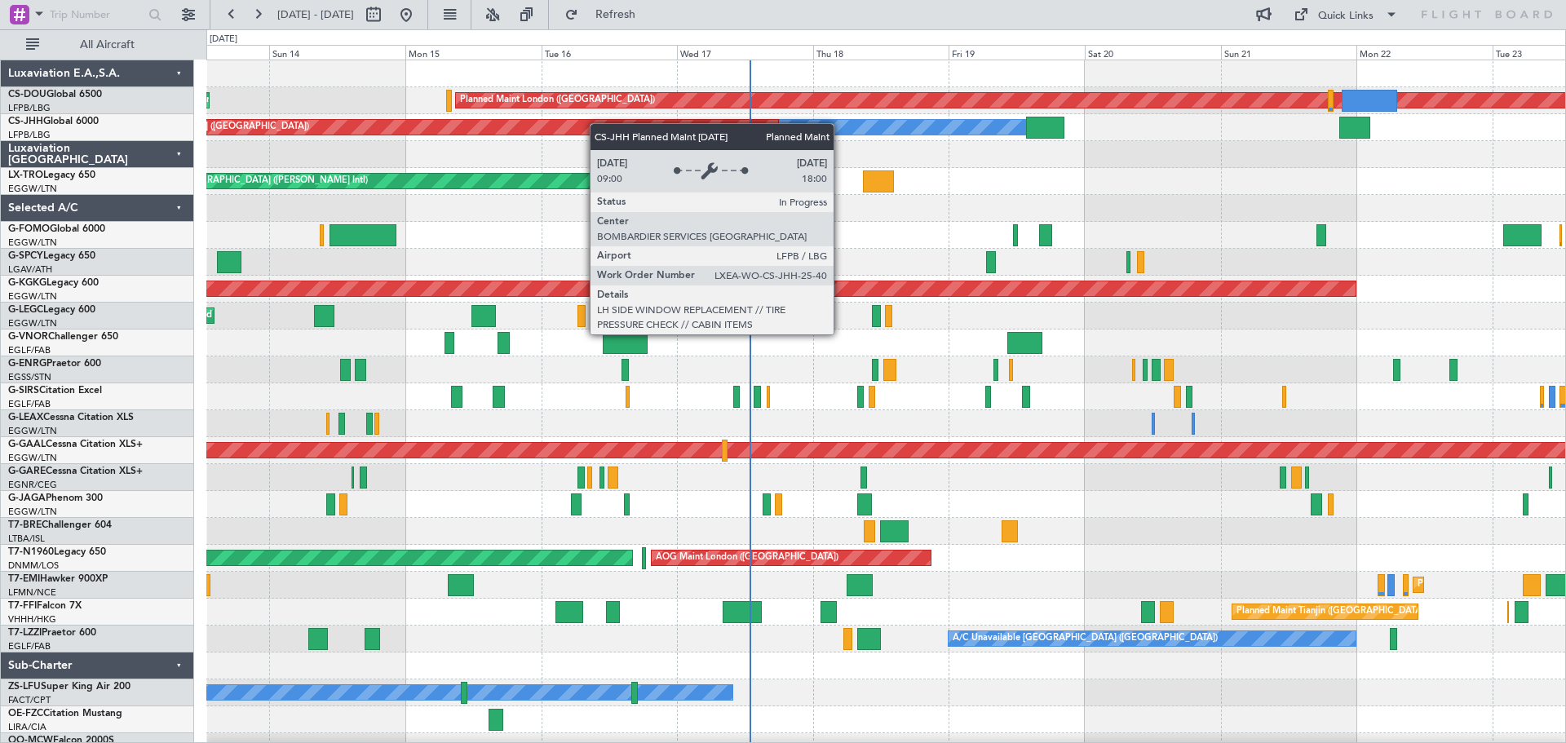
click at [385, 132] on div "Planned Maint London (Biggin Hill) Planned Maint Paris (Le Bourget) Owner Plann…" at bounding box center [885, 410] width 1359 height 700
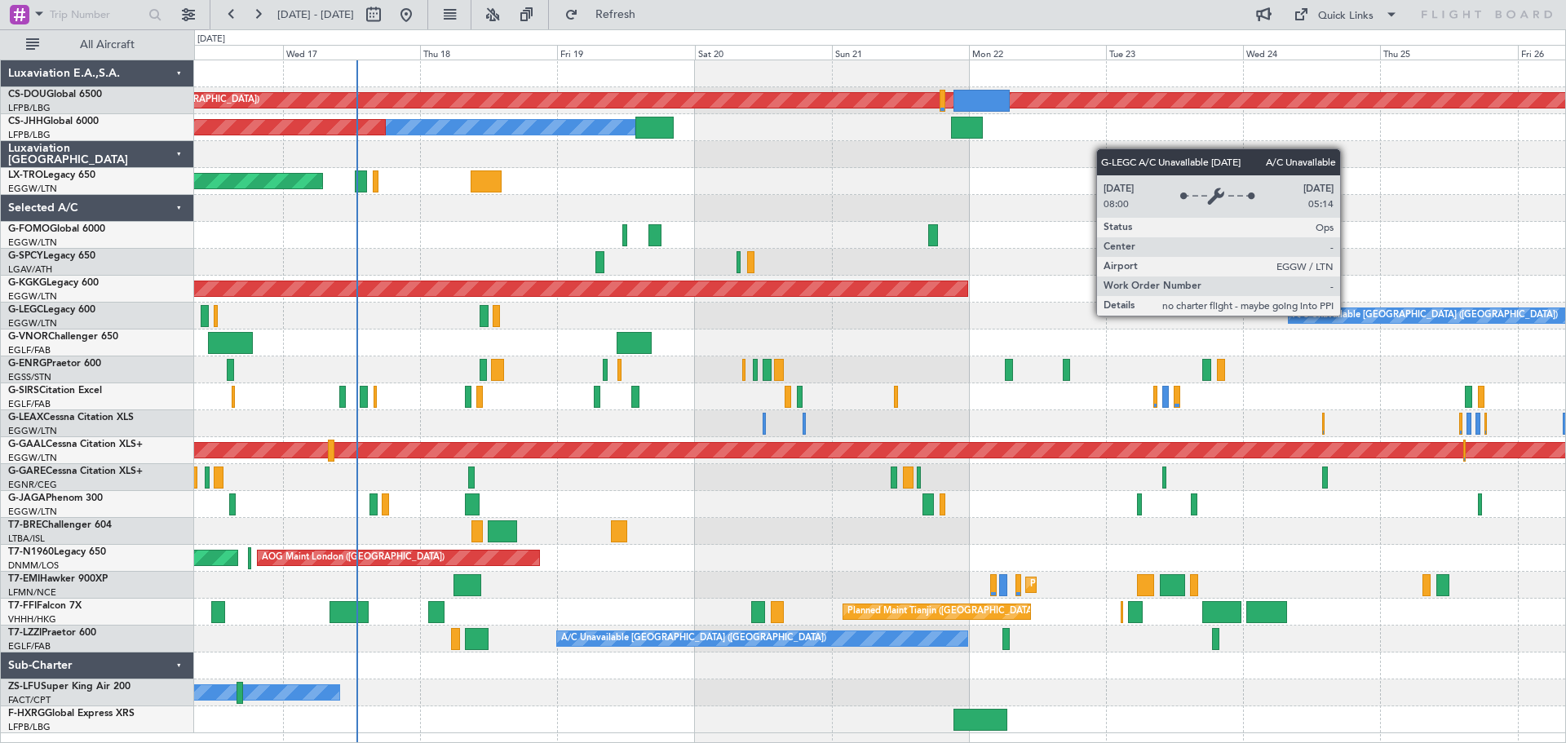
click at [1347, 315] on div "A/C Unavailable [GEOGRAPHIC_DATA] ([GEOGRAPHIC_DATA])" at bounding box center [1425, 315] width 265 height 24
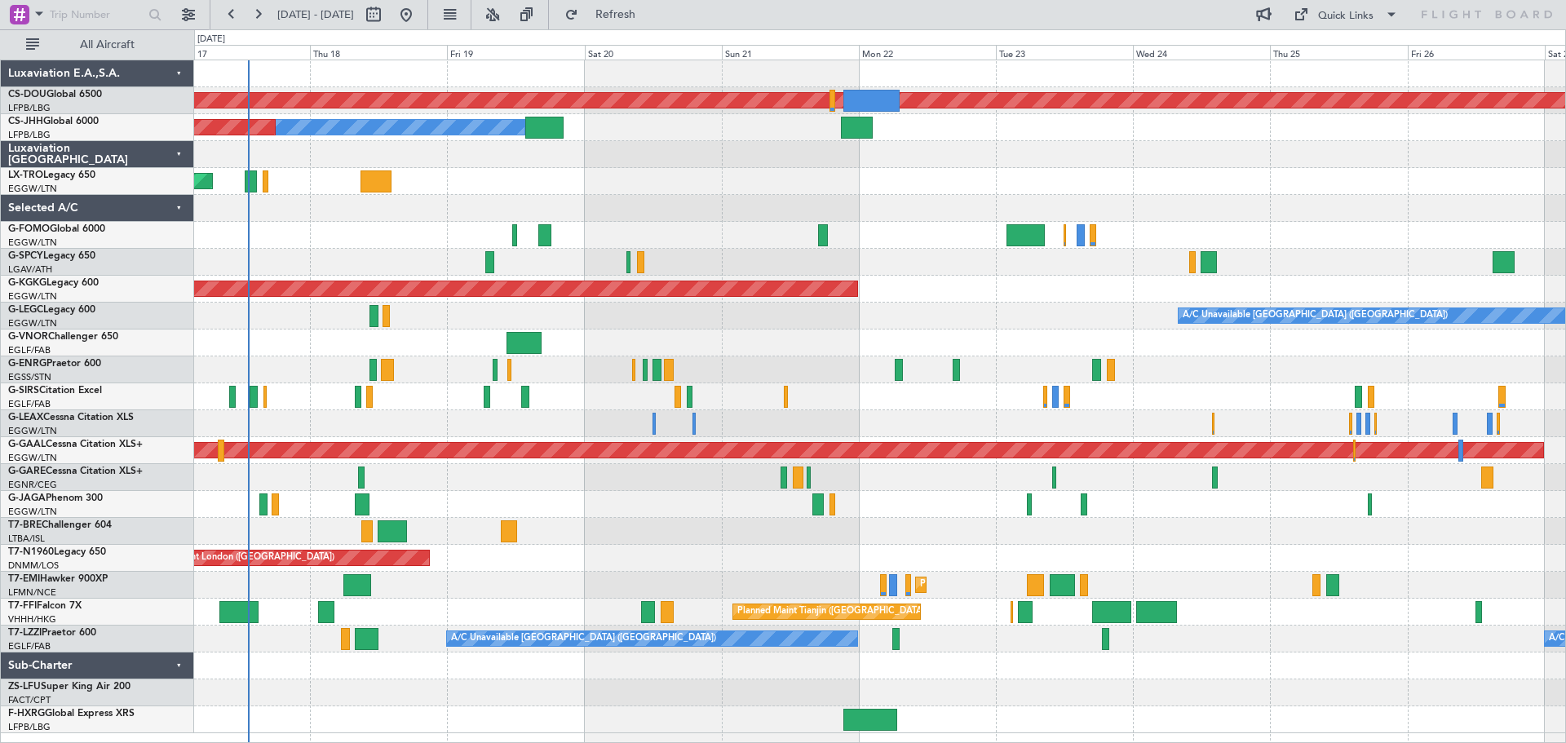
click at [1039, 168] on div "Planned Maint London (Biggin Hill) Owner Planned Maint Paris (Le Bourget) Unpla…" at bounding box center [879, 396] width 1371 height 673
click at [650, 17] on span "Refresh" at bounding box center [615, 14] width 69 height 11
click at [666, 172] on div "Unplanned Maint [GEOGRAPHIC_DATA] ([PERSON_NAME] Intl)" at bounding box center [879, 181] width 1371 height 27
click at [656, 170] on div "Unplanned Maint [GEOGRAPHIC_DATA] ([PERSON_NAME] Intl)" at bounding box center [879, 181] width 1371 height 27
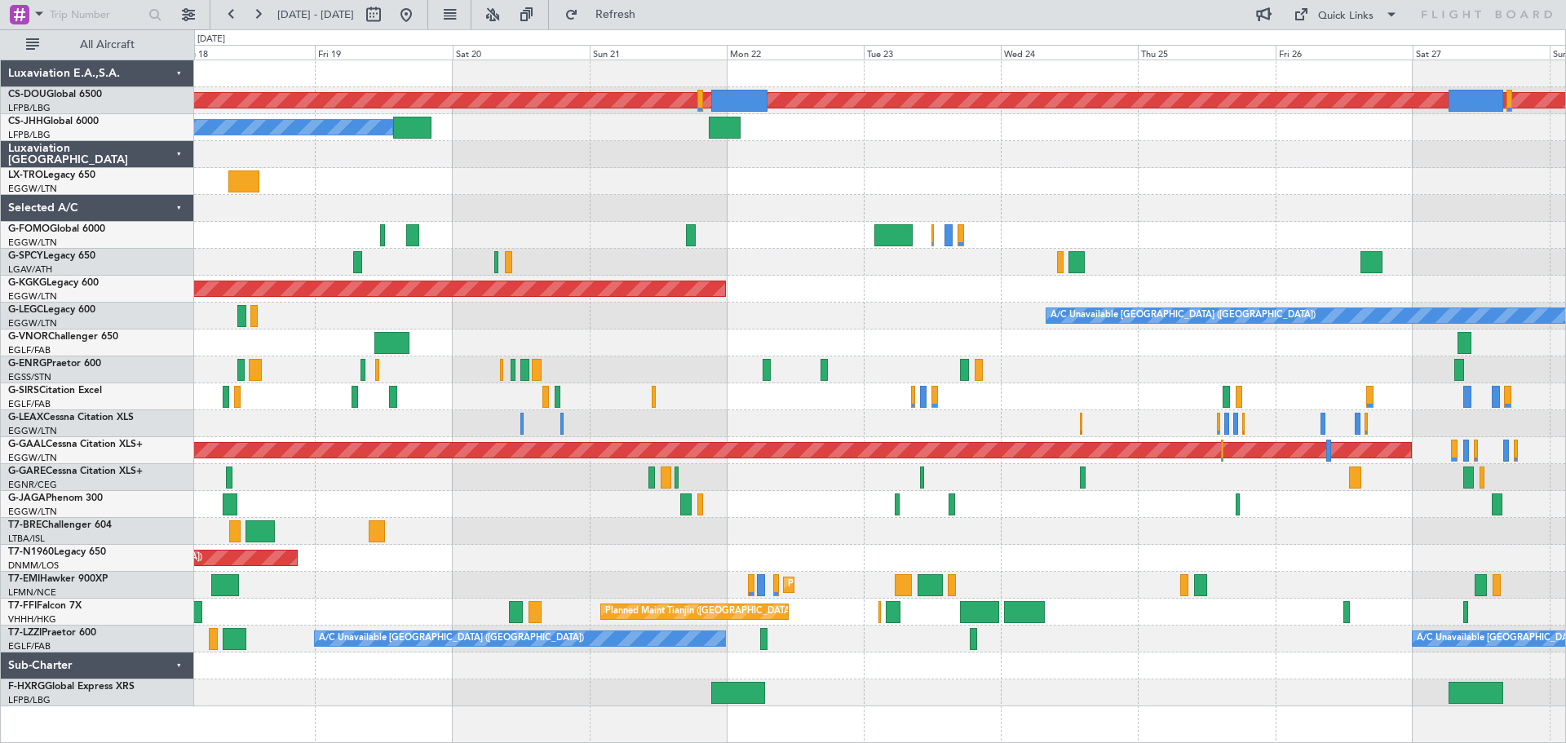
click at [1116, 389] on div "Planned Maint London (Biggin Hill) Owner Planned Maint Paris (Le Bourget) Unpla…" at bounding box center [879, 383] width 1371 height 646
click at [650, 11] on span "Refresh" at bounding box center [615, 14] width 69 height 11
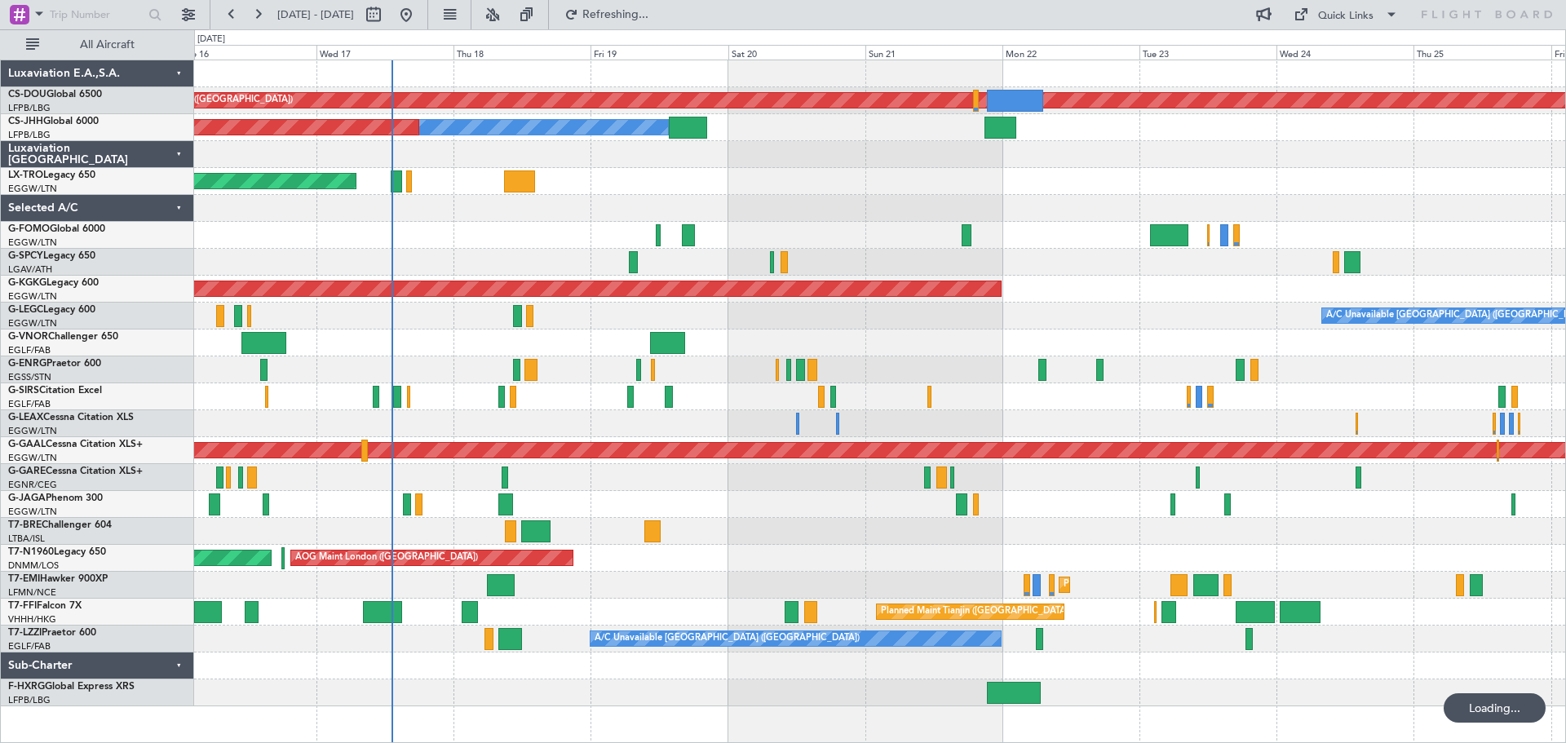
click at [887, 189] on div "Unplanned Maint [GEOGRAPHIC_DATA] ([PERSON_NAME] Intl)" at bounding box center [879, 181] width 1371 height 27
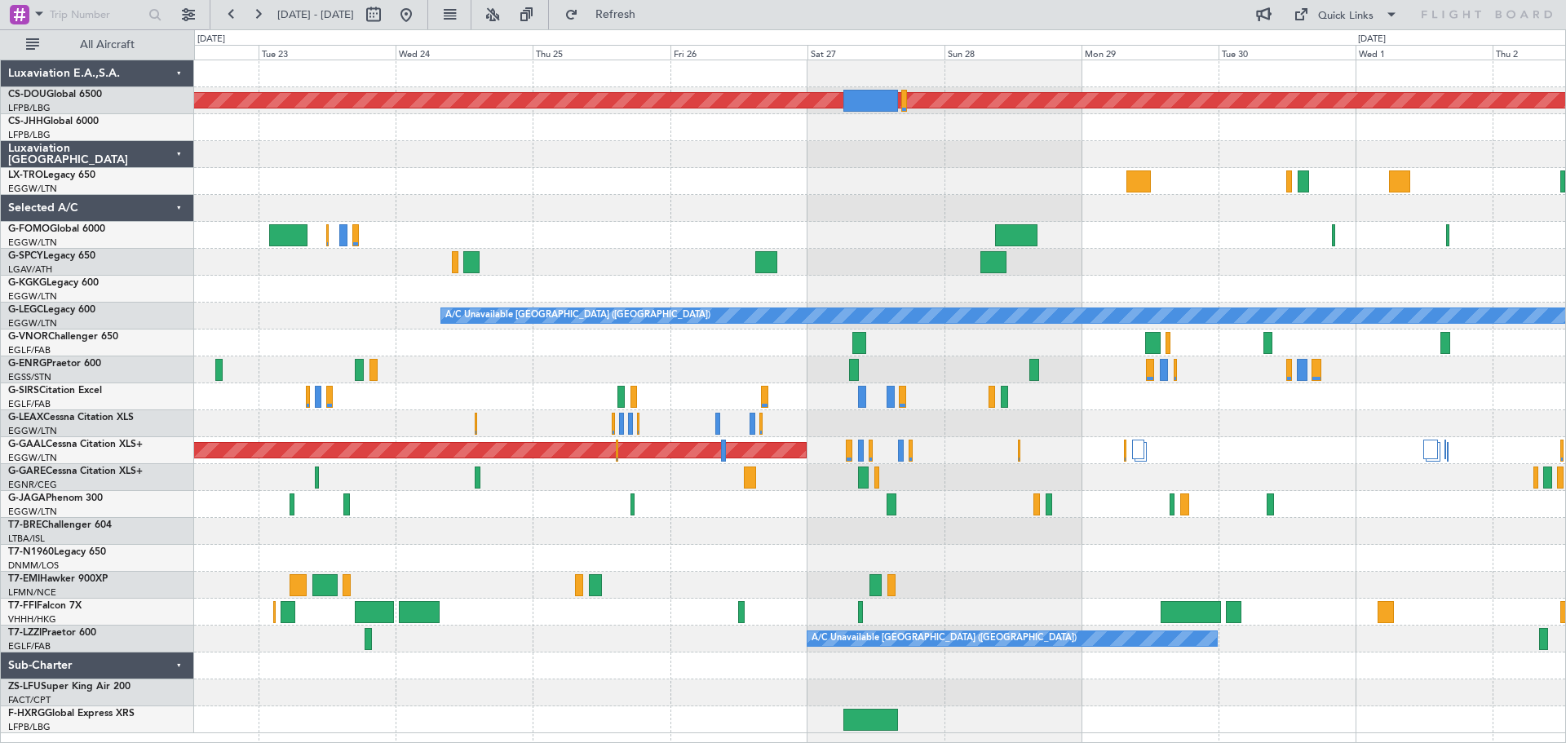
click at [491, 149] on div at bounding box center [879, 154] width 1371 height 27
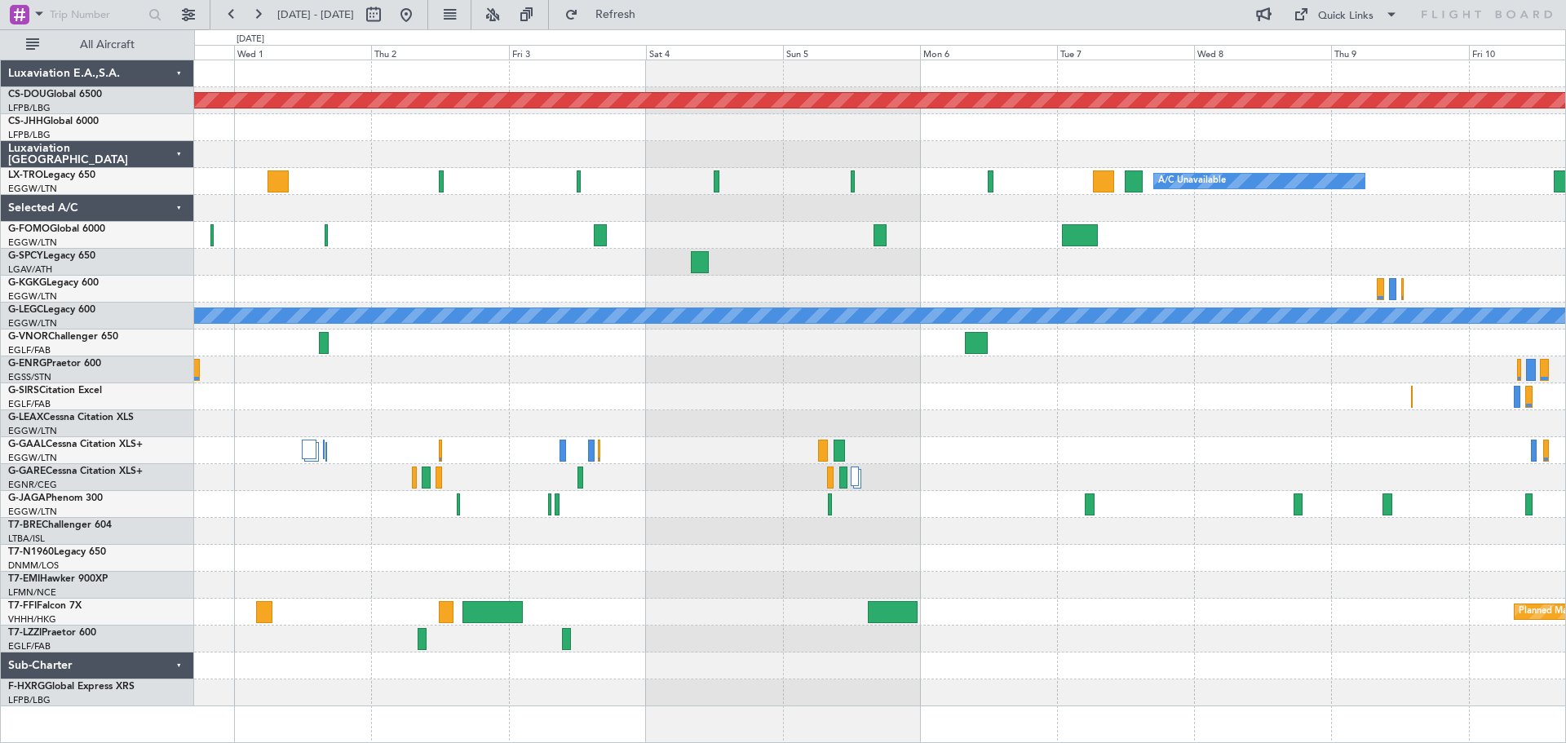
click at [577, 211] on div at bounding box center [879, 208] width 1371 height 27
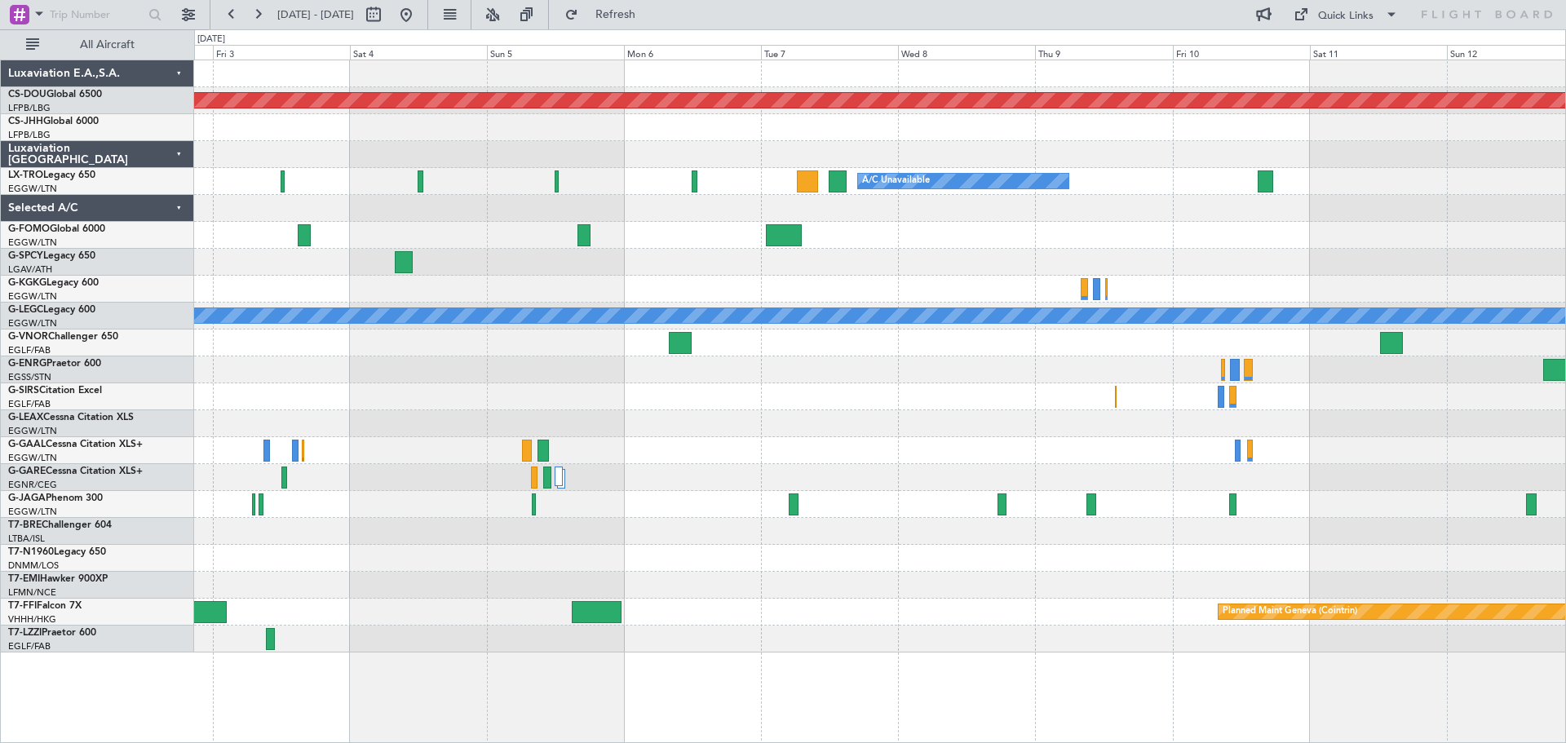
click at [889, 225] on div at bounding box center [879, 235] width 1371 height 27
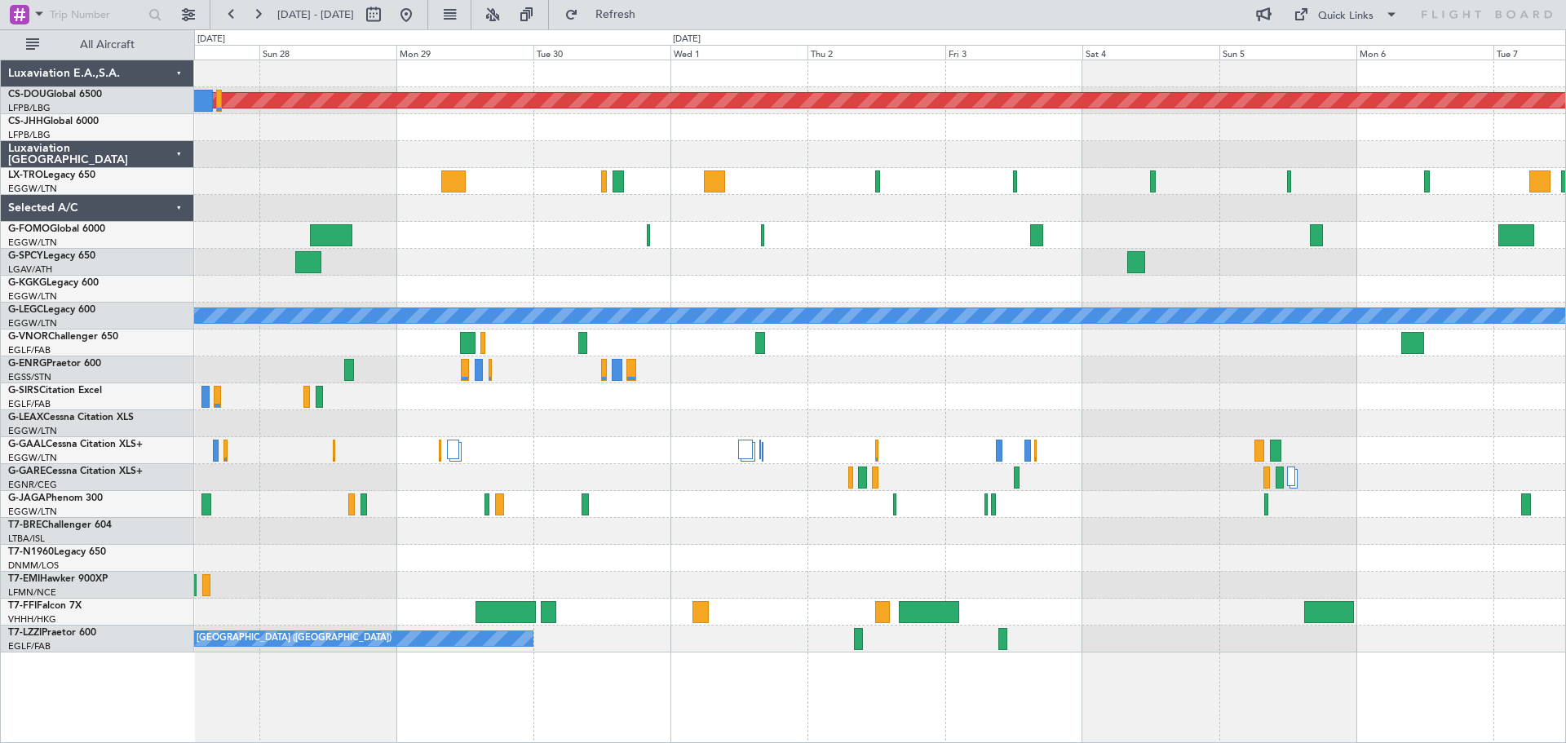
click at [1090, 144] on div at bounding box center [879, 154] width 1371 height 27
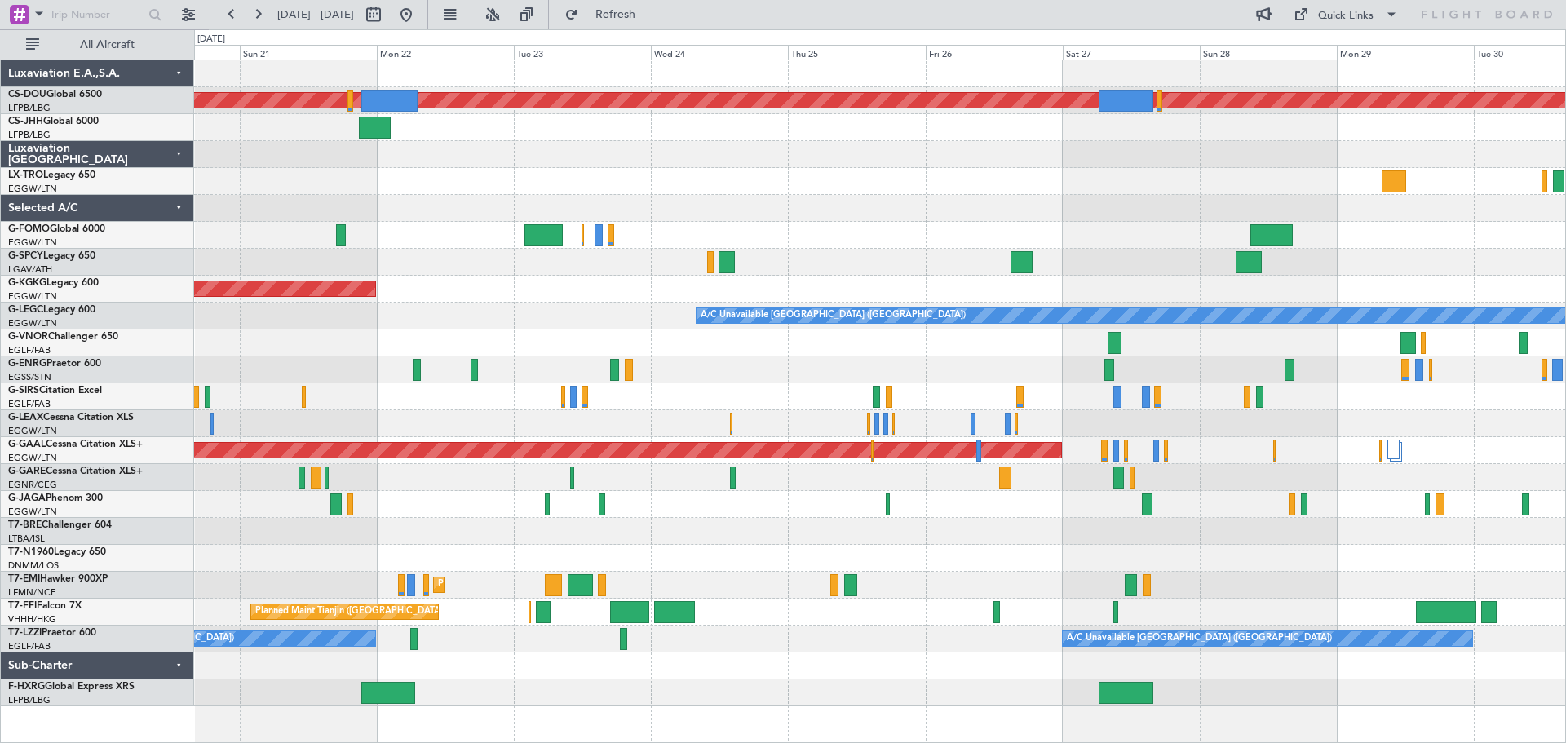
click at [1320, 263] on div "Planned Maint London (Biggin Hill) Owner AOG Maint Istanbul (Ataturk) A/C Unava…" at bounding box center [879, 383] width 1371 height 646
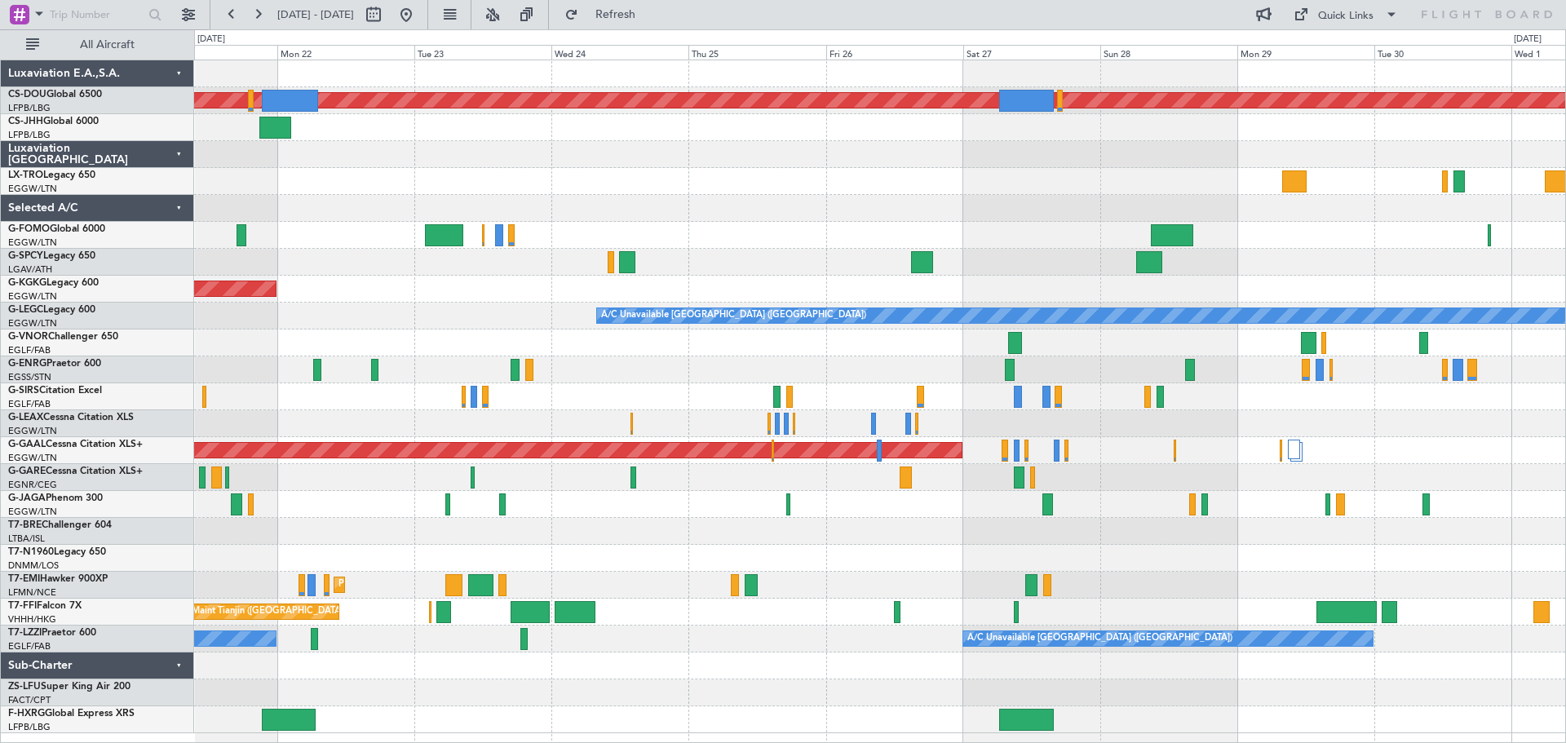
click at [528, 133] on div "Planned Maint London (Biggin Hill) Owner AOG Maint Istanbul (Ataturk) A/C Unava…" at bounding box center [879, 396] width 1371 height 673
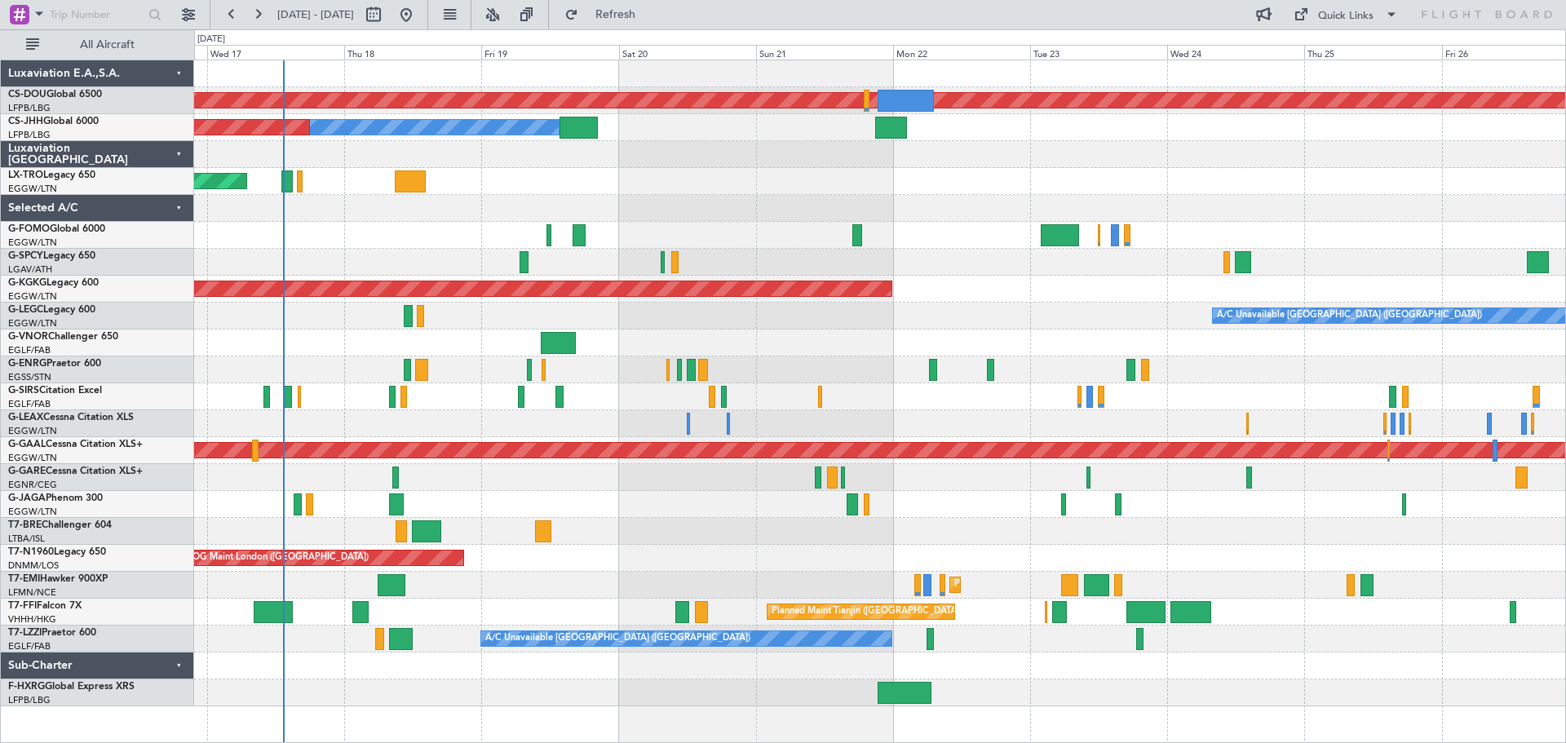
click at [1369, 142] on div "Planned Maint London (Biggin Hill) Owner Planned Maint Paris (Le Bourget) Unpla…" at bounding box center [879, 383] width 1371 height 646
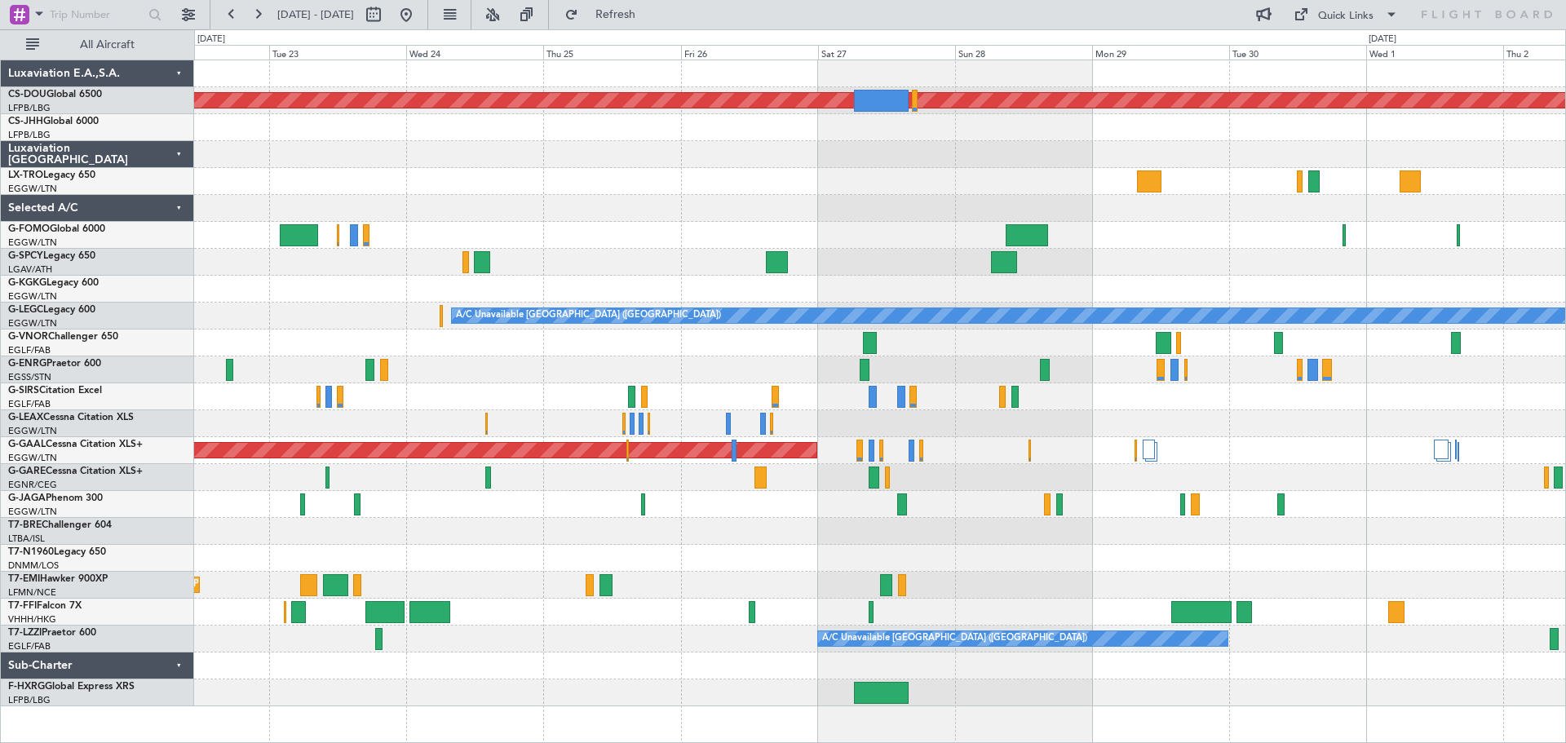
click at [421, 363] on div "Planned Maint London (Biggin Hill) AOG Maint Istanbul (Ataturk) A/C Unavailable…" at bounding box center [879, 383] width 1371 height 646
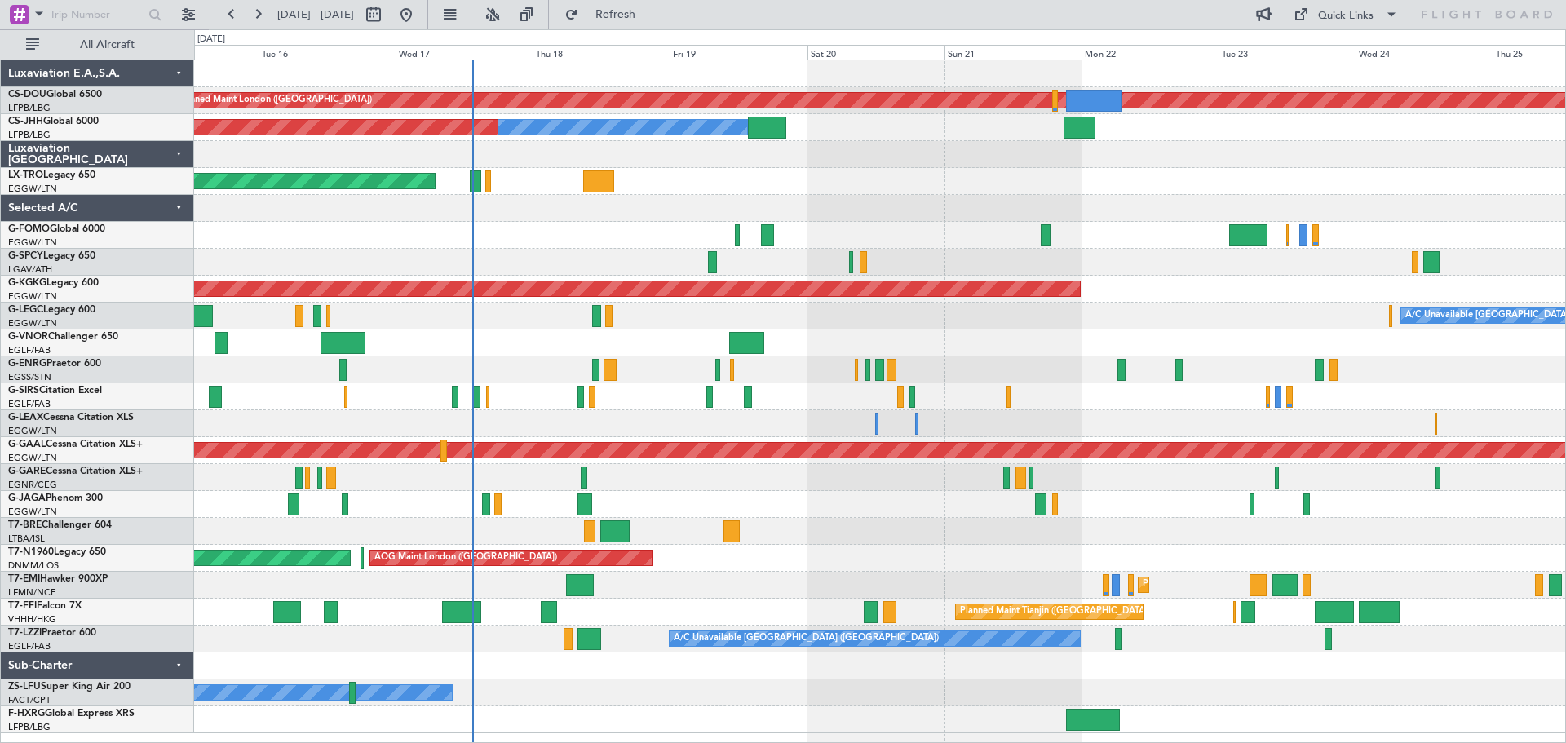
click at [780, 465] on div "Planned Maint London (Biggin Hill) Planned Maint Paris (Le Bourget) Owner Plann…" at bounding box center [879, 396] width 1371 height 673
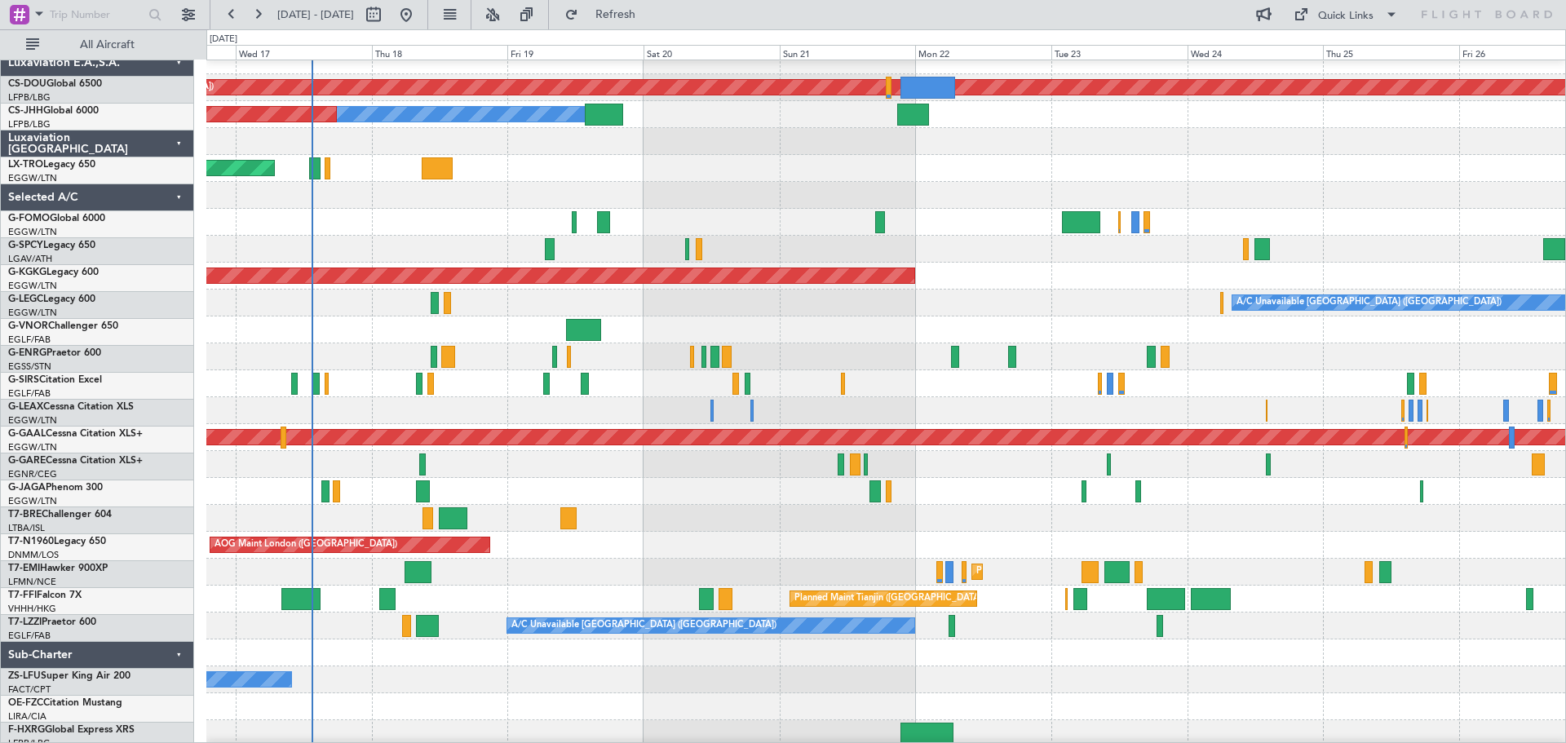
scroll to position [15, 0]
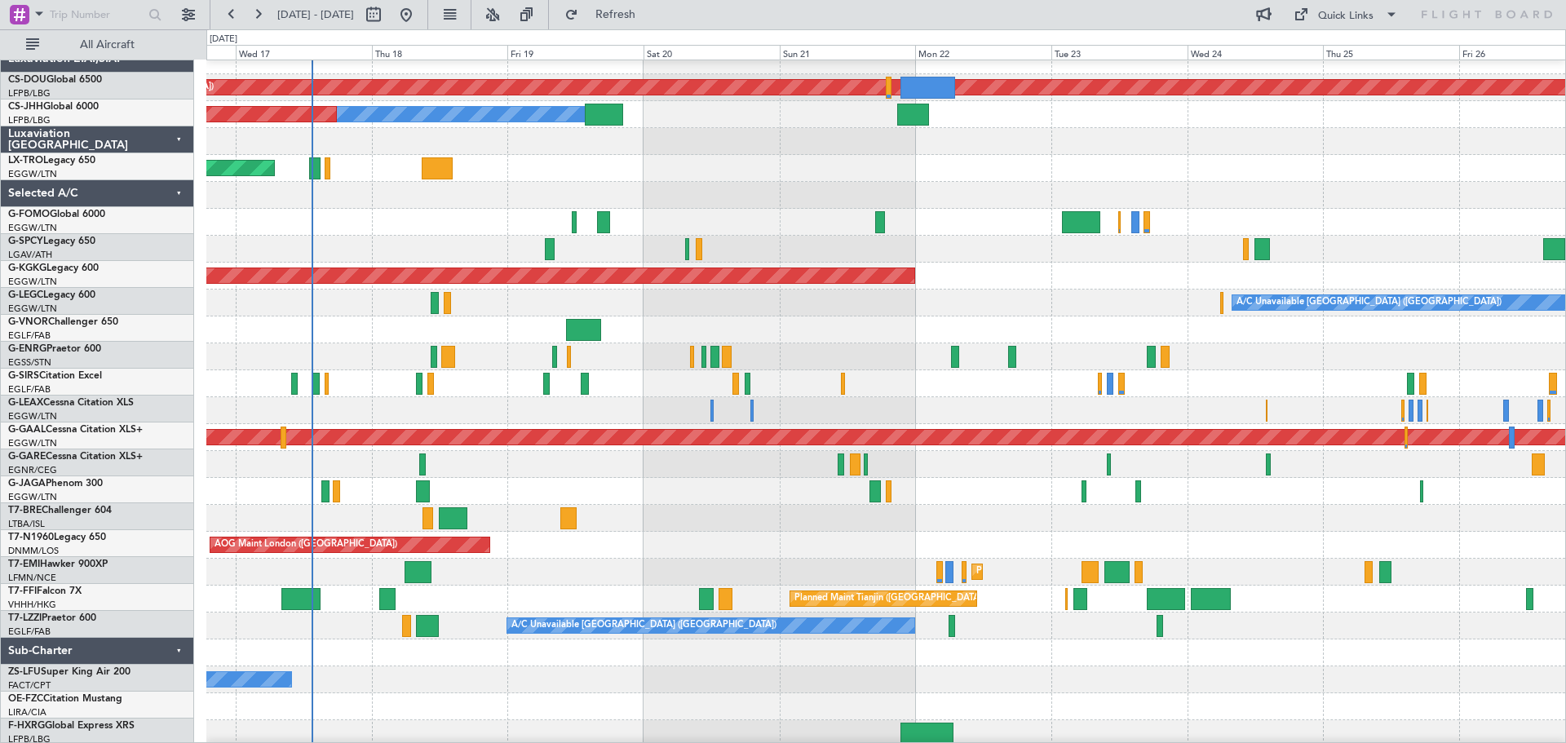
click at [752, 480] on div at bounding box center [885, 491] width 1359 height 27
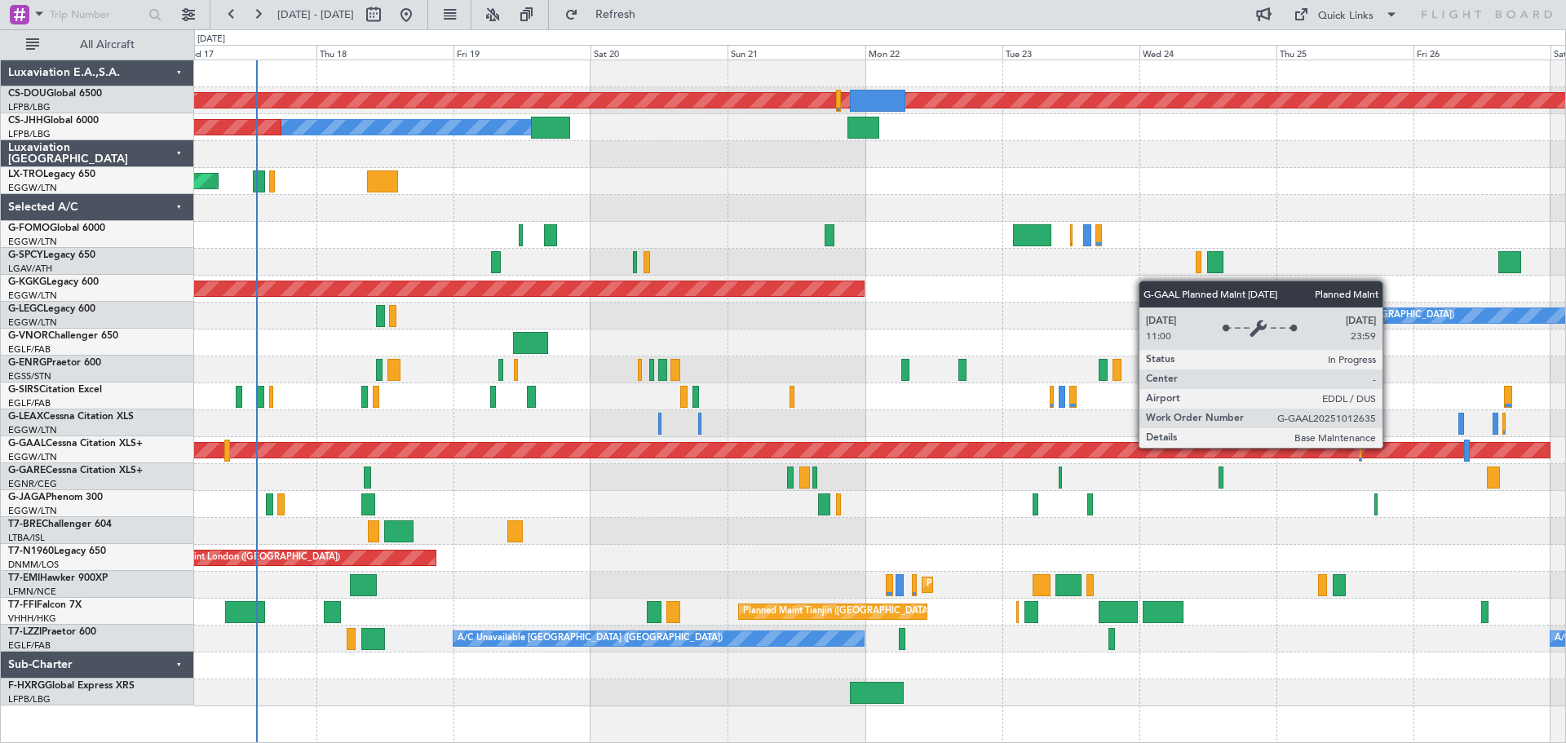
scroll to position [0, 0]
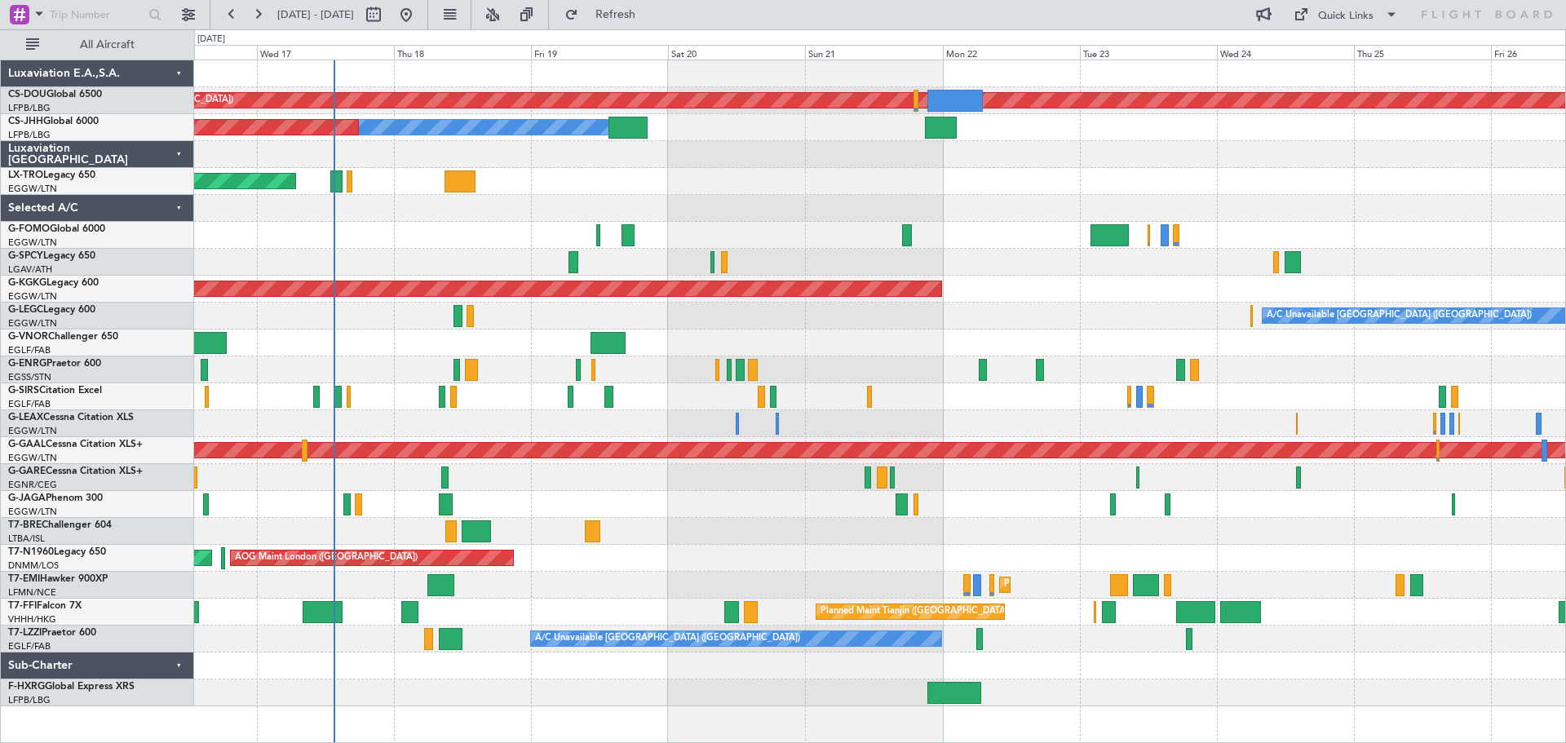
click at [1012, 197] on div at bounding box center [879, 208] width 1371 height 27
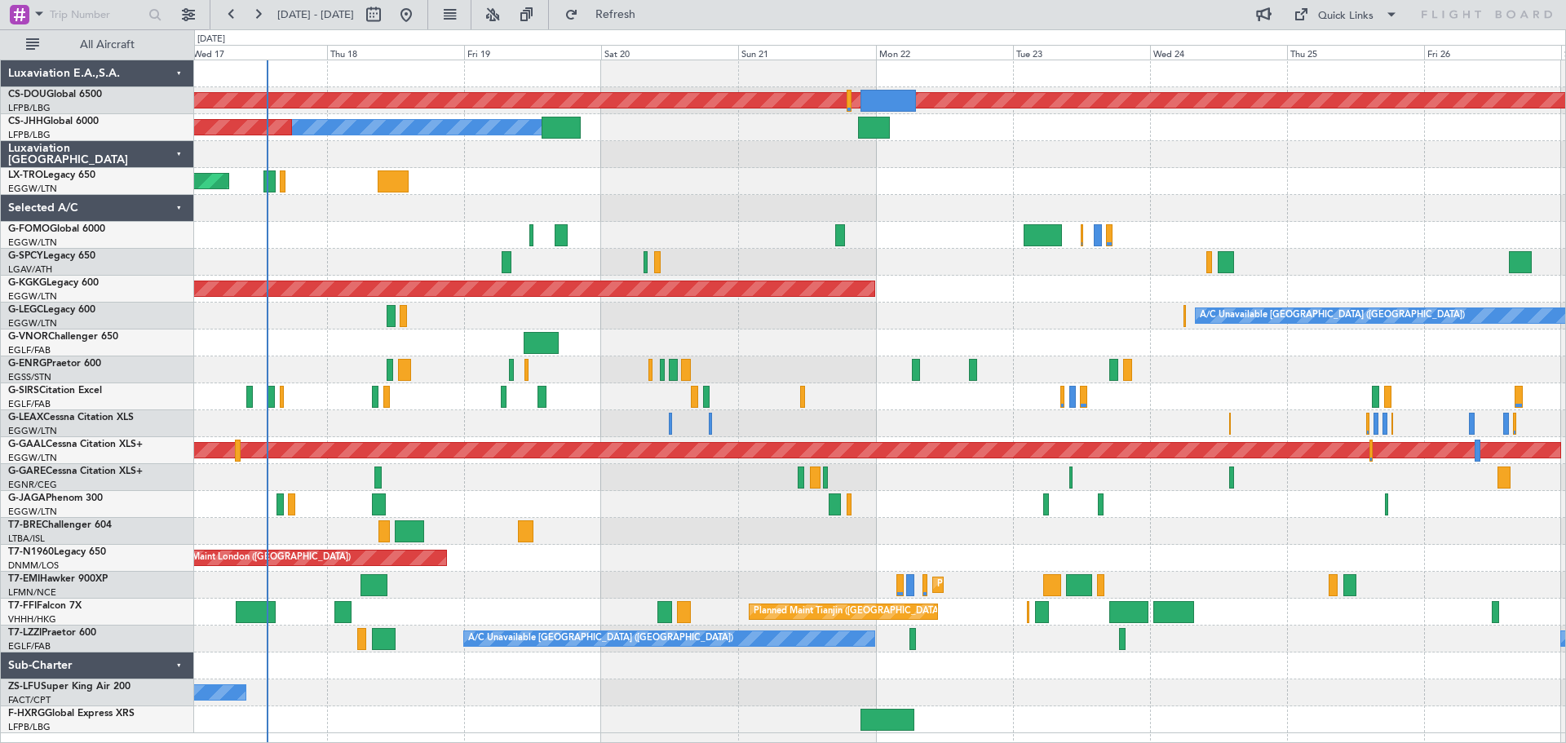
click at [608, 561] on div "AOG Maint London (Stansted) AOG Maint London (Stansted)" at bounding box center [879, 558] width 1371 height 27
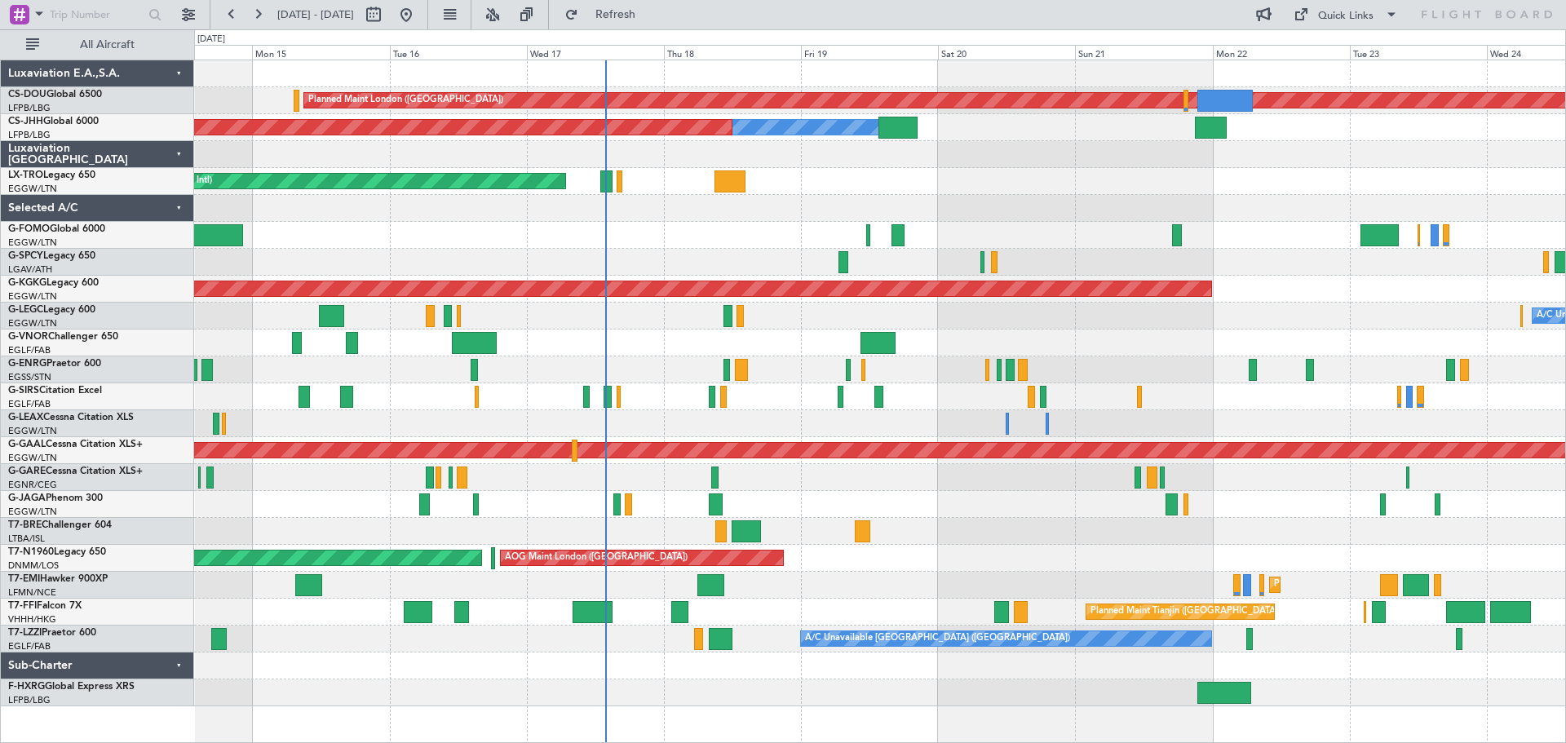
click at [1001, 235] on div "Planned Maint London ([GEOGRAPHIC_DATA]) Planned Maint [GEOGRAPHIC_DATA] ([GEOG…" at bounding box center [879, 383] width 1371 height 646
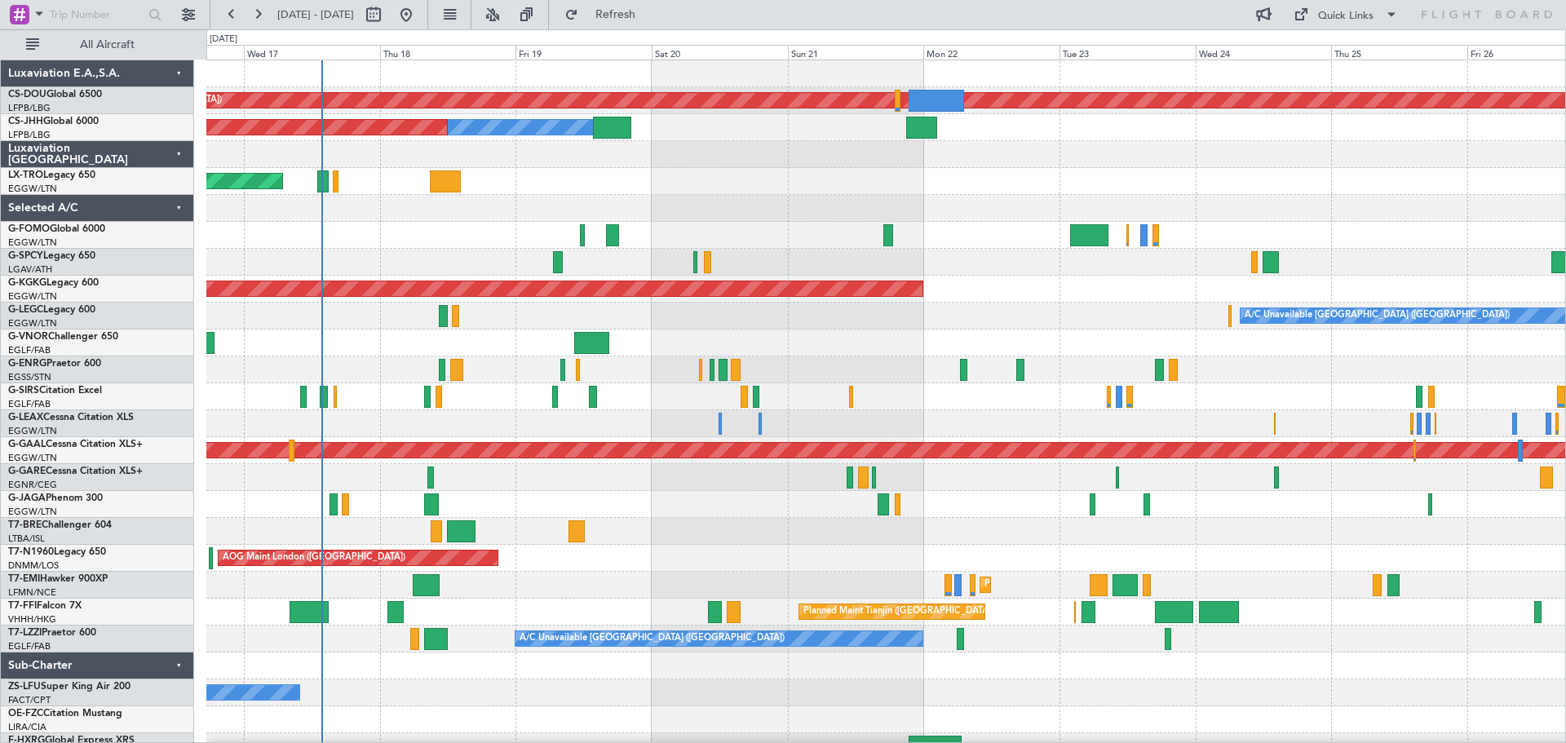
scroll to position [4, 0]
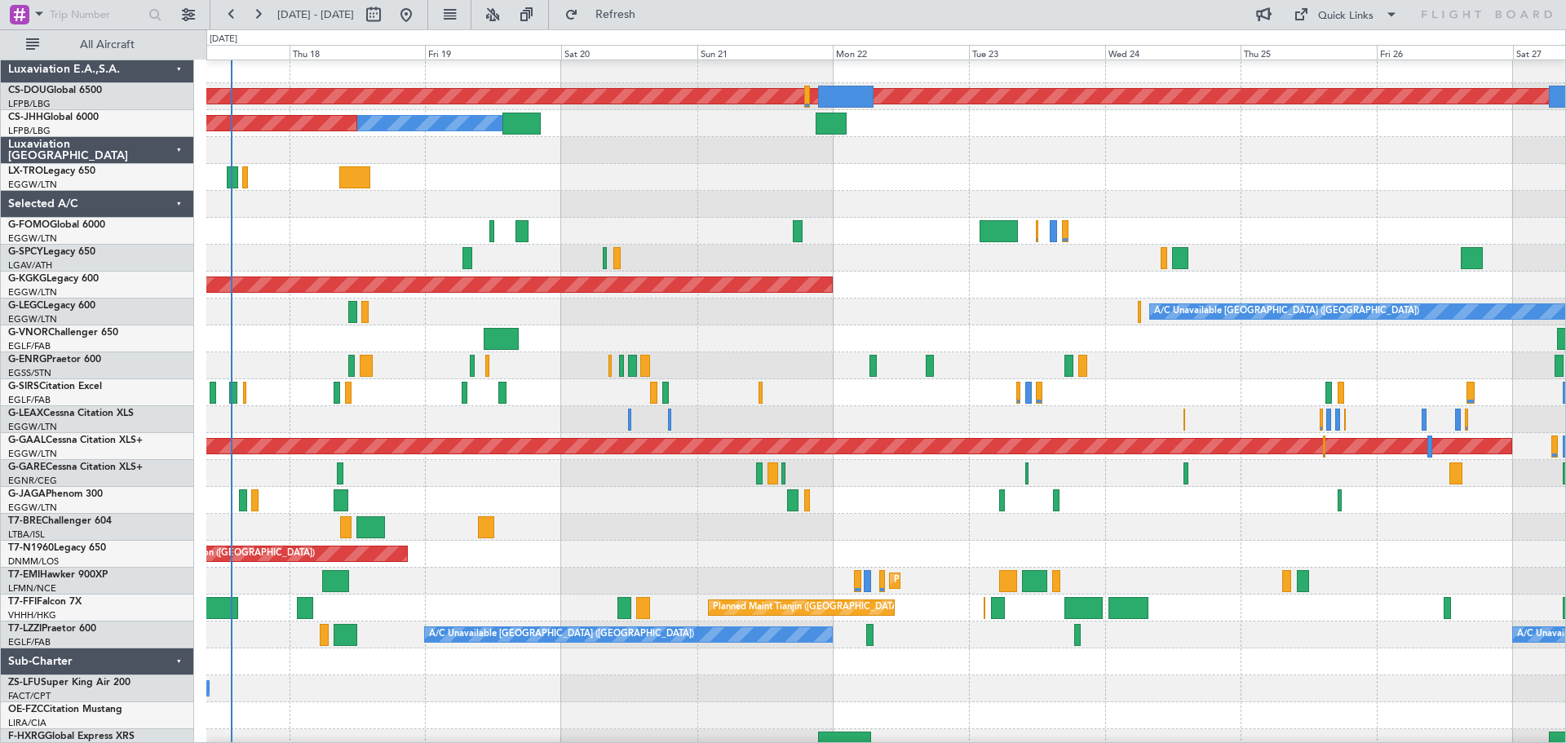
click at [908, 686] on div "A/C Booked" at bounding box center [885, 688] width 1359 height 27
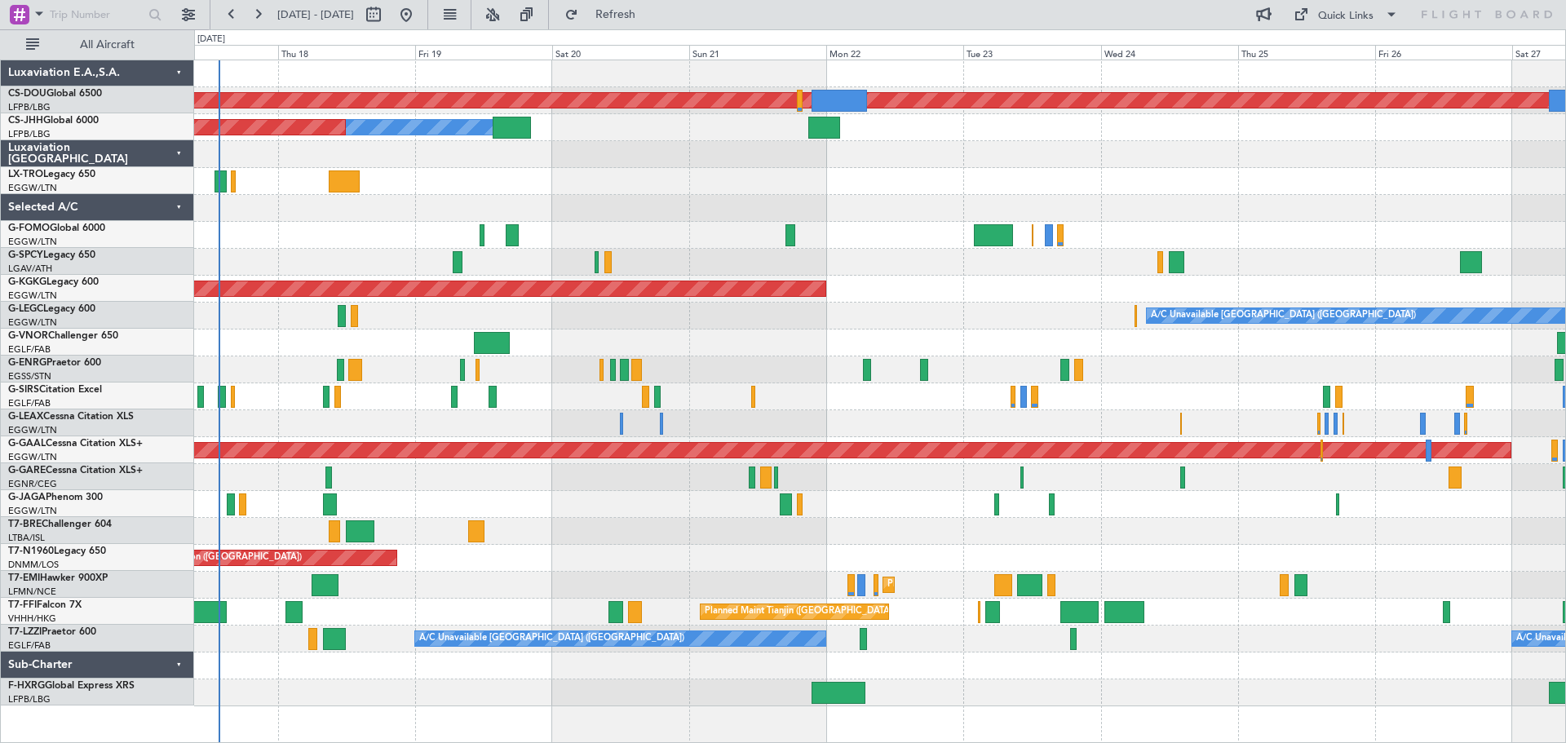
scroll to position [0, 0]
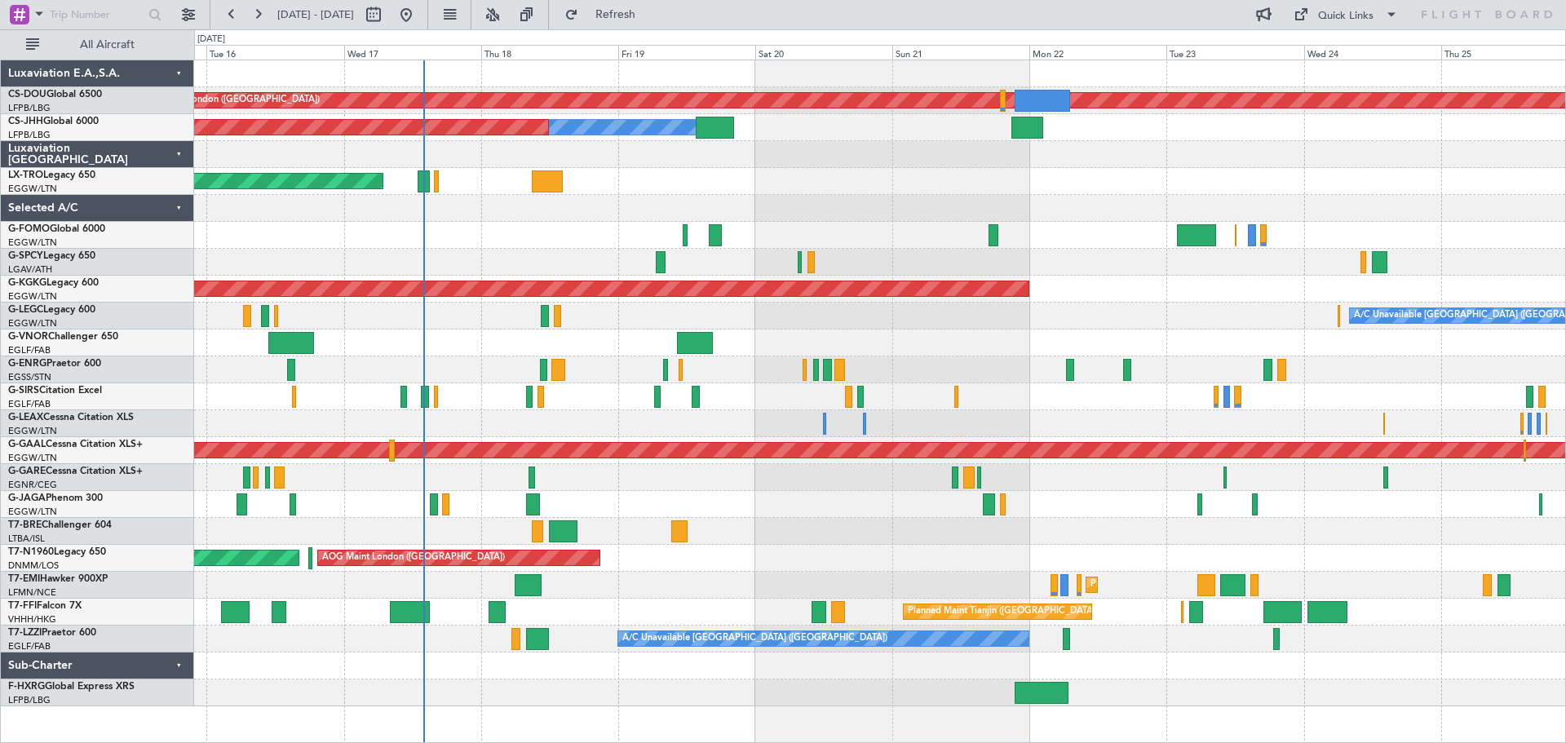
click at [673, 477] on div at bounding box center [879, 477] width 1371 height 27
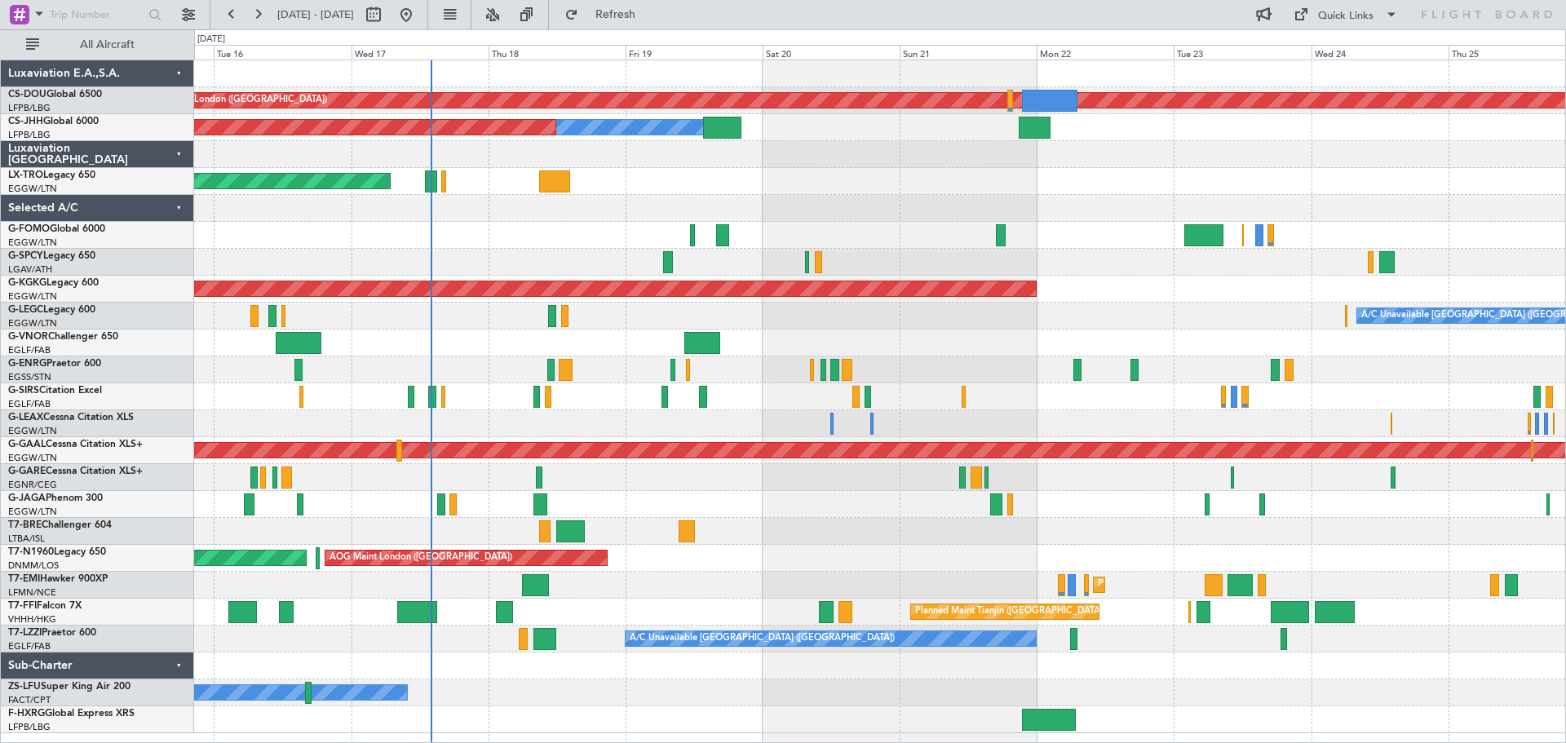
click at [834, 169] on div "Unplanned Maint [GEOGRAPHIC_DATA] ([PERSON_NAME] Intl)" at bounding box center [879, 181] width 1371 height 27
click at [964, 170] on div "Unplanned Maint [GEOGRAPHIC_DATA] ([PERSON_NAME] Intl)" at bounding box center [879, 181] width 1371 height 27
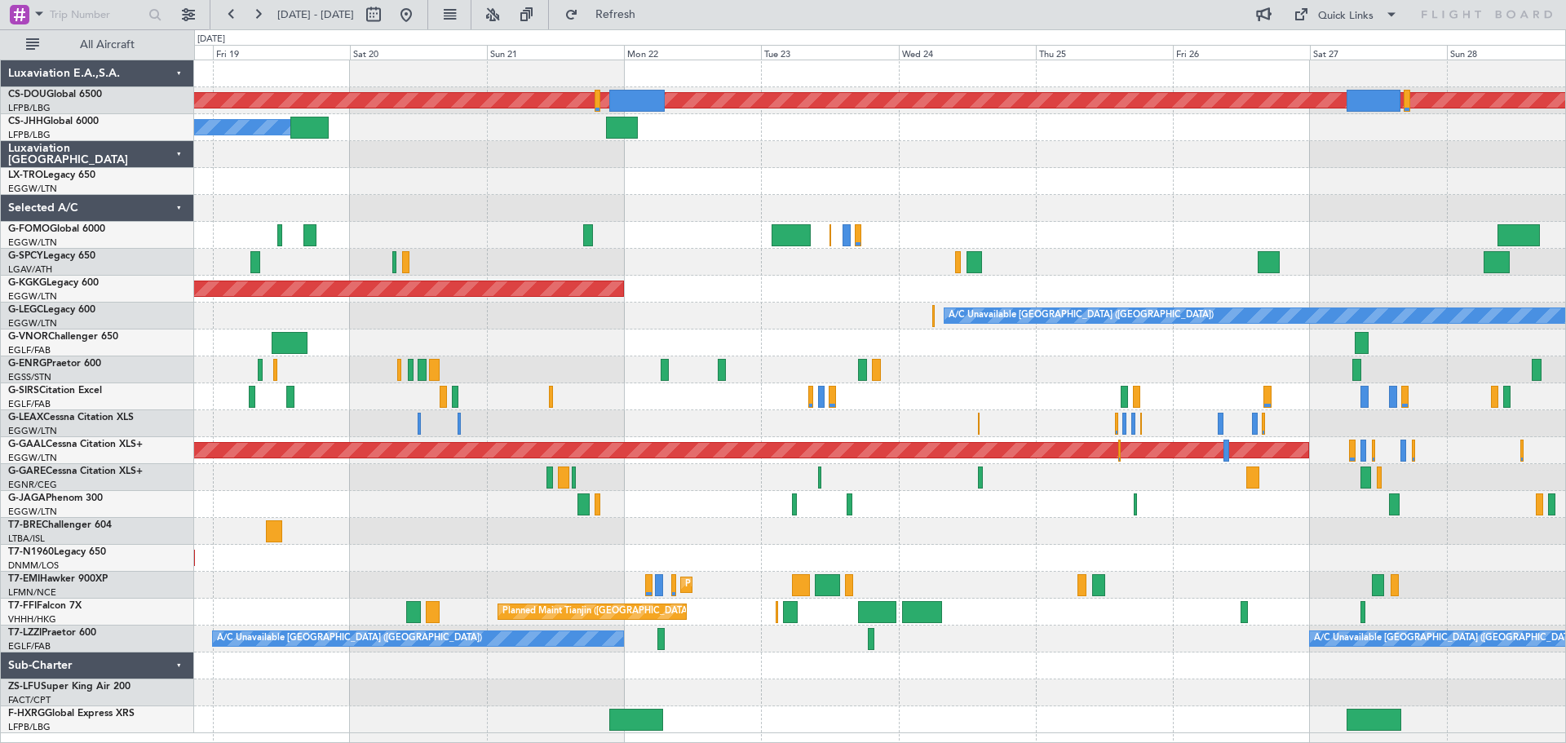
click at [674, 431] on div at bounding box center [879, 423] width 1371 height 27
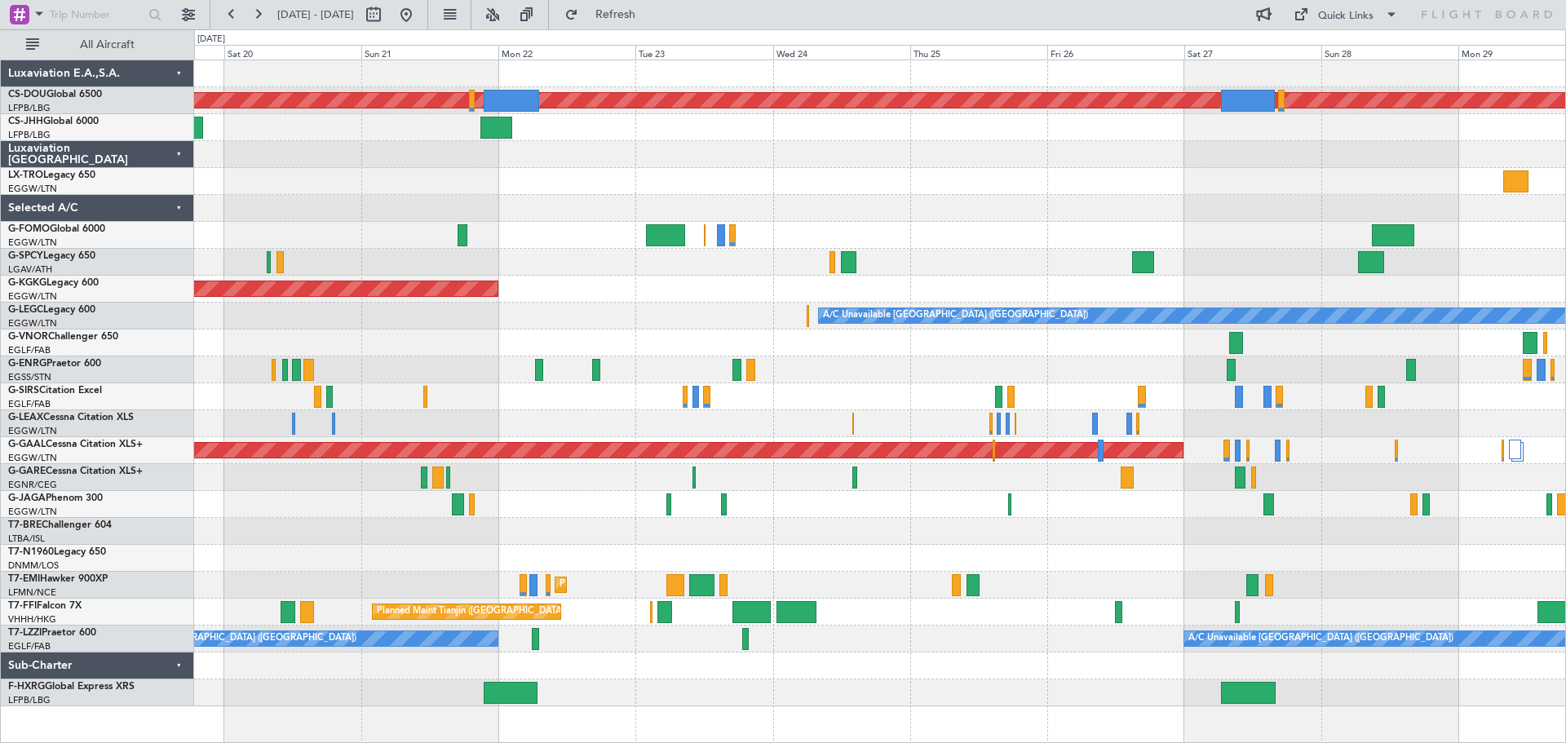
click at [1121, 391] on div at bounding box center [879, 396] width 1371 height 27
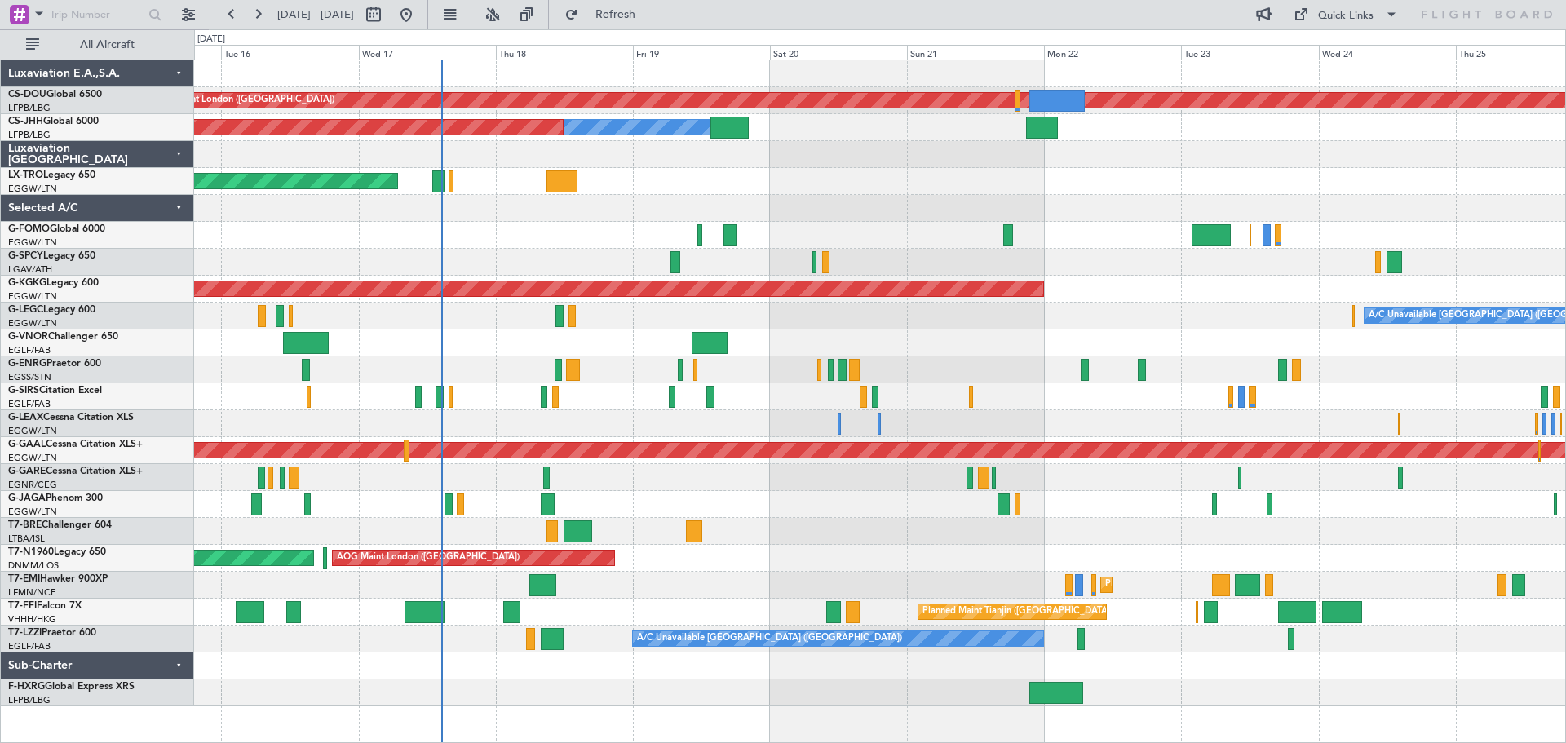
click at [1058, 326] on div "Planned Maint London ([GEOGRAPHIC_DATA]) Planned Maint [GEOGRAPHIC_DATA] ([GEOG…" at bounding box center [879, 383] width 1371 height 646
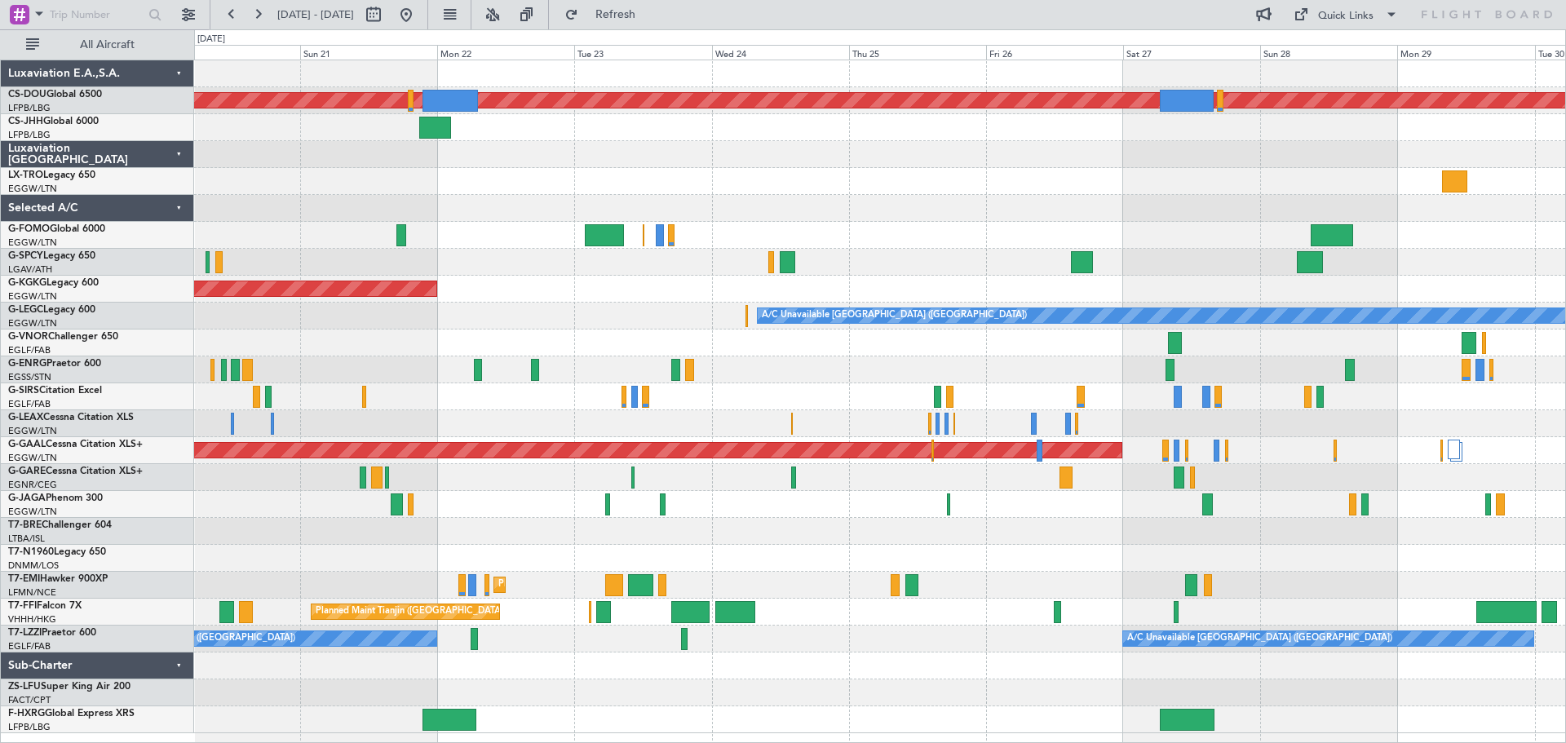
click at [509, 272] on div at bounding box center [879, 262] width 1371 height 27
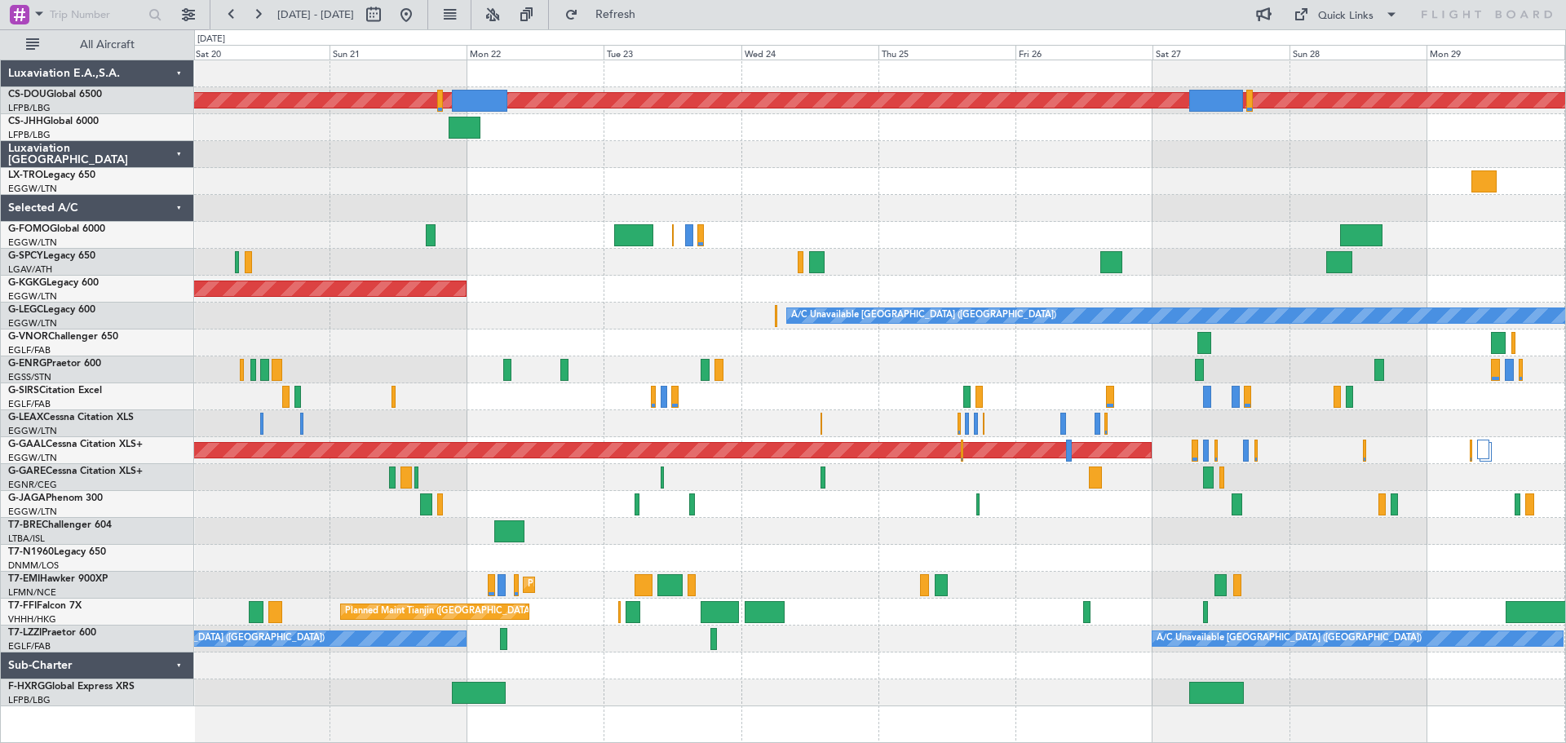
click at [851, 185] on div at bounding box center [879, 181] width 1371 height 27
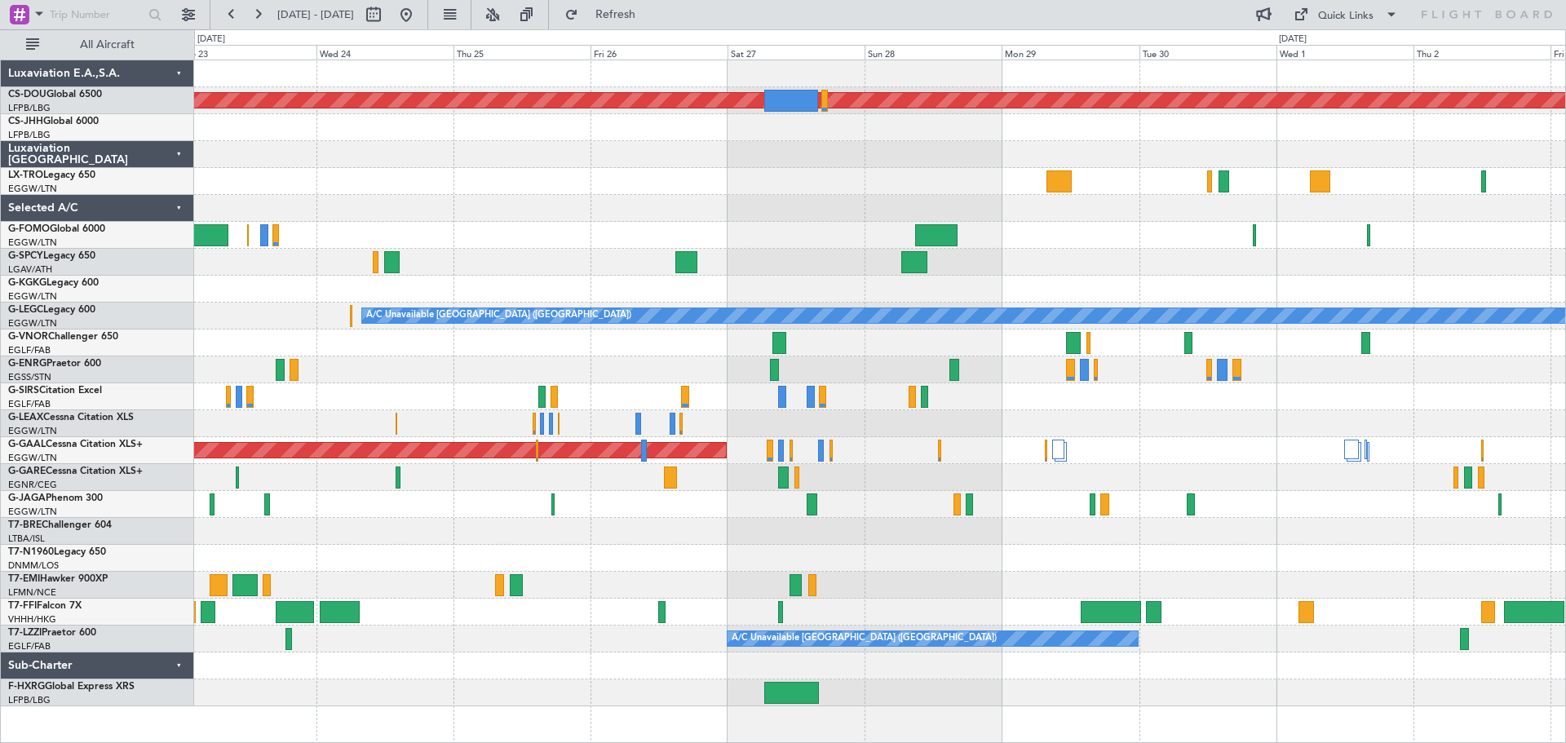
click at [705, 205] on div "Planned Maint London ([GEOGRAPHIC_DATA]) AOG Maint [GEOGRAPHIC_DATA] ([GEOGRAPH…" at bounding box center [879, 383] width 1371 height 646
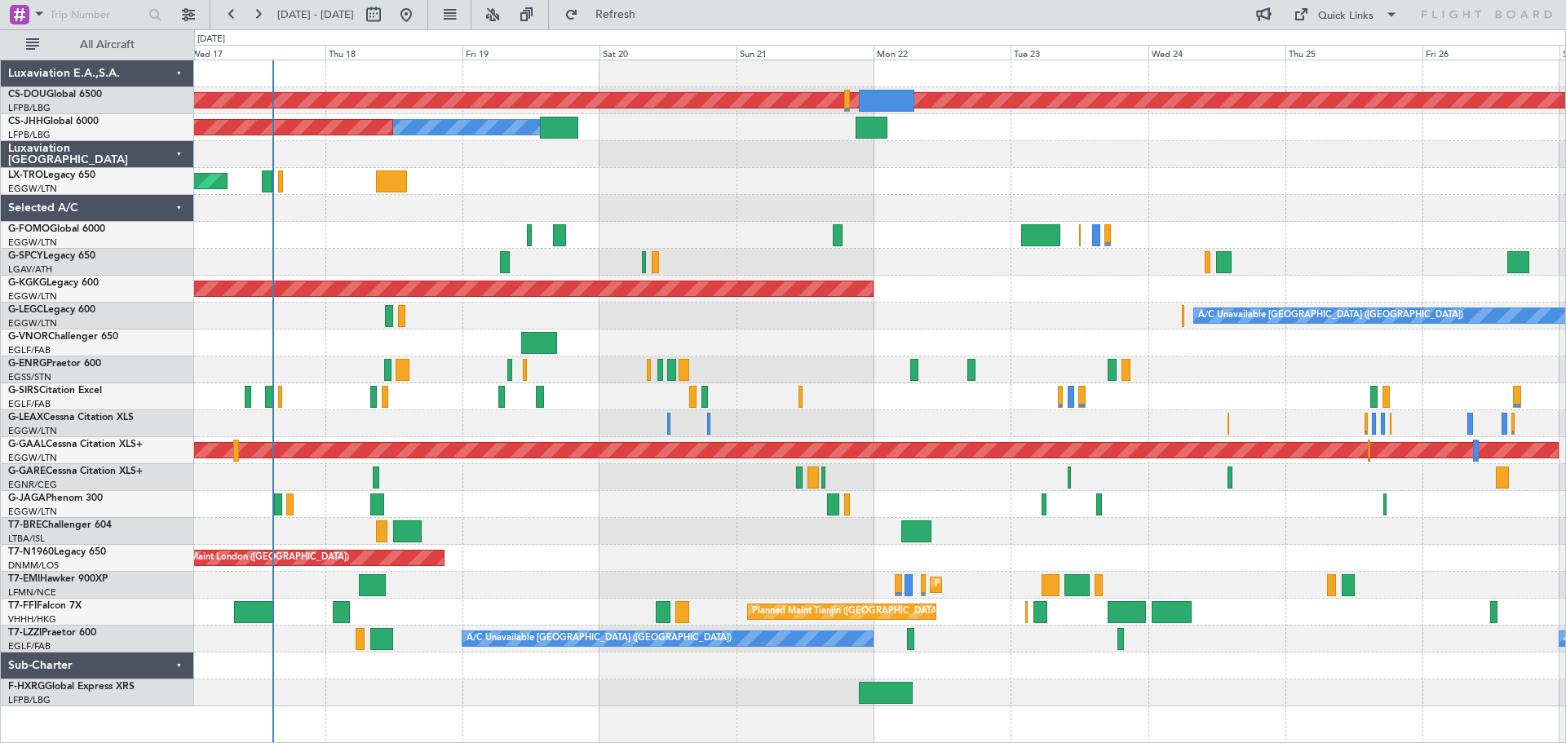
click at [1213, 187] on div "Unplanned Maint [GEOGRAPHIC_DATA] ([PERSON_NAME] Intl)" at bounding box center [879, 181] width 1371 height 27
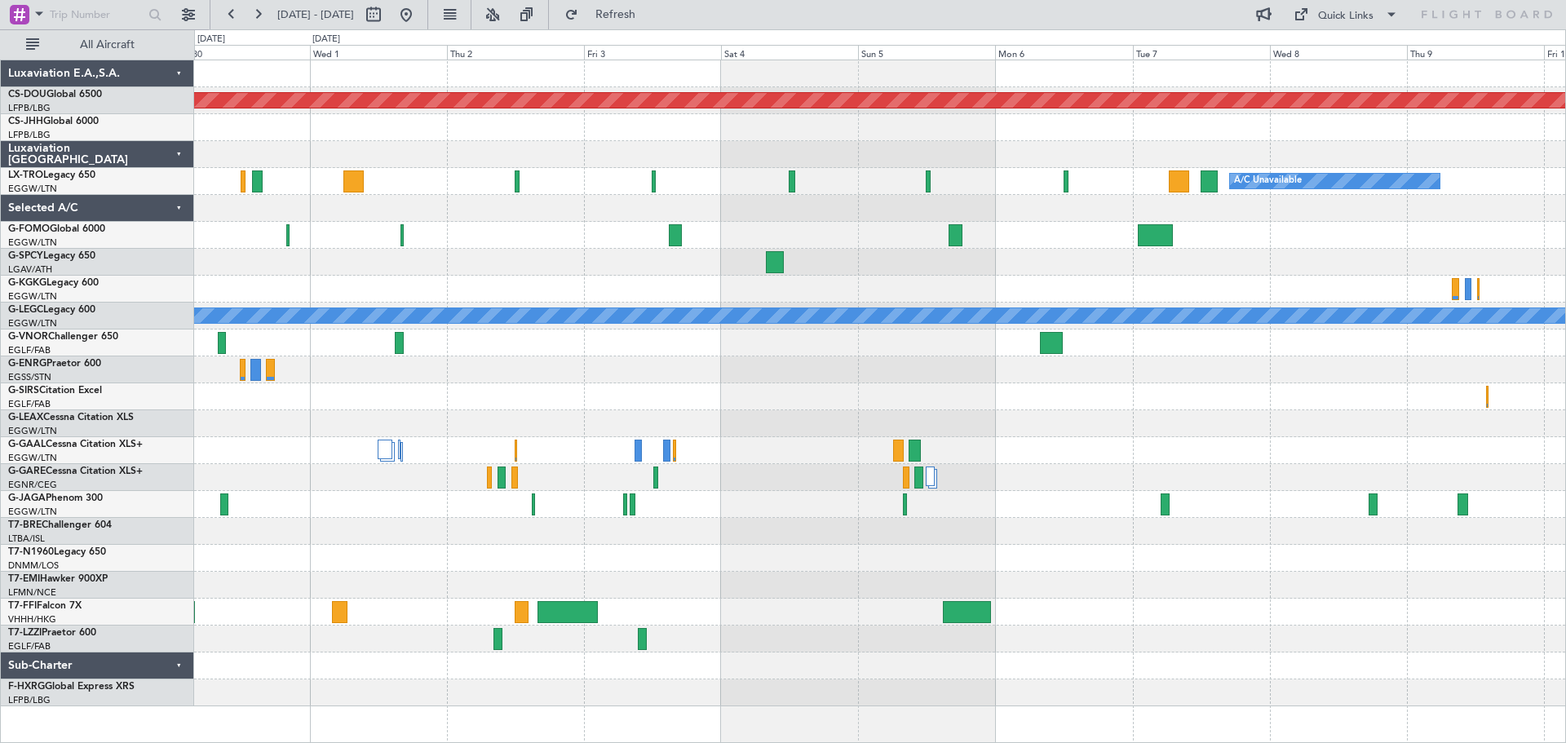
click at [485, 232] on div at bounding box center [879, 235] width 1371 height 27
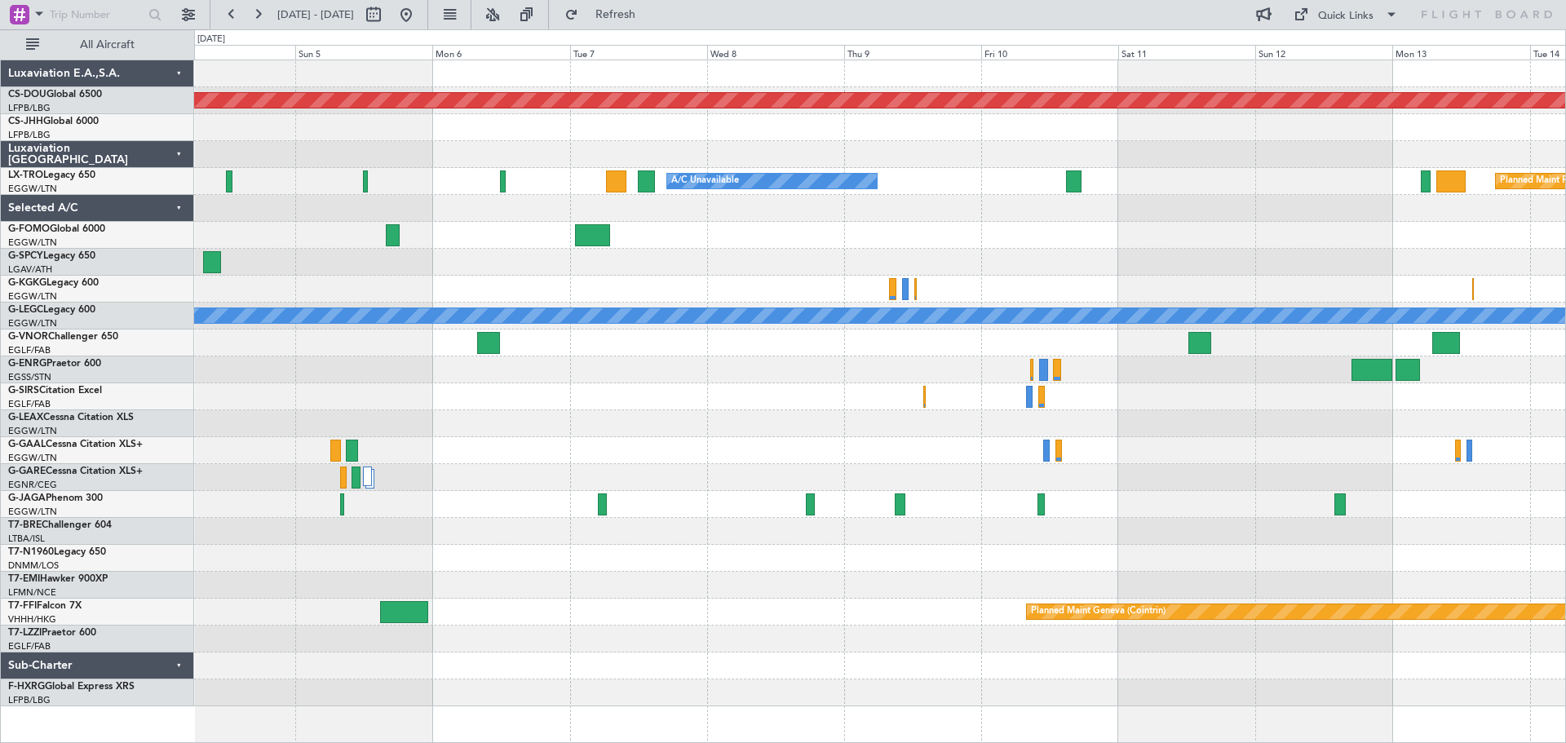
click at [498, 256] on div at bounding box center [879, 262] width 1371 height 27
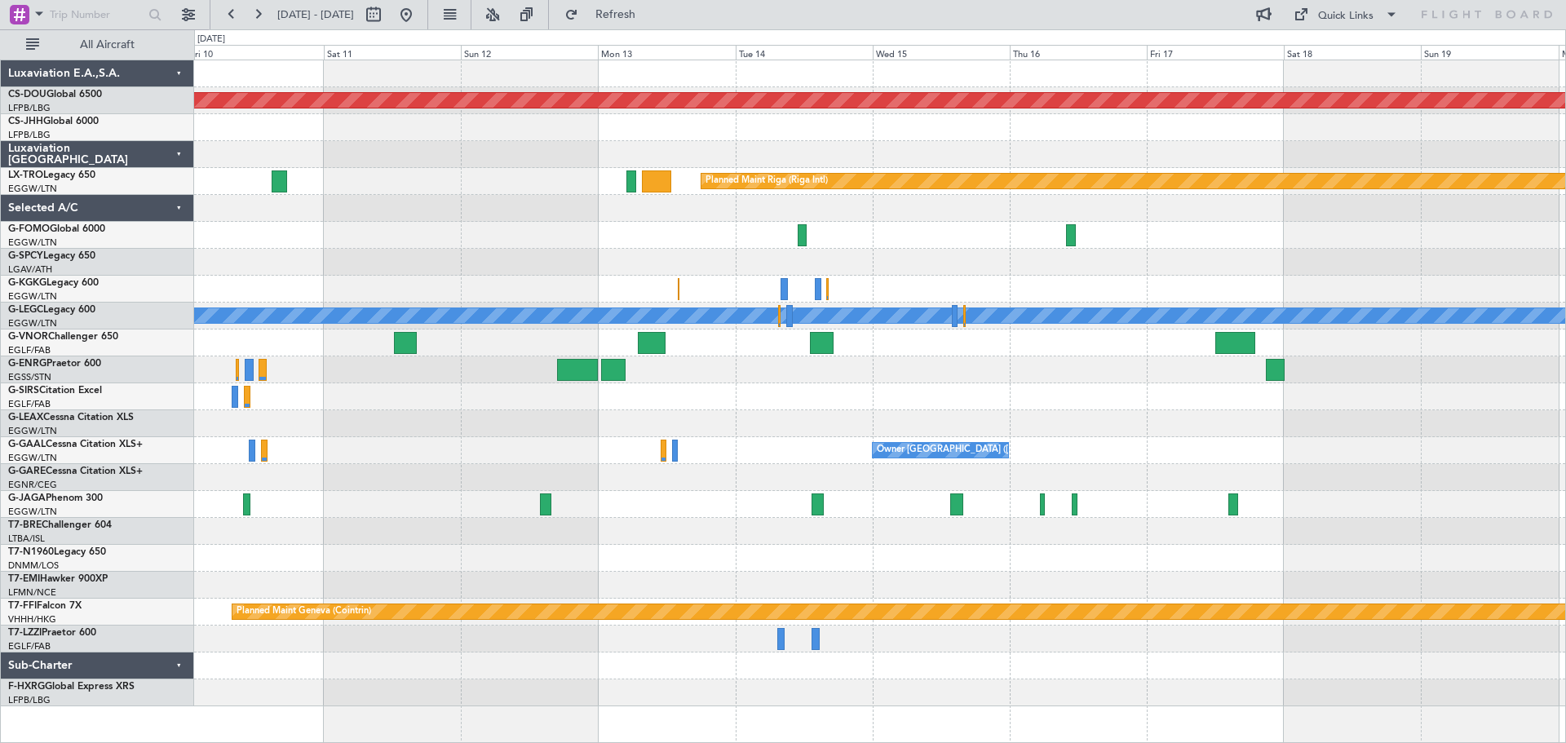
click at [630, 247] on div "Planned Maint London ([GEOGRAPHIC_DATA]) Planned Maint [GEOGRAPHIC_DATA] (Riga …" at bounding box center [879, 383] width 1371 height 646
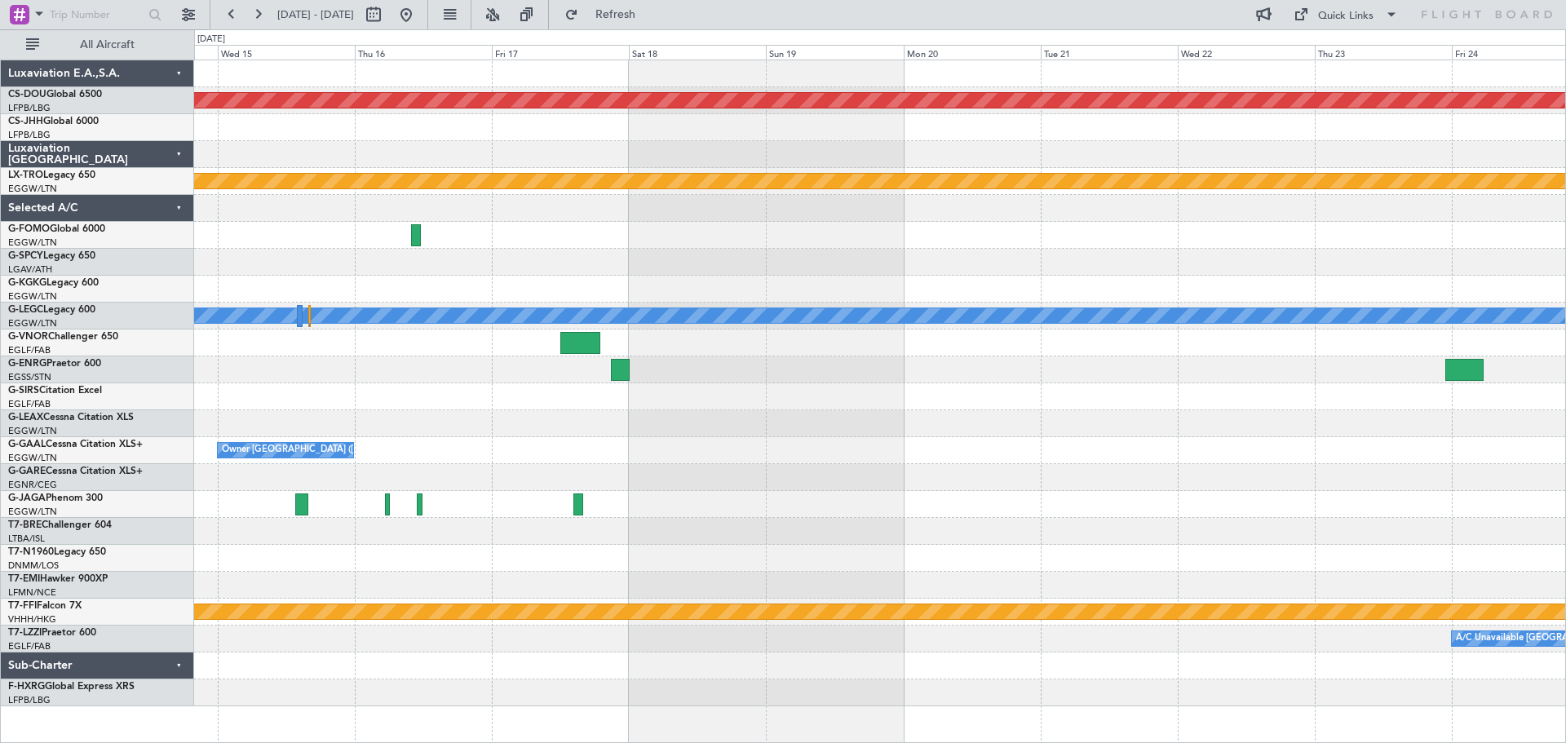
click at [650, 246] on div at bounding box center [879, 235] width 1371 height 27
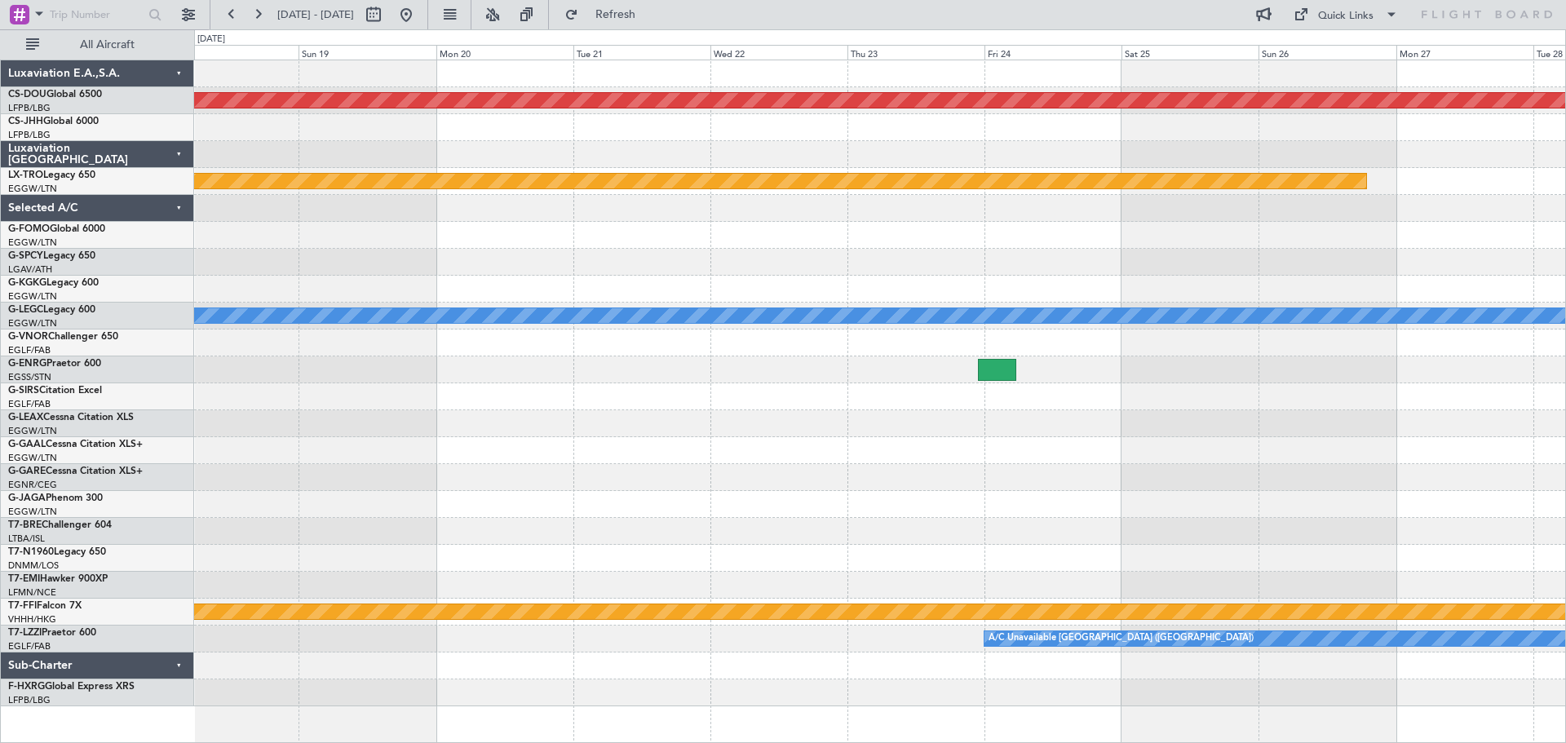
click at [797, 249] on div at bounding box center [879, 262] width 1371 height 27
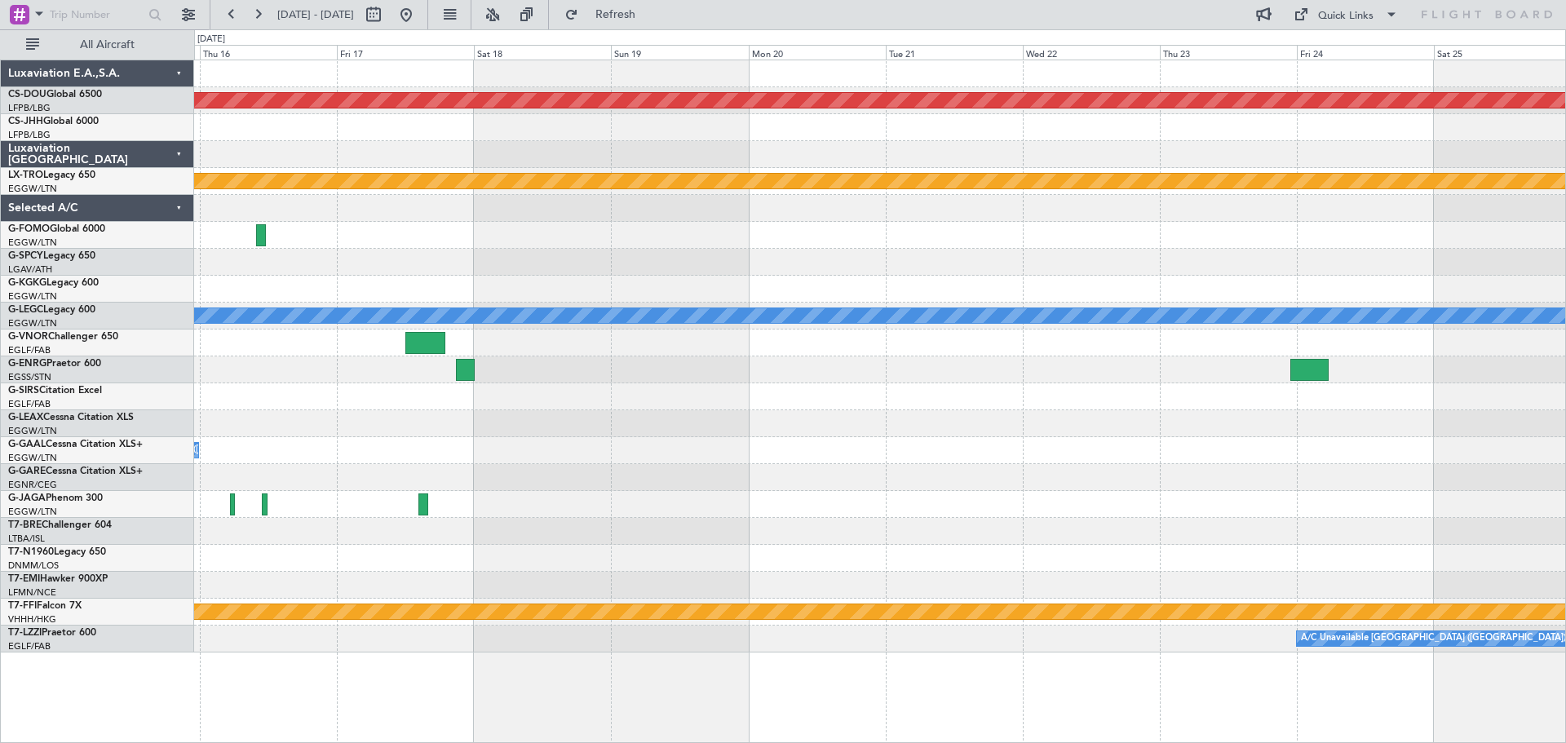
click at [964, 252] on div at bounding box center [879, 262] width 1371 height 27
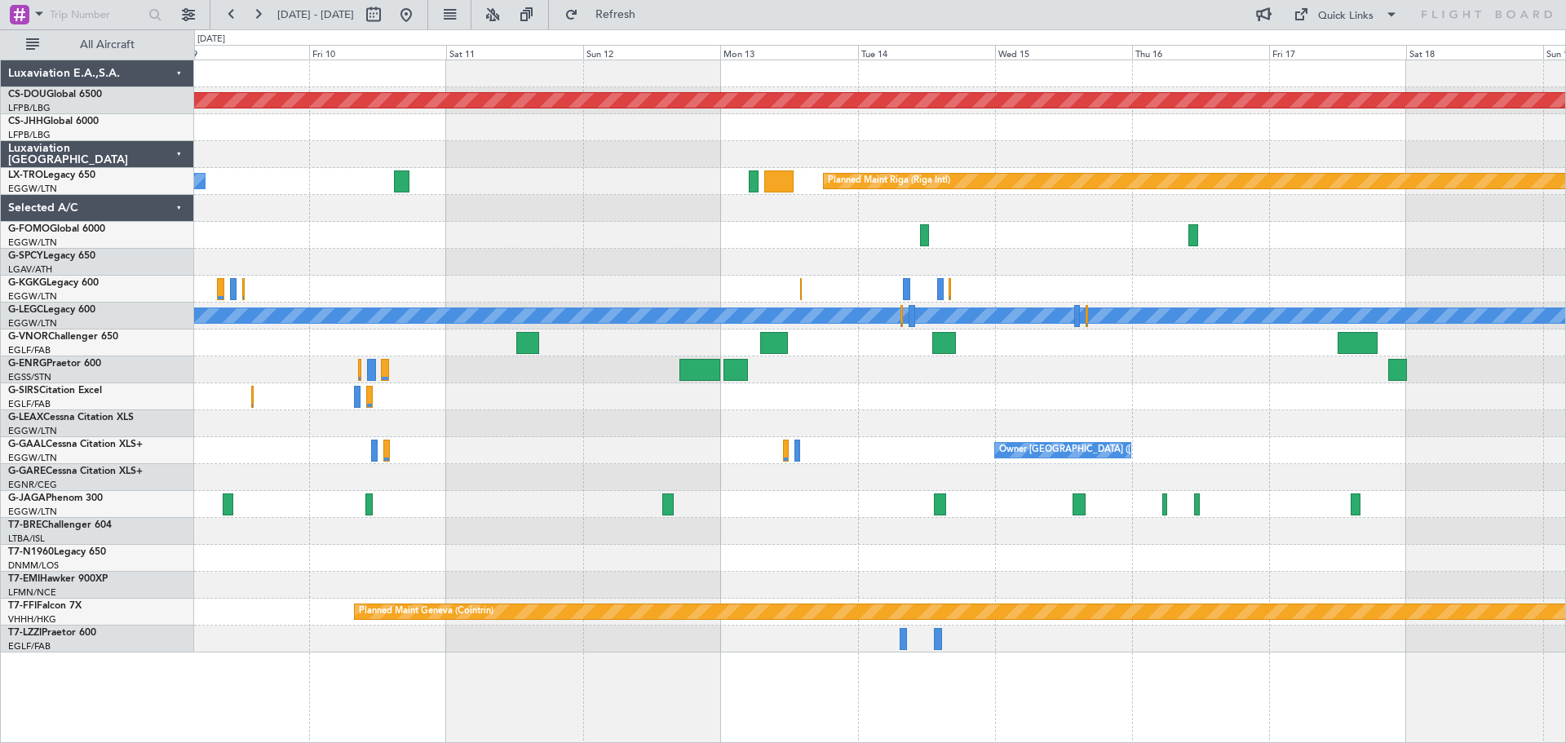
click at [1237, 231] on div at bounding box center [879, 235] width 1371 height 27
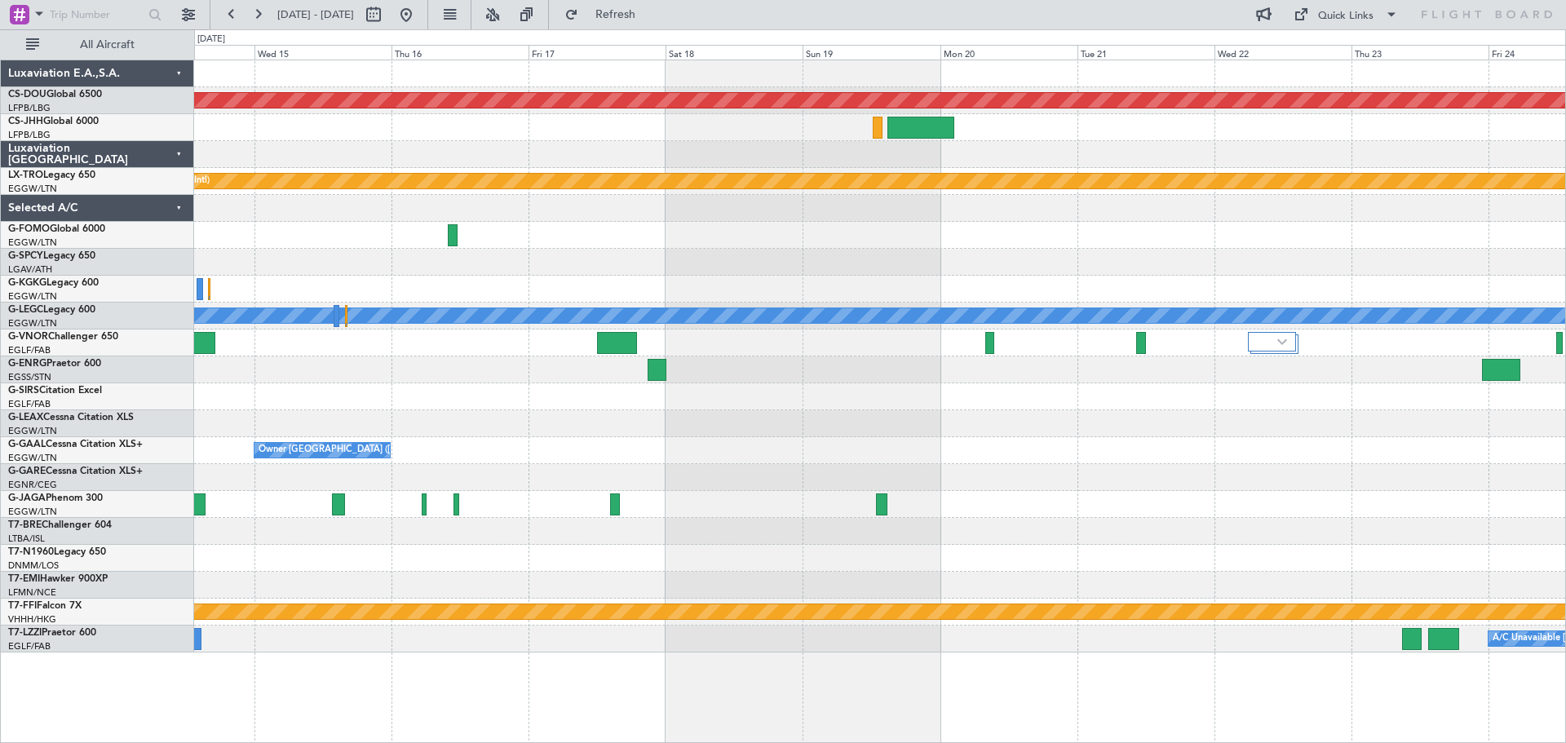
click at [336, 219] on div "Planned Maint London ([GEOGRAPHIC_DATA]) Planned Maint [GEOGRAPHIC_DATA] (Riga …" at bounding box center [879, 356] width 1371 height 592
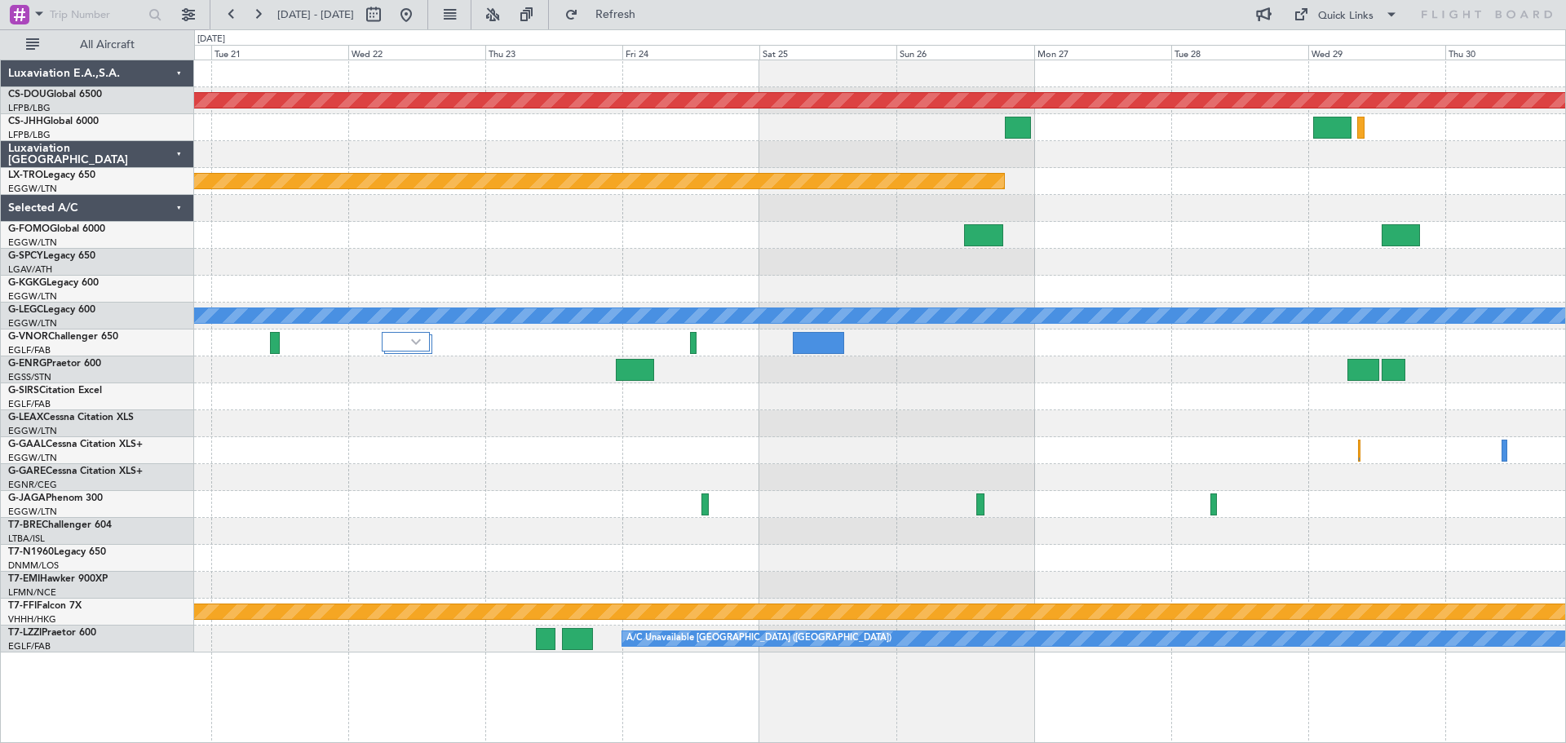
click at [481, 147] on div at bounding box center [879, 154] width 1371 height 27
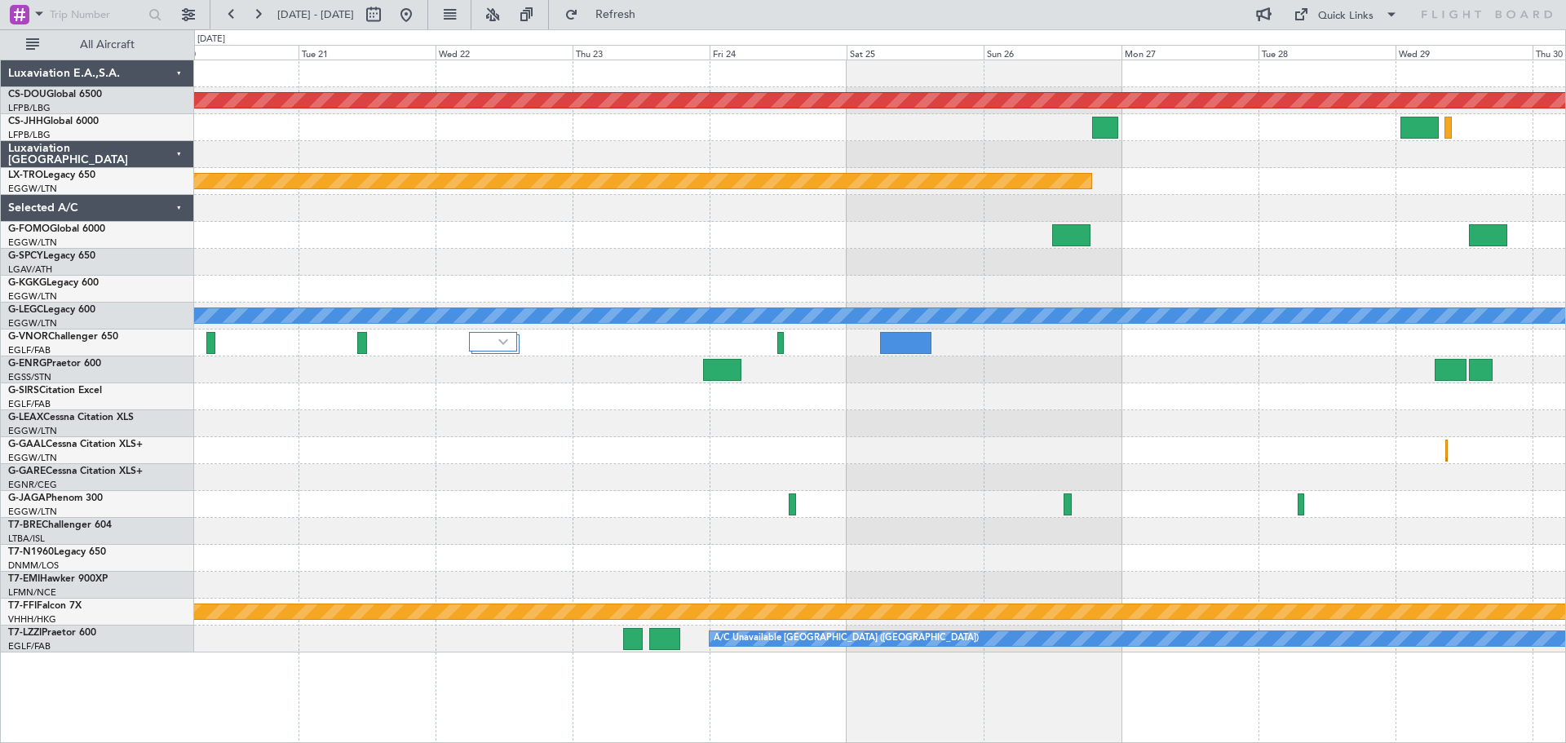
click at [431, 146] on div at bounding box center [879, 154] width 1371 height 27
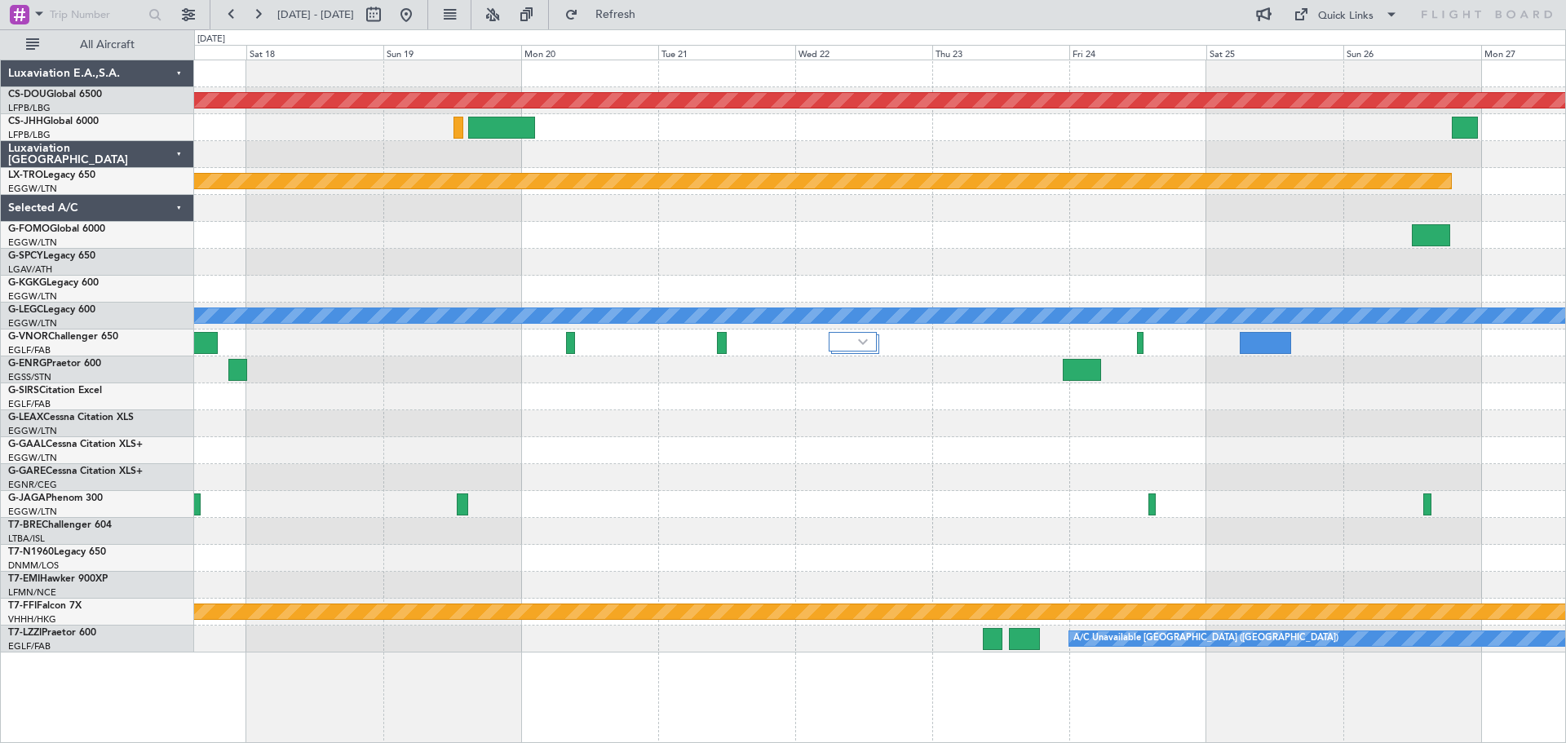
click at [793, 151] on div at bounding box center [879, 154] width 1371 height 27
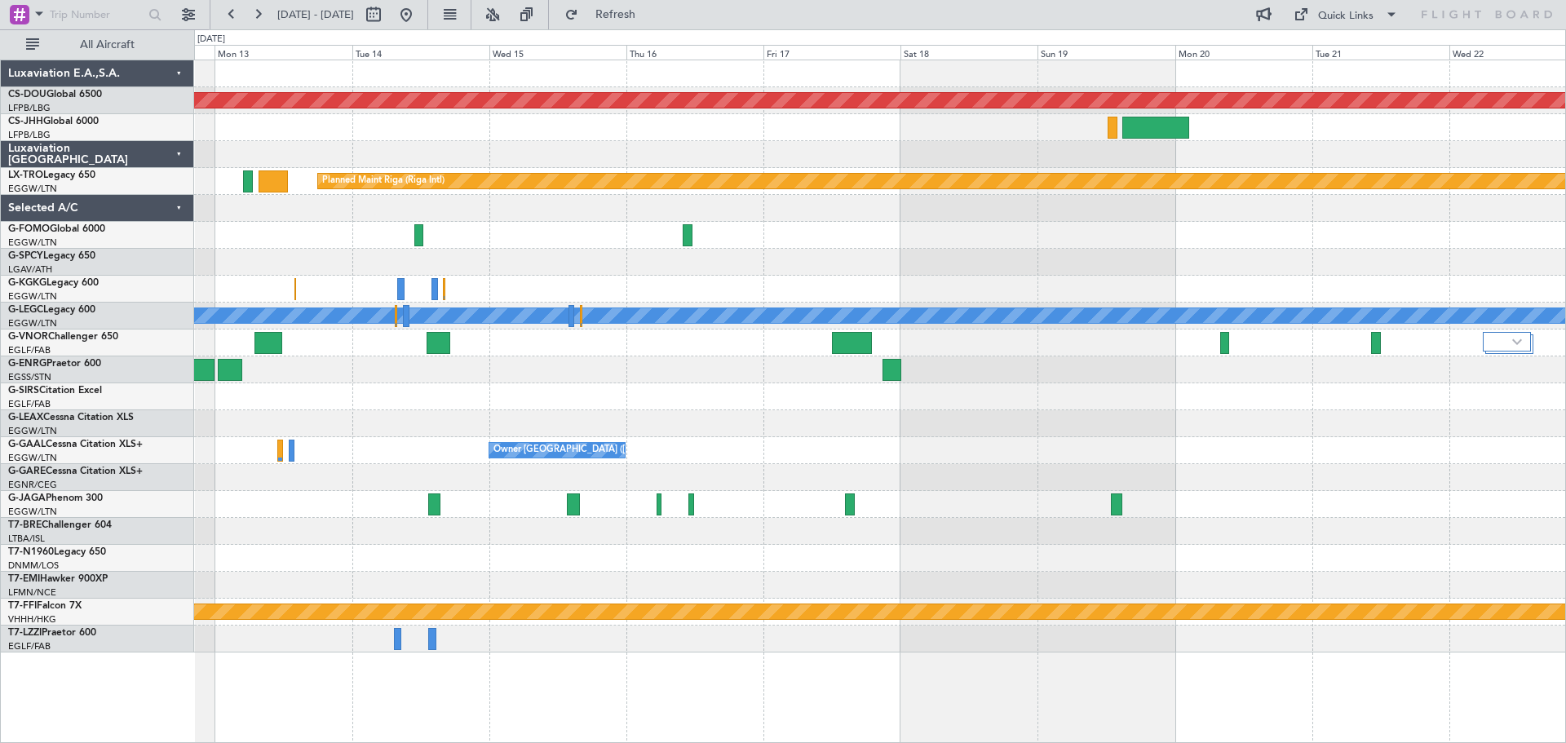
click at [1091, 144] on div at bounding box center [879, 154] width 1371 height 27
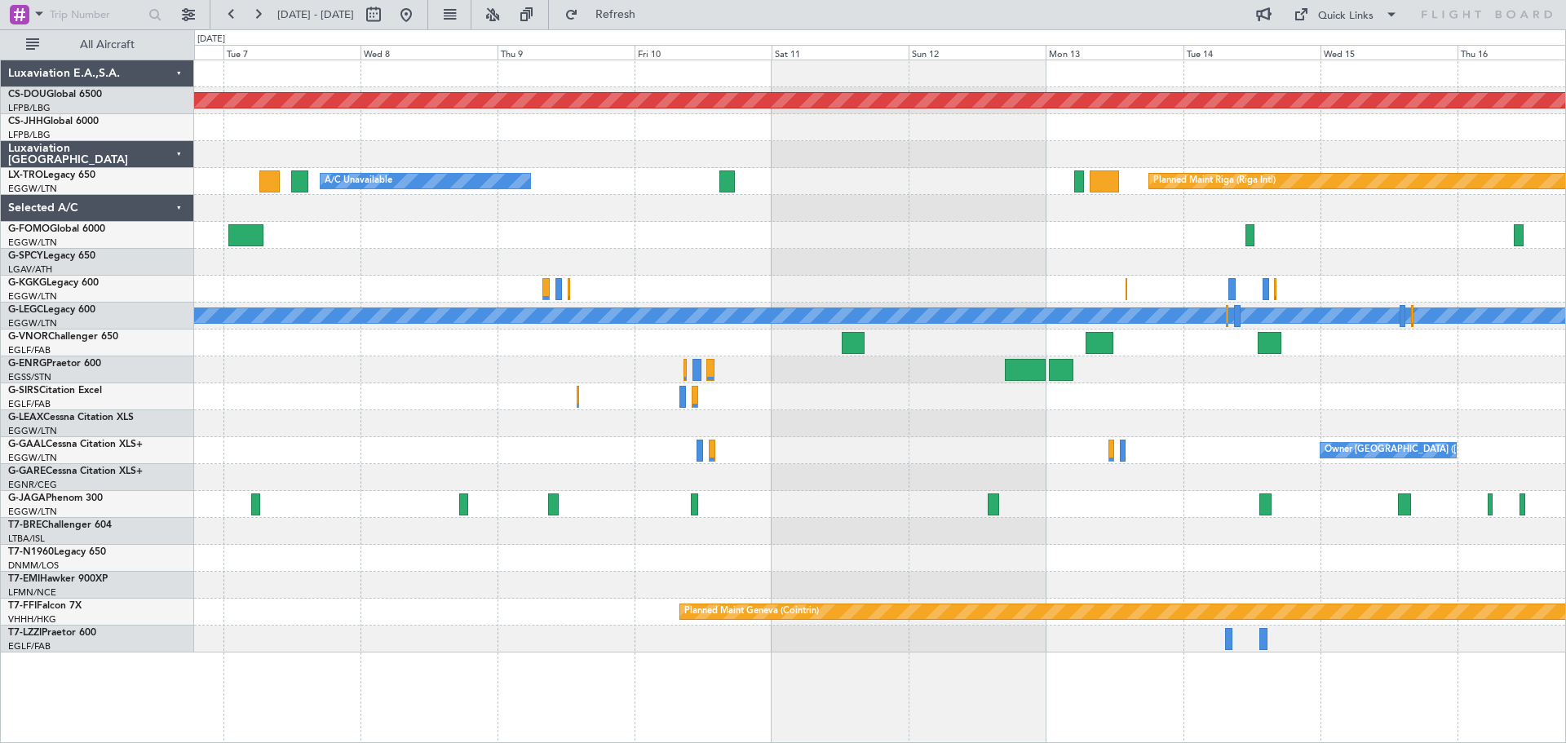
click at [948, 173] on div "Planned Maint Riga (Riga Intl) A/C Unavailable" at bounding box center [879, 181] width 1371 height 27
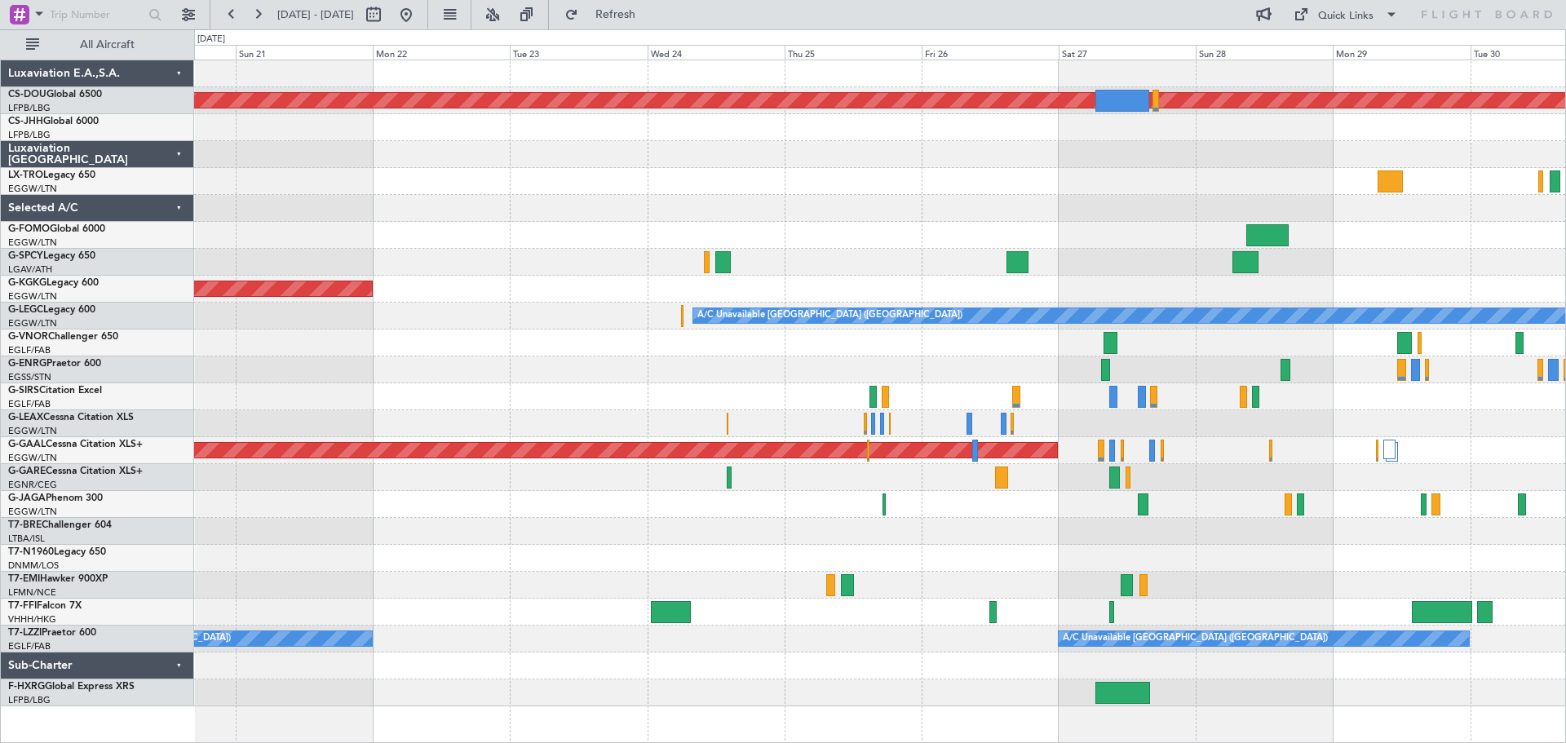
click at [957, 219] on div "Planned Maint London ([GEOGRAPHIC_DATA]) Owner AOG Maint [GEOGRAPHIC_DATA] ([GE…" at bounding box center [879, 383] width 1371 height 646
